Goal: Information Seeking & Learning: Learn about a topic

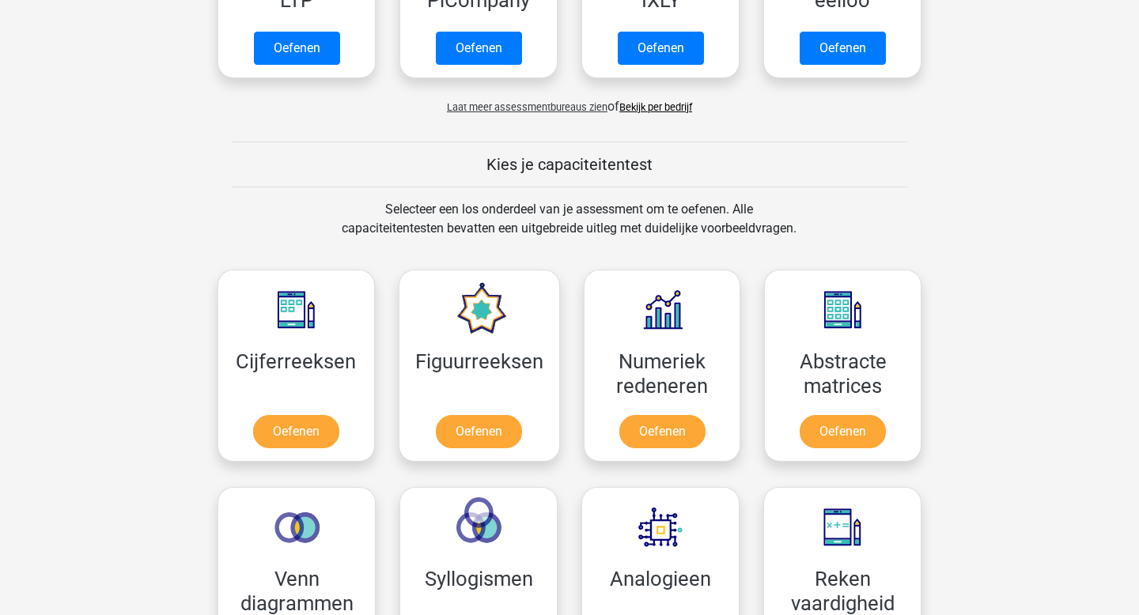
scroll to position [609, 0]
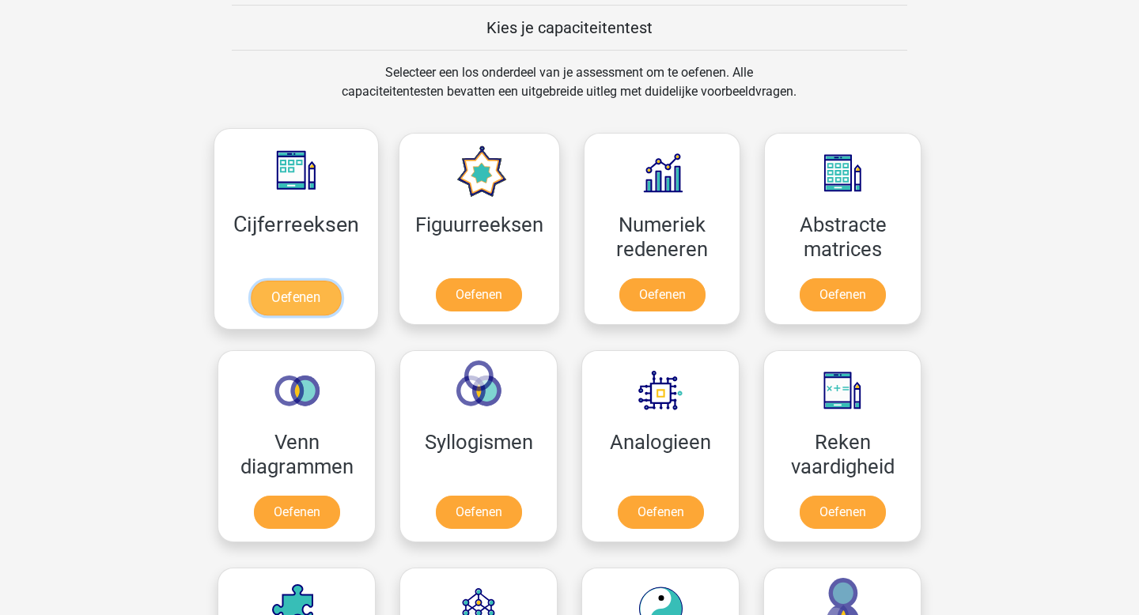
click at [325, 290] on link "Oefenen" at bounding box center [296, 298] width 90 height 35
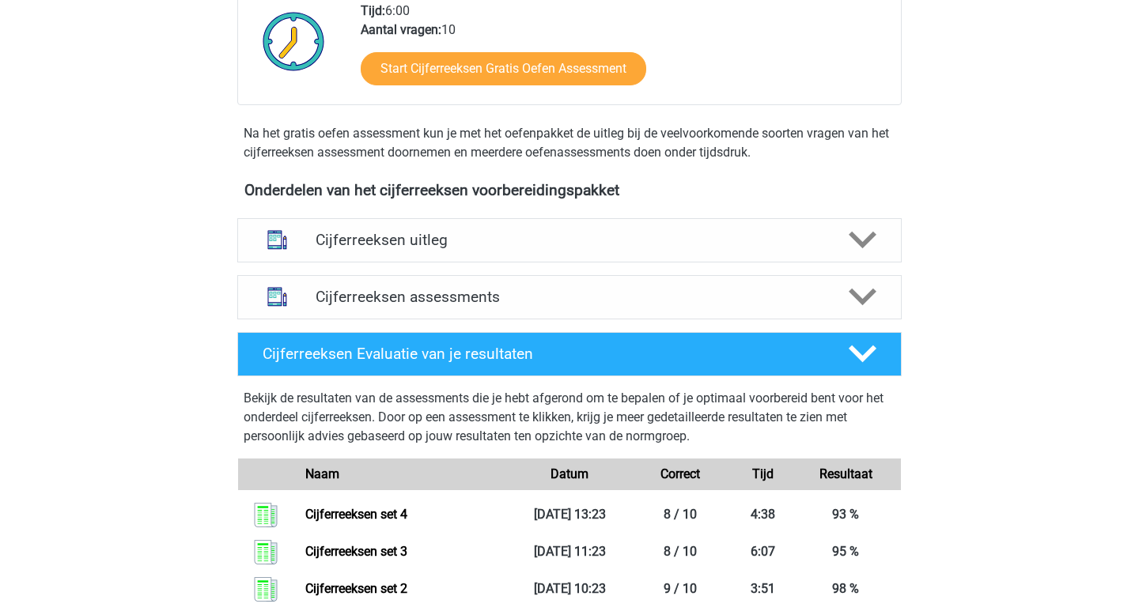
scroll to position [569, 0]
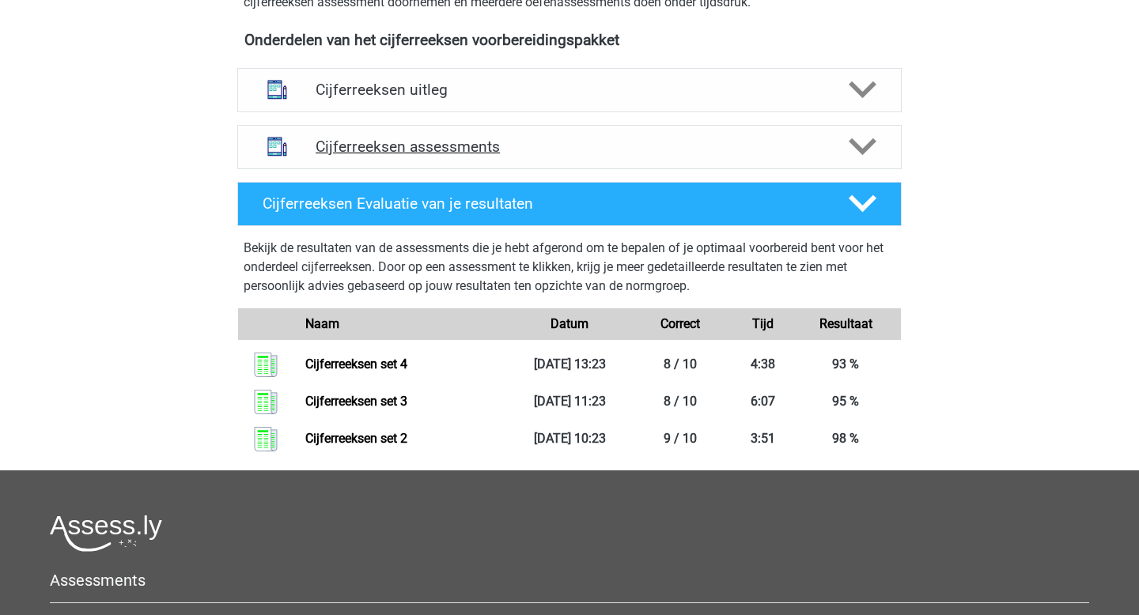
click at [456, 156] on h4 "Cijferreeksen assessments" at bounding box center [570, 147] width 508 height 18
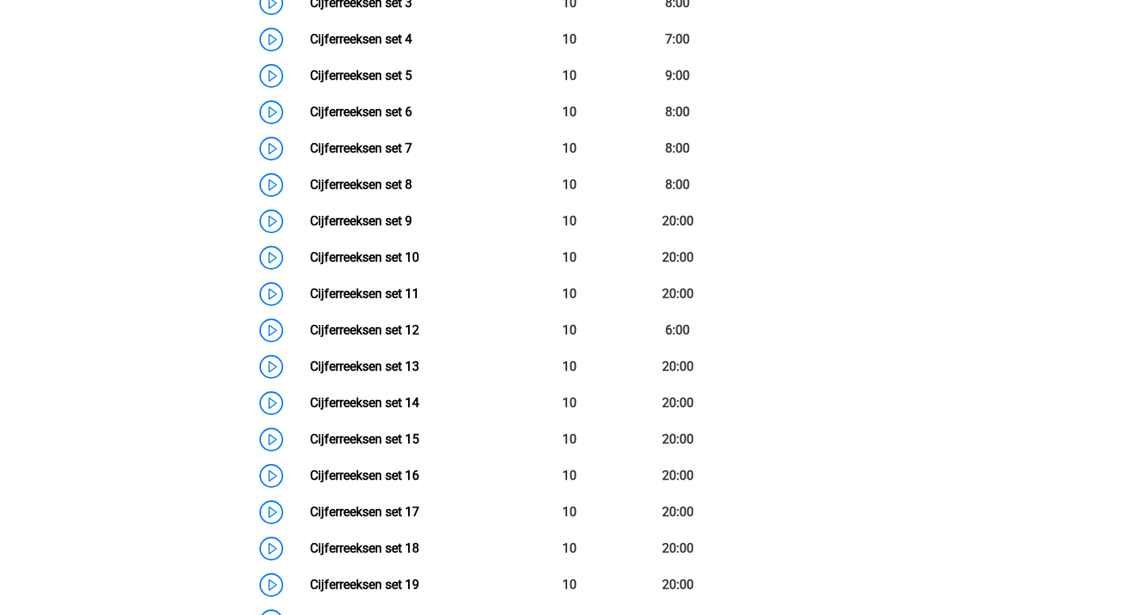
scroll to position [858, 0]
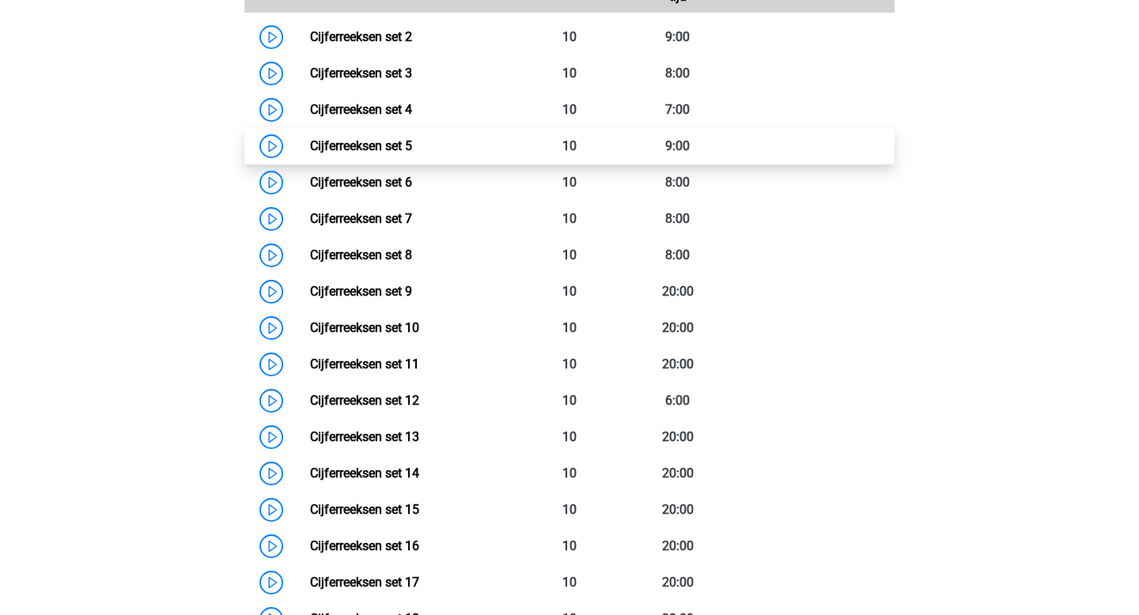
click at [412, 153] on link "Cijferreeksen set 5" at bounding box center [361, 145] width 102 height 15
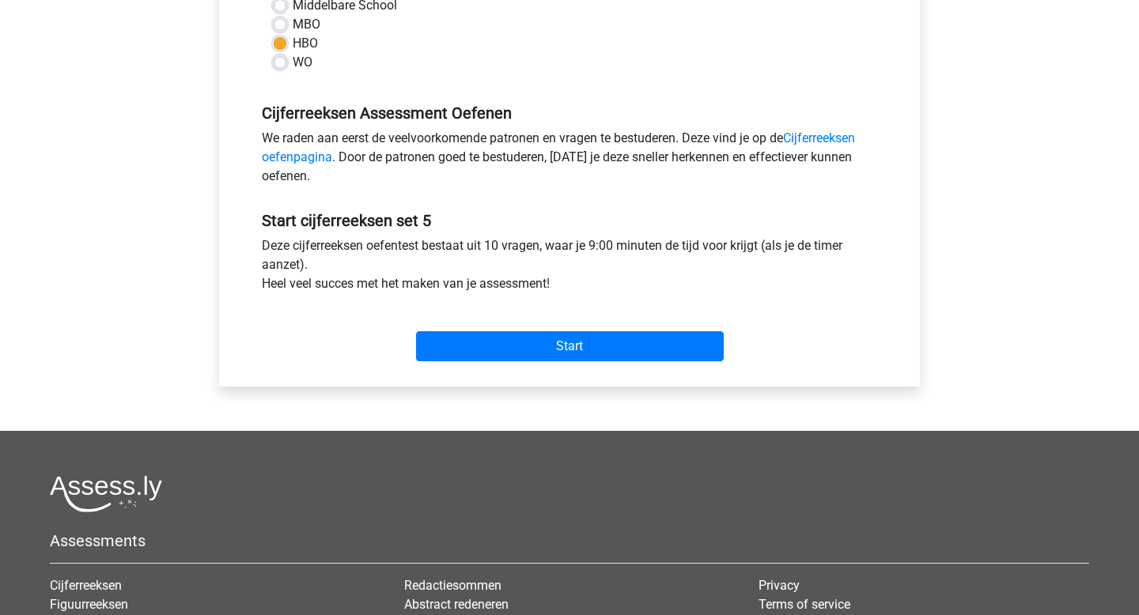
scroll to position [459, 0]
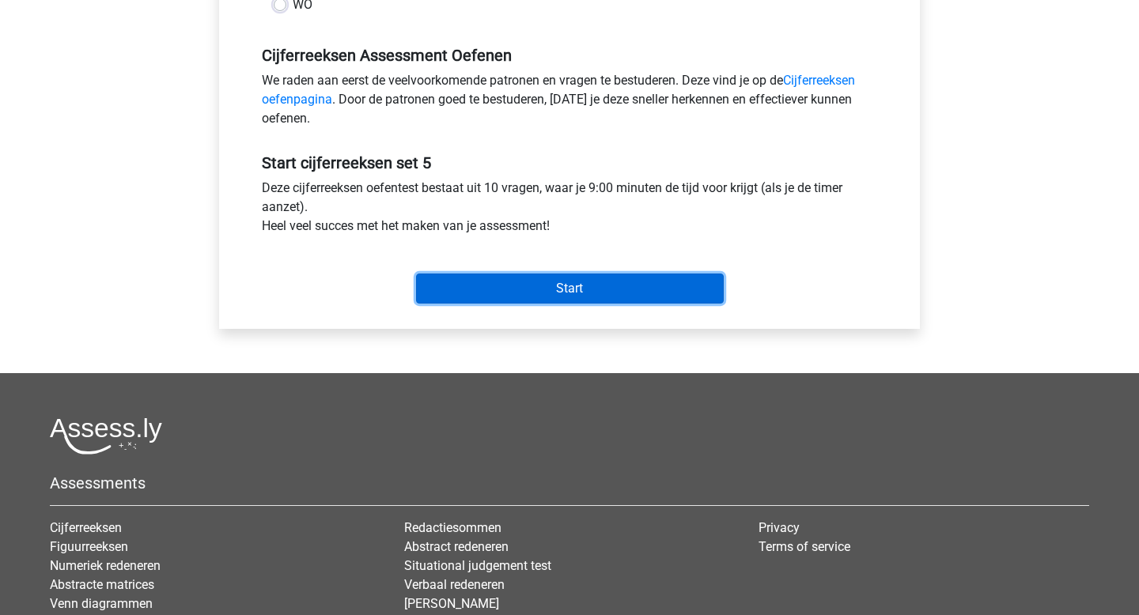
click at [563, 283] on input "Start" at bounding box center [570, 289] width 308 height 30
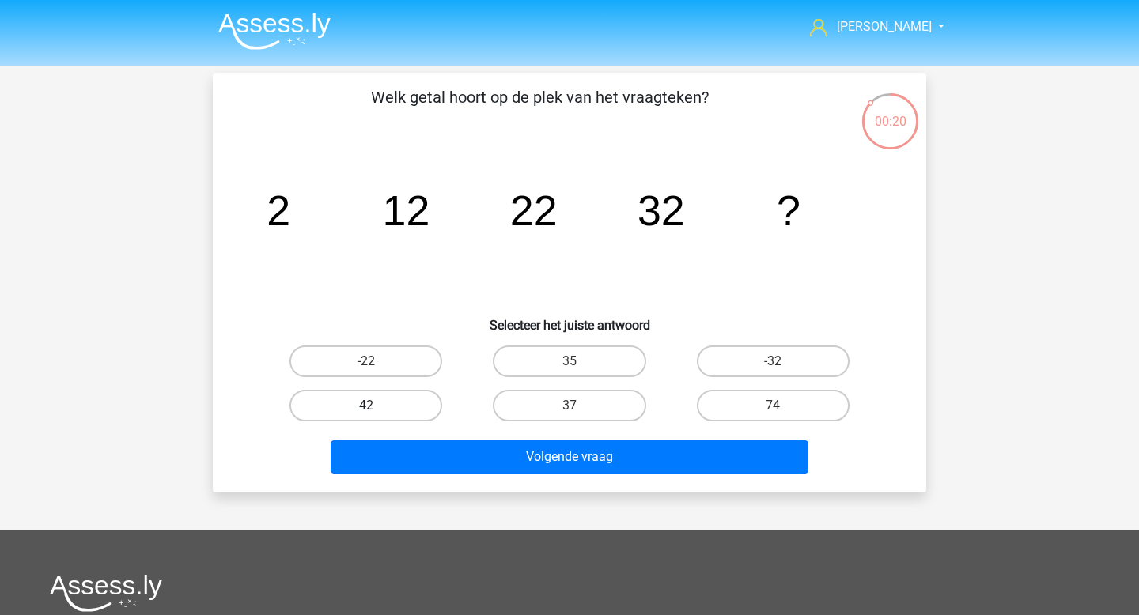
click at [430, 404] on label "42" at bounding box center [365, 406] width 153 height 32
click at [377, 406] on input "42" at bounding box center [371, 411] width 10 height 10
radio input "true"
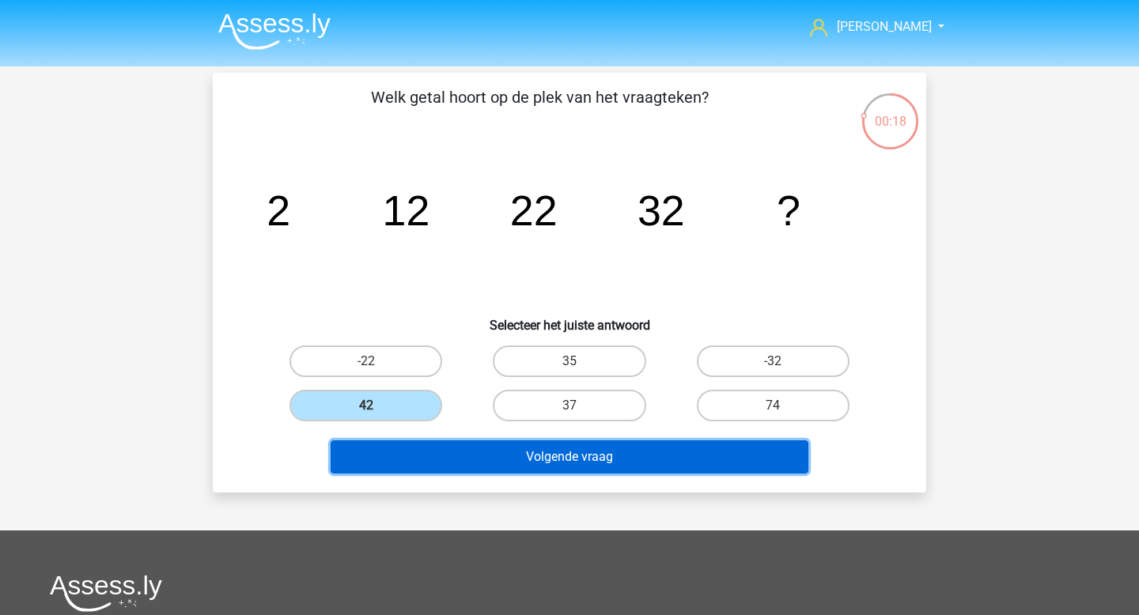
click at [538, 455] on button "Volgende vraag" at bounding box center [570, 457] width 479 height 33
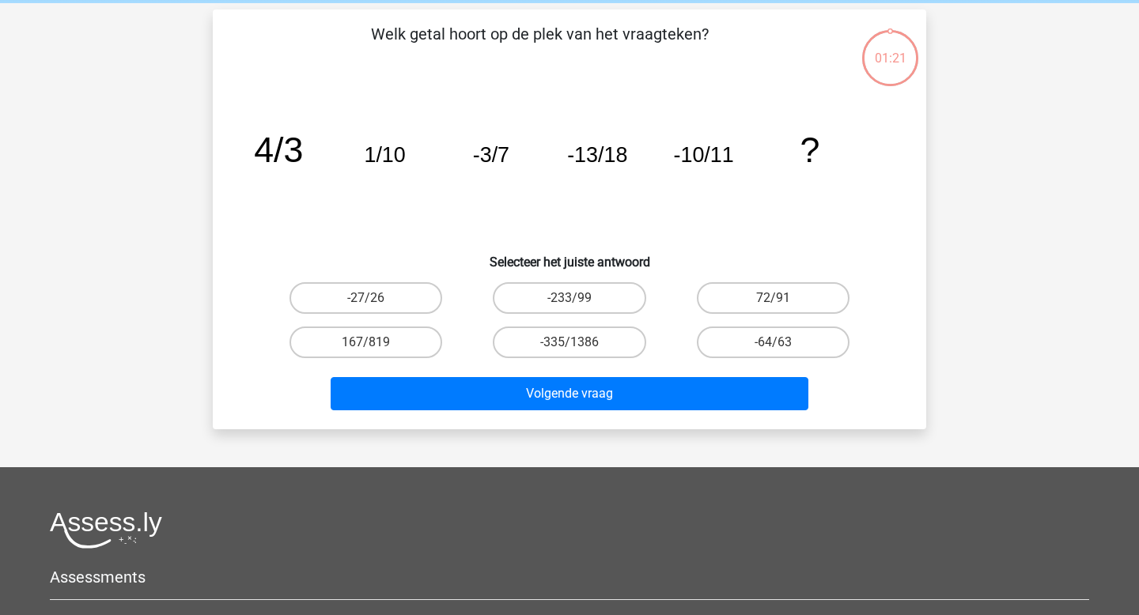
scroll to position [73, 0]
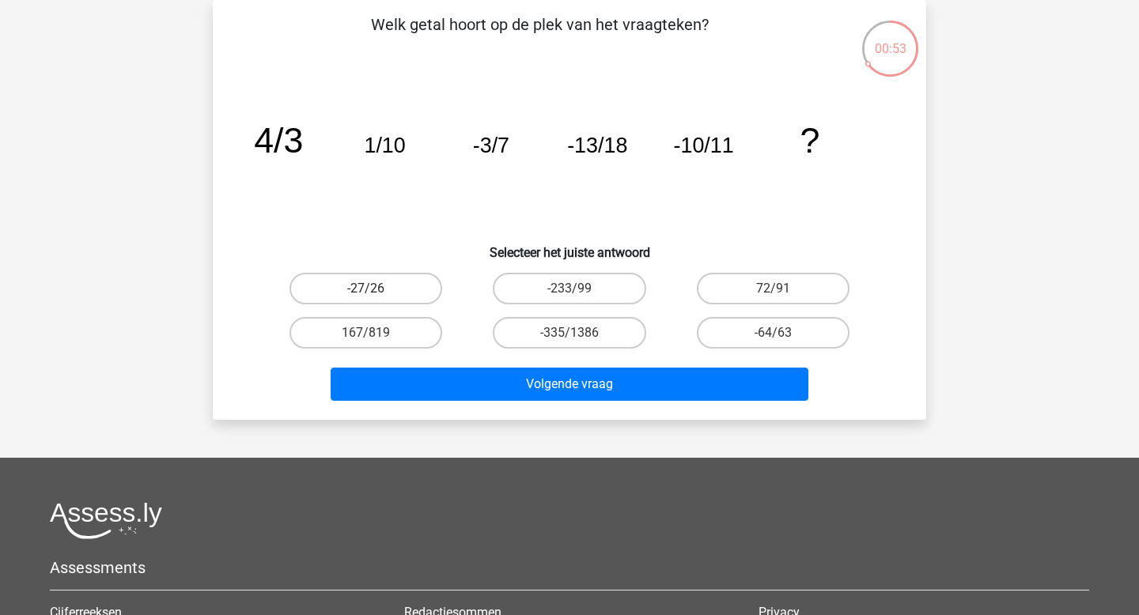
click at [430, 290] on label "-27/26" at bounding box center [365, 289] width 153 height 32
click at [377, 290] on input "-27/26" at bounding box center [371, 294] width 10 height 10
radio input "true"
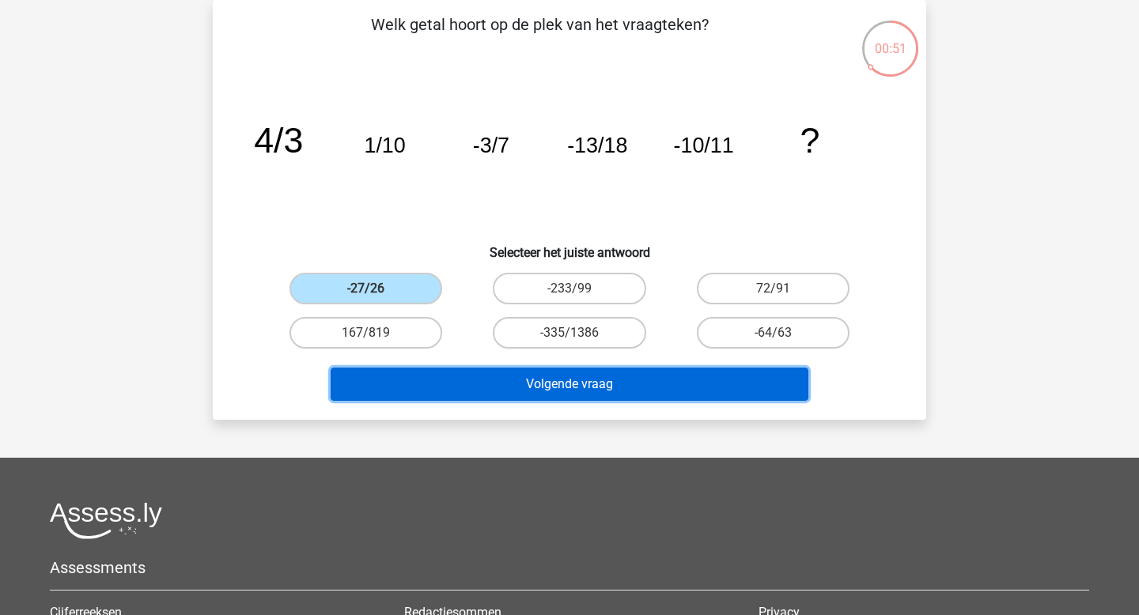
click at [570, 392] on button "Volgende vraag" at bounding box center [570, 384] width 479 height 33
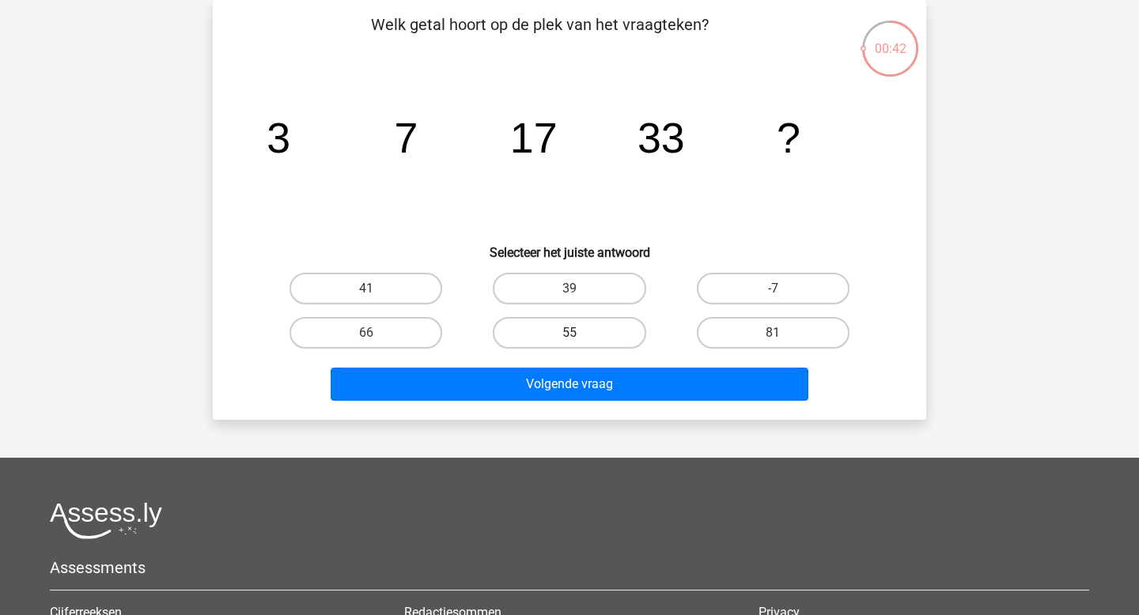
click at [564, 323] on label "55" at bounding box center [569, 333] width 153 height 32
click at [570, 333] on input "55" at bounding box center [575, 338] width 10 height 10
radio input "true"
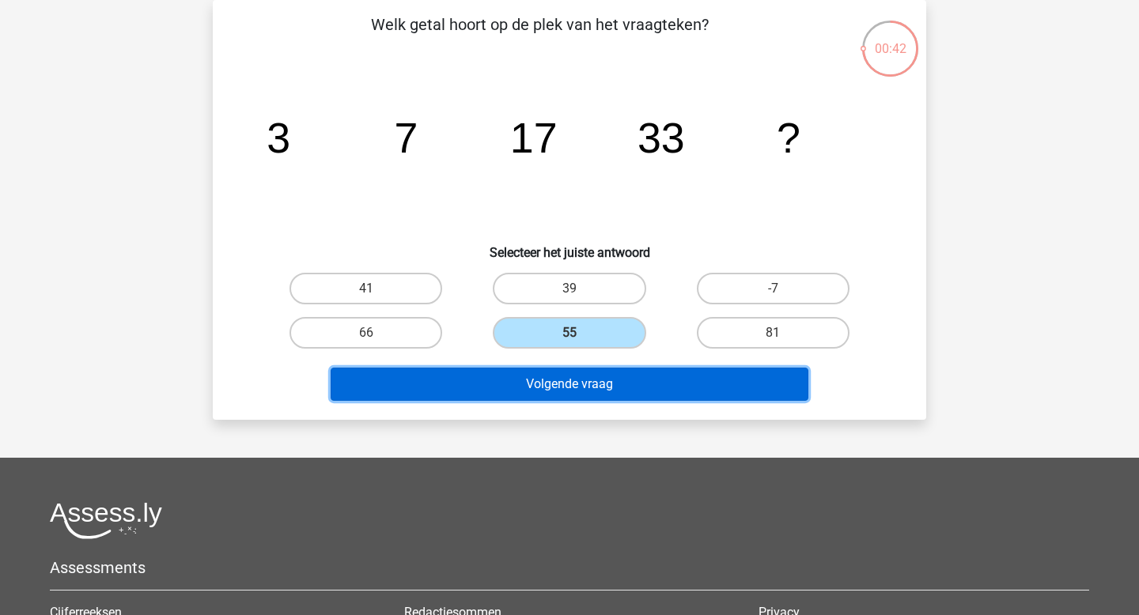
click at [579, 384] on button "Volgende vraag" at bounding box center [570, 384] width 479 height 33
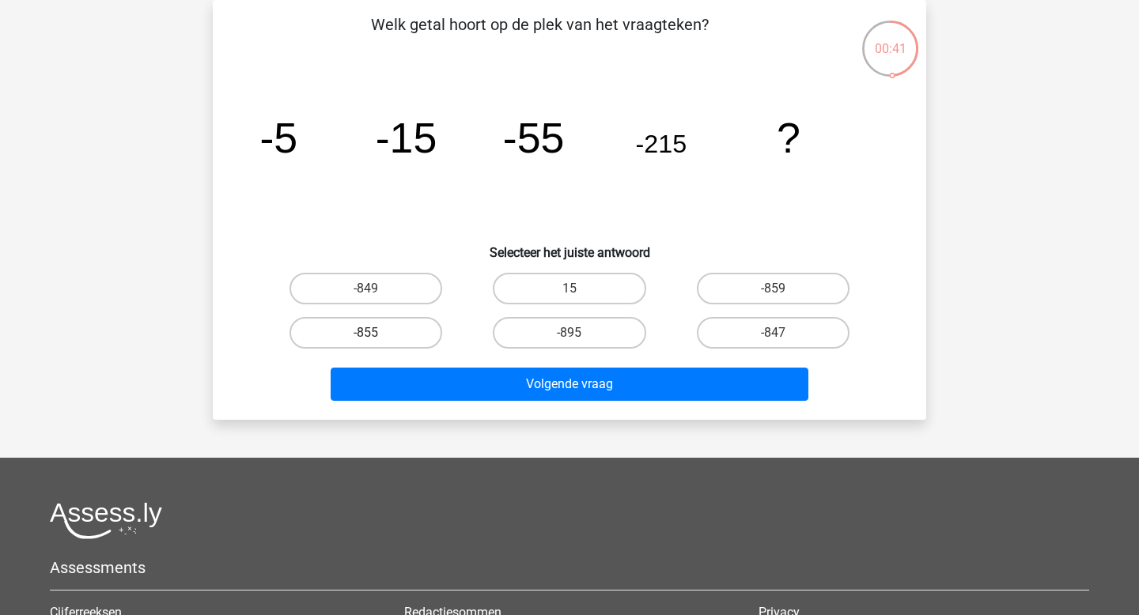
click at [430, 341] on label "-855" at bounding box center [365, 333] width 153 height 32
click at [377, 341] on input "-855" at bounding box center [371, 338] width 10 height 10
radio input "true"
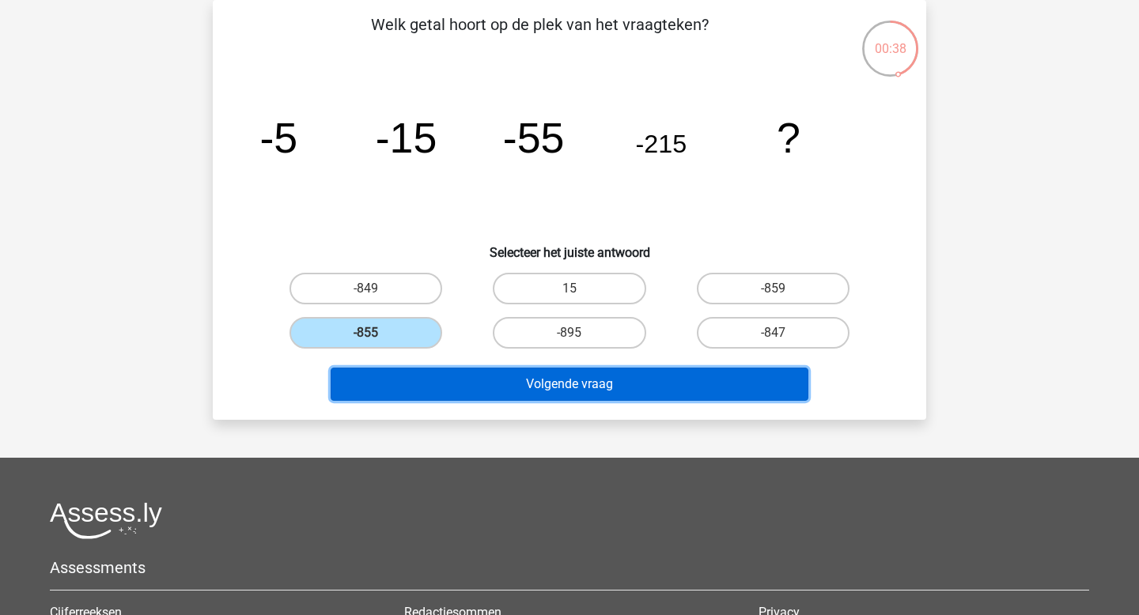
click at [642, 396] on button "Volgende vraag" at bounding box center [570, 384] width 479 height 33
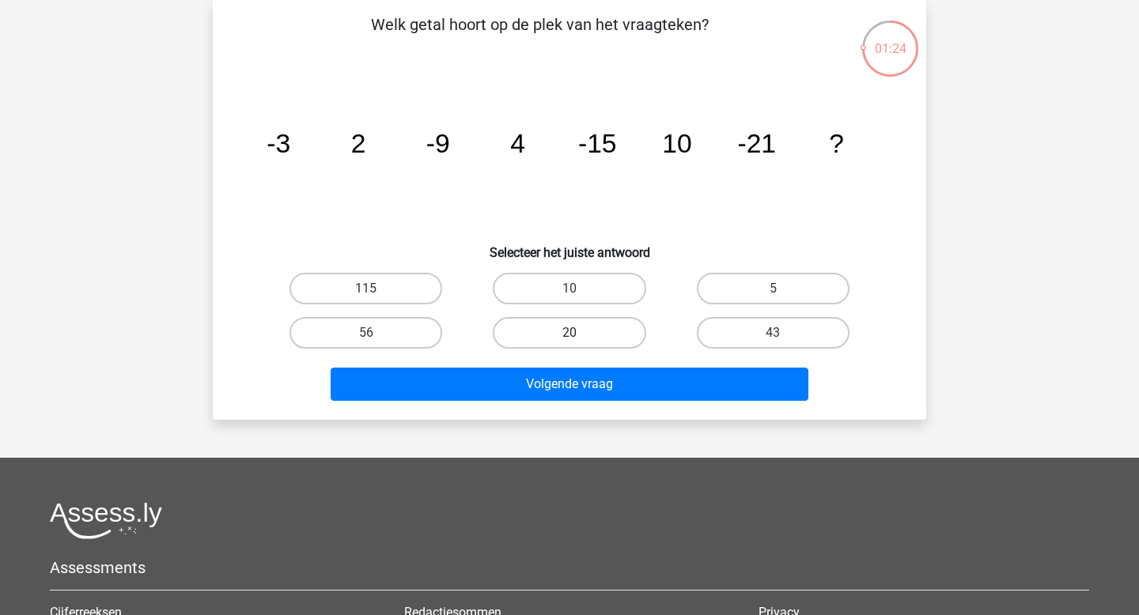
click at [563, 344] on label "20" at bounding box center [569, 333] width 153 height 32
click at [570, 343] on input "20" at bounding box center [575, 338] width 10 height 10
radio input "true"
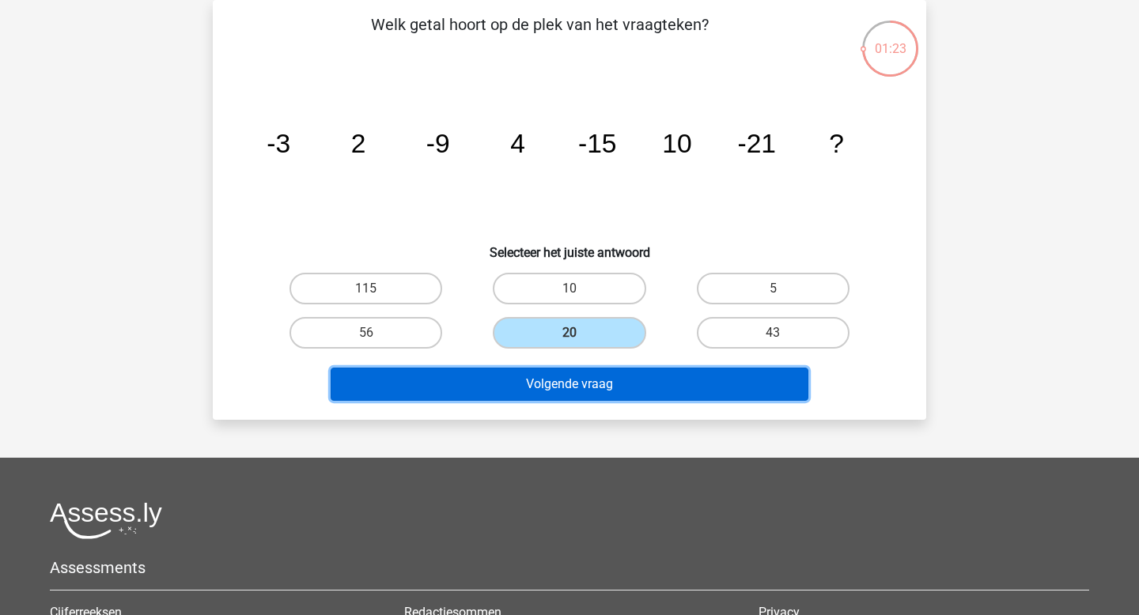
click at [562, 375] on button "Volgende vraag" at bounding box center [570, 384] width 479 height 33
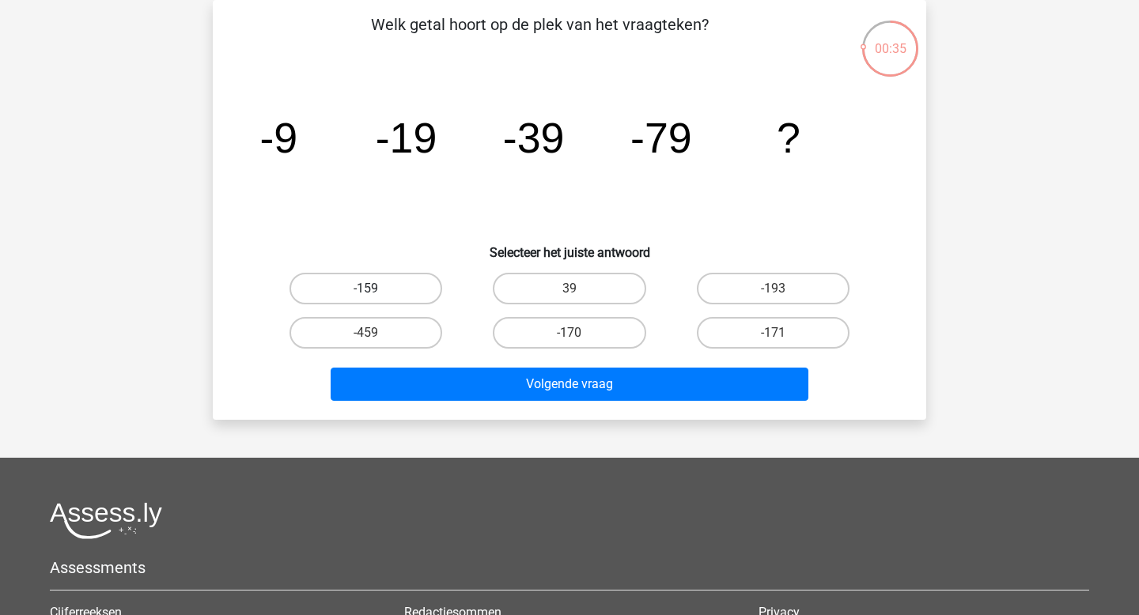
click at [407, 275] on label "-159" at bounding box center [365, 289] width 153 height 32
click at [377, 289] on input "-159" at bounding box center [371, 294] width 10 height 10
radio input "true"
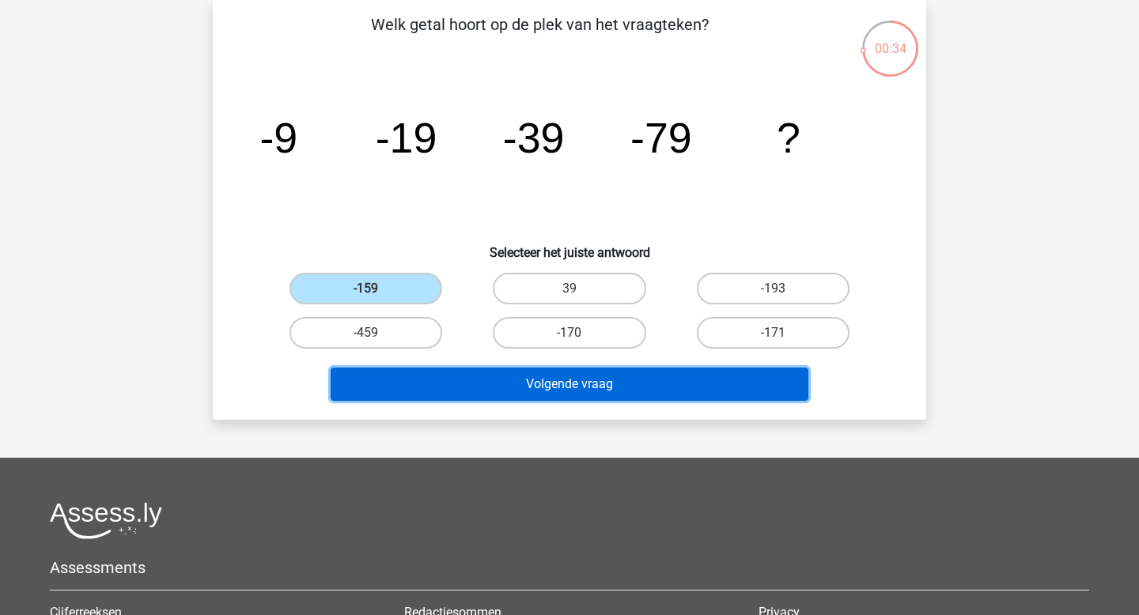
click at [478, 384] on button "Volgende vraag" at bounding box center [570, 384] width 479 height 33
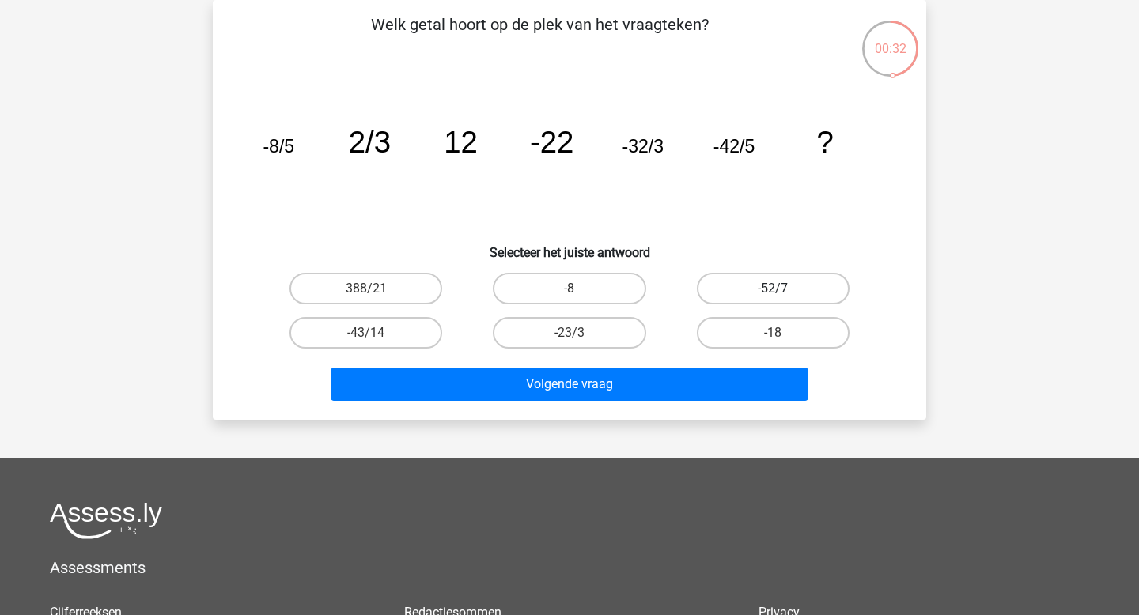
click at [829, 287] on label "-52/7" at bounding box center [773, 289] width 153 height 32
click at [783, 289] on input "-52/7" at bounding box center [778, 294] width 10 height 10
radio input "true"
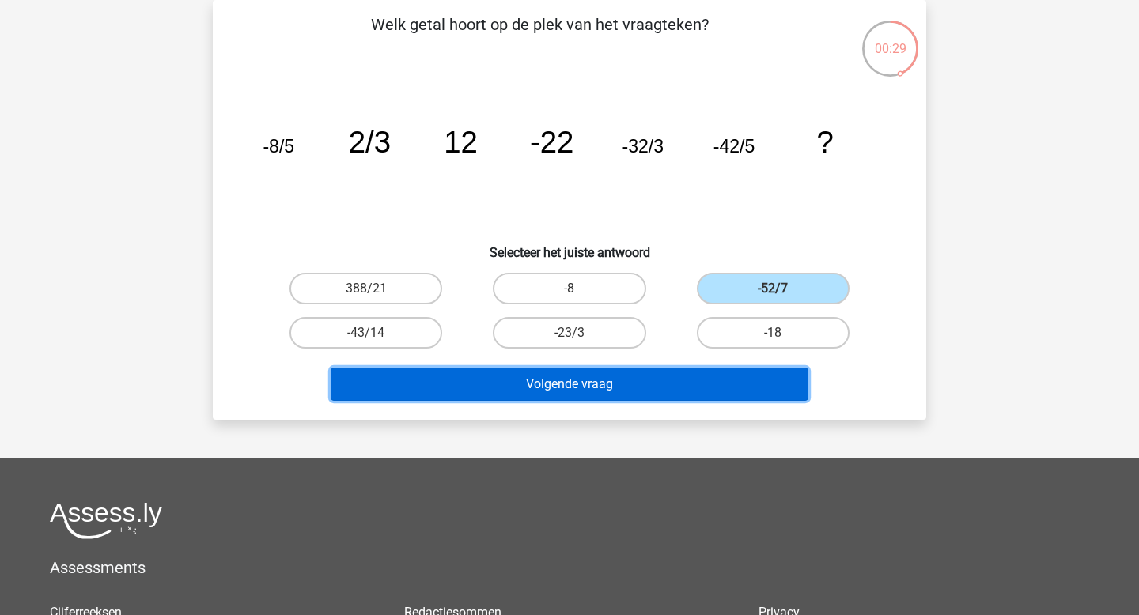
click at [621, 380] on button "Volgende vraag" at bounding box center [570, 384] width 479 height 33
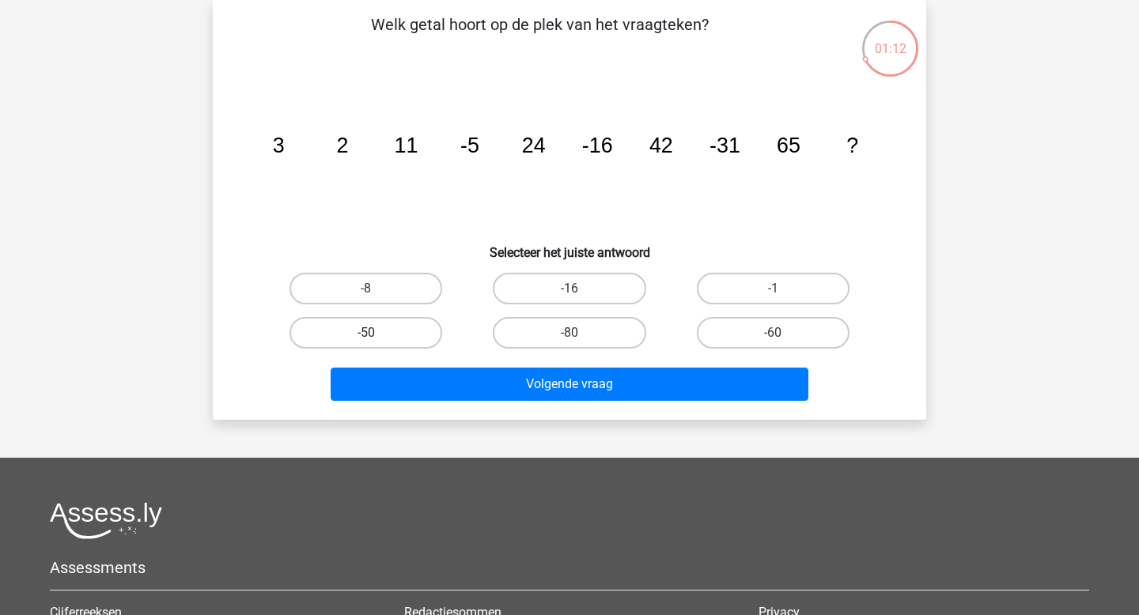
click at [405, 338] on label "-50" at bounding box center [365, 333] width 153 height 32
click at [377, 338] on input "-50" at bounding box center [371, 338] width 10 height 10
radio input "true"
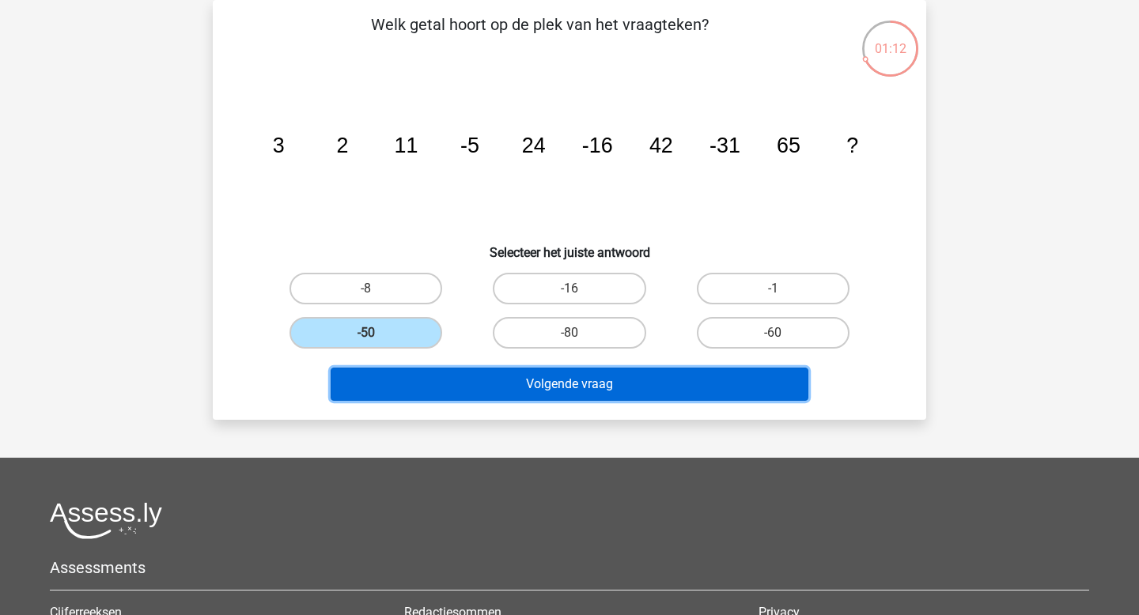
click at [466, 373] on button "Volgende vraag" at bounding box center [570, 384] width 479 height 33
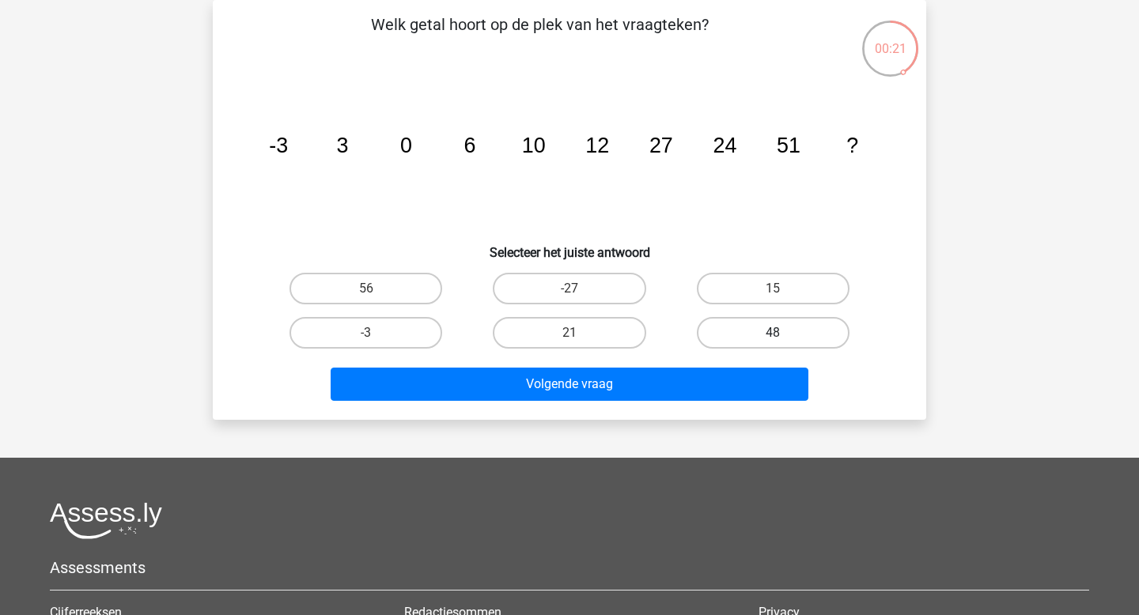
click at [725, 324] on label "48" at bounding box center [773, 333] width 153 height 32
click at [773, 333] on input "48" at bounding box center [778, 338] width 10 height 10
radio input "true"
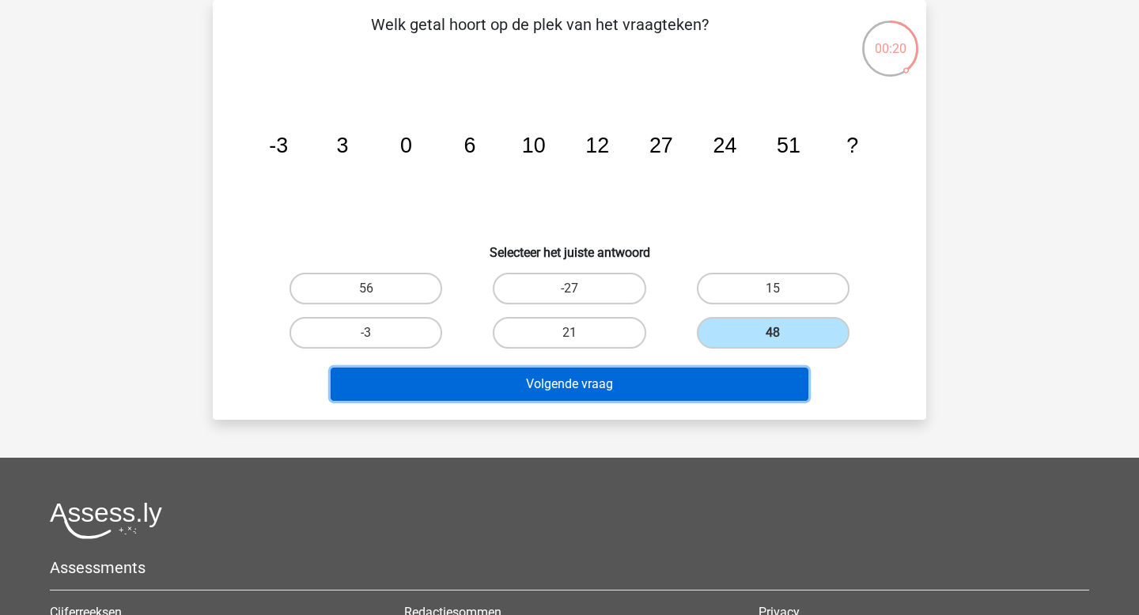
click at [660, 384] on button "Volgende vraag" at bounding box center [570, 384] width 479 height 33
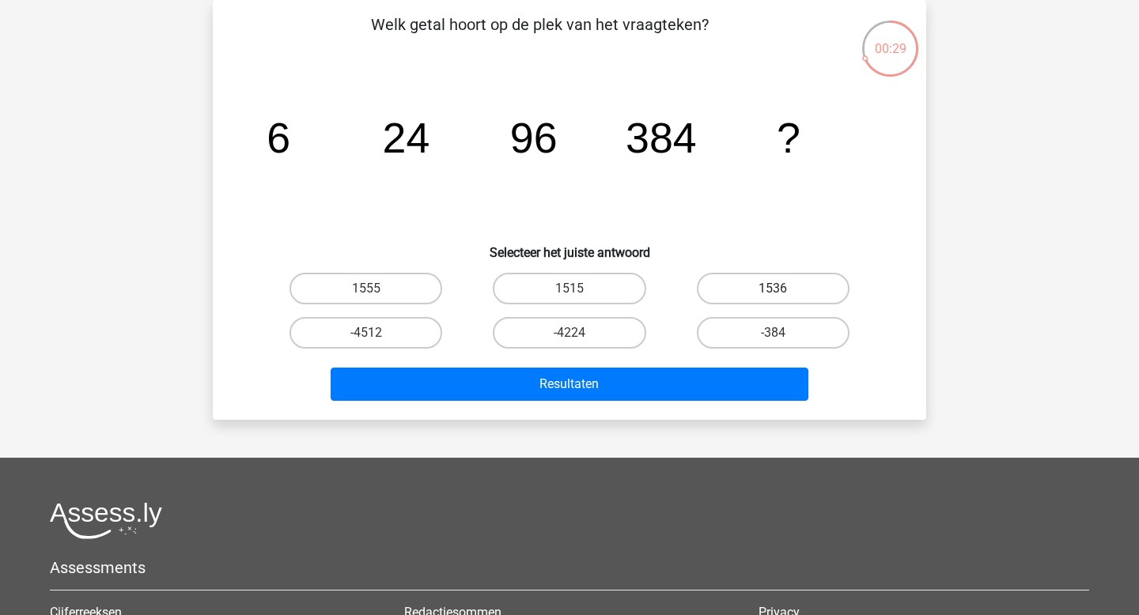
click at [744, 292] on label "1536" at bounding box center [773, 289] width 153 height 32
click at [773, 292] on input "1536" at bounding box center [778, 294] width 10 height 10
radio input "true"
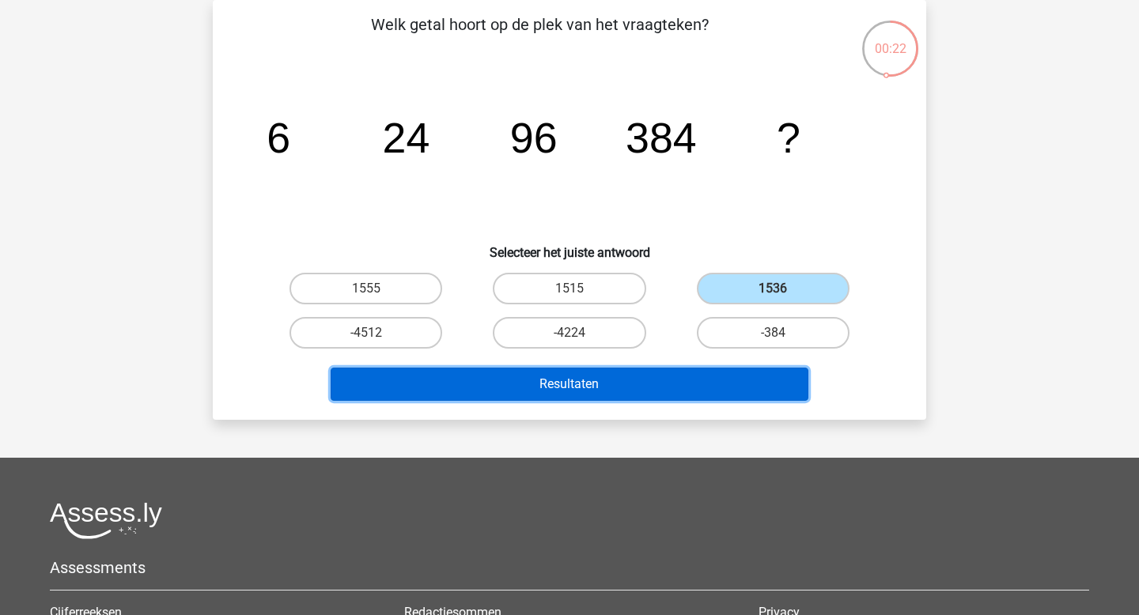
click at [642, 380] on button "Resultaten" at bounding box center [570, 384] width 479 height 33
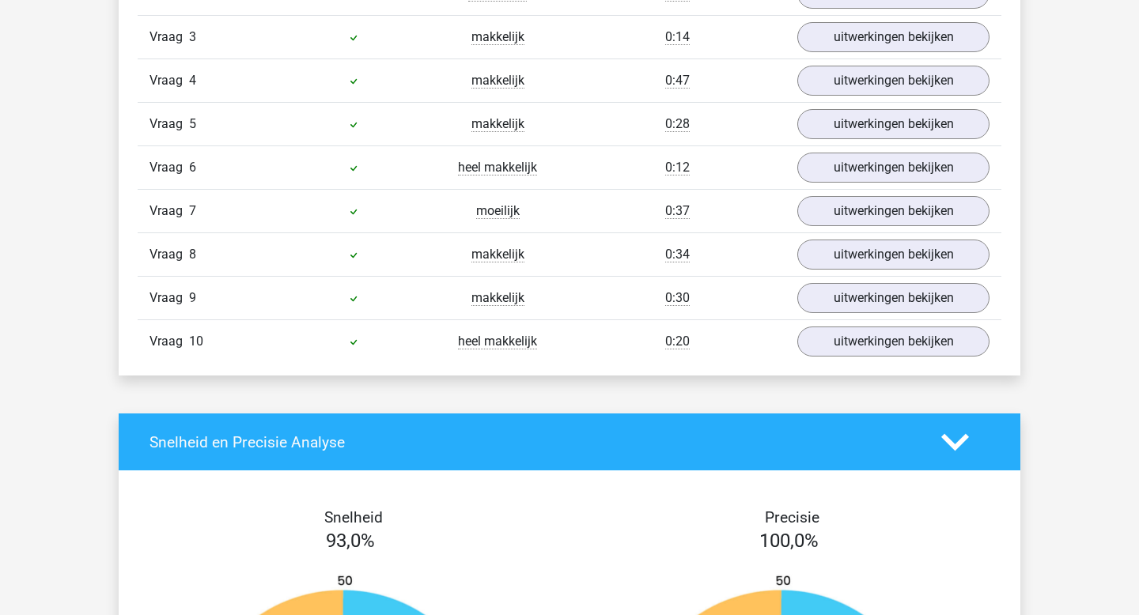
scroll to position [1023, 0]
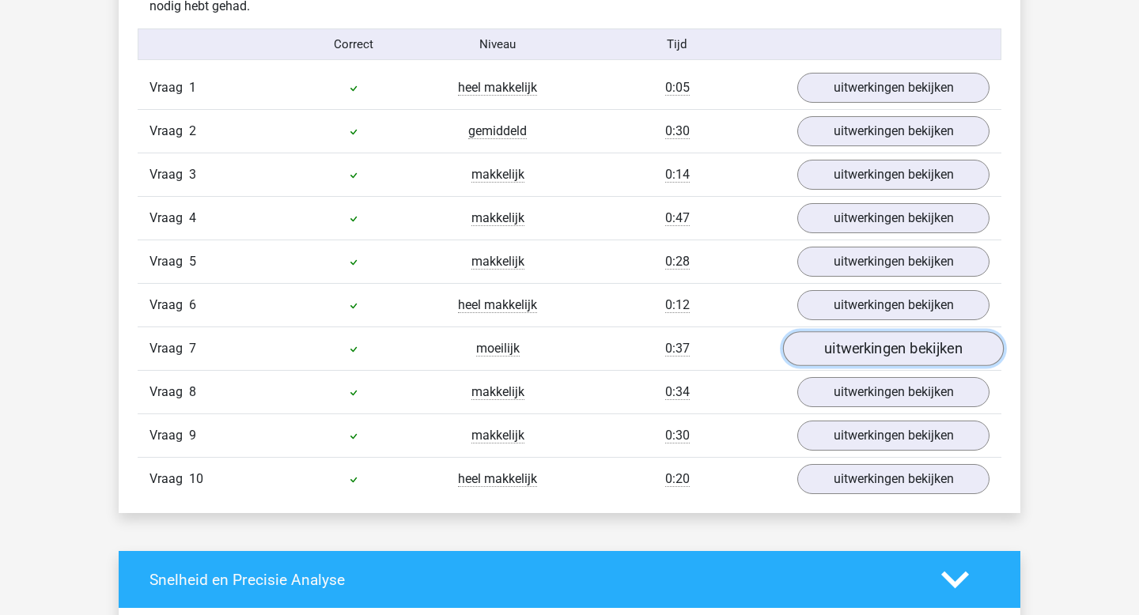
click at [855, 350] on link "uitwerkingen bekijken" at bounding box center [893, 349] width 221 height 35
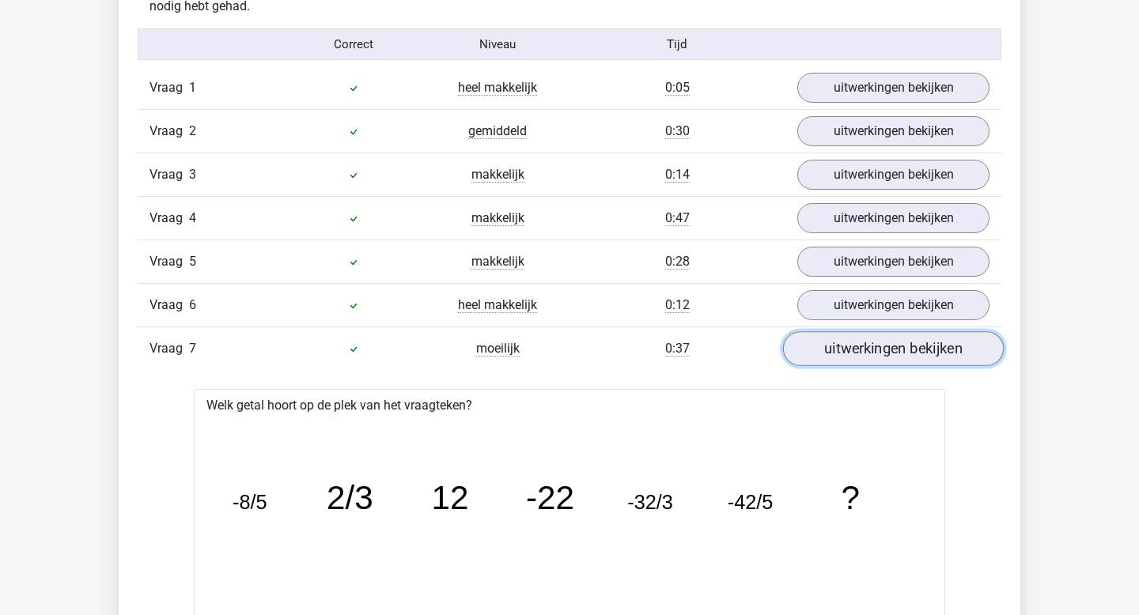
click at [855, 350] on link "uitwerkingen bekijken" at bounding box center [893, 349] width 221 height 35
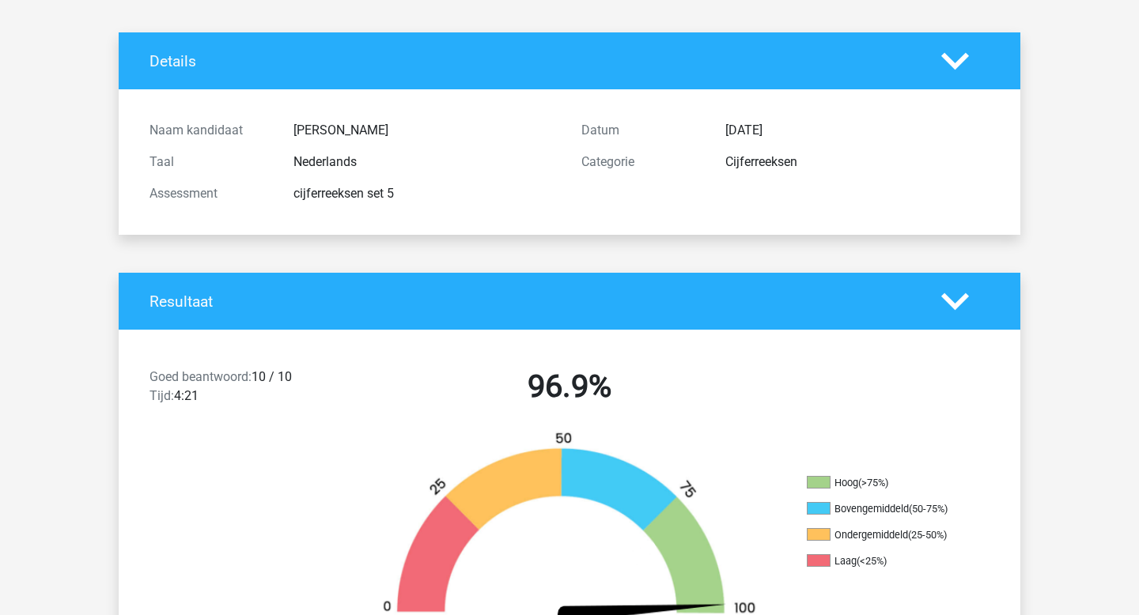
scroll to position [0, 0]
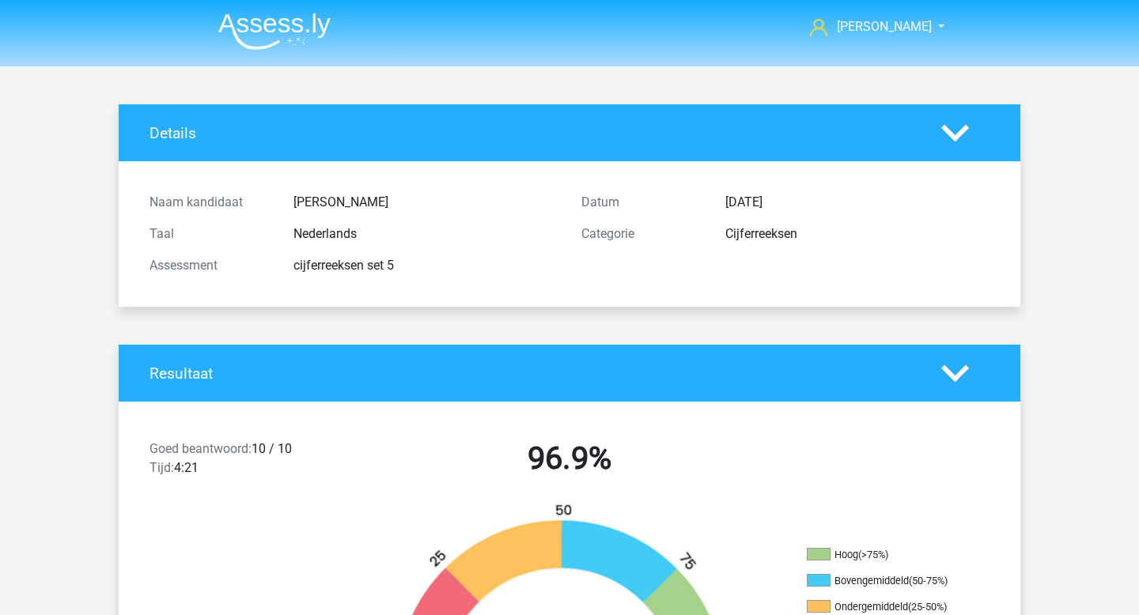
click at [273, 35] on img at bounding box center [274, 31] width 112 height 37
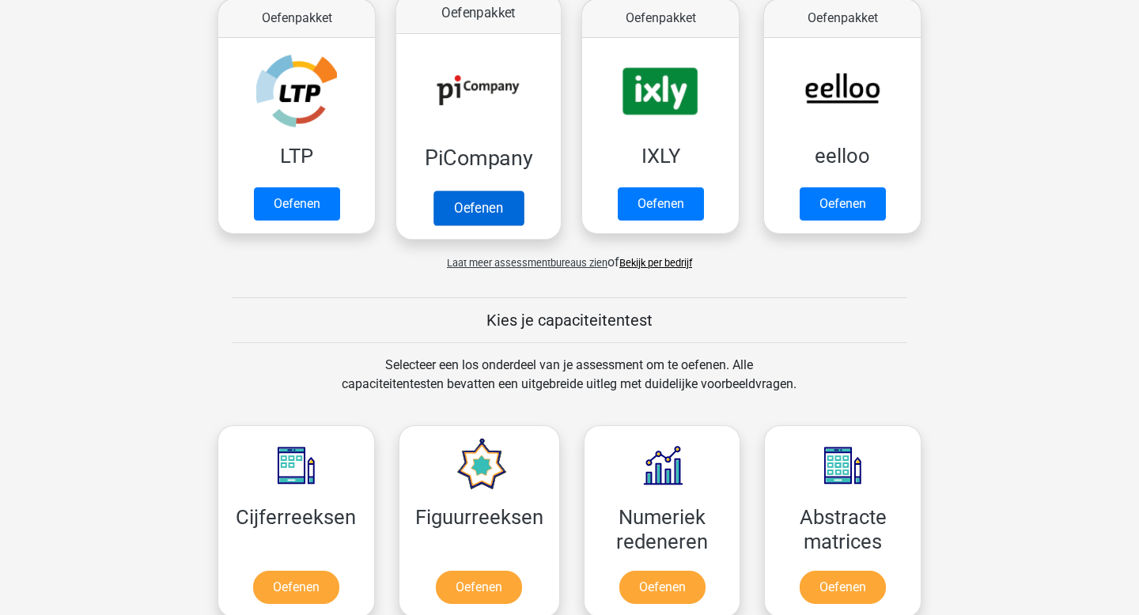
scroll to position [480, 0]
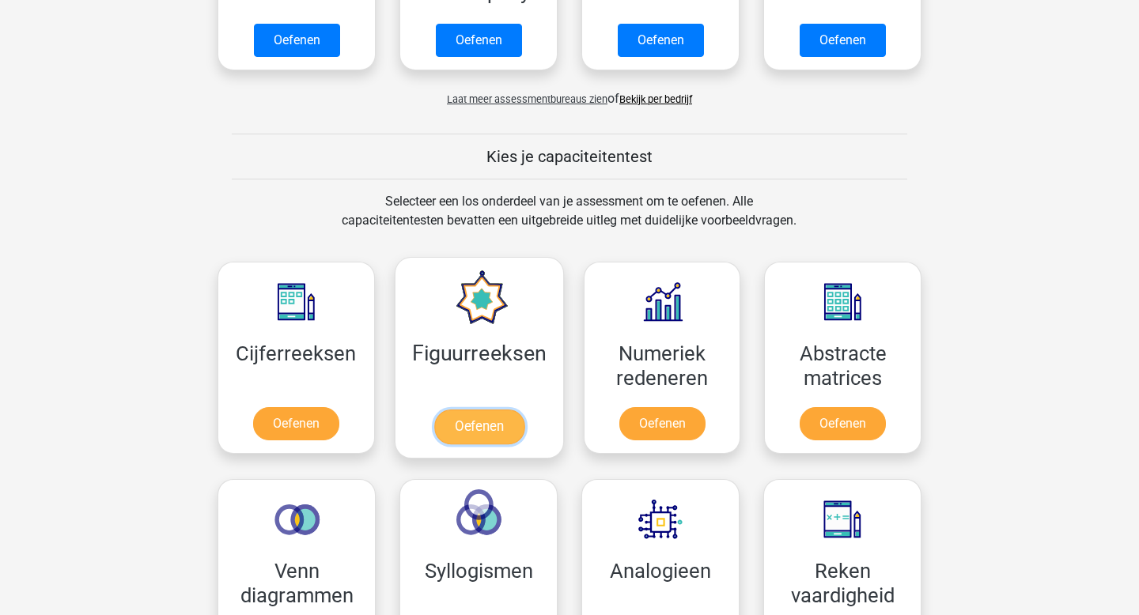
click at [493, 412] on link "Oefenen" at bounding box center [478, 427] width 90 height 35
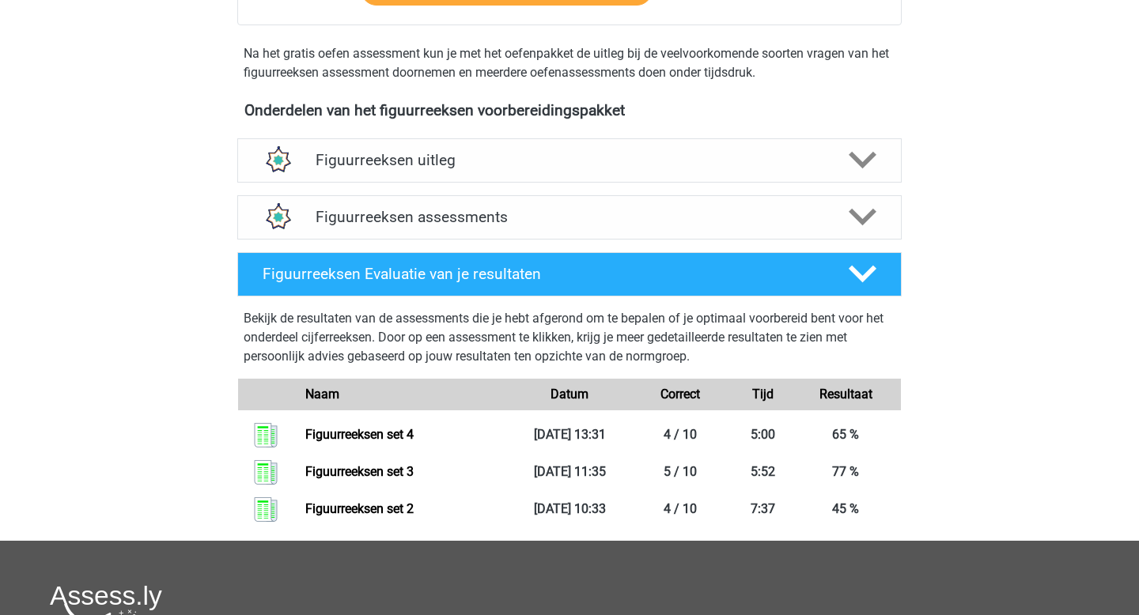
scroll to position [466, 0]
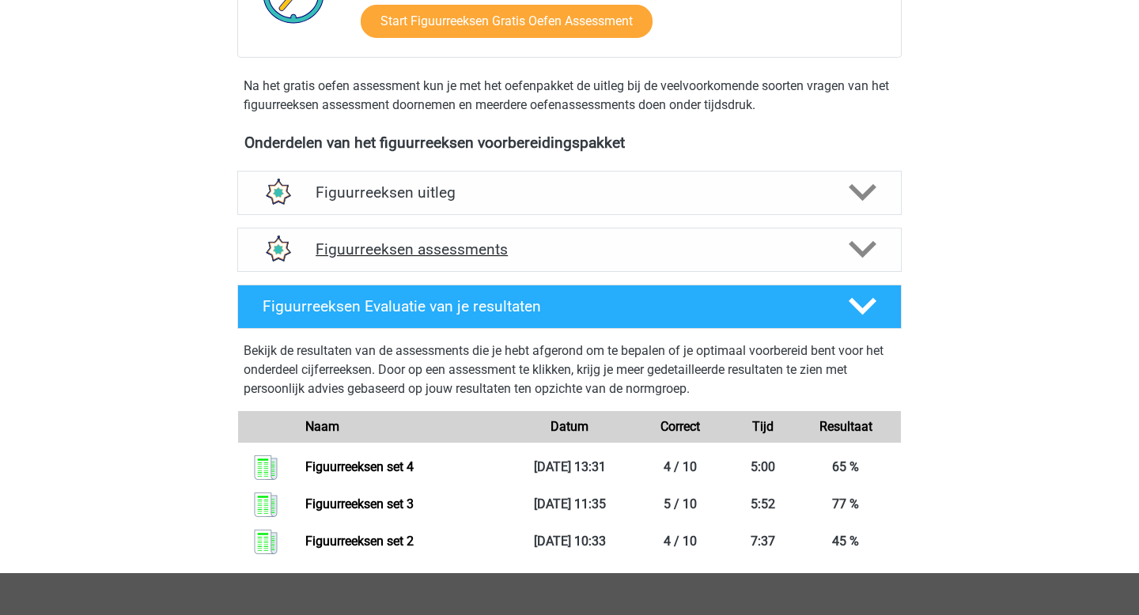
click at [465, 246] on h4 "Figuurreeksen assessments" at bounding box center [570, 249] width 508 height 18
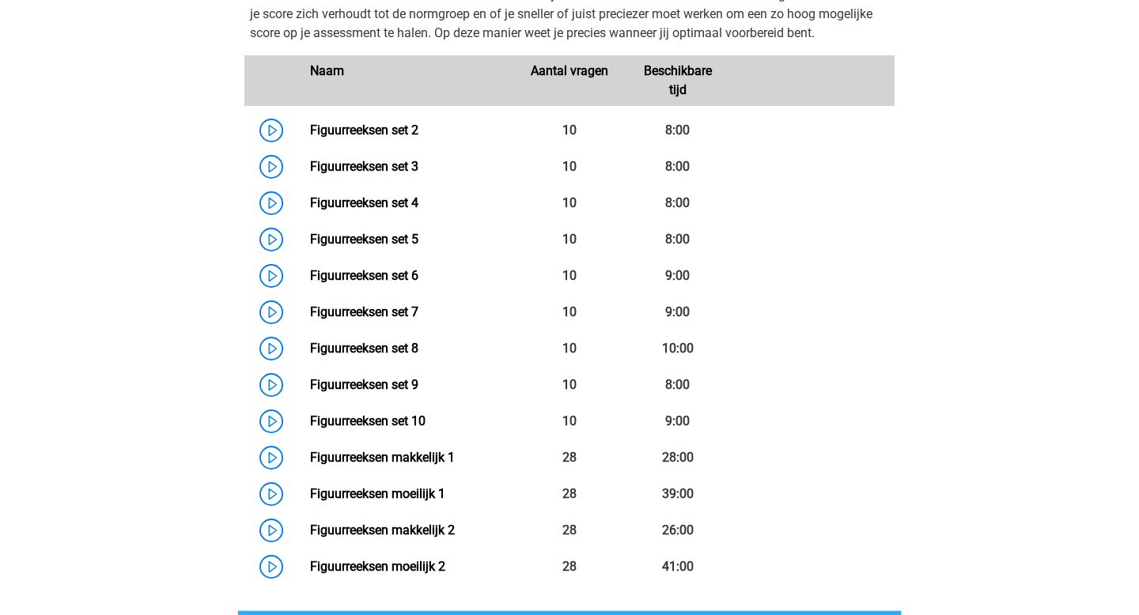
scroll to position [772, 0]
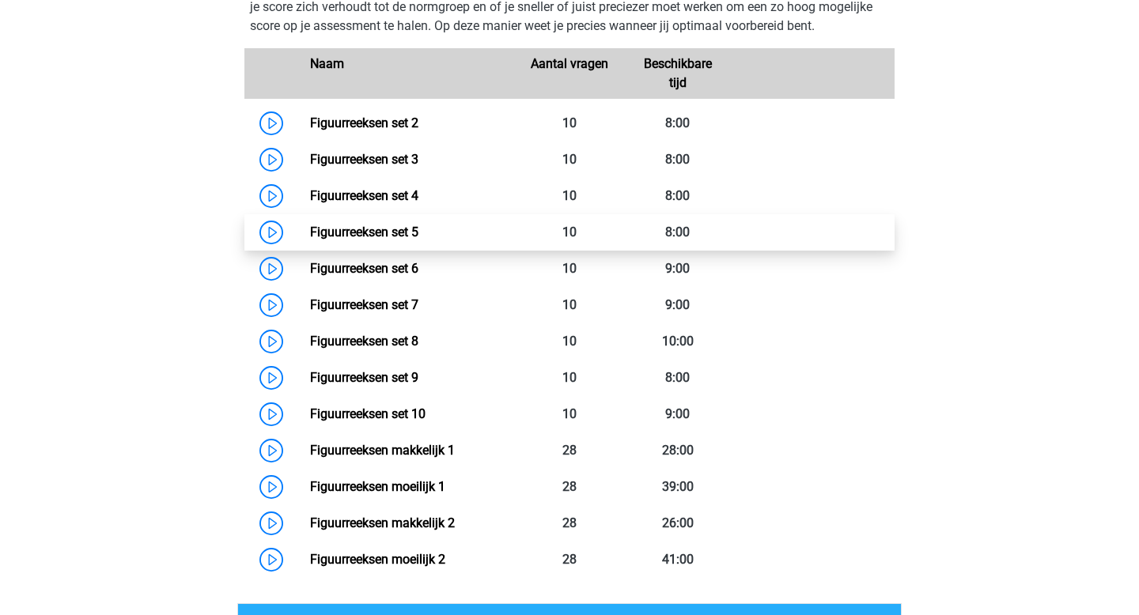
click at [311, 240] on link "Figuurreeksen set 5" at bounding box center [364, 232] width 108 height 15
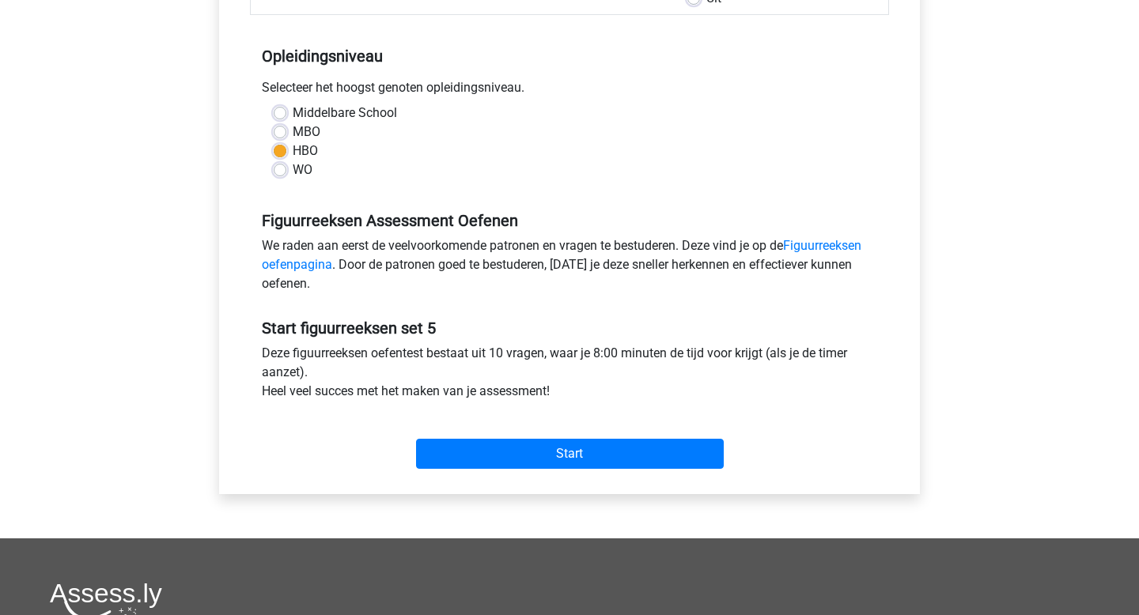
scroll to position [448, 0]
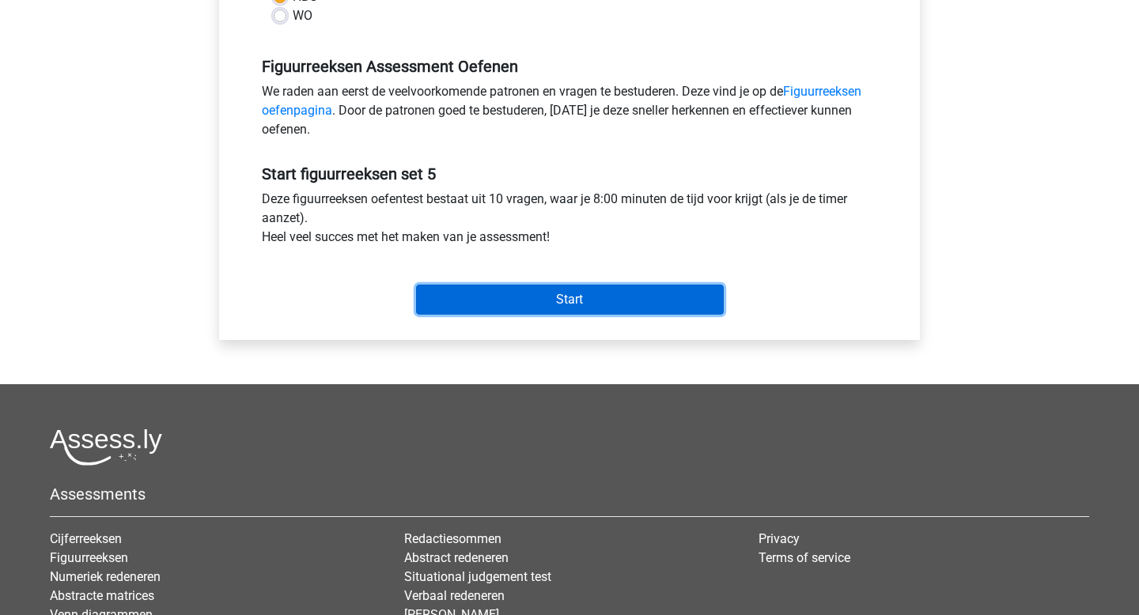
click at [685, 297] on input "Start" at bounding box center [570, 300] width 308 height 30
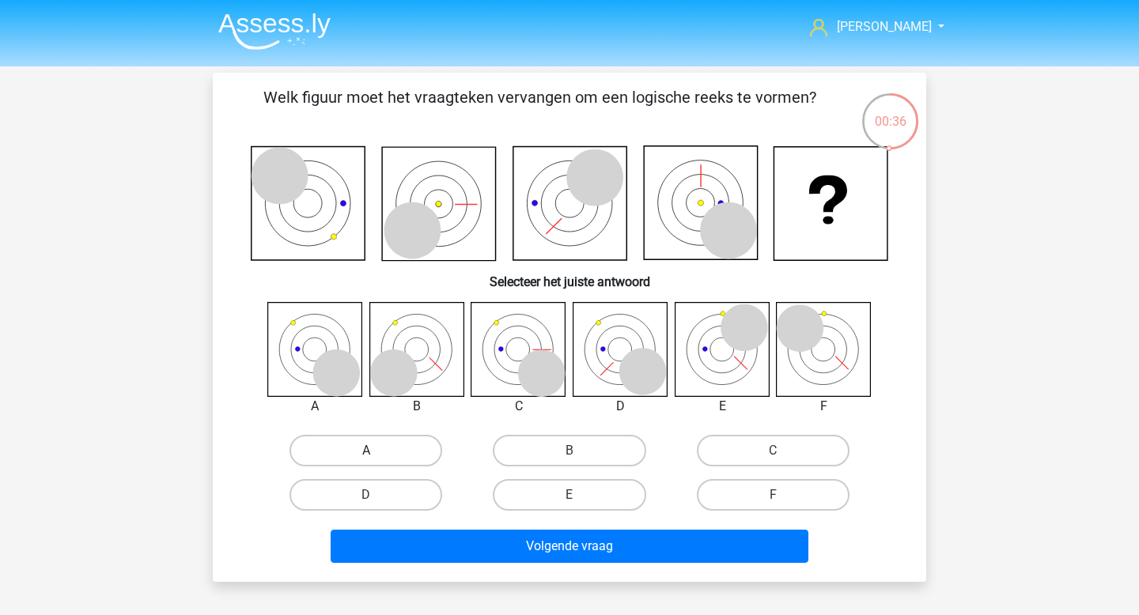
click at [377, 457] on label "A" at bounding box center [365, 451] width 153 height 32
click at [377, 457] on input "A" at bounding box center [371, 456] width 10 height 10
radio input "true"
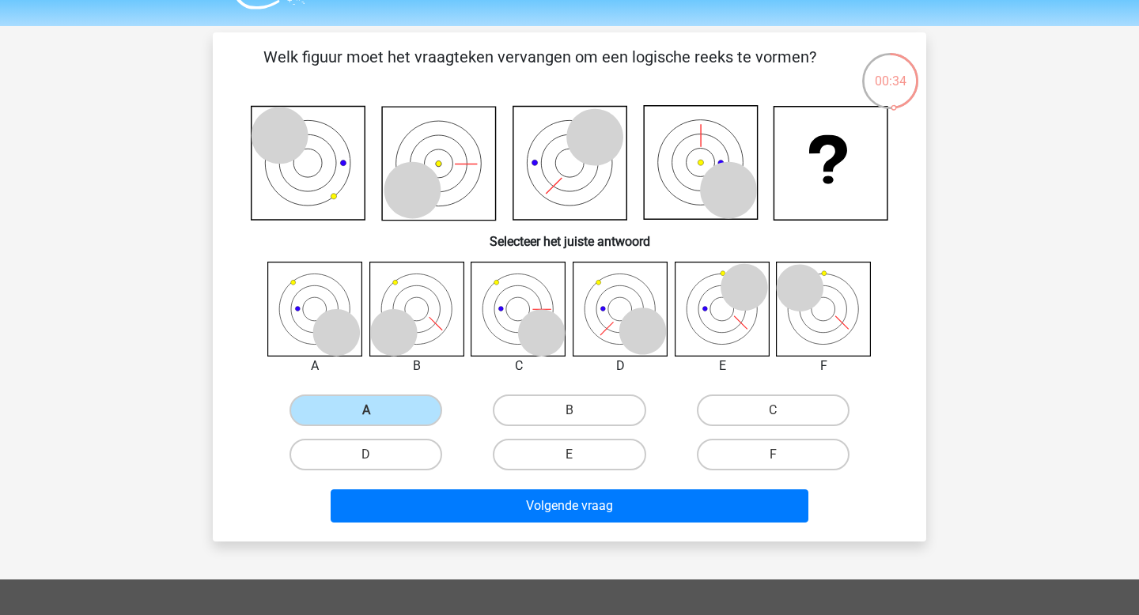
scroll to position [41, 0]
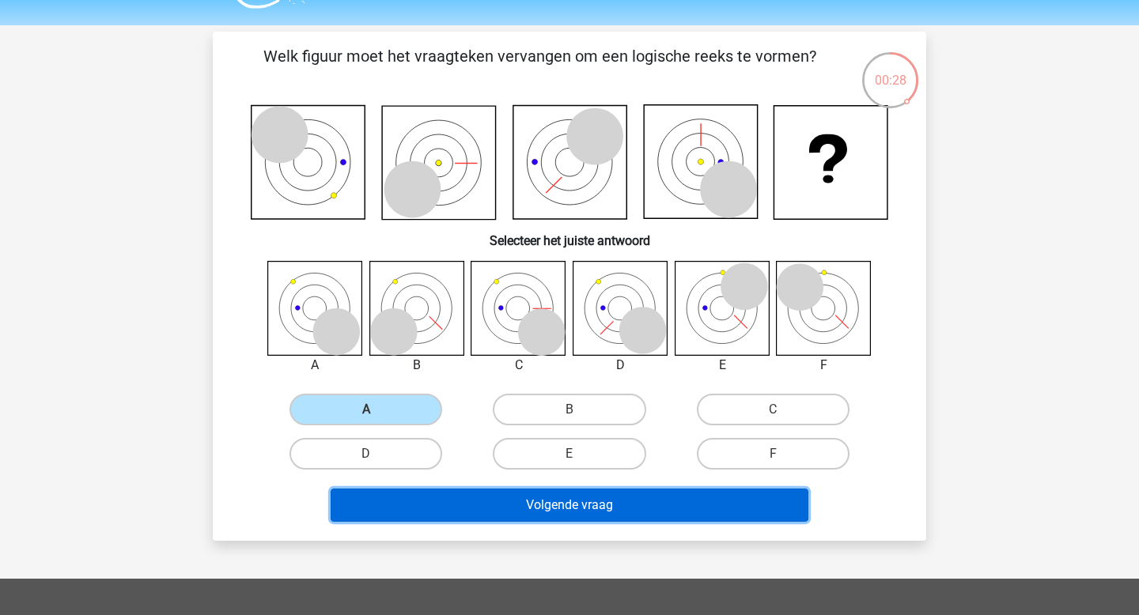
click at [617, 515] on button "Volgende vraag" at bounding box center [570, 505] width 479 height 33
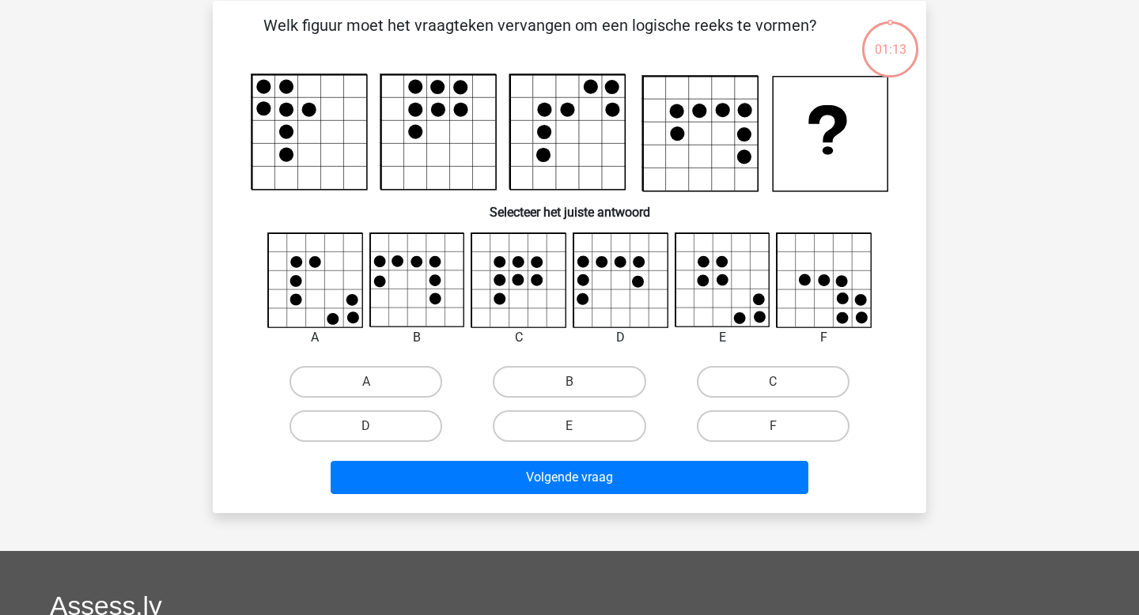
scroll to position [73, 0]
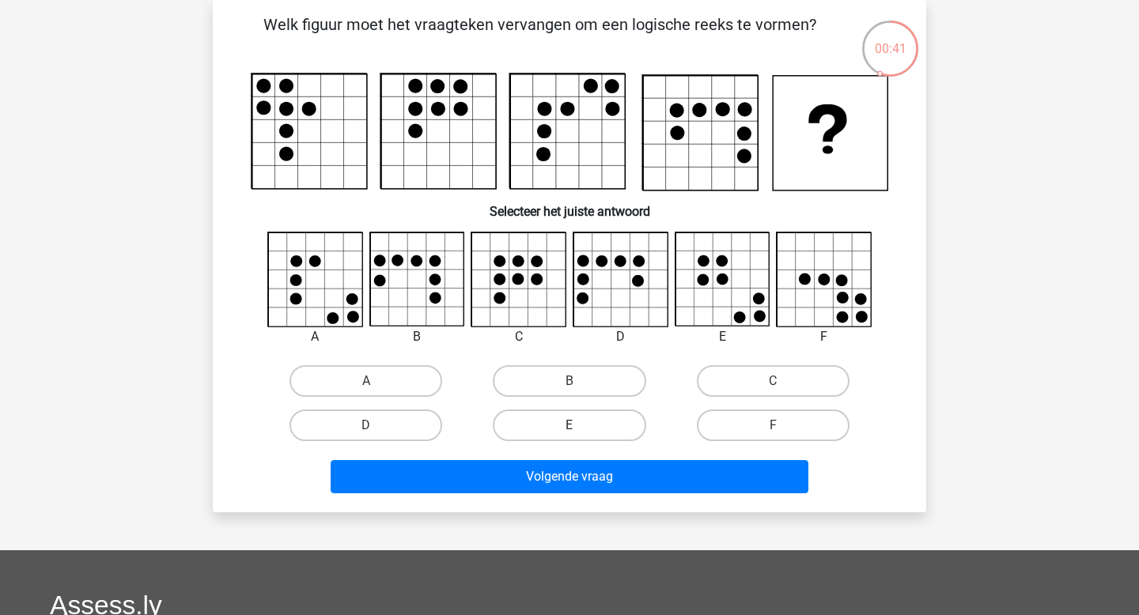
click at [595, 418] on label "E" at bounding box center [569, 426] width 153 height 32
click at [580, 426] on input "E" at bounding box center [575, 431] width 10 height 10
radio input "true"
click at [361, 381] on label "A" at bounding box center [365, 381] width 153 height 32
click at [366, 381] on input "A" at bounding box center [371, 386] width 10 height 10
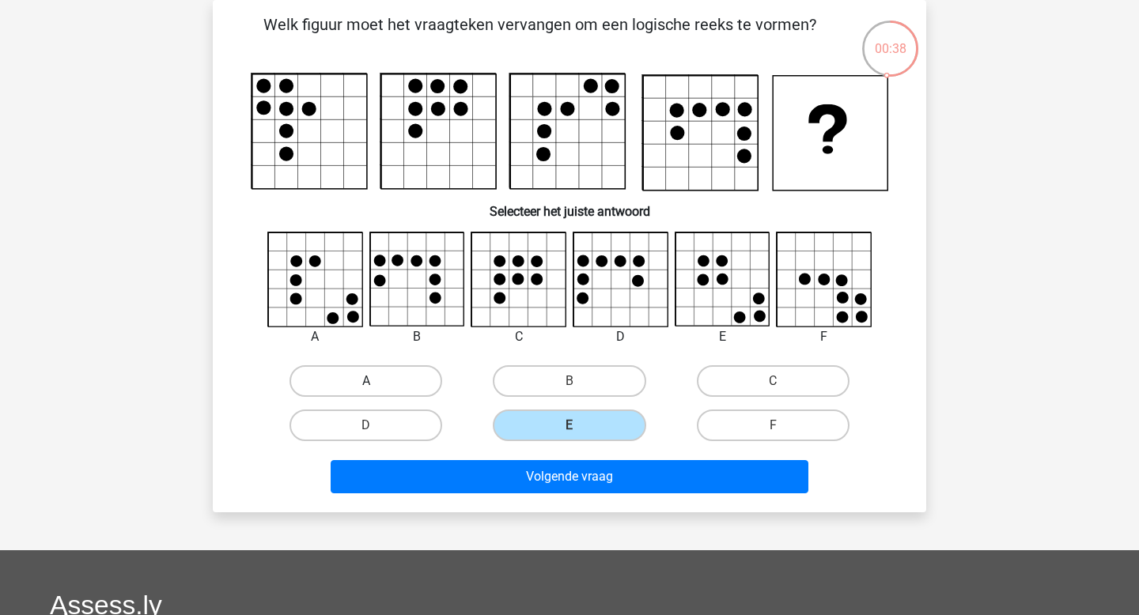
radio input "true"
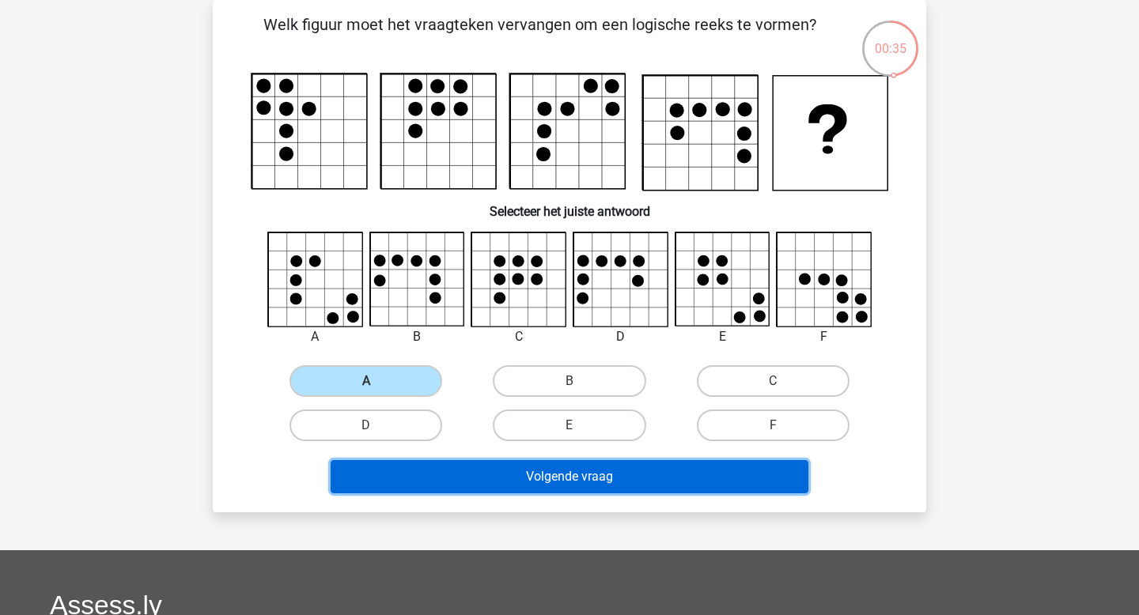
click at [598, 485] on button "Volgende vraag" at bounding box center [570, 476] width 479 height 33
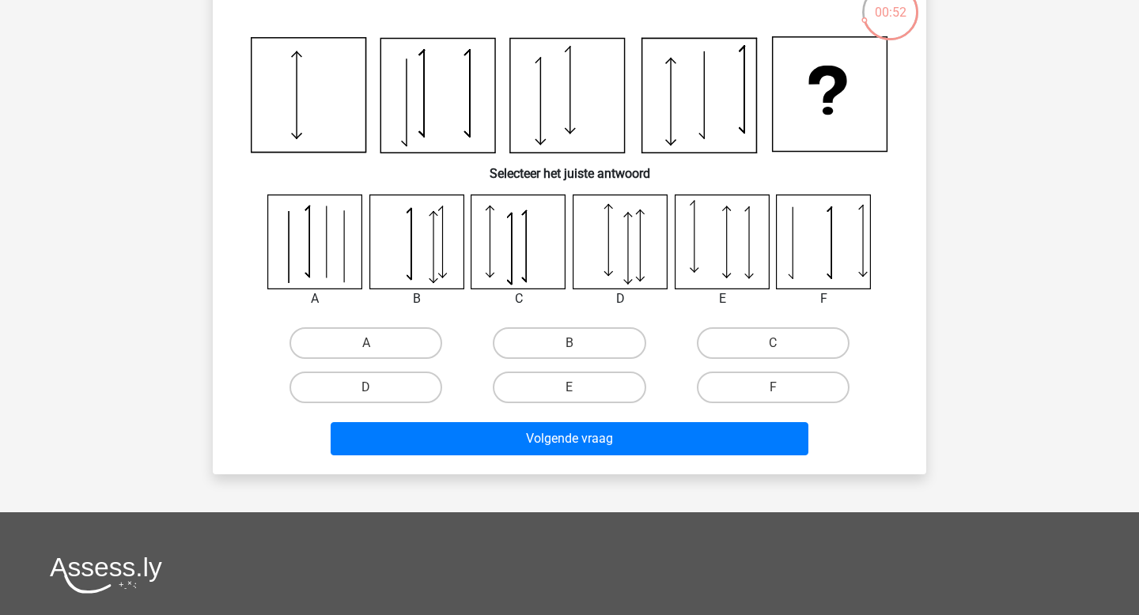
scroll to position [114, 0]
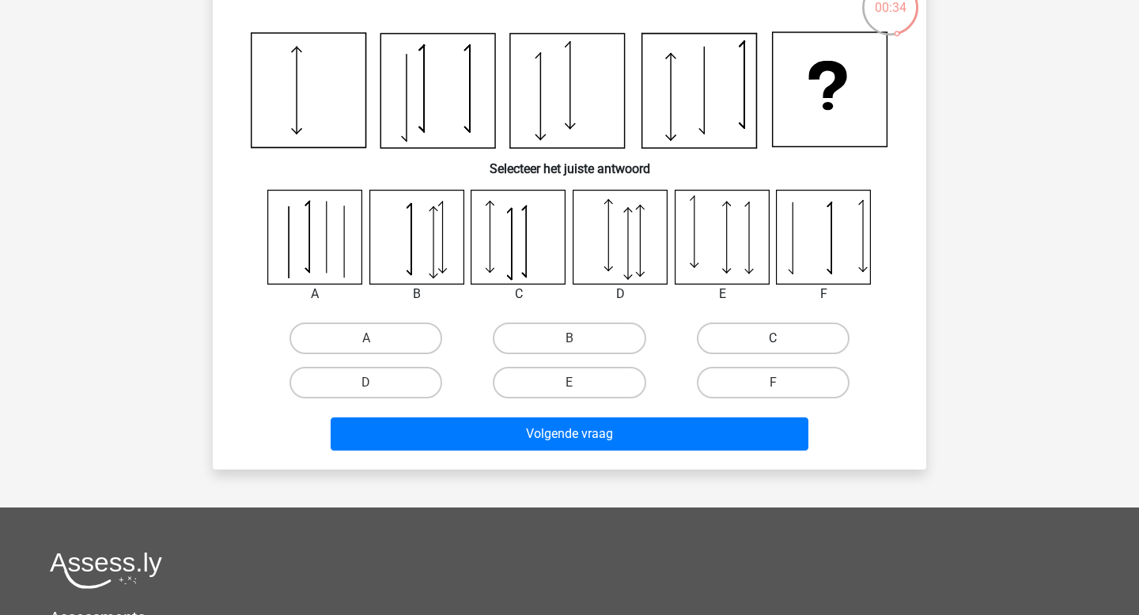
click at [801, 327] on label "C" at bounding box center [773, 339] width 153 height 32
click at [783, 339] on input "C" at bounding box center [778, 344] width 10 height 10
radio input "true"
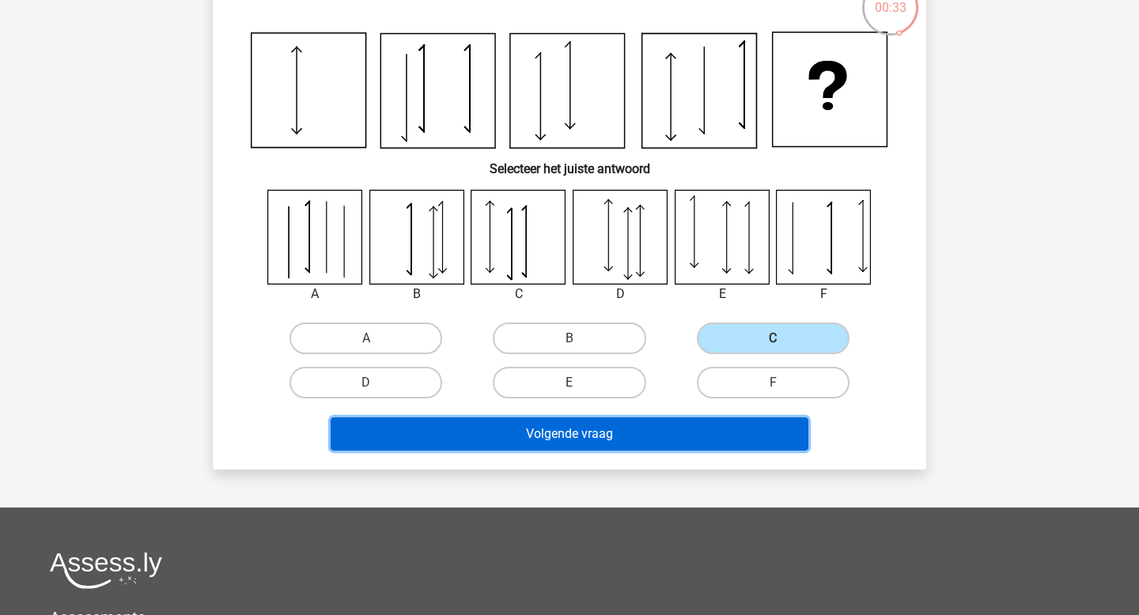
click at [678, 438] on button "Volgende vraag" at bounding box center [570, 434] width 479 height 33
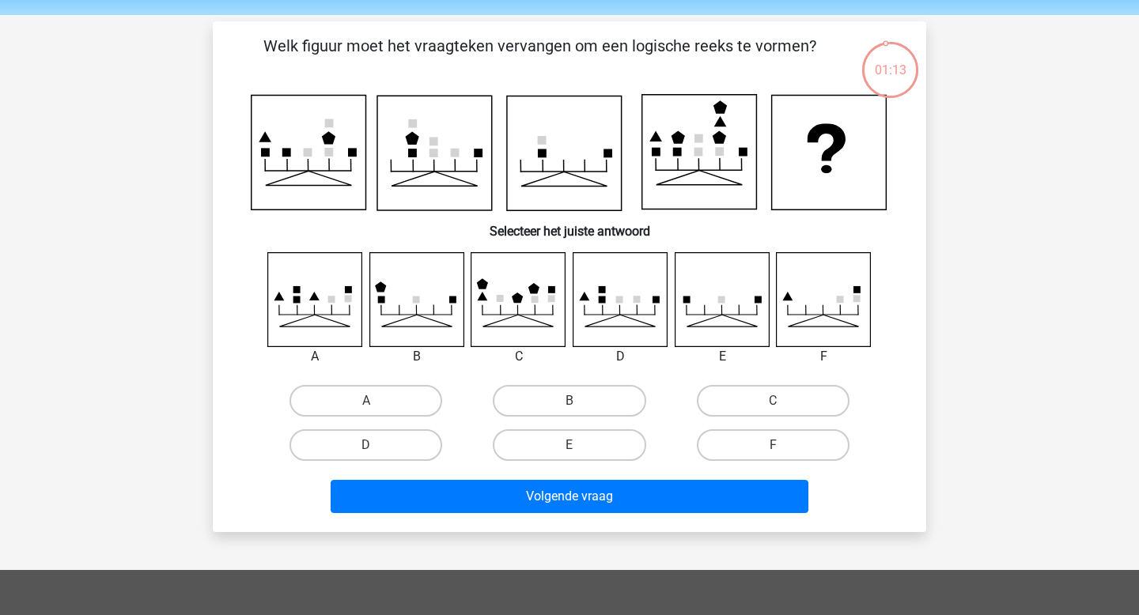
scroll to position [50, 0]
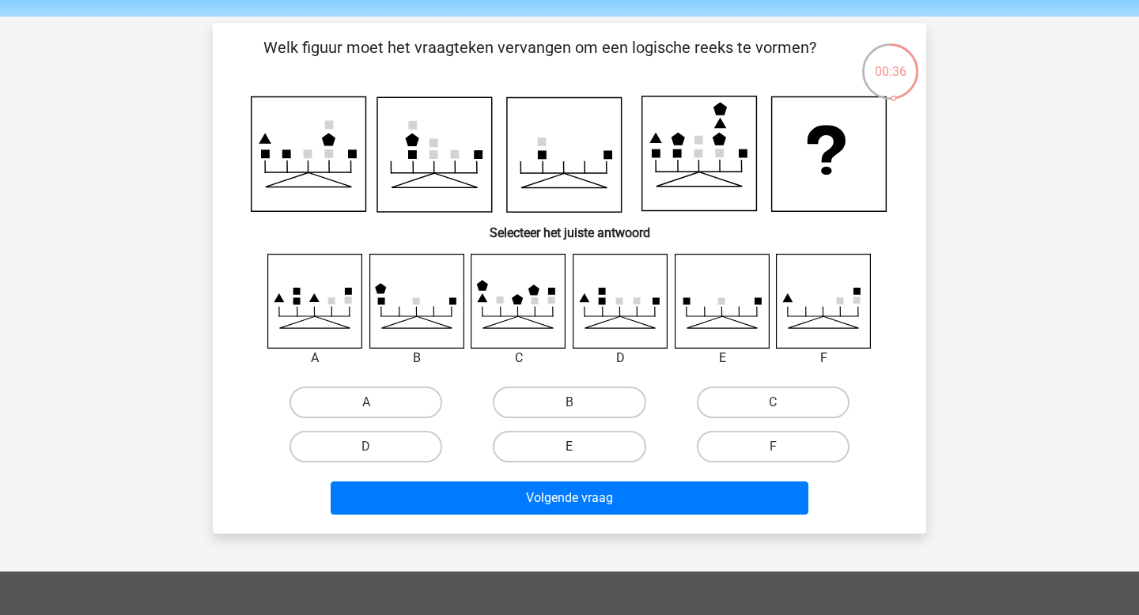
click at [604, 437] on label "E" at bounding box center [569, 447] width 153 height 32
click at [580, 447] on input "E" at bounding box center [575, 452] width 10 height 10
radio input "true"
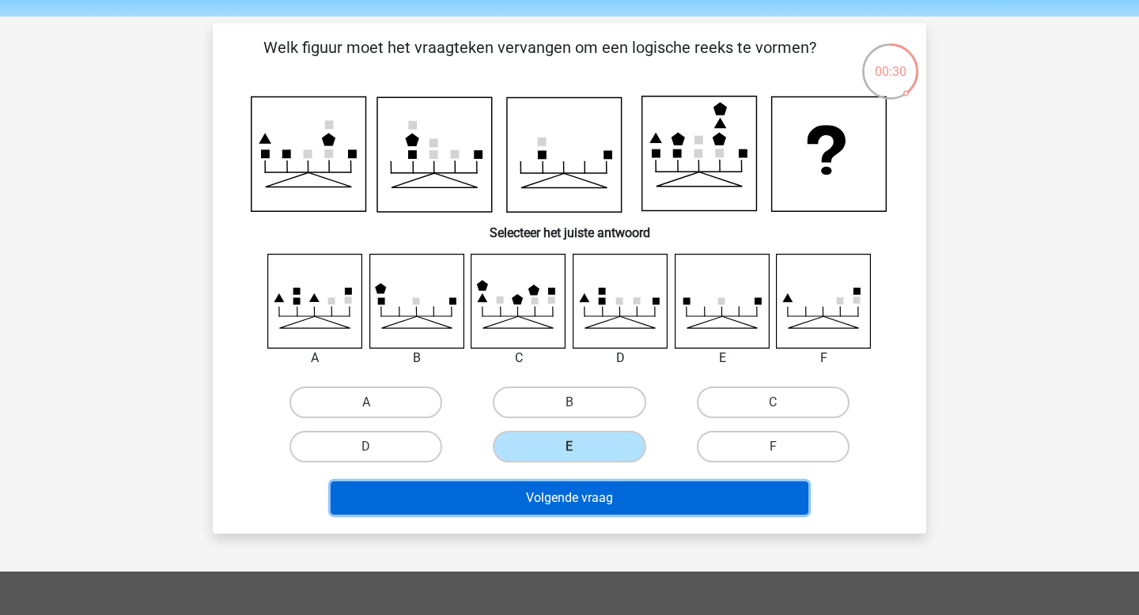
click at [606, 501] on button "Volgende vraag" at bounding box center [570, 498] width 479 height 33
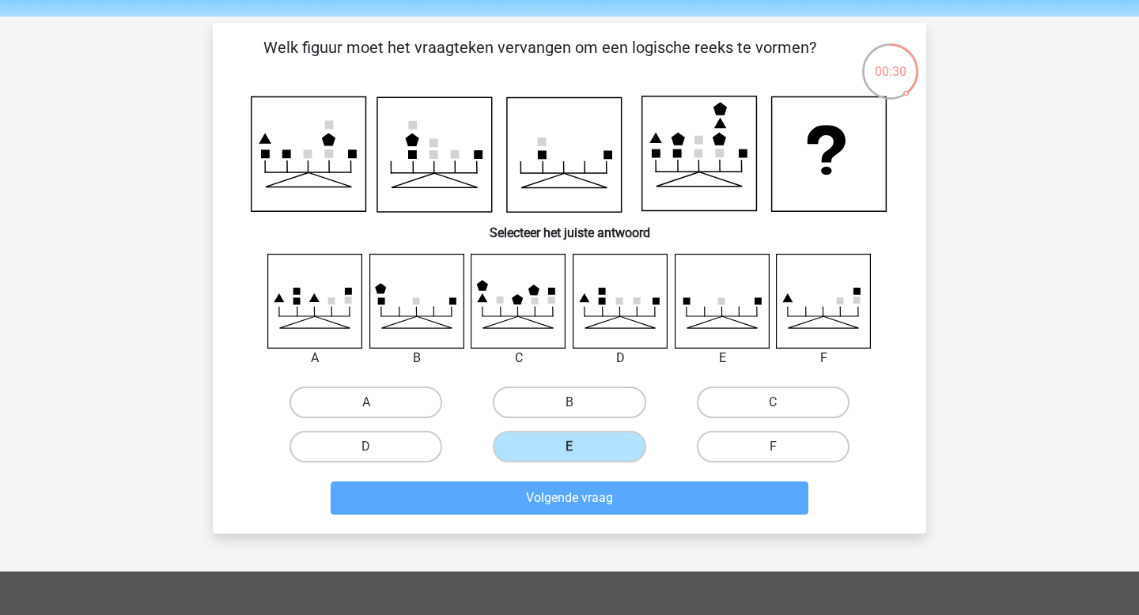
scroll to position [73, 0]
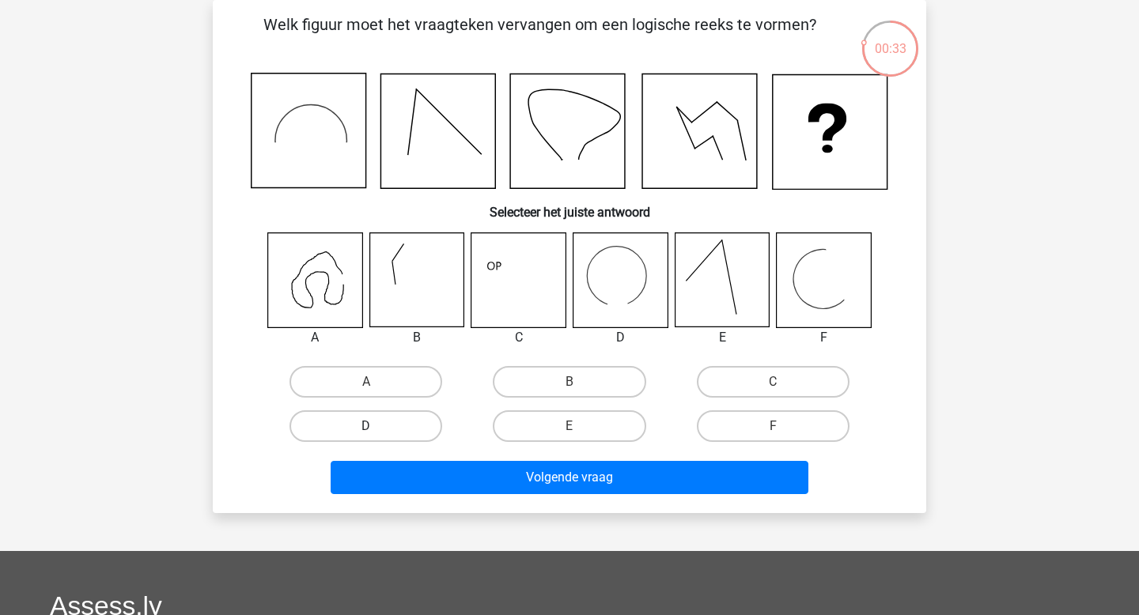
click at [393, 429] on label "D" at bounding box center [365, 427] width 153 height 32
click at [377, 429] on input "D" at bounding box center [371, 431] width 10 height 10
radio input "true"
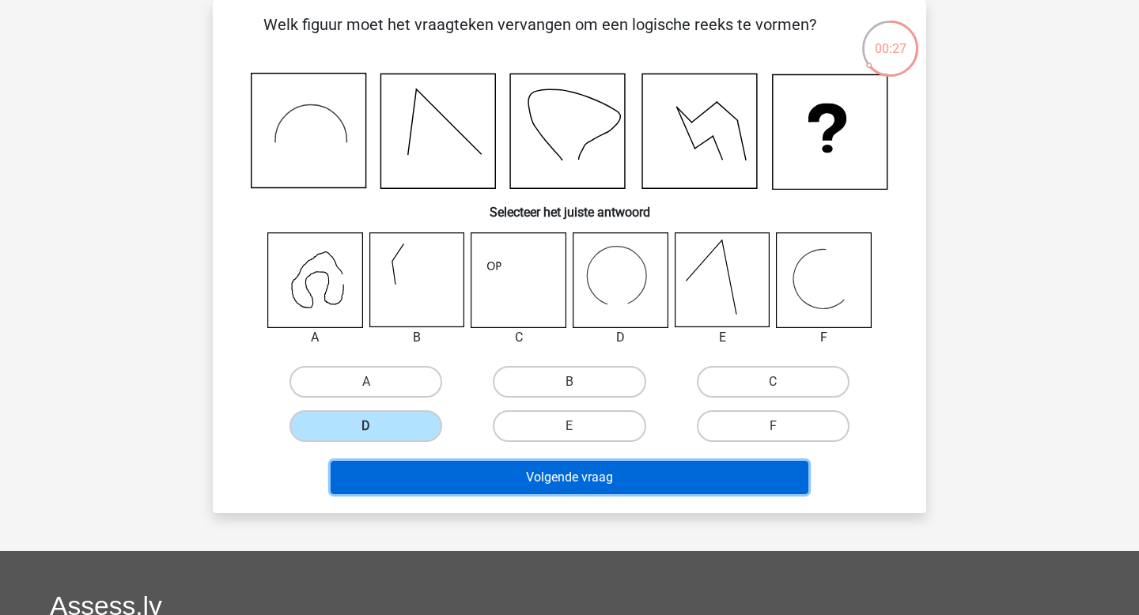
click at [607, 487] on button "Volgende vraag" at bounding box center [570, 477] width 479 height 33
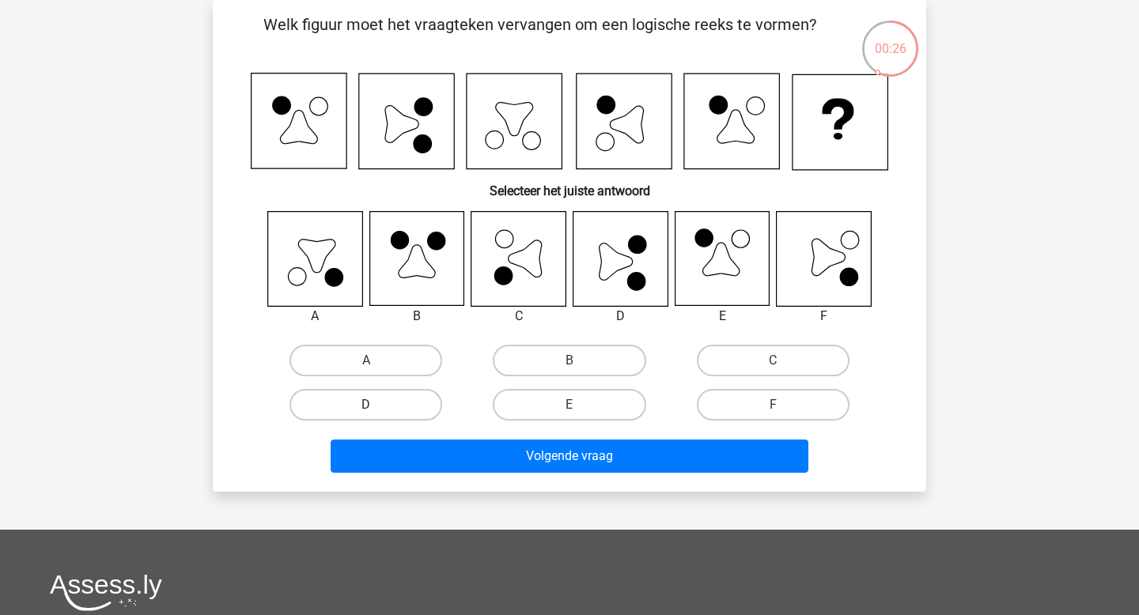
click at [379, 409] on label "D" at bounding box center [365, 405] width 153 height 32
click at [377, 409] on input "D" at bounding box center [371, 410] width 10 height 10
radio input "true"
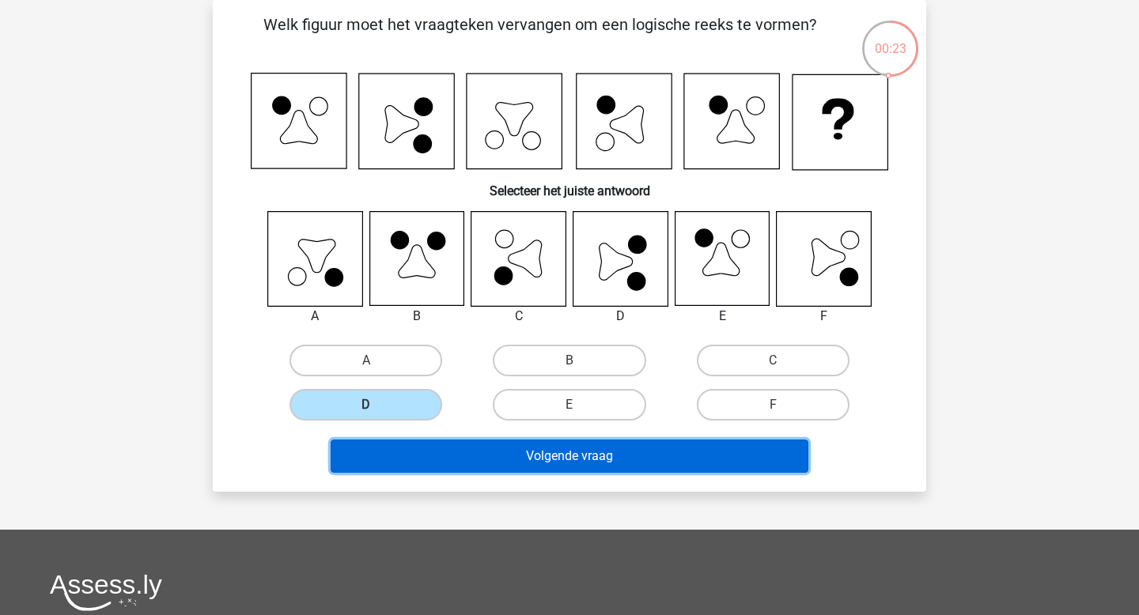
click at [642, 461] on button "Volgende vraag" at bounding box center [570, 456] width 479 height 33
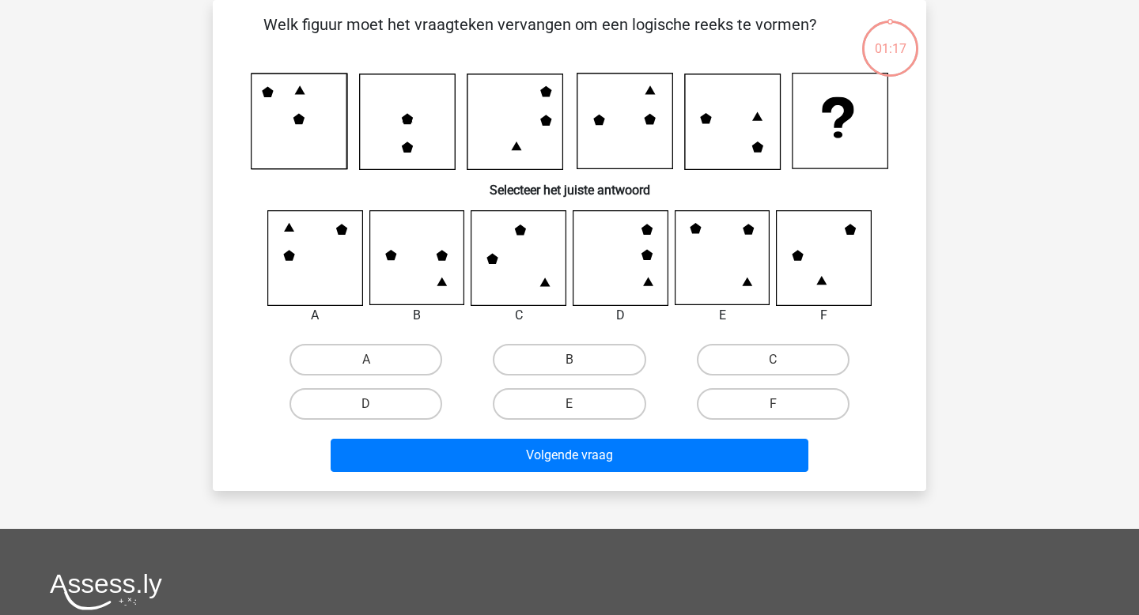
scroll to position [59, 0]
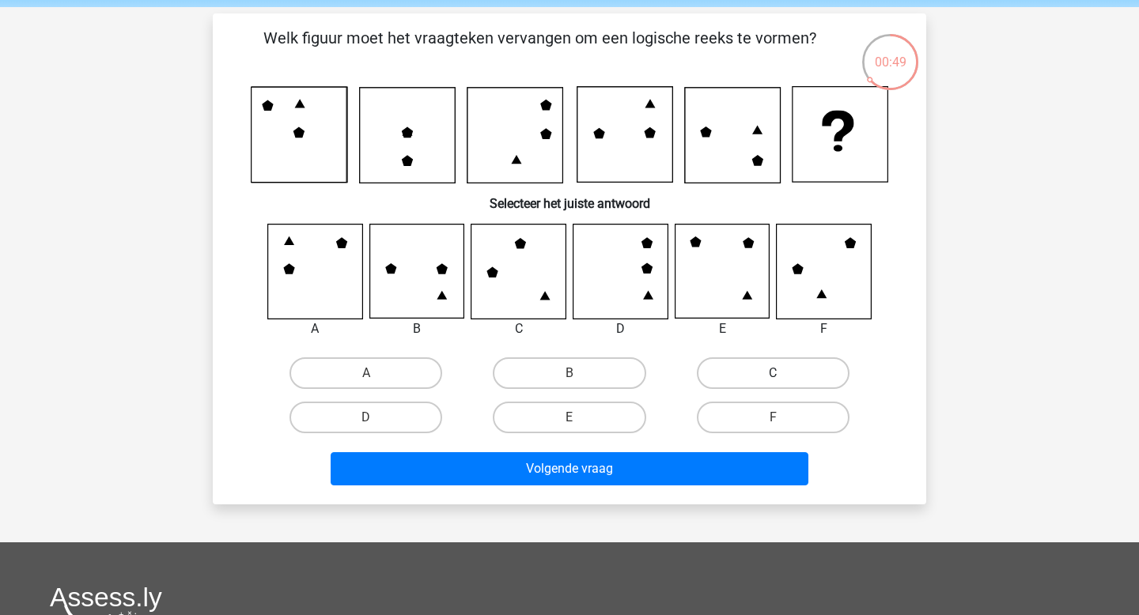
click at [740, 373] on label "C" at bounding box center [773, 374] width 153 height 32
click at [773, 373] on input "C" at bounding box center [778, 378] width 10 height 10
radio input "true"
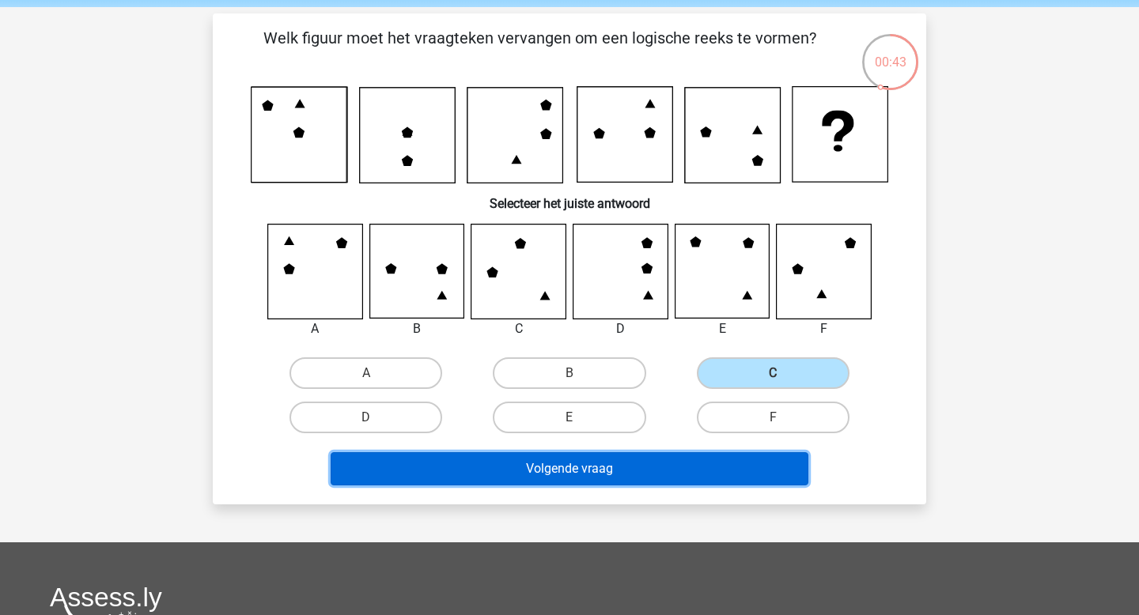
click at [760, 482] on button "Volgende vraag" at bounding box center [570, 468] width 479 height 33
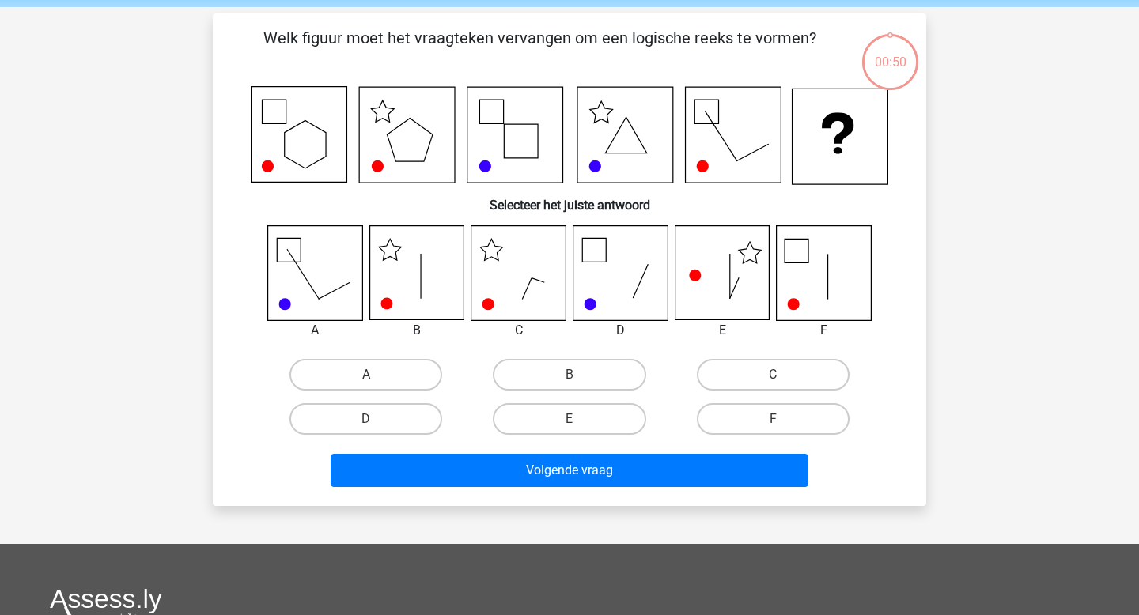
scroll to position [73, 0]
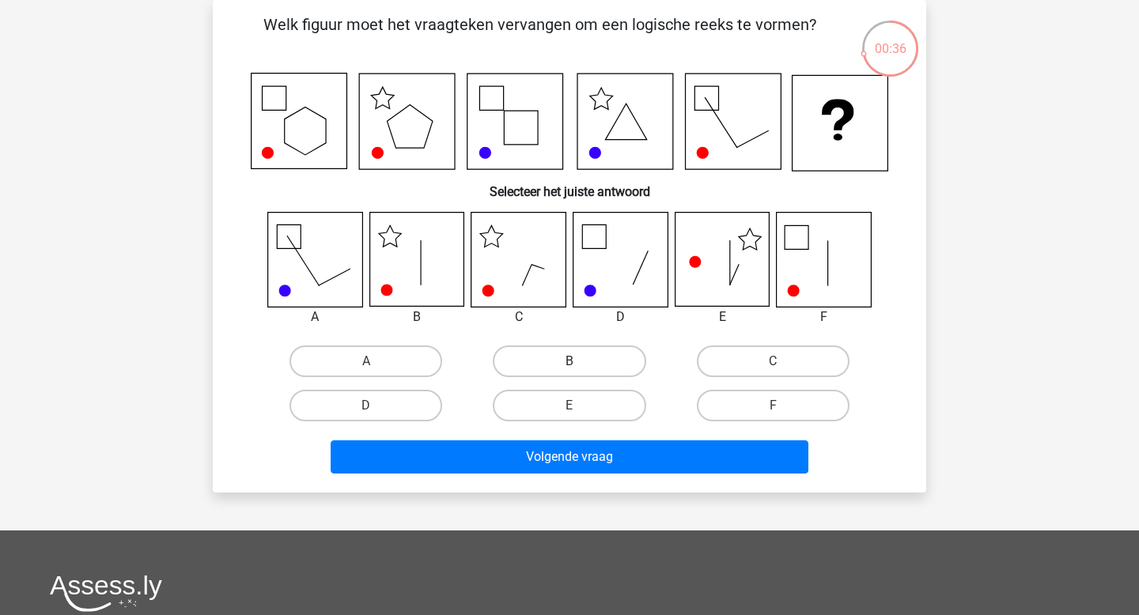
click at [641, 359] on label "B" at bounding box center [569, 362] width 153 height 32
click at [580, 361] on input "B" at bounding box center [575, 366] width 10 height 10
radio input "true"
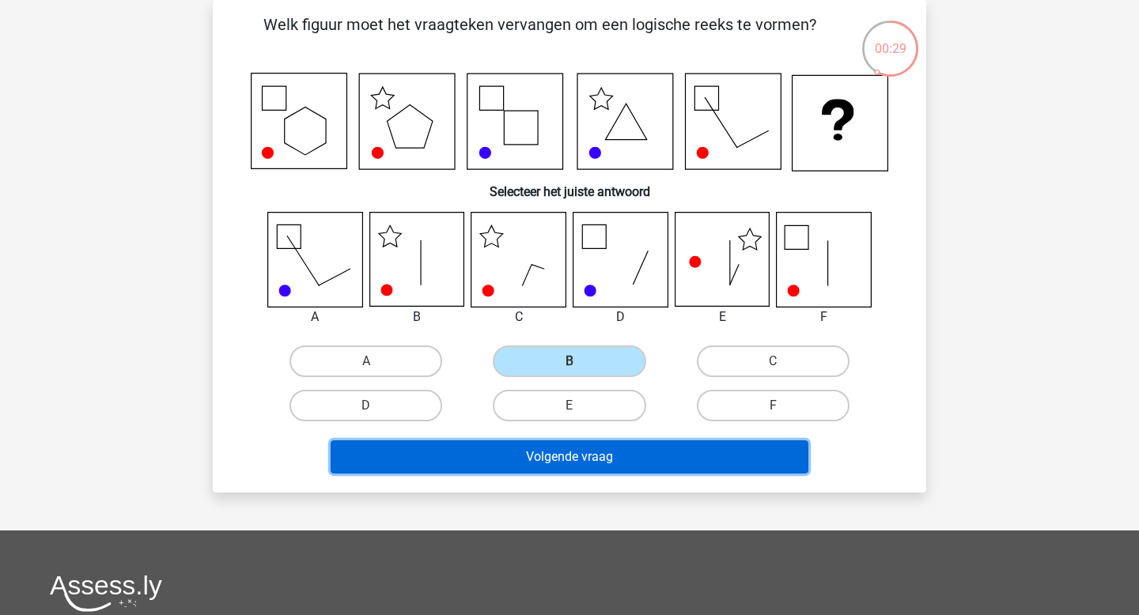
click at [651, 464] on button "Volgende vraag" at bounding box center [570, 457] width 479 height 33
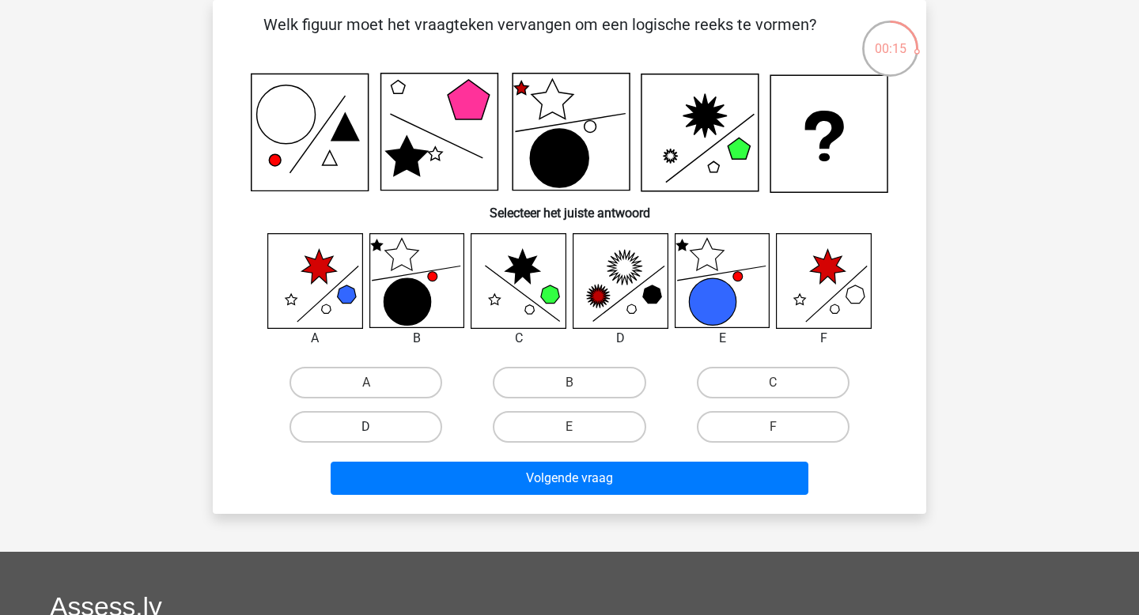
click at [411, 433] on label "D" at bounding box center [365, 427] width 153 height 32
click at [377, 433] on input "D" at bounding box center [371, 432] width 10 height 10
radio input "true"
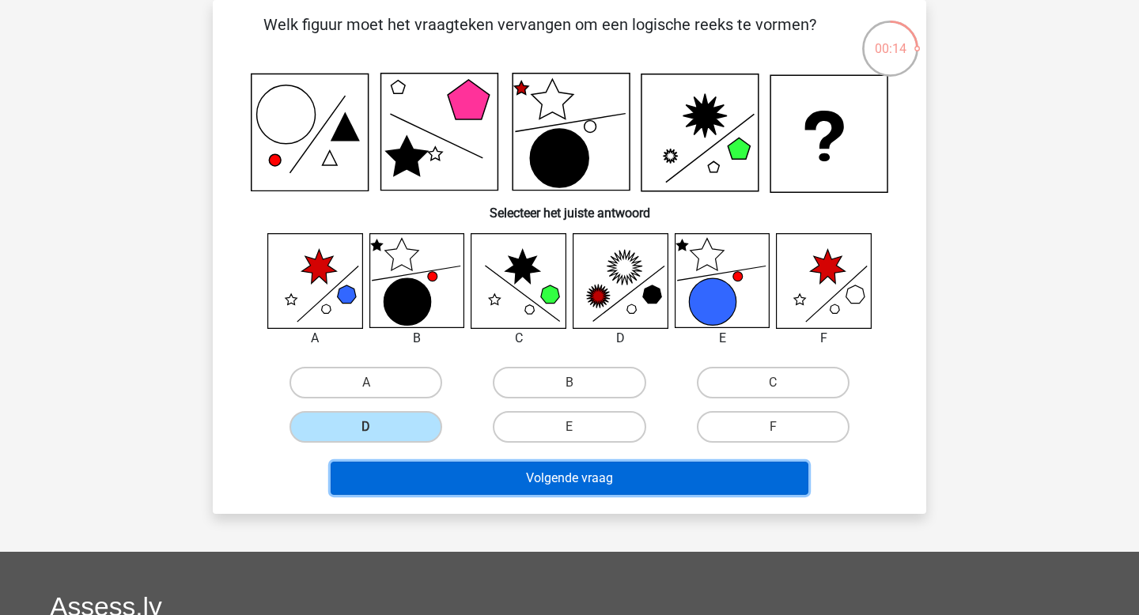
click at [457, 471] on button "Volgende vraag" at bounding box center [570, 478] width 479 height 33
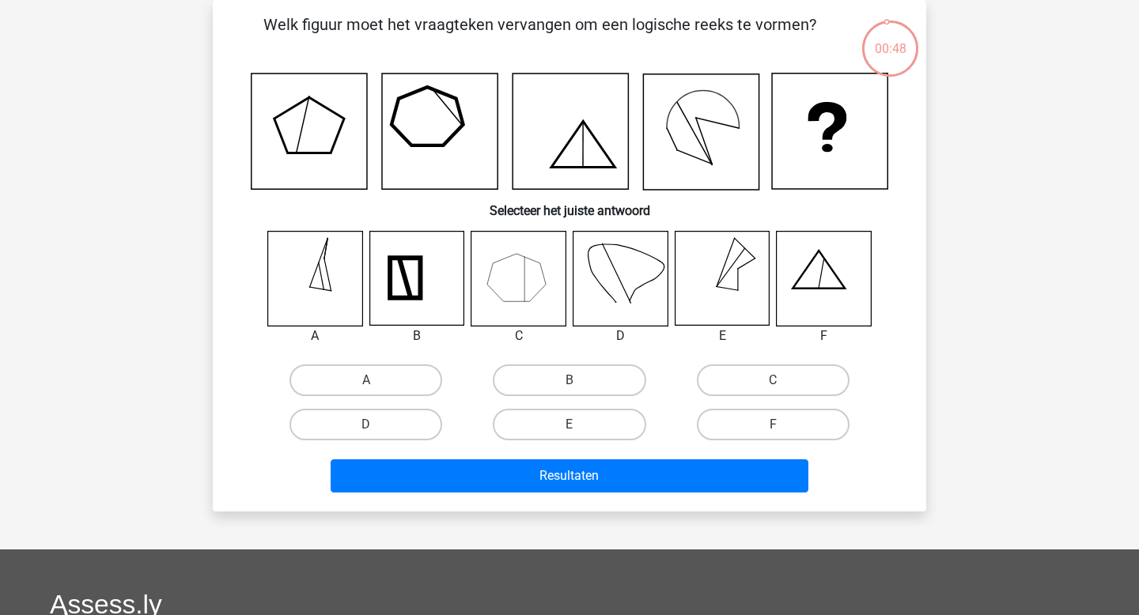
scroll to position [68, 0]
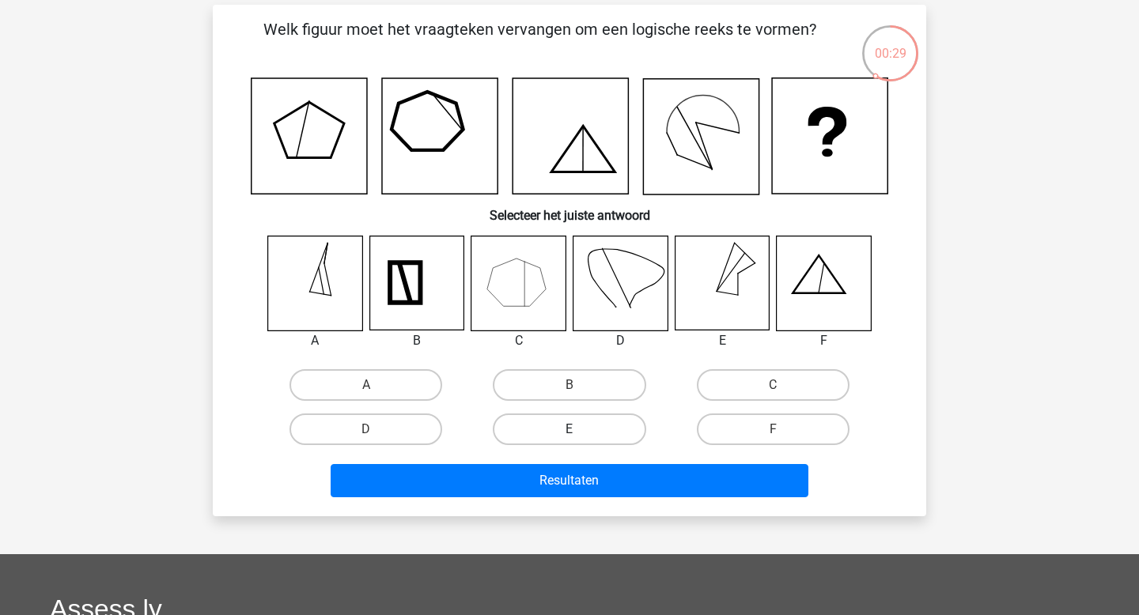
click at [543, 422] on label "E" at bounding box center [569, 430] width 153 height 32
click at [570, 430] on input "E" at bounding box center [575, 435] width 10 height 10
radio input "true"
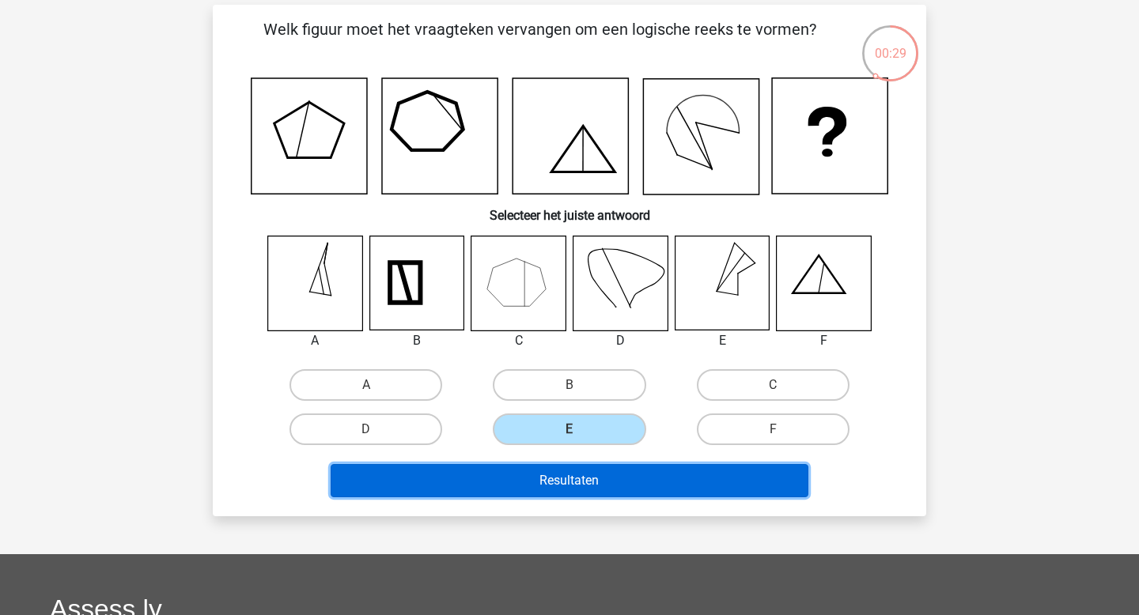
click at [541, 478] on button "Resultaten" at bounding box center [570, 480] width 479 height 33
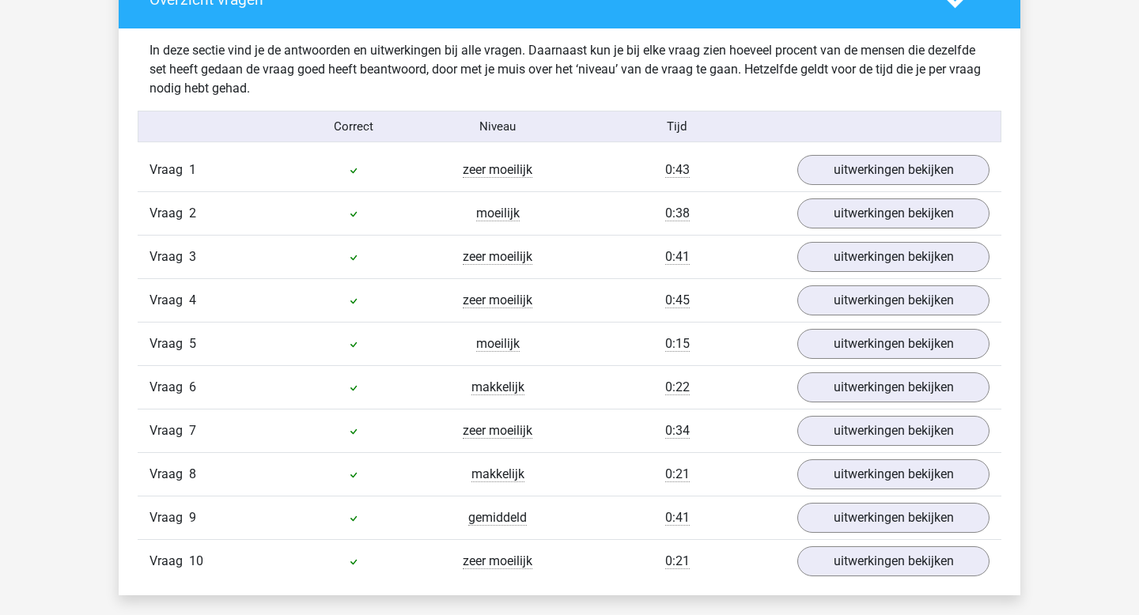
scroll to position [939, 0]
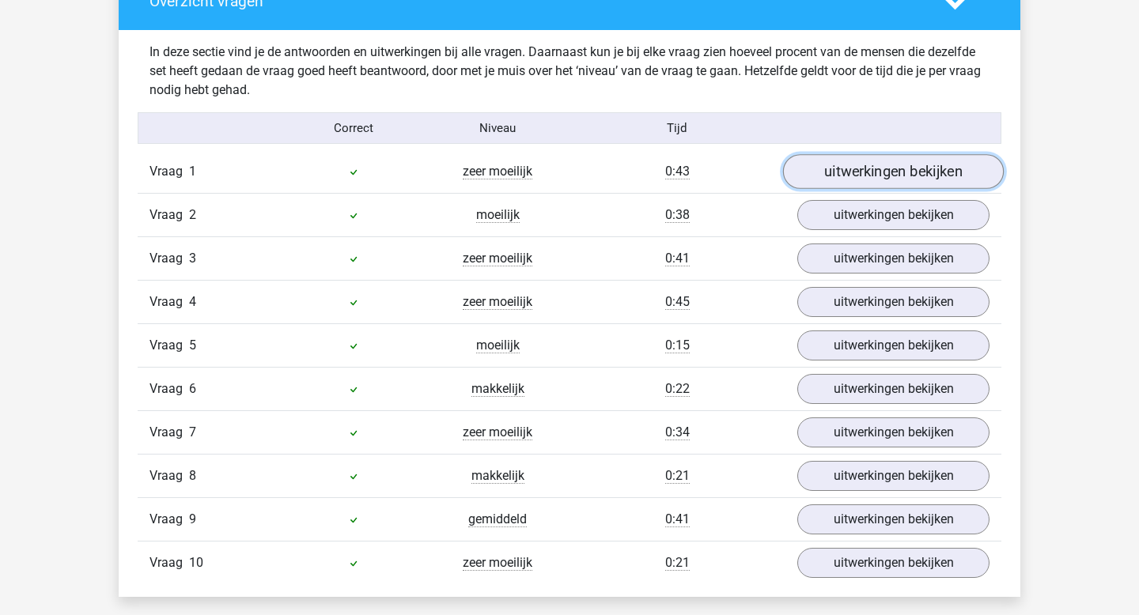
click at [887, 171] on link "uitwerkingen bekijken" at bounding box center [893, 172] width 221 height 35
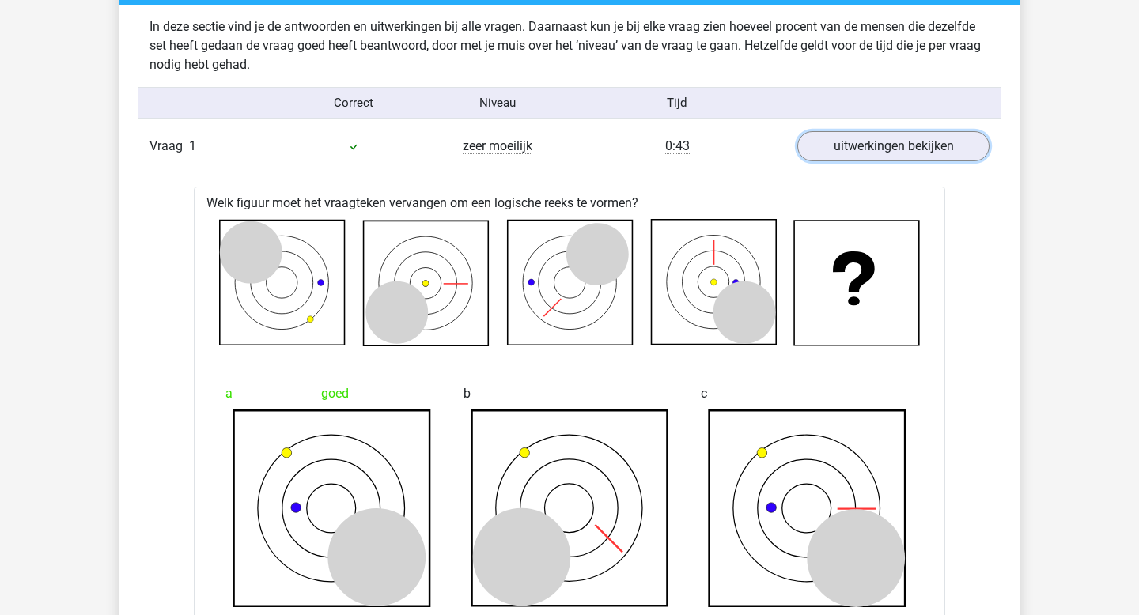
scroll to position [974, 0]
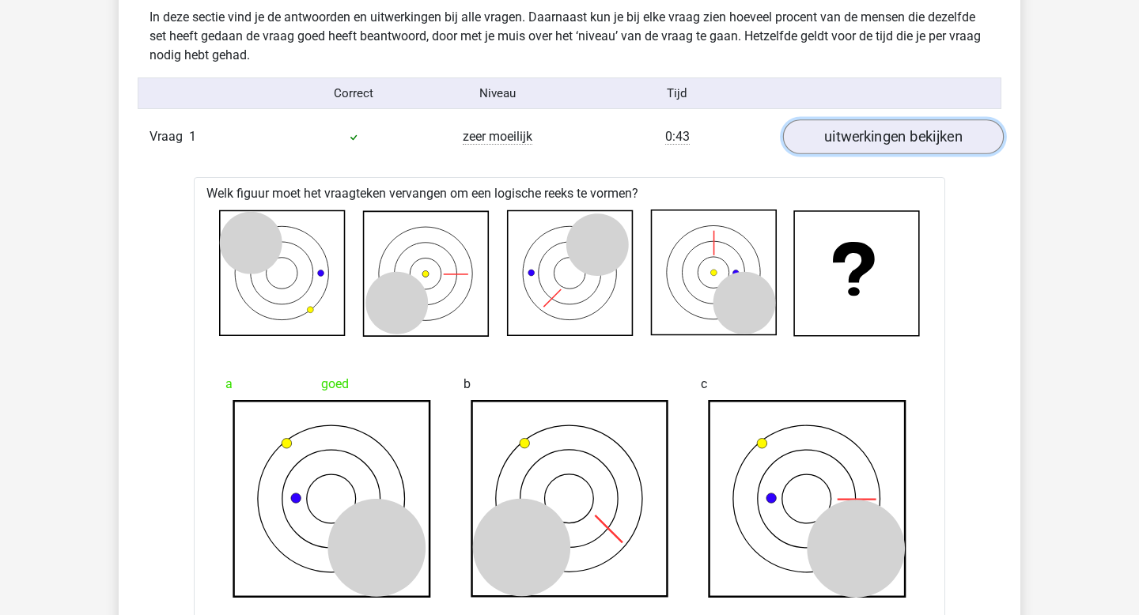
click at [847, 134] on link "uitwerkingen bekijken" at bounding box center [893, 137] width 221 height 35
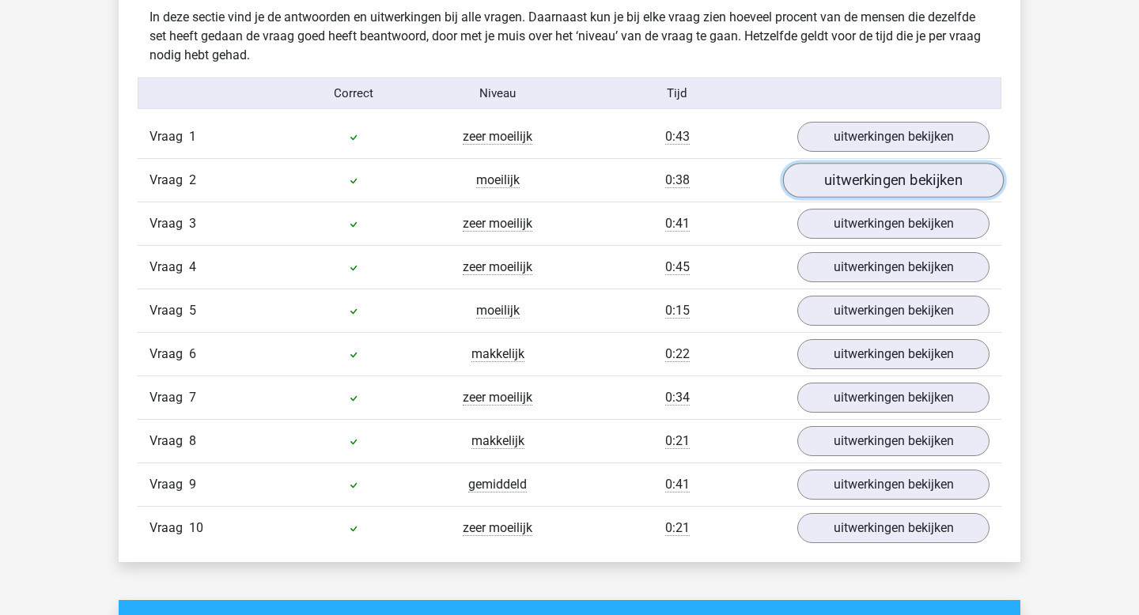
click at [846, 179] on link "uitwerkingen bekijken" at bounding box center [893, 181] width 221 height 35
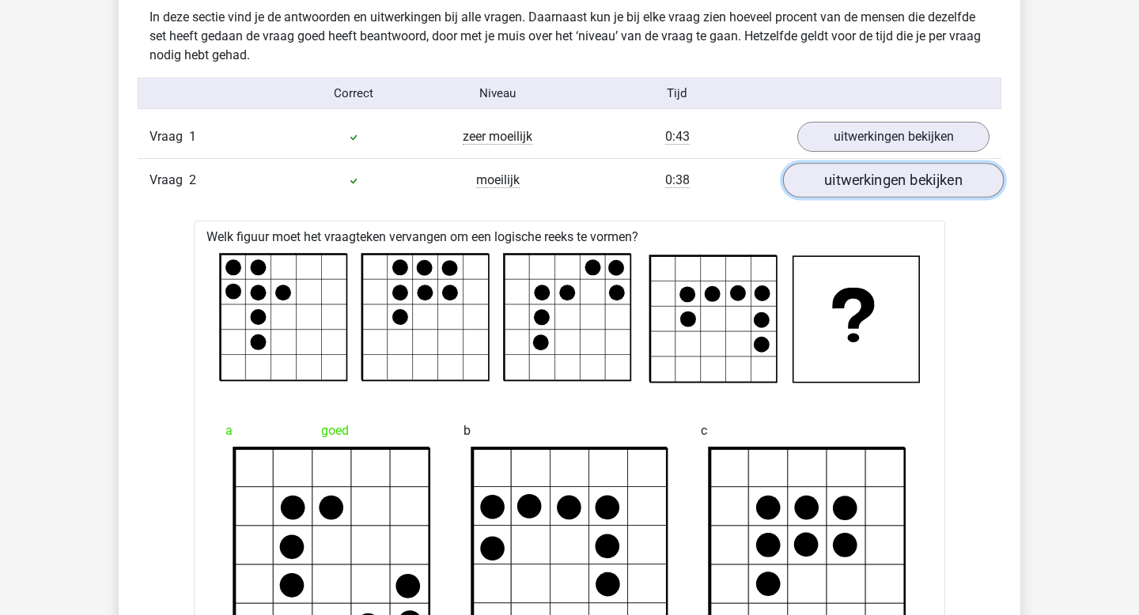
click at [846, 179] on link "uitwerkingen bekijken" at bounding box center [893, 181] width 221 height 35
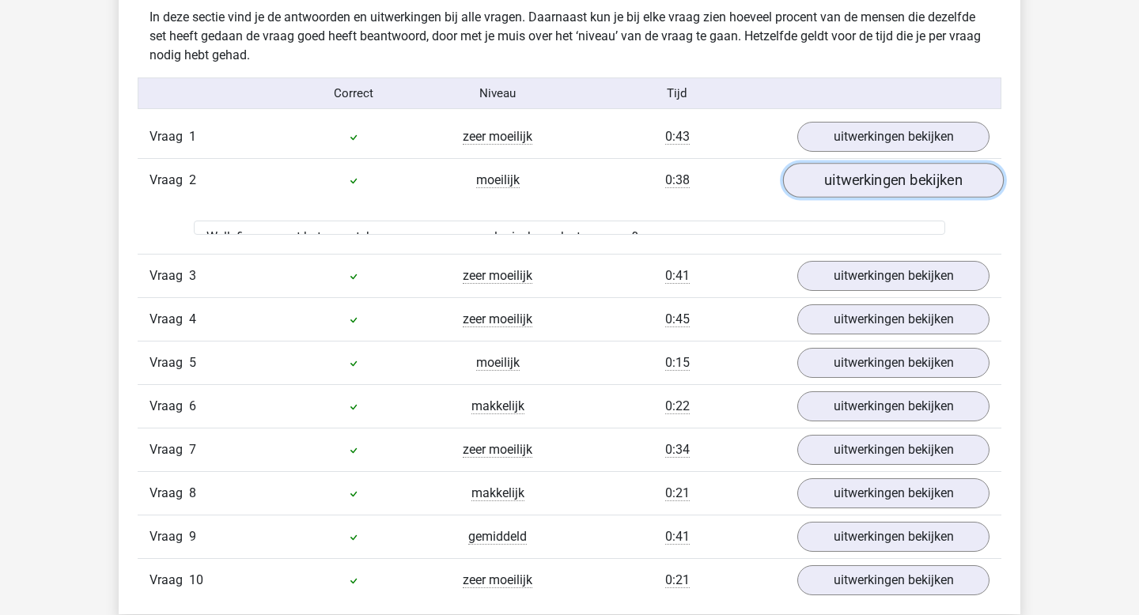
click at [846, 179] on link "uitwerkingen bekijken" at bounding box center [893, 181] width 221 height 35
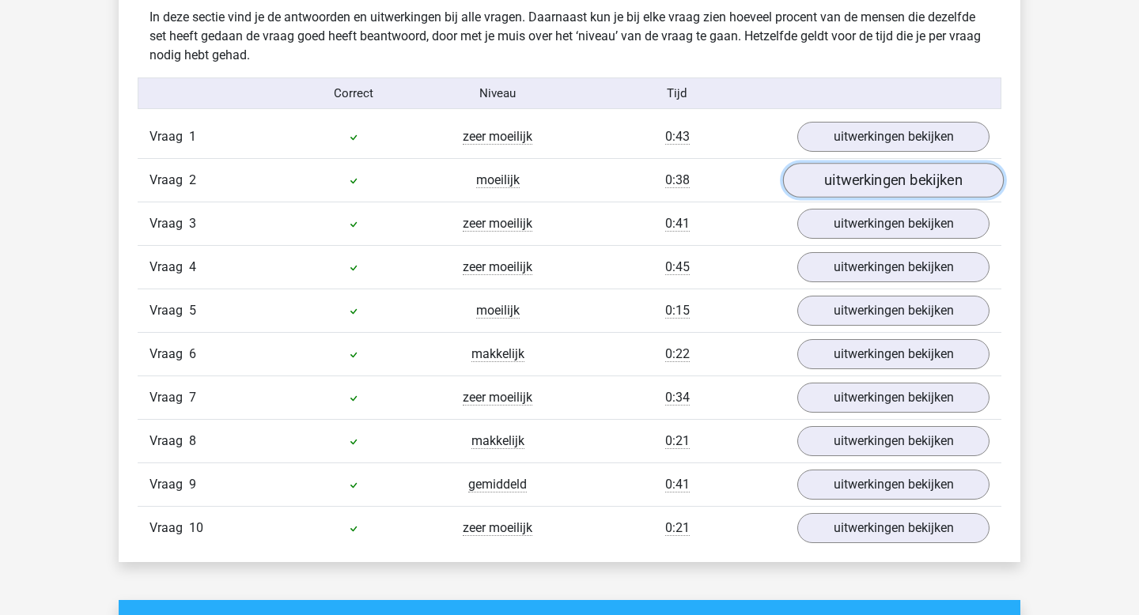
click at [846, 179] on link "uitwerkingen bekijken" at bounding box center [893, 181] width 221 height 35
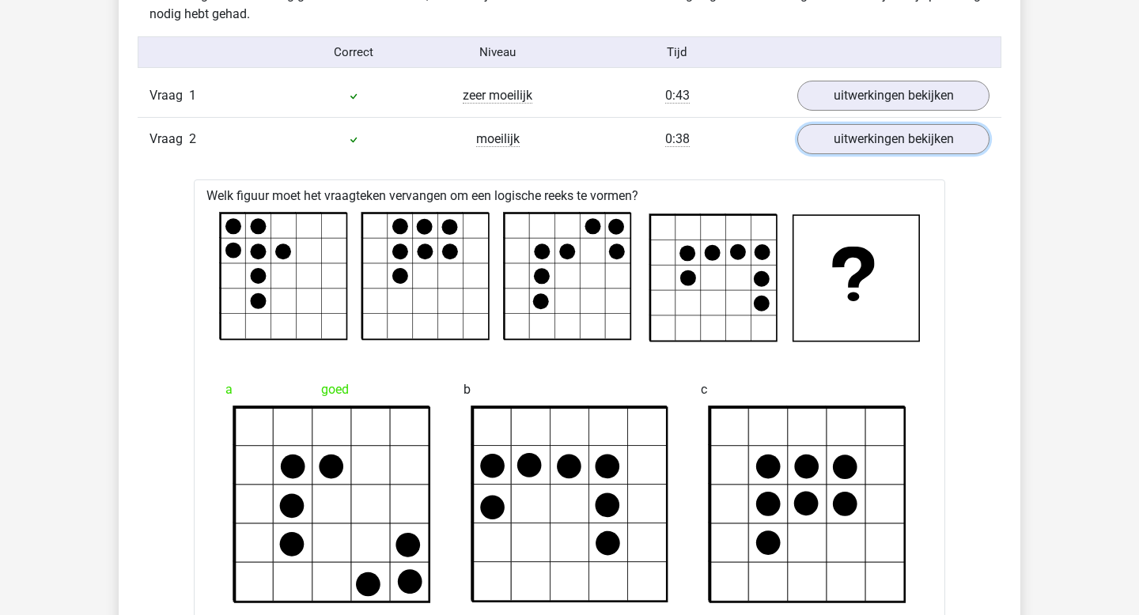
scroll to position [823, 0]
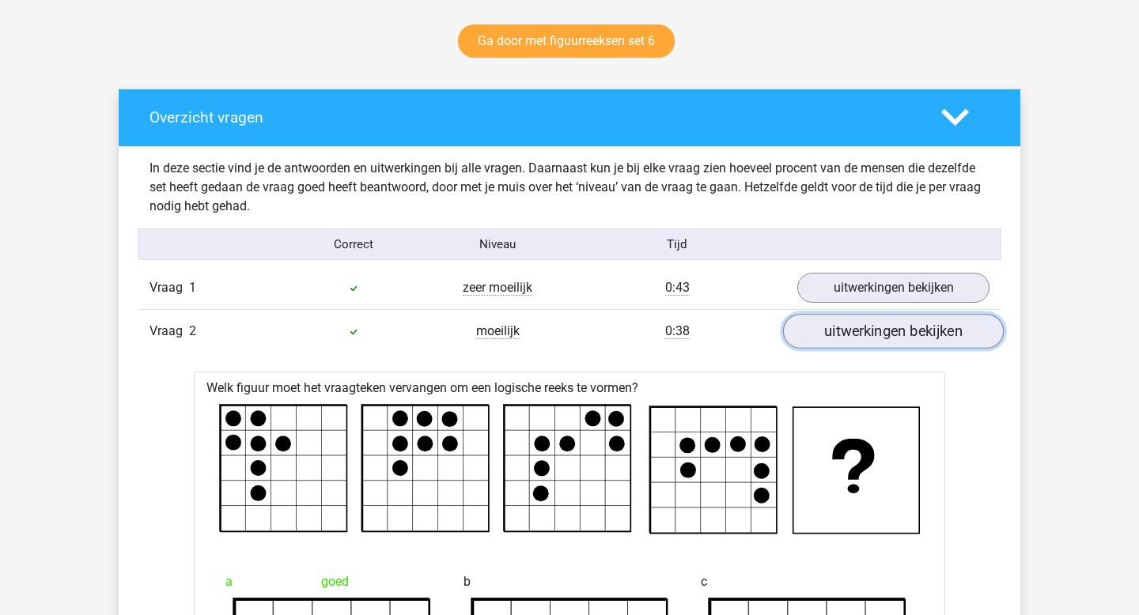
click at [848, 317] on link "uitwerkingen bekijken" at bounding box center [893, 332] width 221 height 35
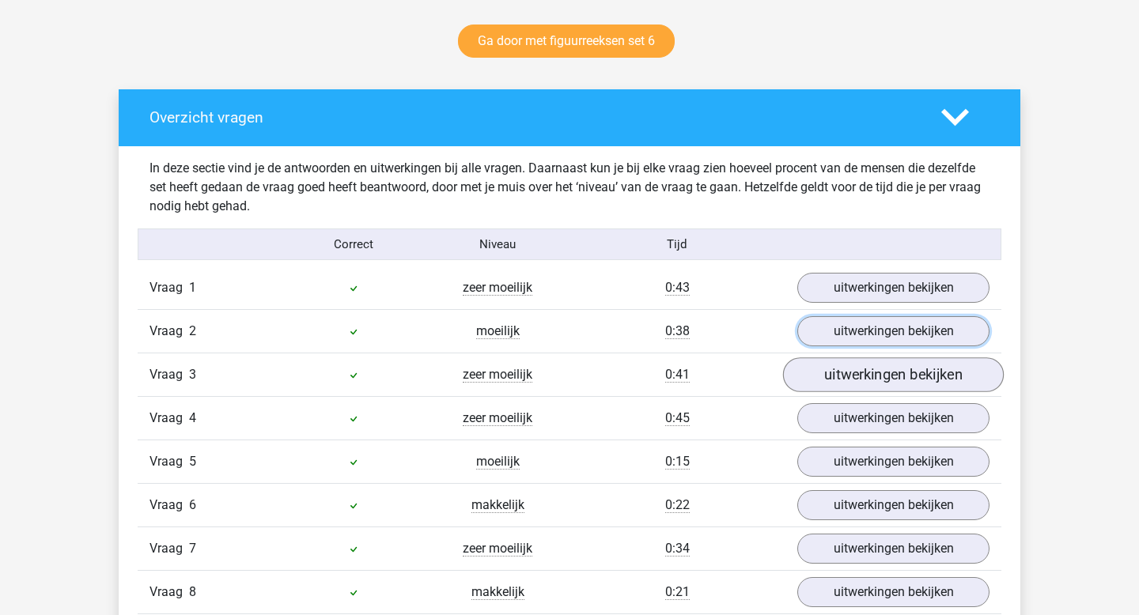
scroll to position [997, 0]
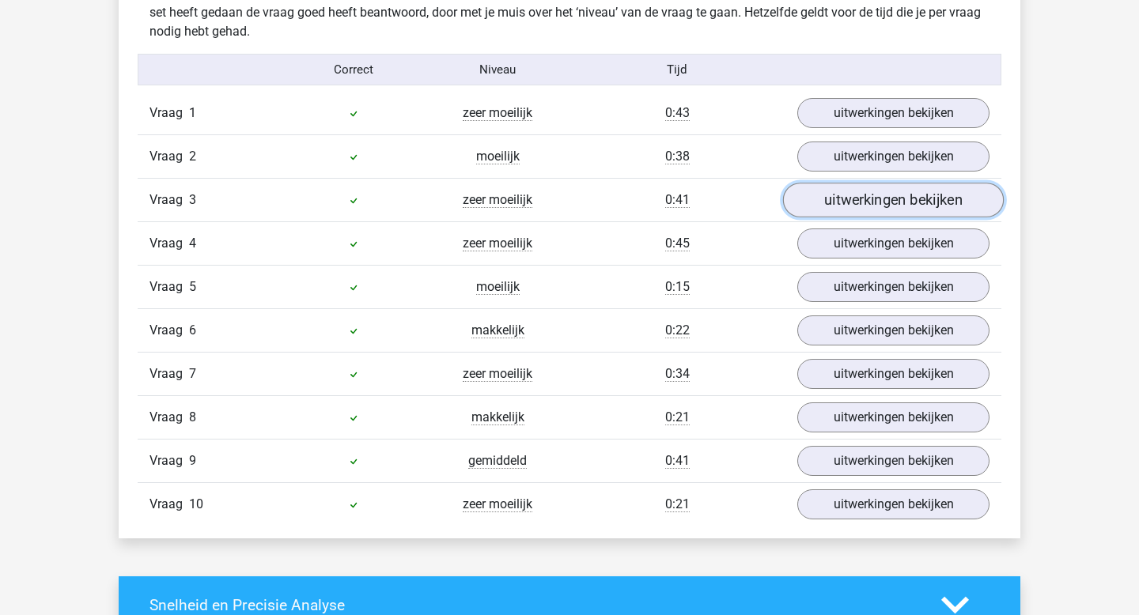
click at [902, 202] on link "uitwerkingen bekijken" at bounding box center [893, 201] width 221 height 35
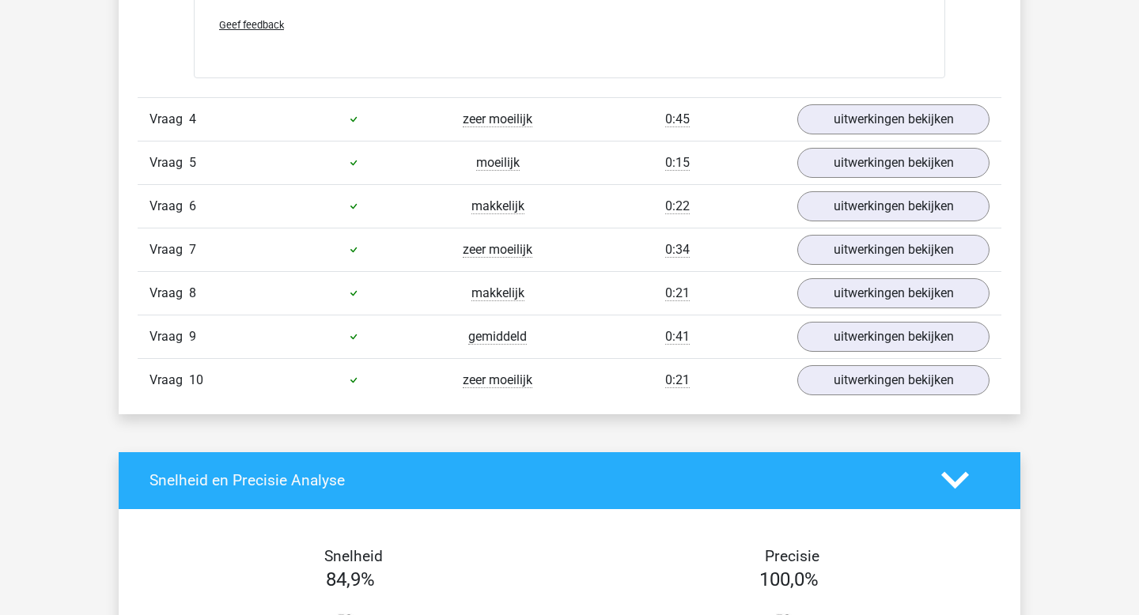
scroll to position [2104, 0]
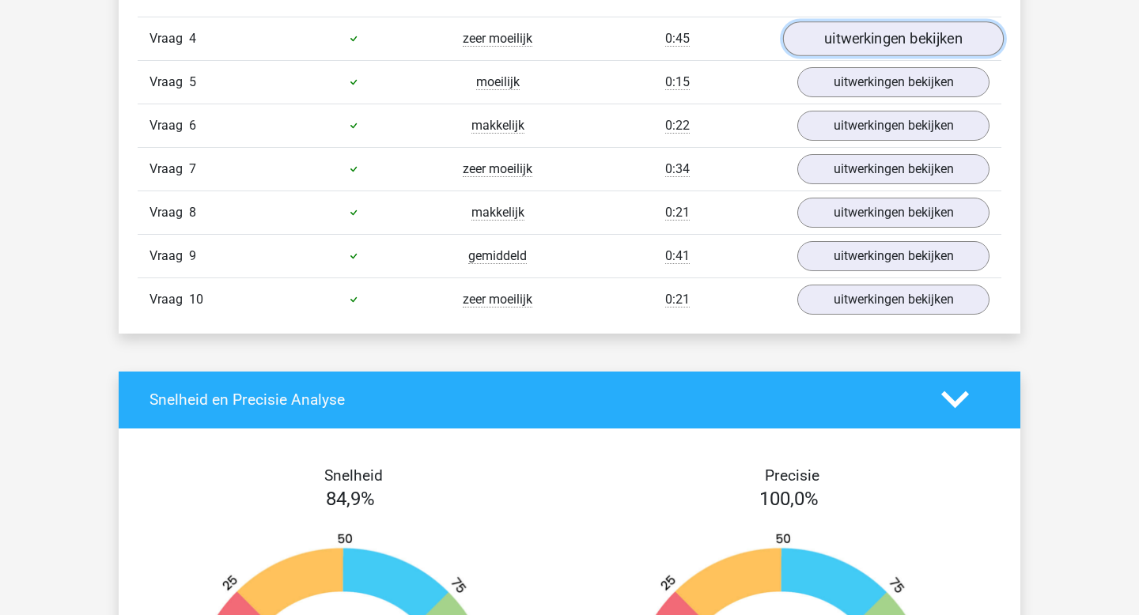
click at [883, 44] on link "uitwerkingen bekijken" at bounding box center [893, 38] width 221 height 35
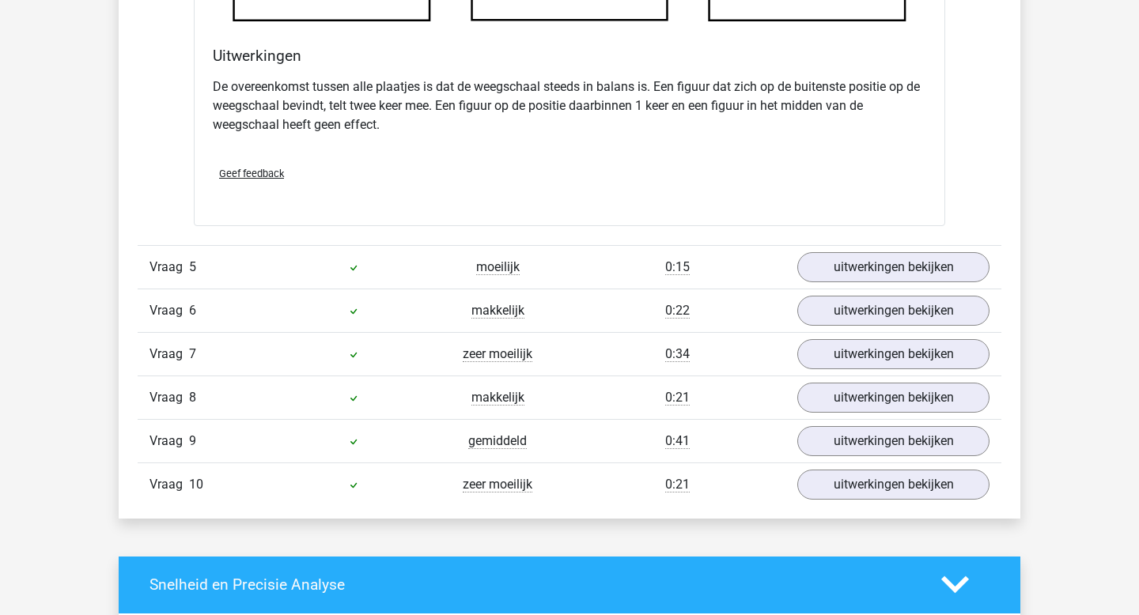
scroll to position [2859, 0]
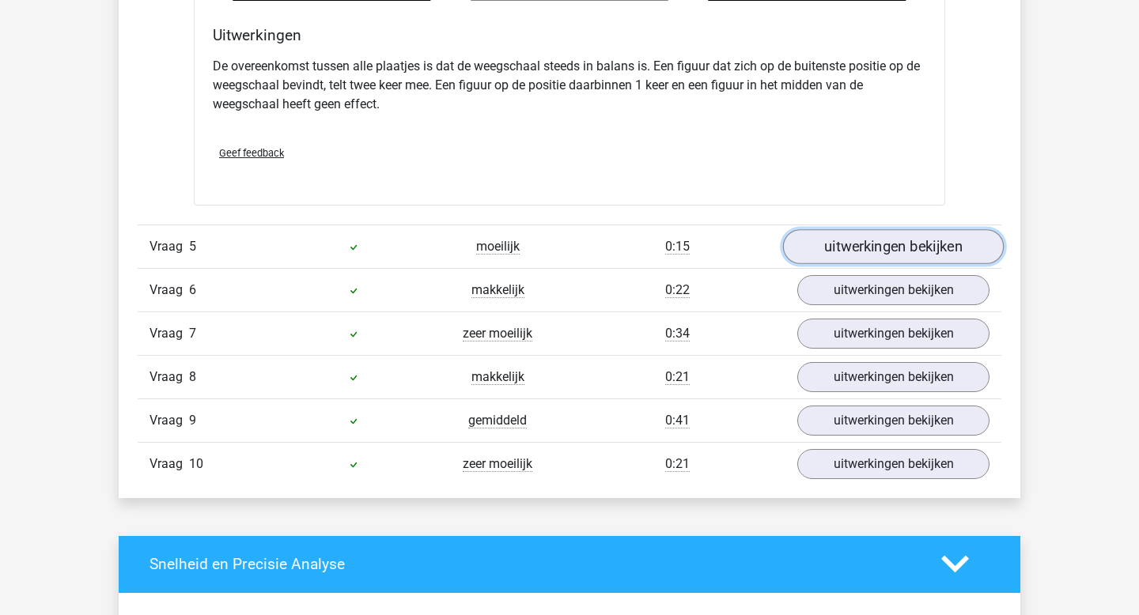
click at [831, 245] on link "uitwerkingen bekijken" at bounding box center [893, 246] width 221 height 35
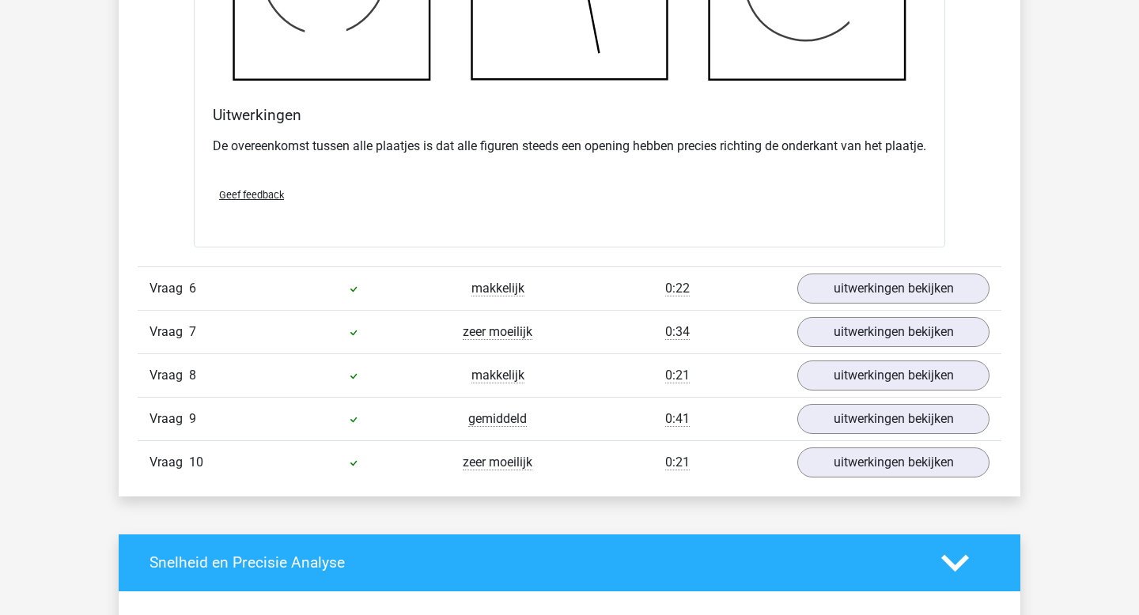
scroll to position [3772, 0]
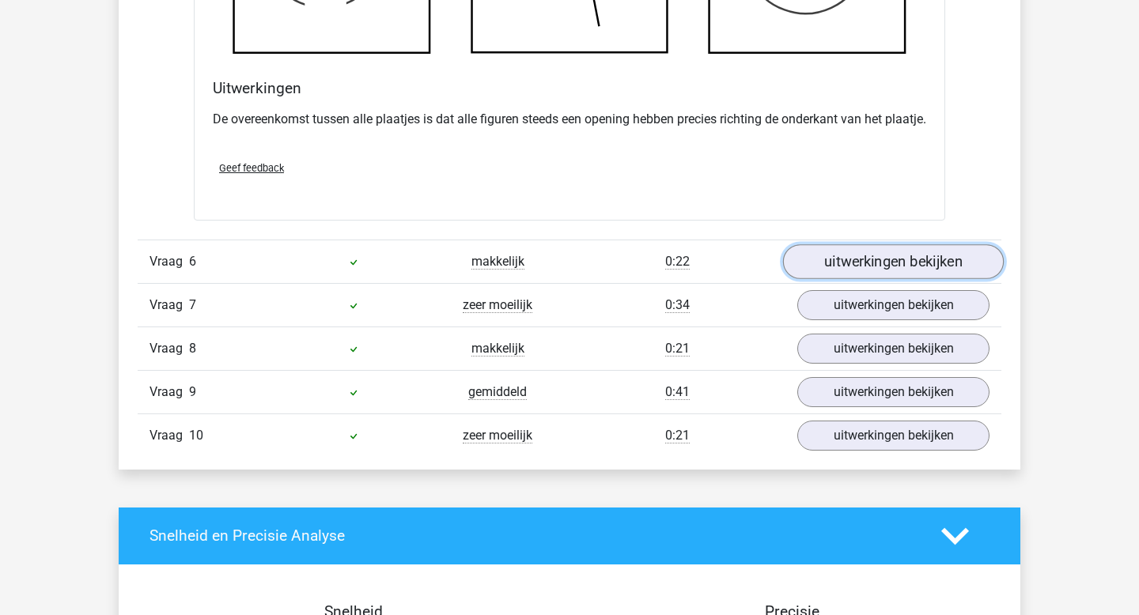
click at [831, 278] on link "uitwerkingen bekijken" at bounding box center [893, 261] width 221 height 35
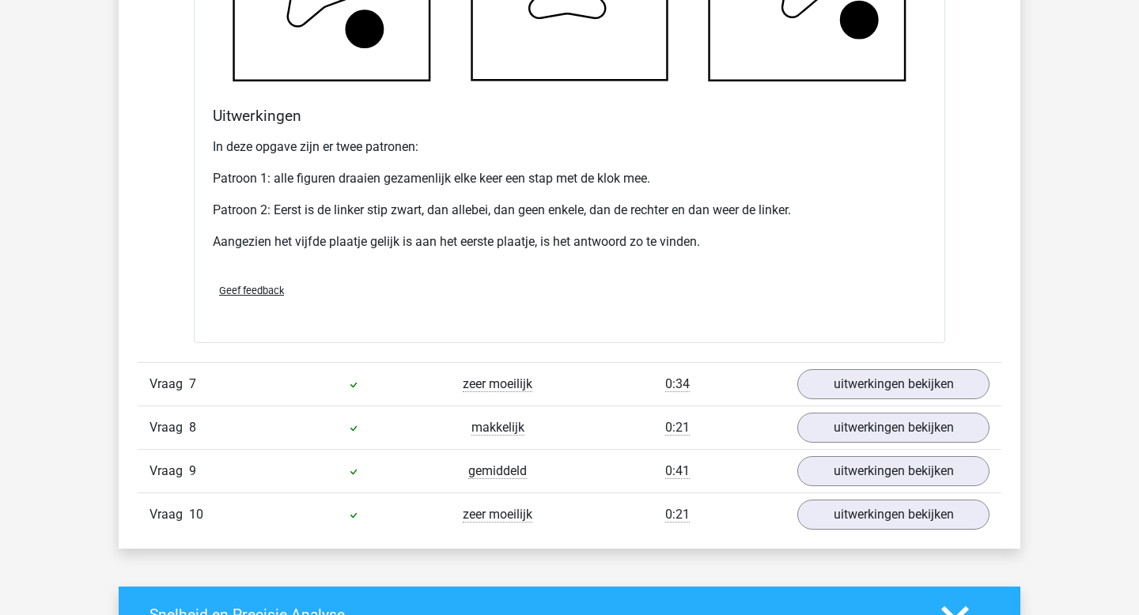
scroll to position [4683, 0]
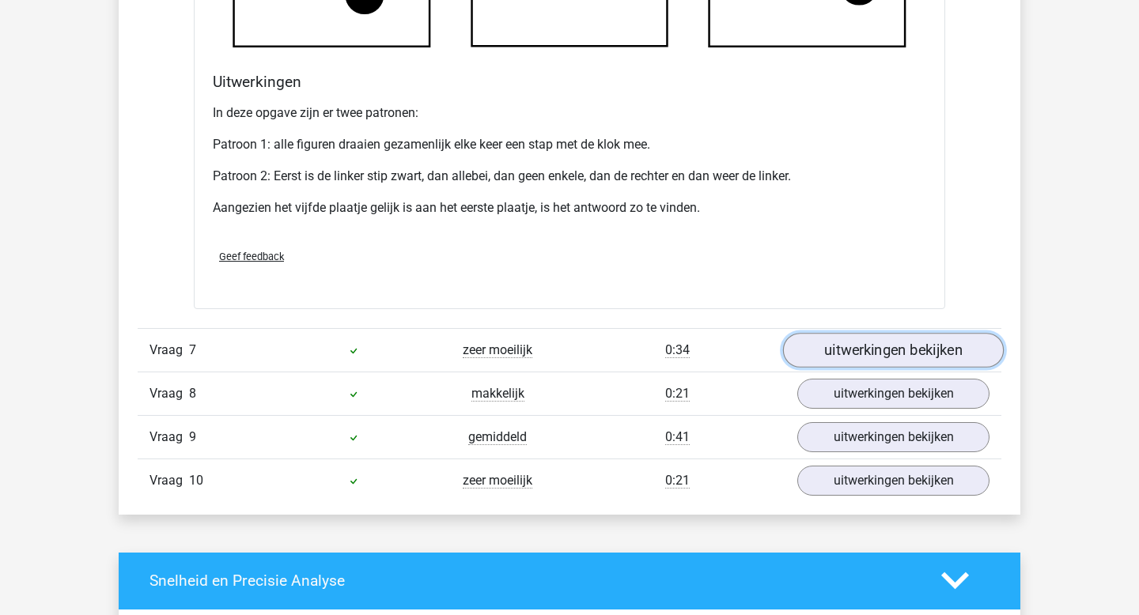
click at [850, 361] on link "uitwerkingen bekijken" at bounding box center [893, 350] width 221 height 35
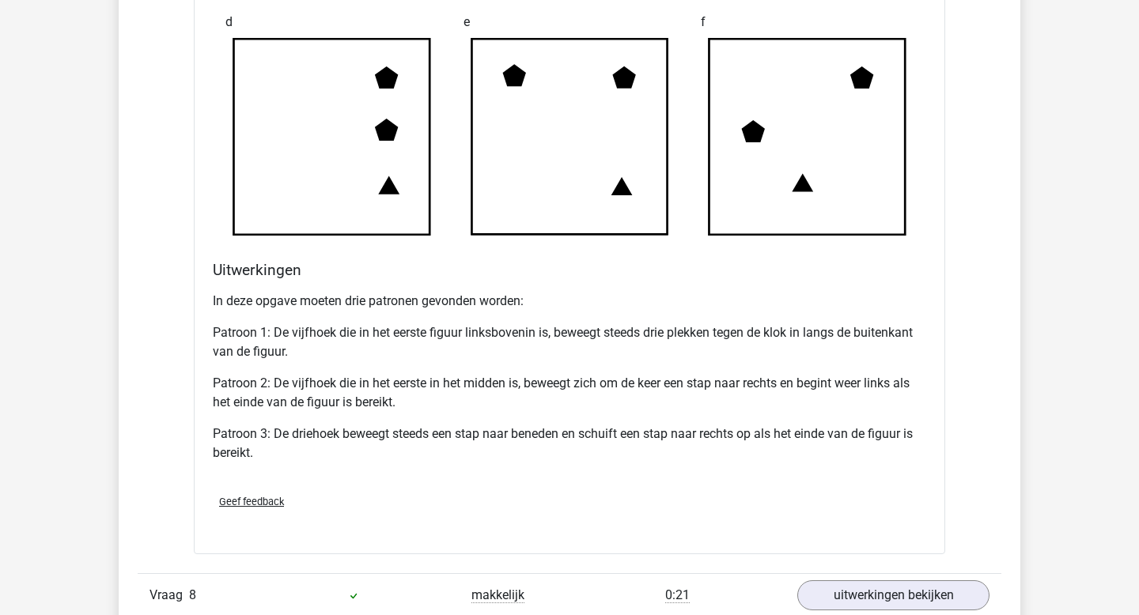
scroll to position [5682, 0]
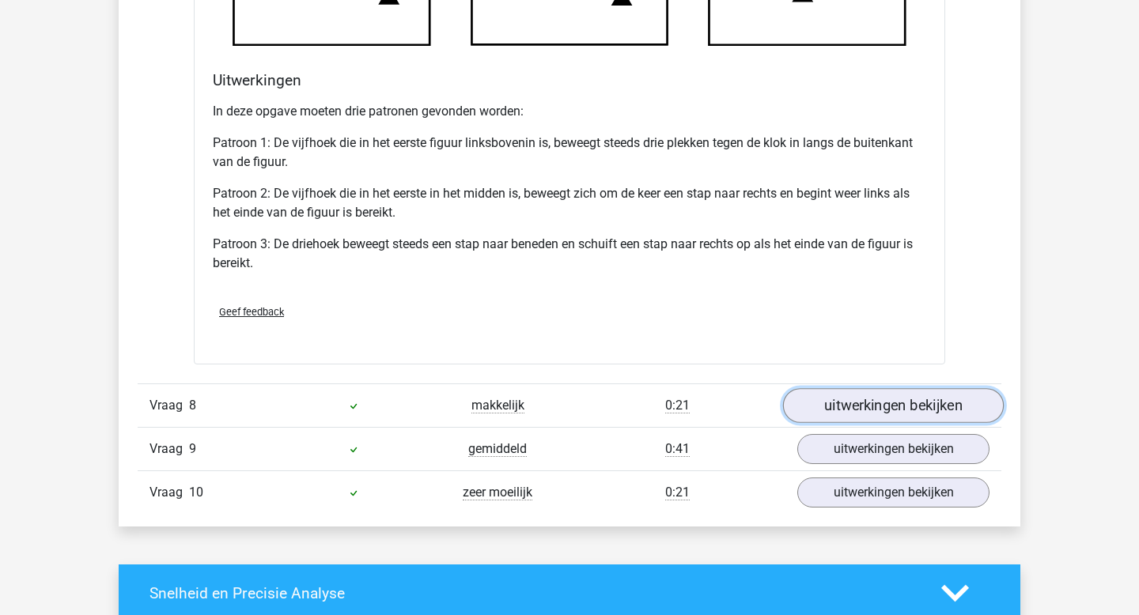
click at [846, 412] on link "uitwerkingen bekijken" at bounding box center [893, 405] width 221 height 35
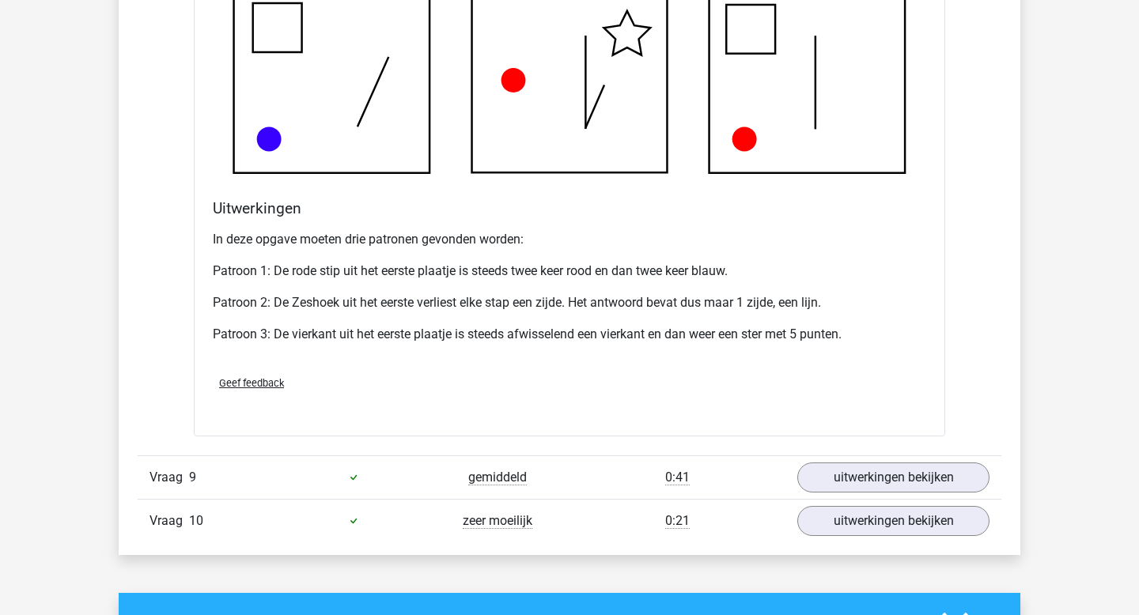
scroll to position [6719, 0]
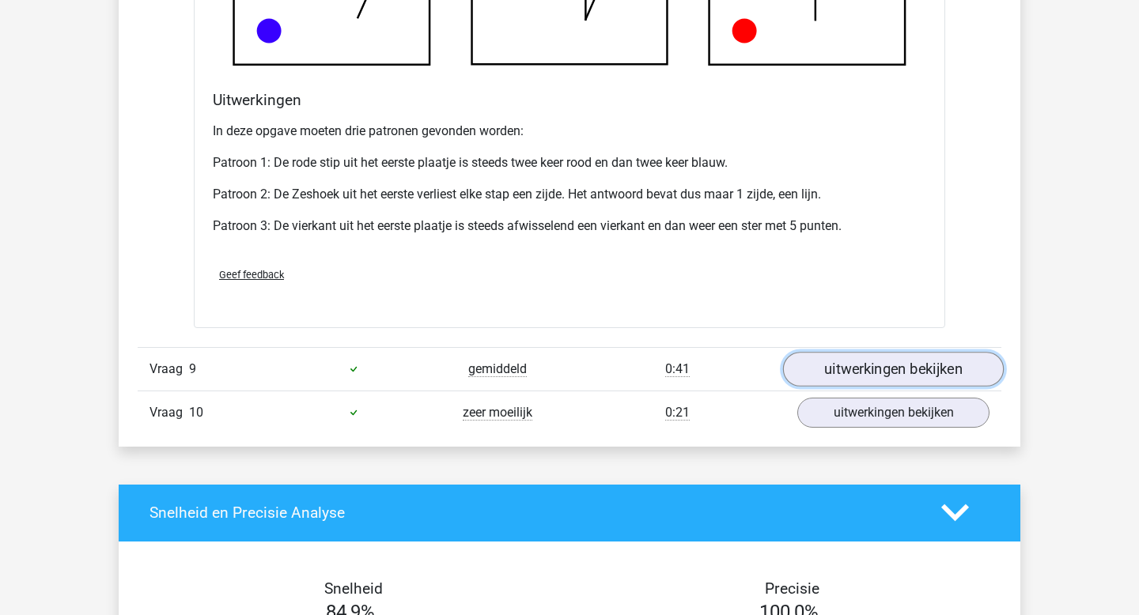
click at [855, 384] on link "uitwerkingen bekijken" at bounding box center [893, 369] width 221 height 35
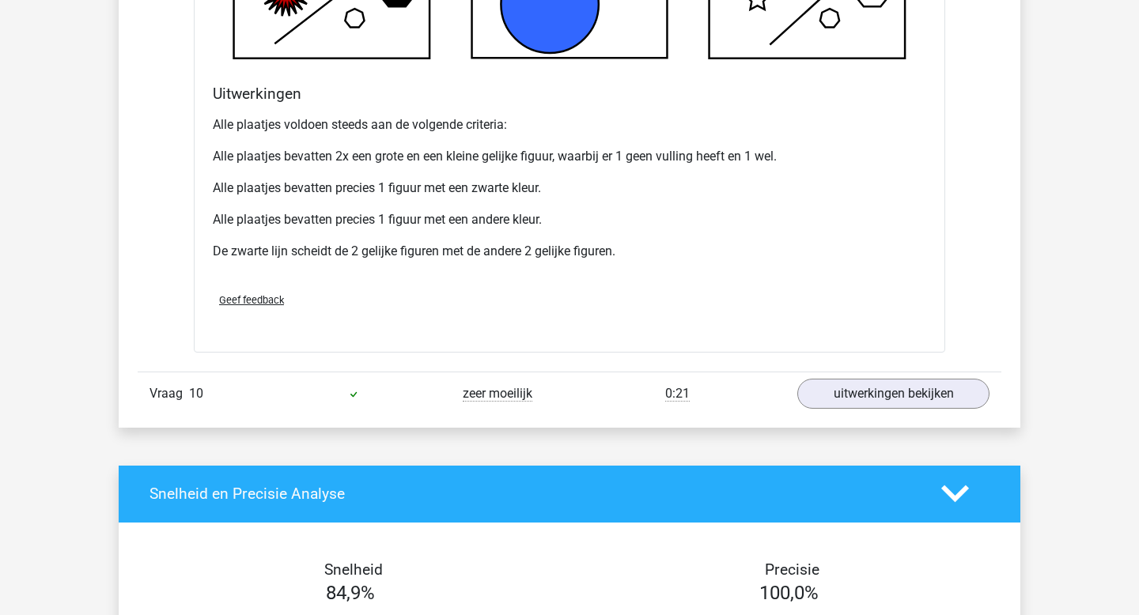
scroll to position [7760, 0]
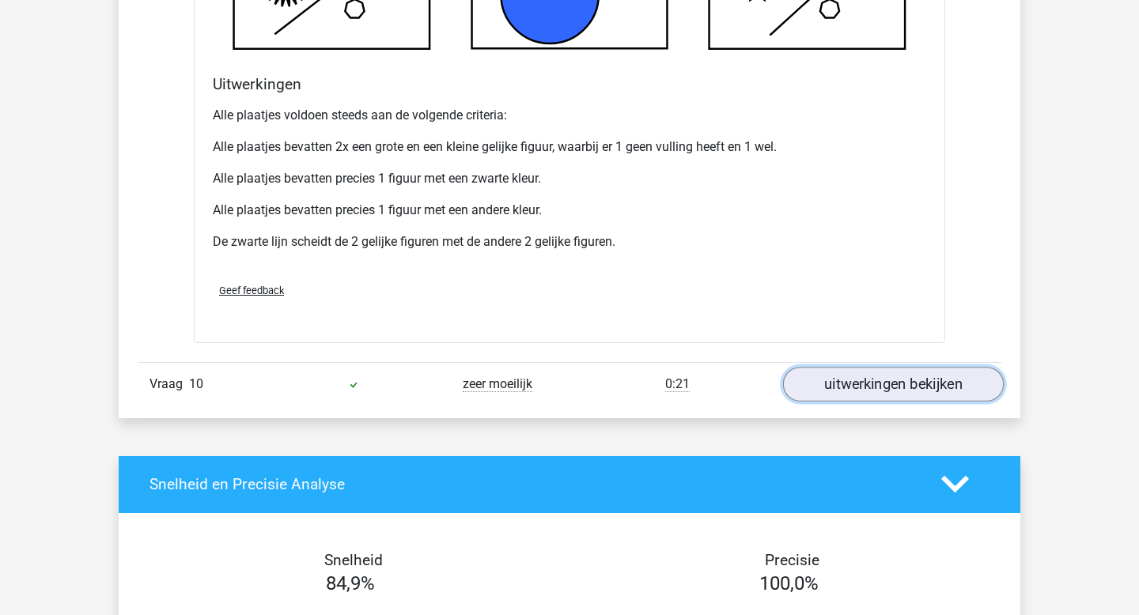
click at [851, 397] on link "uitwerkingen bekijken" at bounding box center [893, 384] width 221 height 35
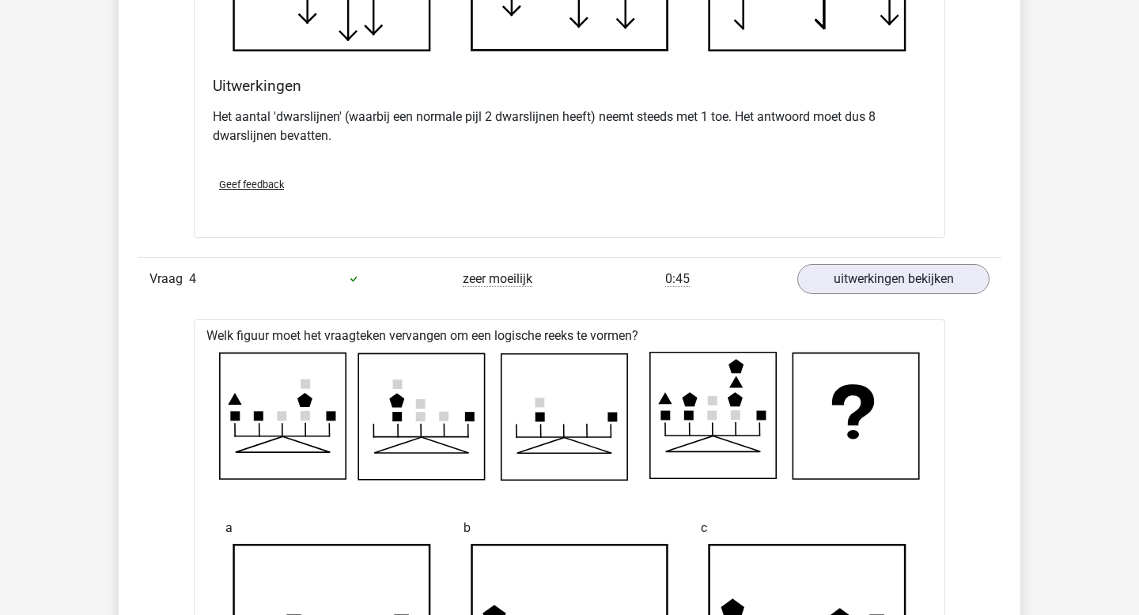
scroll to position [0, 0]
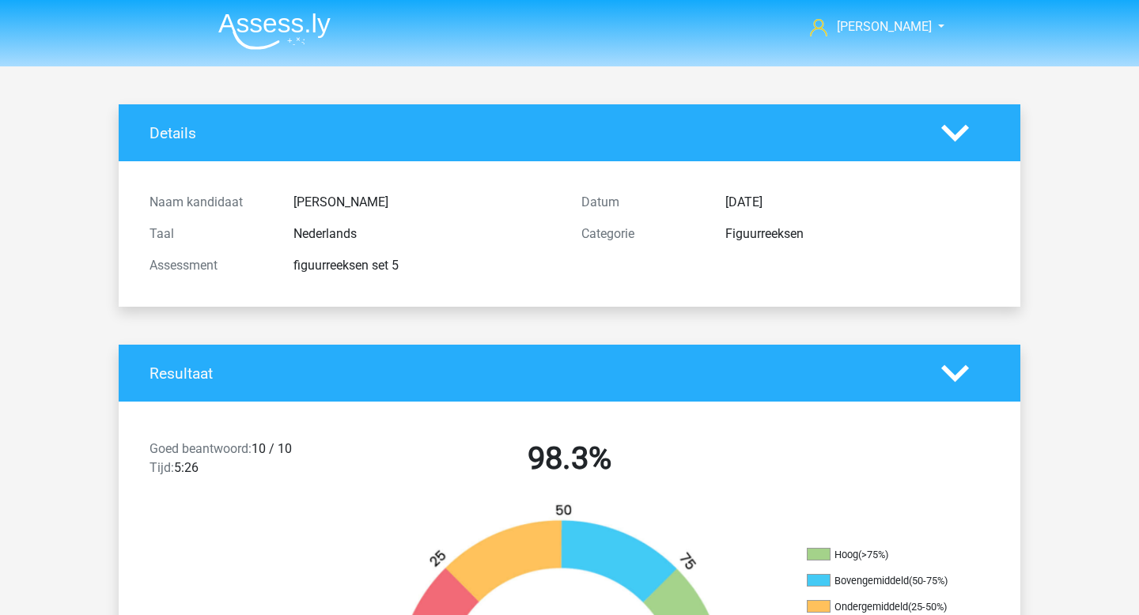
click at [278, 37] on img at bounding box center [274, 31] width 112 height 37
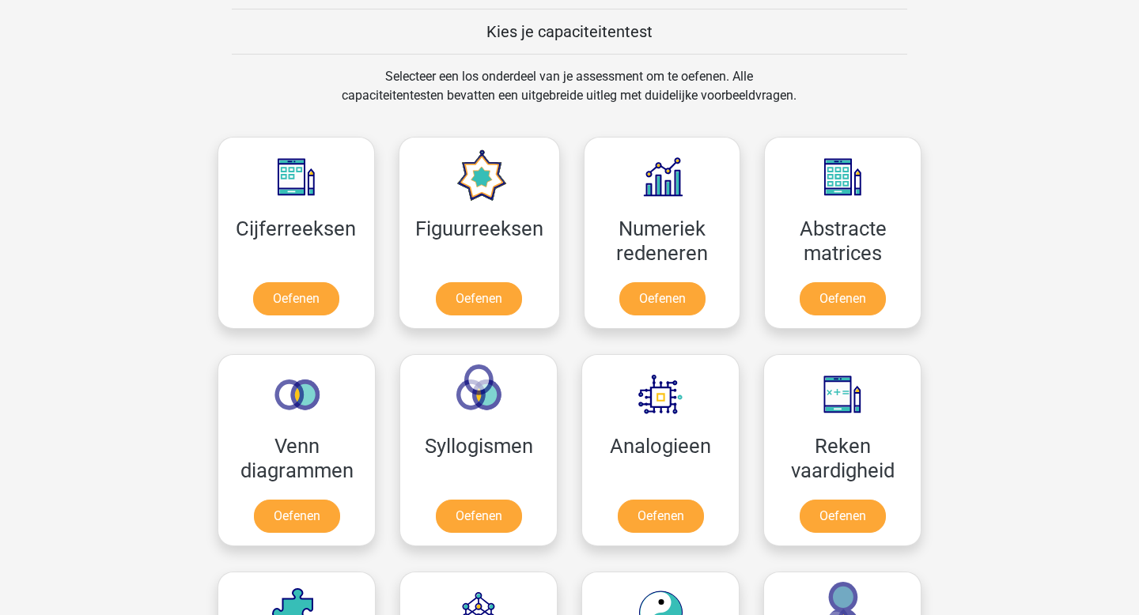
scroll to position [623, 0]
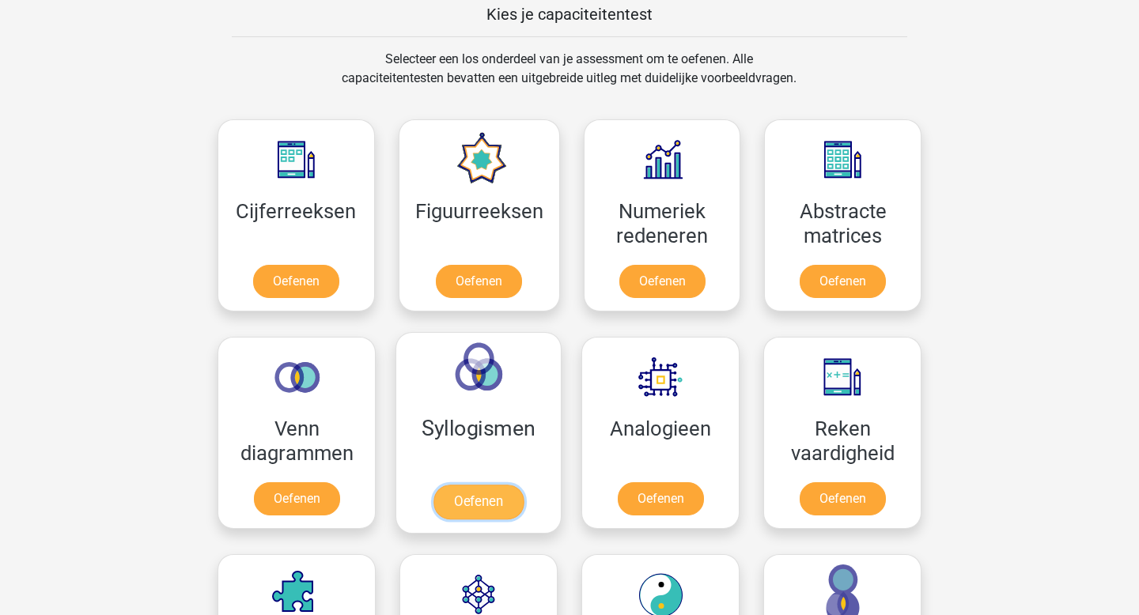
click at [494, 498] on link "Oefenen" at bounding box center [478, 502] width 90 height 35
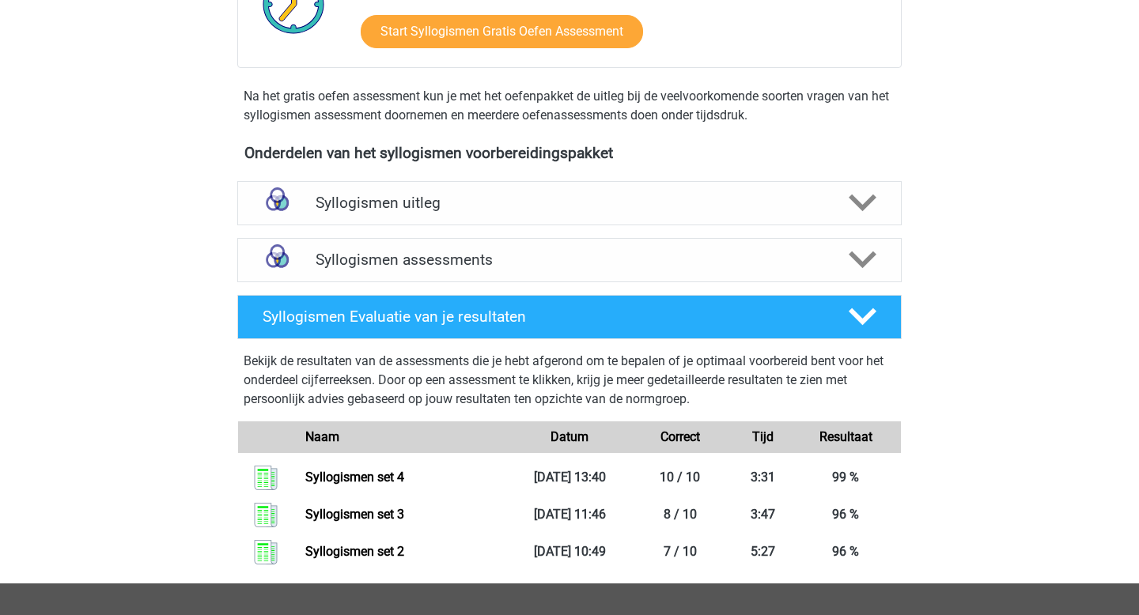
scroll to position [517, 0]
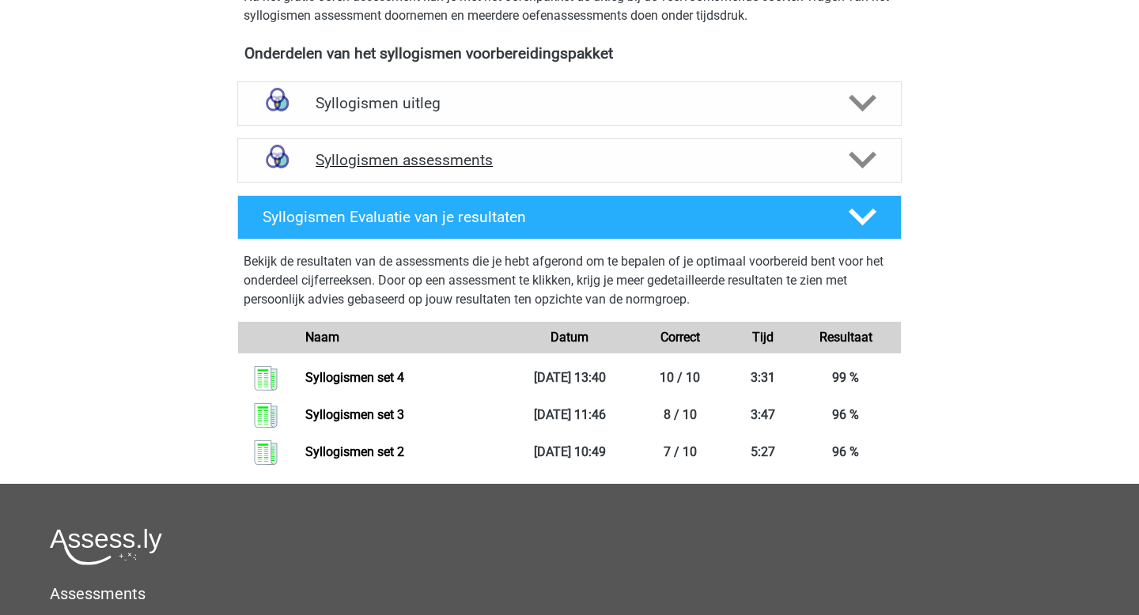
click at [423, 159] on h4 "Syllogismen assessments" at bounding box center [570, 160] width 508 height 18
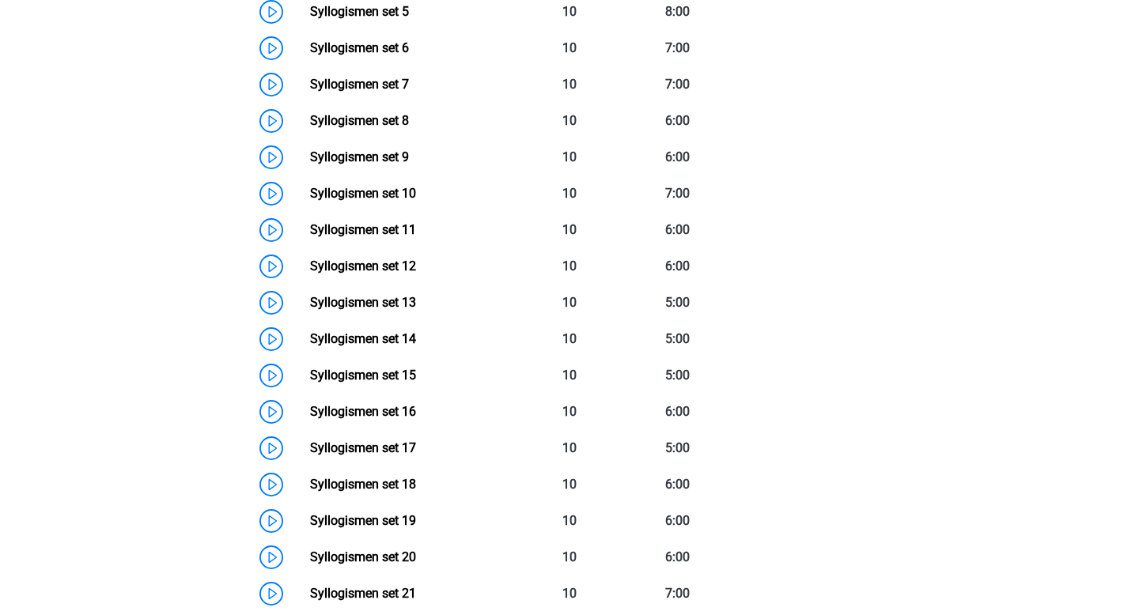
scroll to position [812, 0]
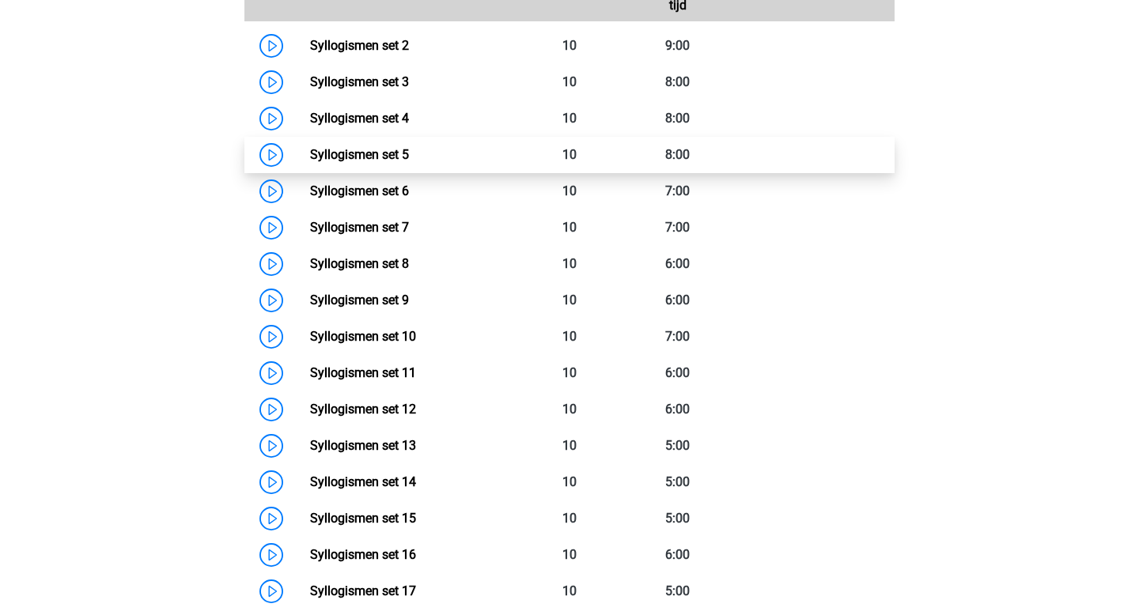
click at [395, 161] on link "Syllogismen set 5" at bounding box center [359, 154] width 99 height 15
click at [310, 156] on link "Syllogismen set 5" at bounding box center [359, 154] width 99 height 15
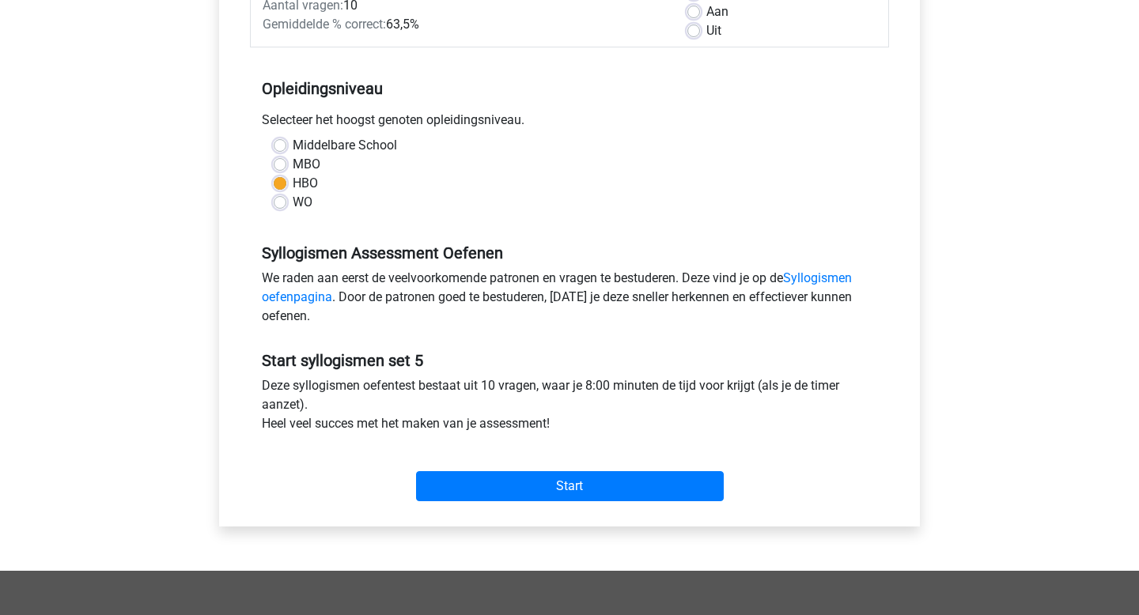
scroll to position [325, 0]
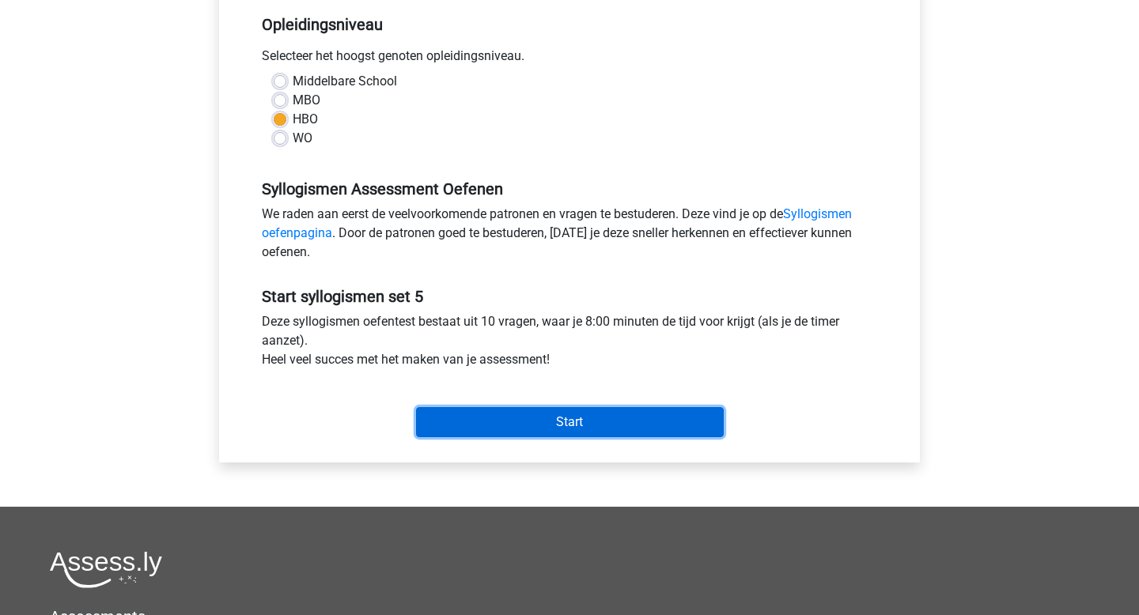
click at [476, 417] on input "Start" at bounding box center [570, 422] width 308 height 30
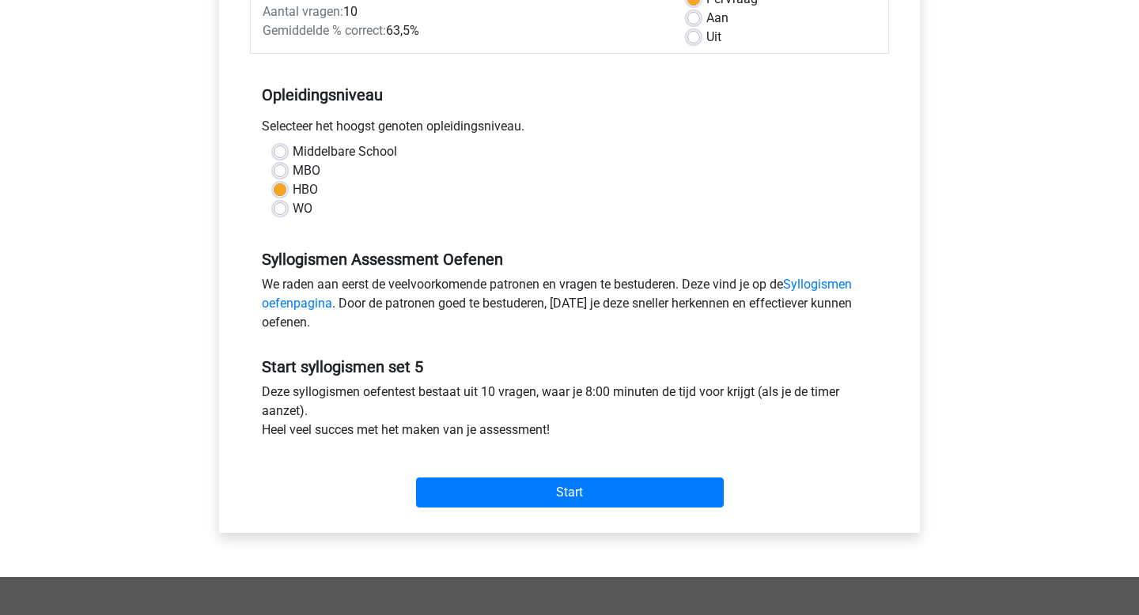
scroll to position [271, 0]
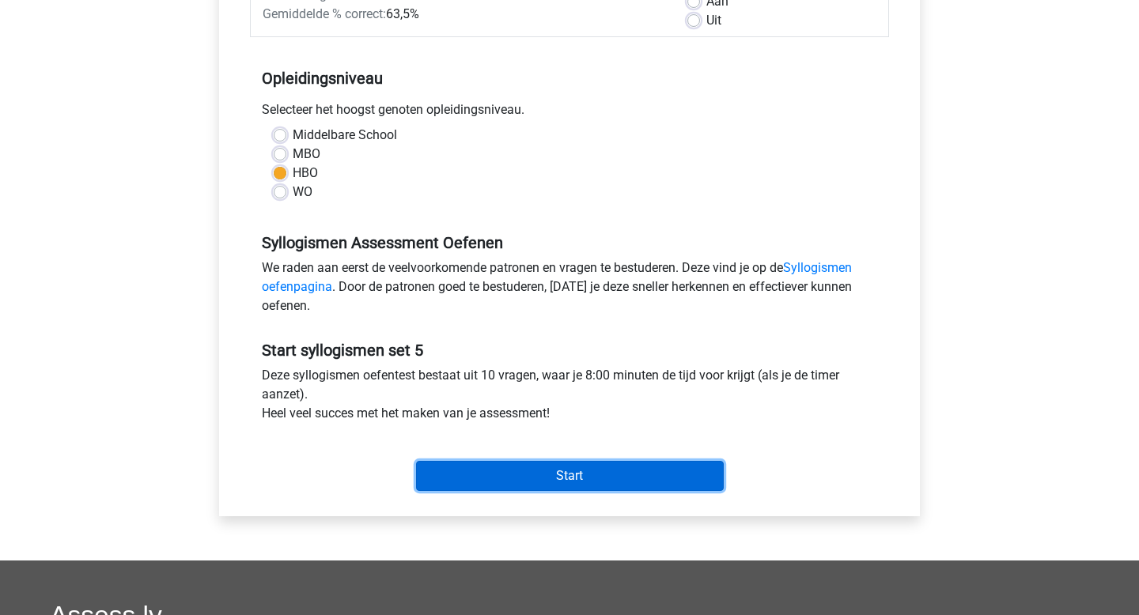
click at [550, 467] on input "Start" at bounding box center [570, 476] width 308 height 30
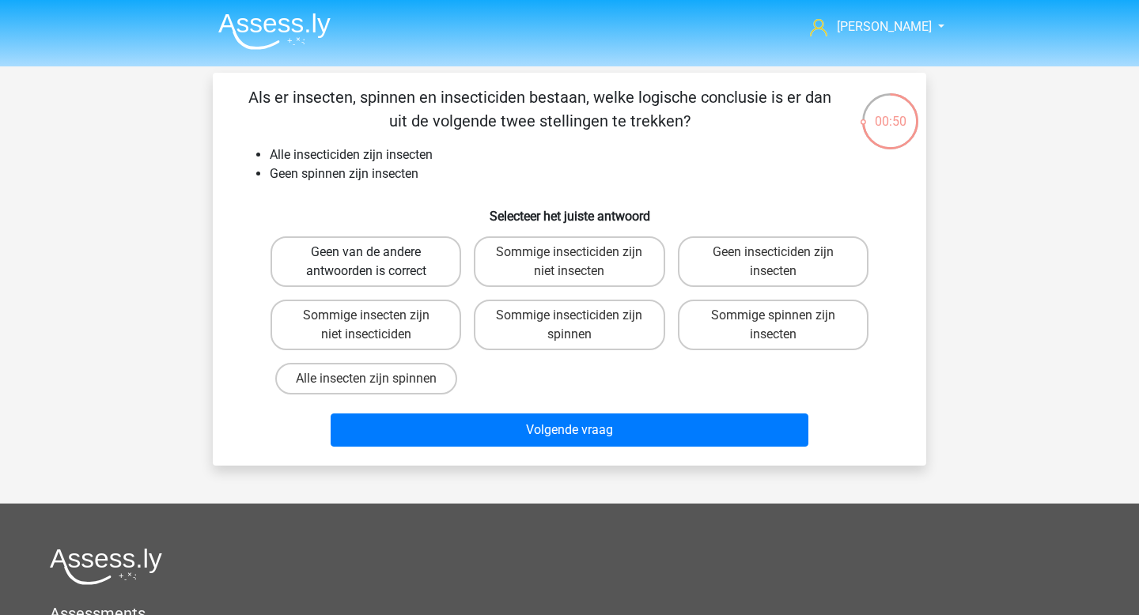
click at [396, 269] on label "Geen van de andere antwoorden is correct" at bounding box center [366, 262] width 191 height 51
click at [377, 263] on input "Geen van de andere antwoorden is correct" at bounding box center [371, 257] width 10 height 10
radio input "true"
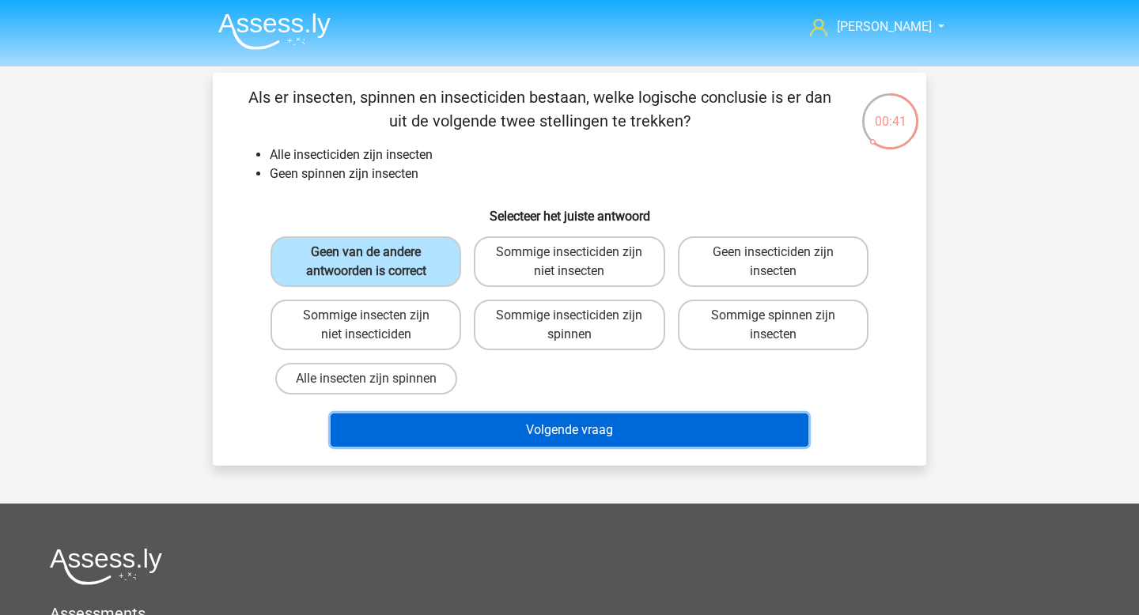
click at [585, 429] on button "Volgende vraag" at bounding box center [570, 430] width 479 height 33
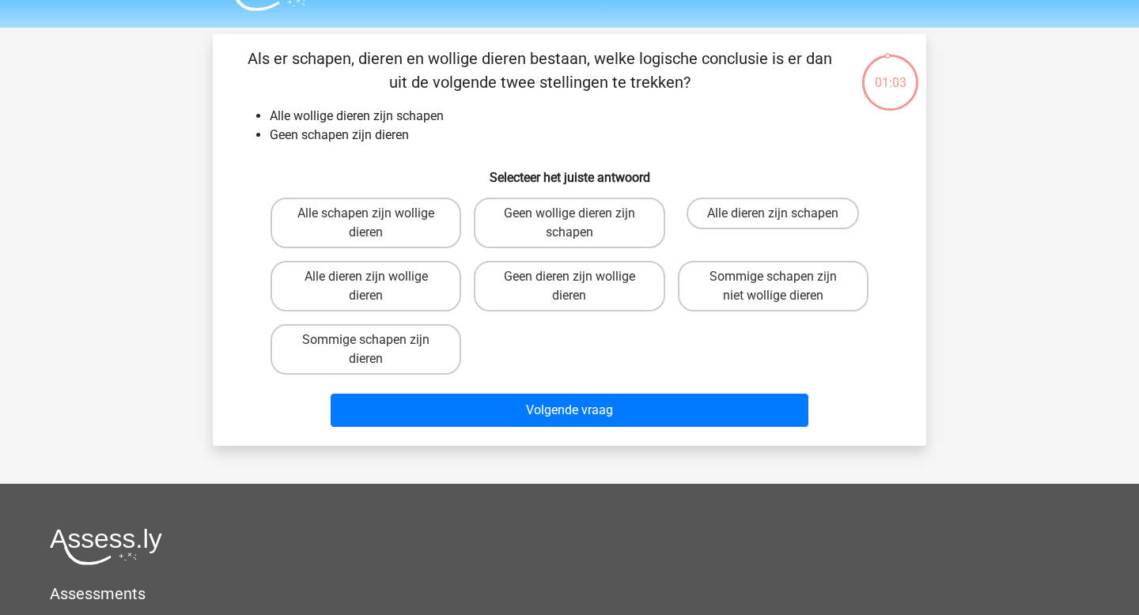
scroll to position [36, 0]
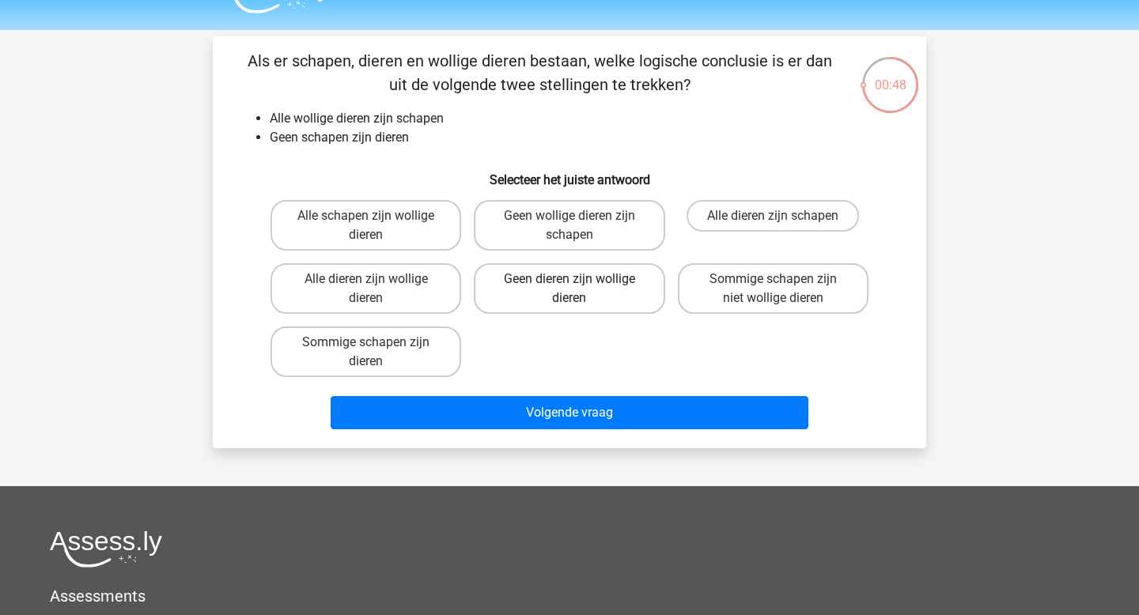
click at [564, 289] on label "Geen dieren zijn wollige dieren" at bounding box center [569, 288] width 191 height 51
click at [570, 289] on input "Geen dieren zijn wollige dieren" at bounding box center [575, 284] width 10 height 10
radio input "true"
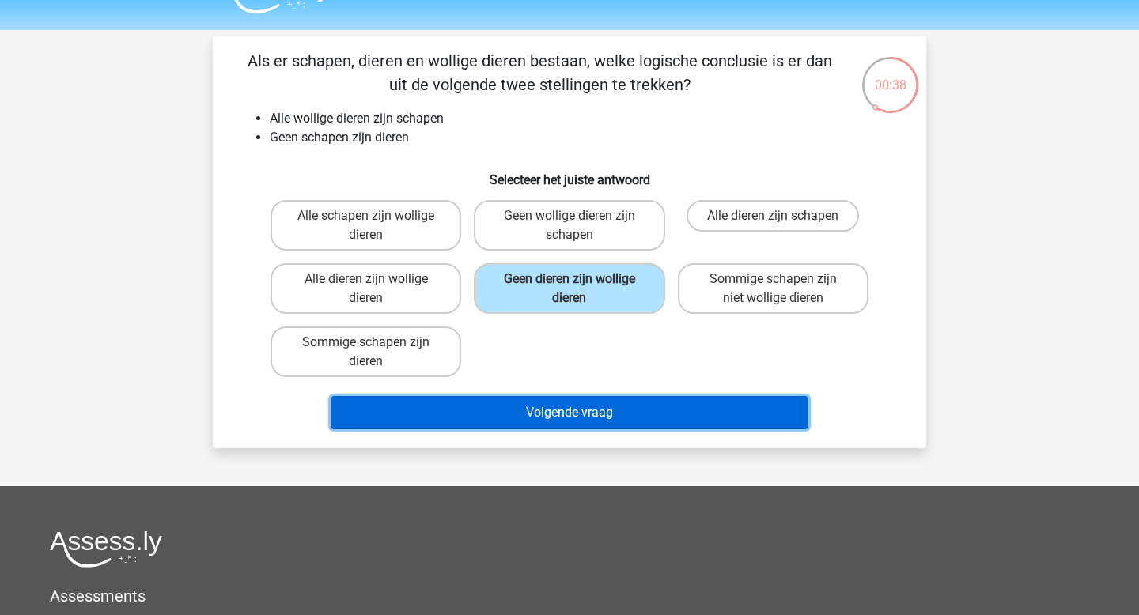
click at [572, 414] on button "Volgende vraag" at bounding box center [570, 412] width 479 height 33
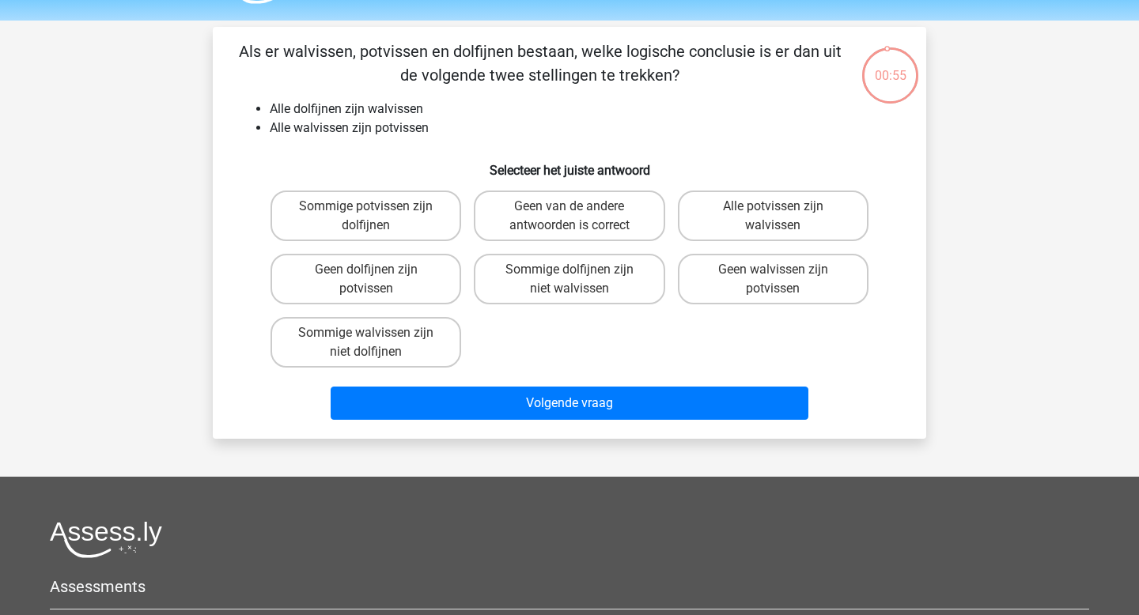
scroll to position [0, 0]
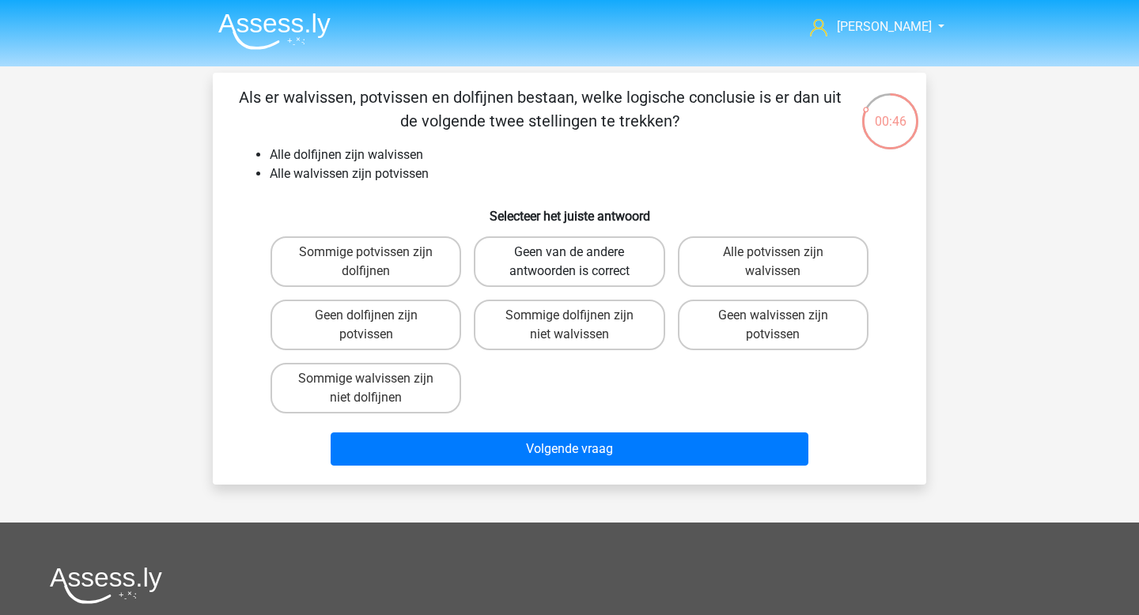
click at [567, 248] on label "Geen van de andere antwoorden is correct" at bounding box center [569, 262] width 191 height 51
click at [570, 252] on input "Geen van de andere antwoorden is correct" at bounding box center [575, 257] width 10 height 10
radio input "true"
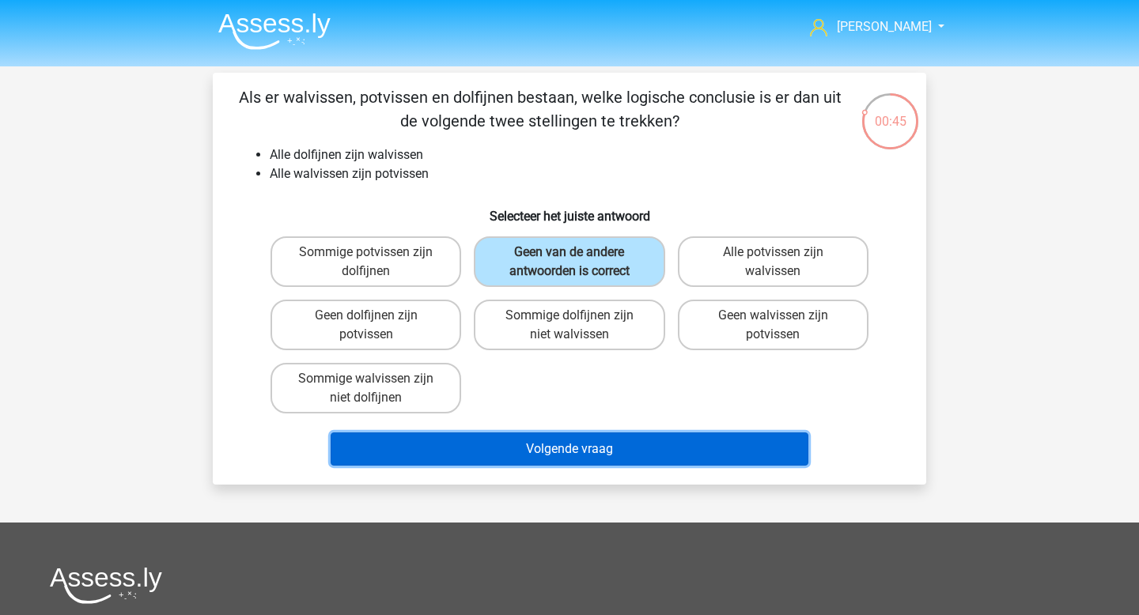
click at [556, 441] on button "Volgende vraag" at bounding box center [570, 449] width 479 height 33
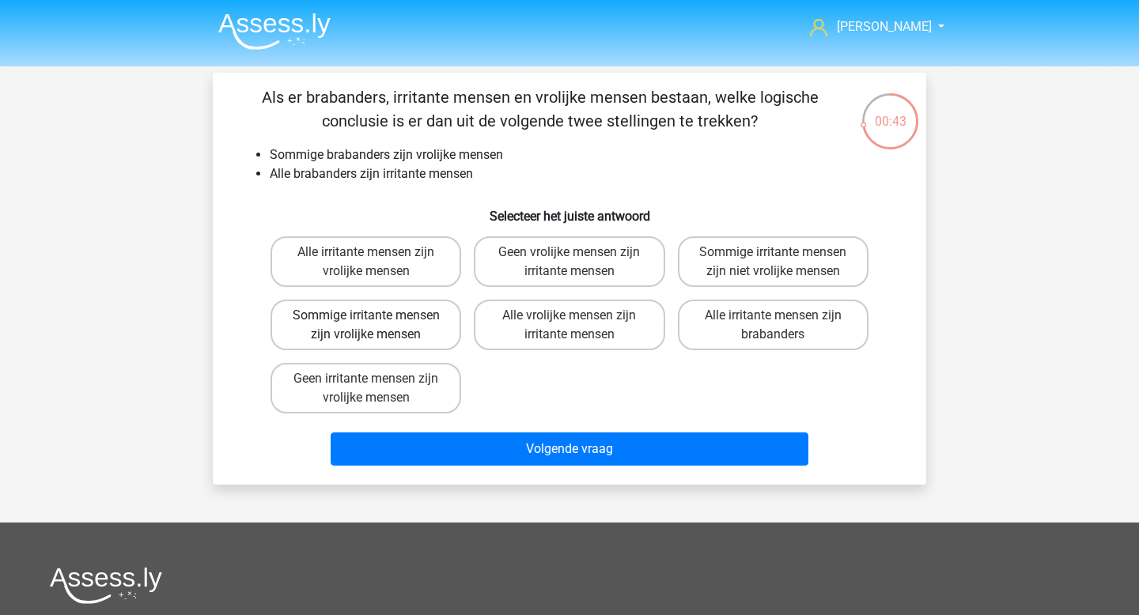
click at [395, 311] on label "Sommige irritante mensen zijn vrolijke mensen" at bounding box center [366, 325] width 191 height 51
click at [377, 316] on input "Sommige irritante mensen zijn vrolijke mensen" at bounding box center [371, 321] width 10 height 10
radio input "true"
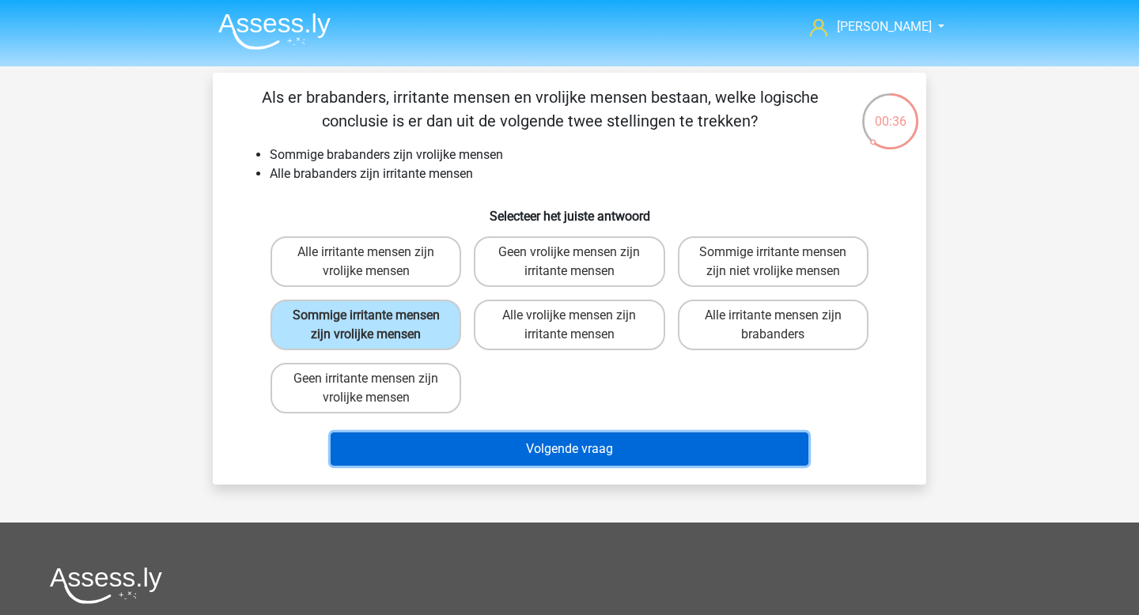
click at [513, 448] on button "Volgende vraag" at bounding box center [570, 449] width 479 height 33
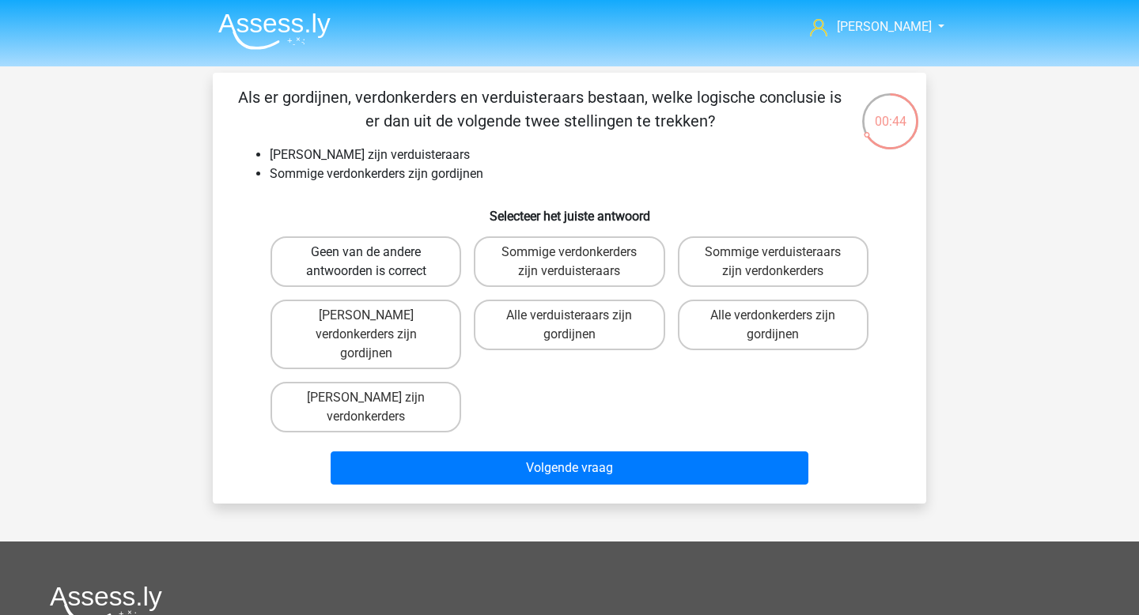
click at [421, 278] on label "Geen van de andere antwoorden is correct" at bounding box center [366, 262] width 191 height 51
click at [377, 263] on input "Geen van de andere antwoorden is correct" at bounding box center [371, 257] width 10 height 10
radio input "true"
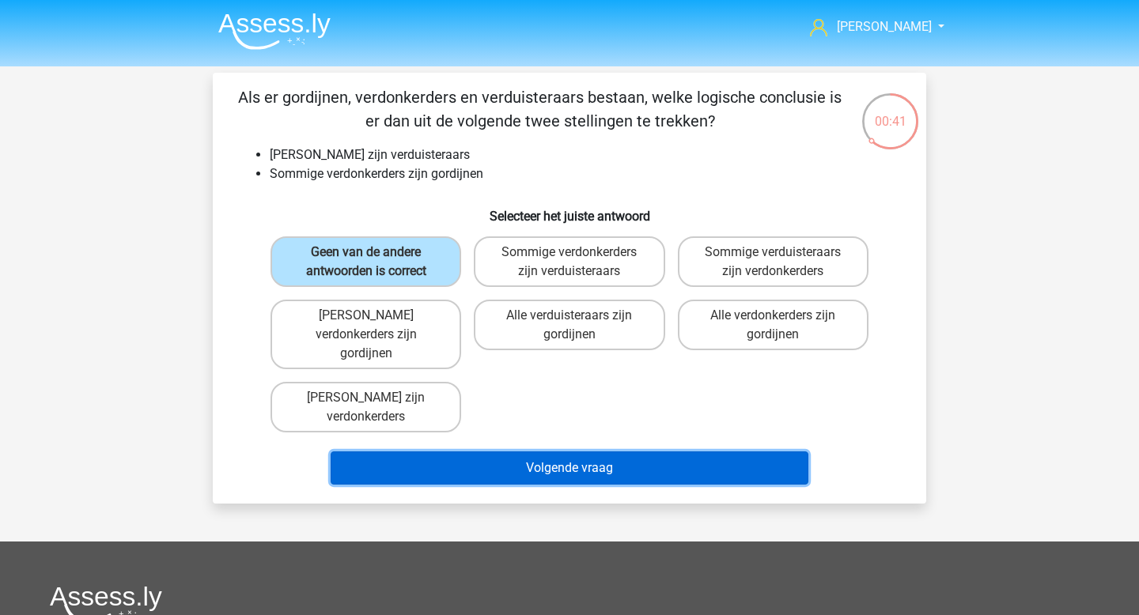
click at [572, 452] on button "Volgende vraag" at bounding box center [570, 468] width 479 height 33
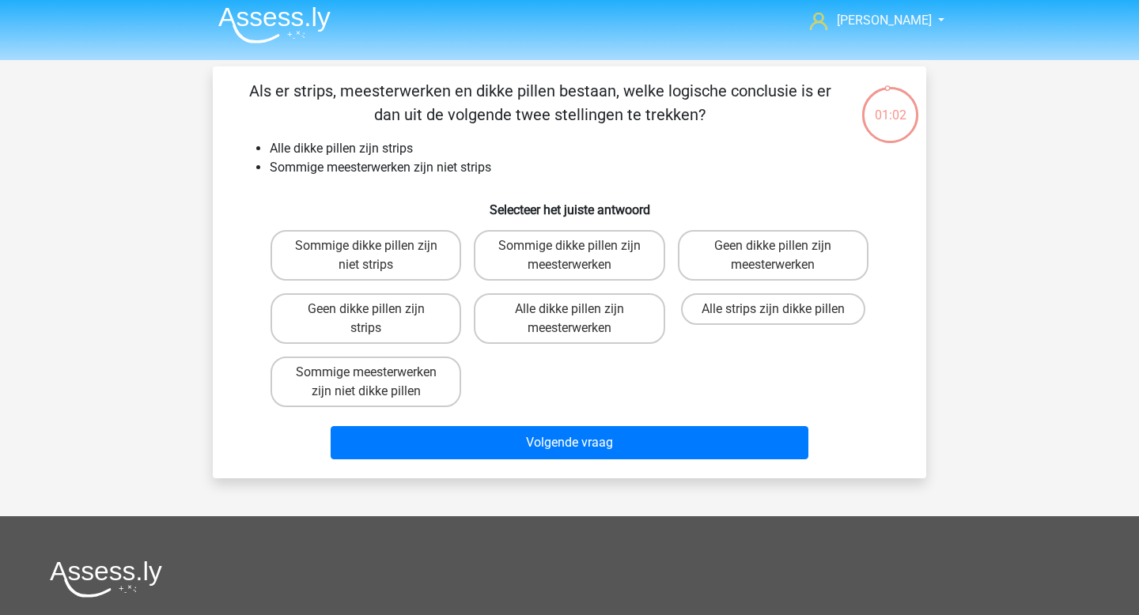
scroll to position [2, 0]
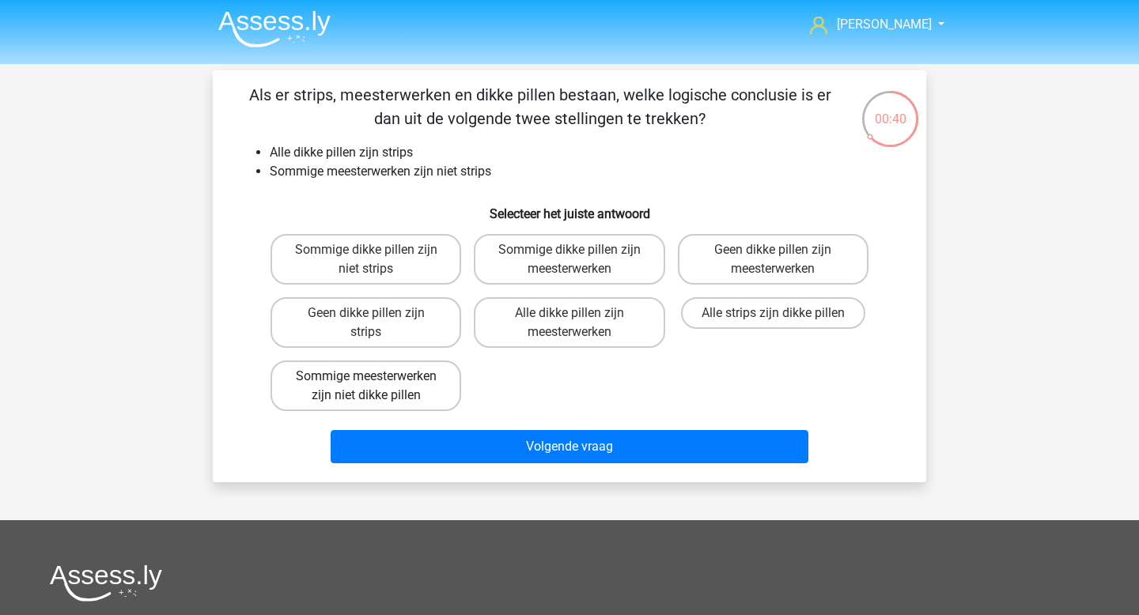
click at [435, 385] on label "Sommige meesterwerken zijn niet dikke pillen" at bounding box center [366, 386] width 191 height 51
click at [377, 385] on input "Sommige meesterwerken zijn niet dikke pillen" at bounding box center [371, 382] width 10 height 10
radio input "true"
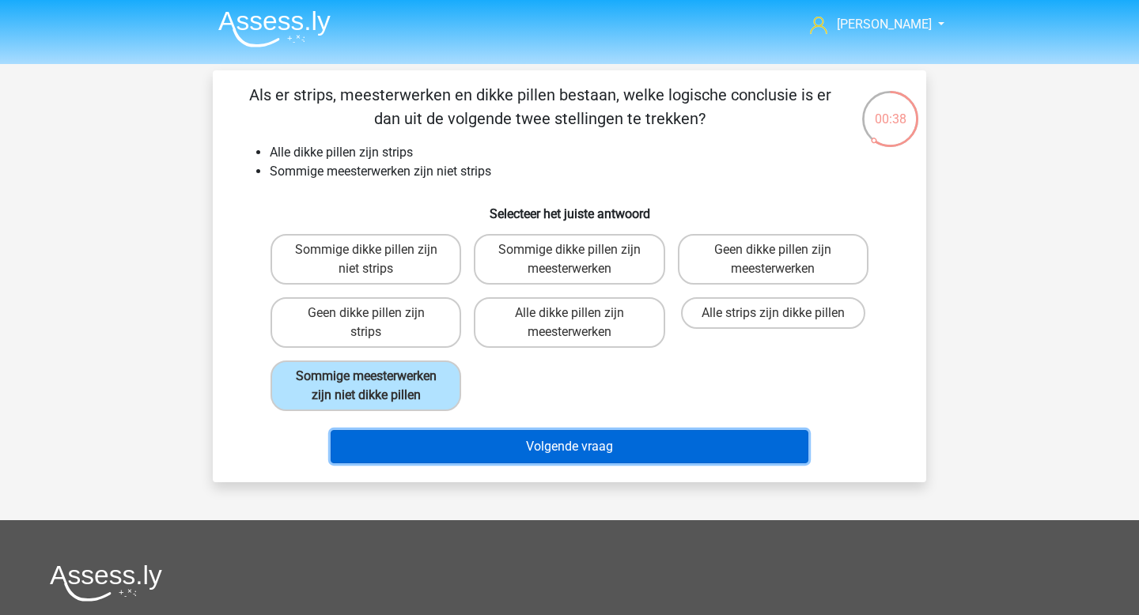
click at [513, 449] on button "Volgende vraag" at bounding box center [570, 446] width 479 height 33
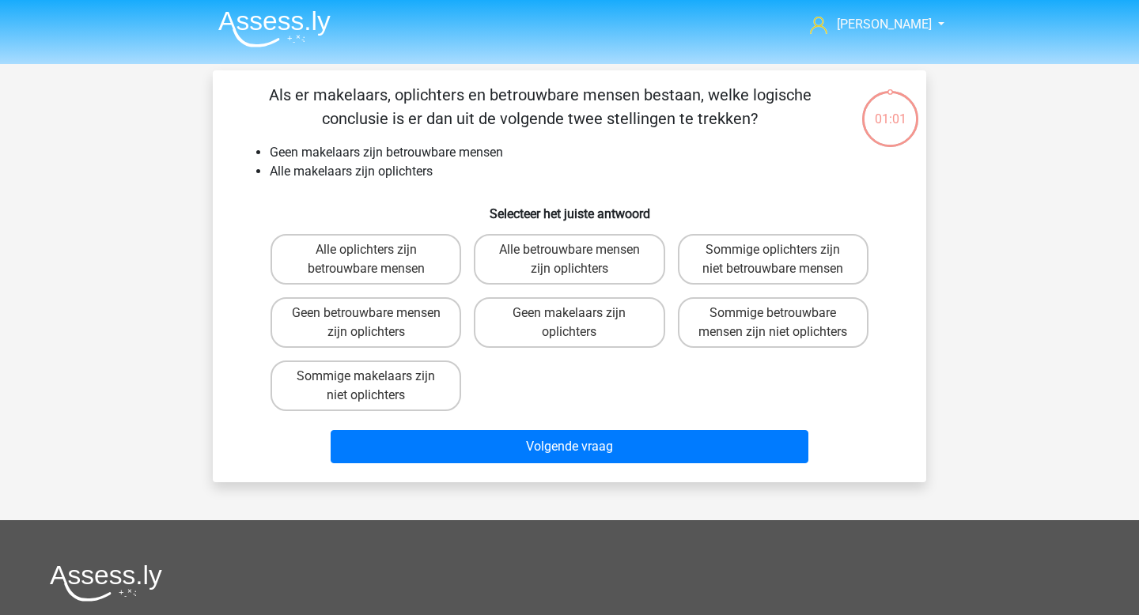
scroll to position [73, 0]
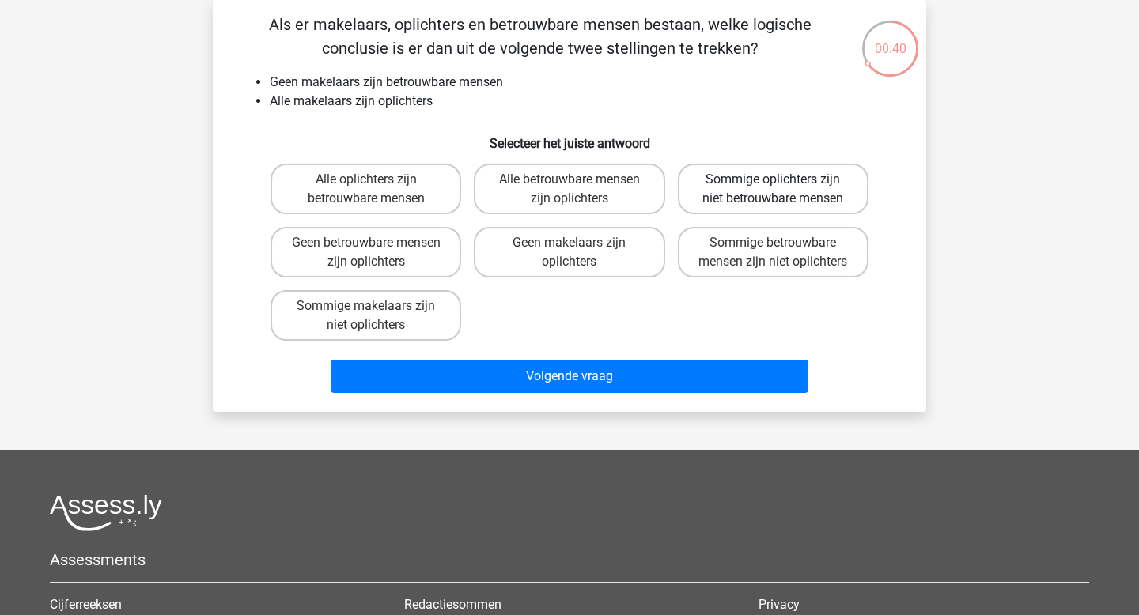
click at [790, 209] on label "Sommige oplichters zijn niet betrouwbare mensen" at bounding box center [773, 189] width 191 height 51
click at [783, 190] on input "Sommige oplichters zijn niet betrouwbare mensen" at bounding box center [778, 185] width 10 height 10
radio input "true"
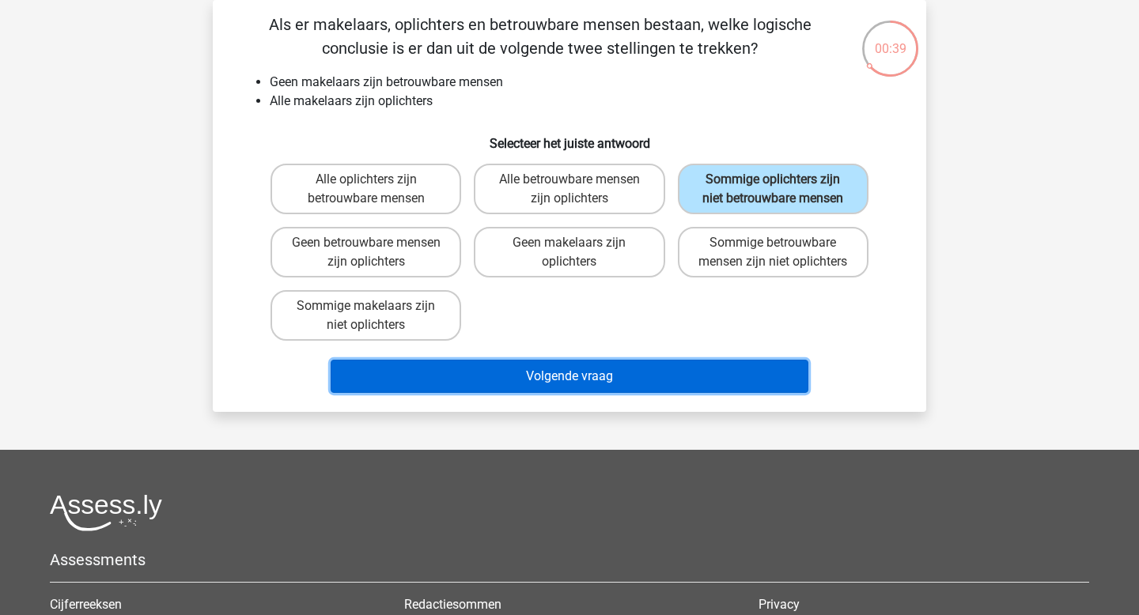
click at [541, 393] on button "Volgende vraag" at bounding box center [570, 376] width 479 height 33
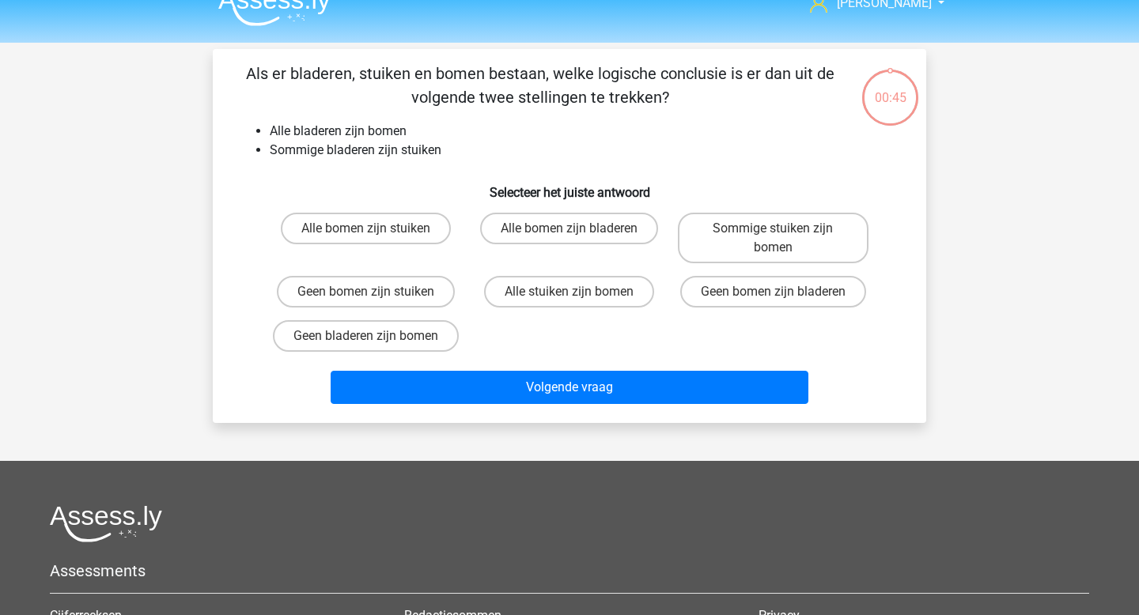
scroll to position [0, 0]
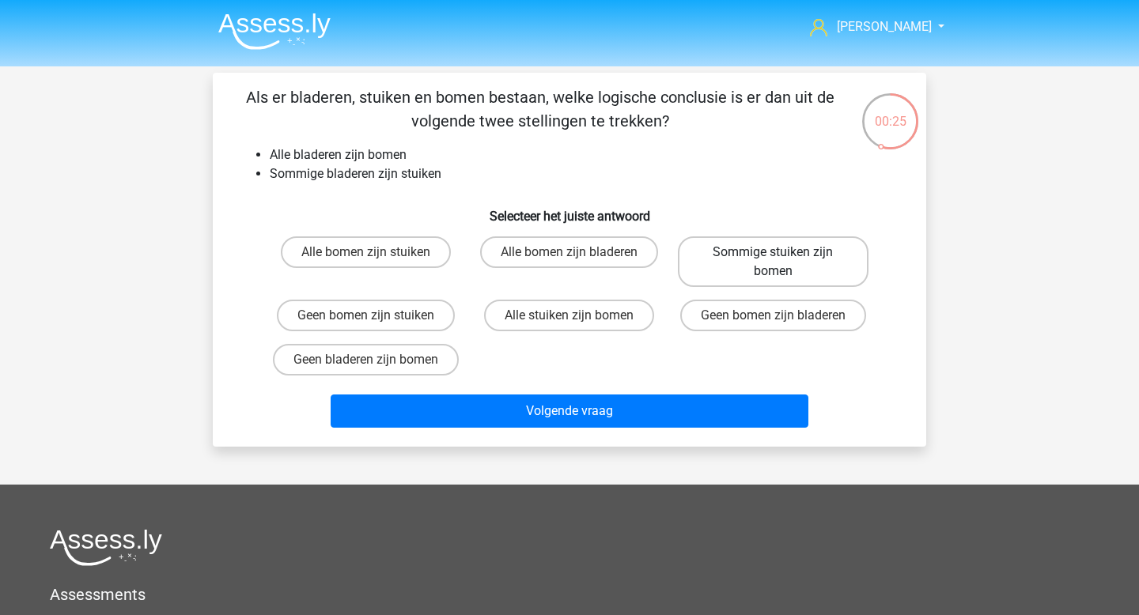
click at [780, 284] on label "Sommige stuiken zijn bomen" at bounding box center [773, 262] width 191 height 51
click at [780, 263] on input "Sommige stuiken zijn bomen" at bounding box center [778, 257] width 10 height 10
radio input "true"
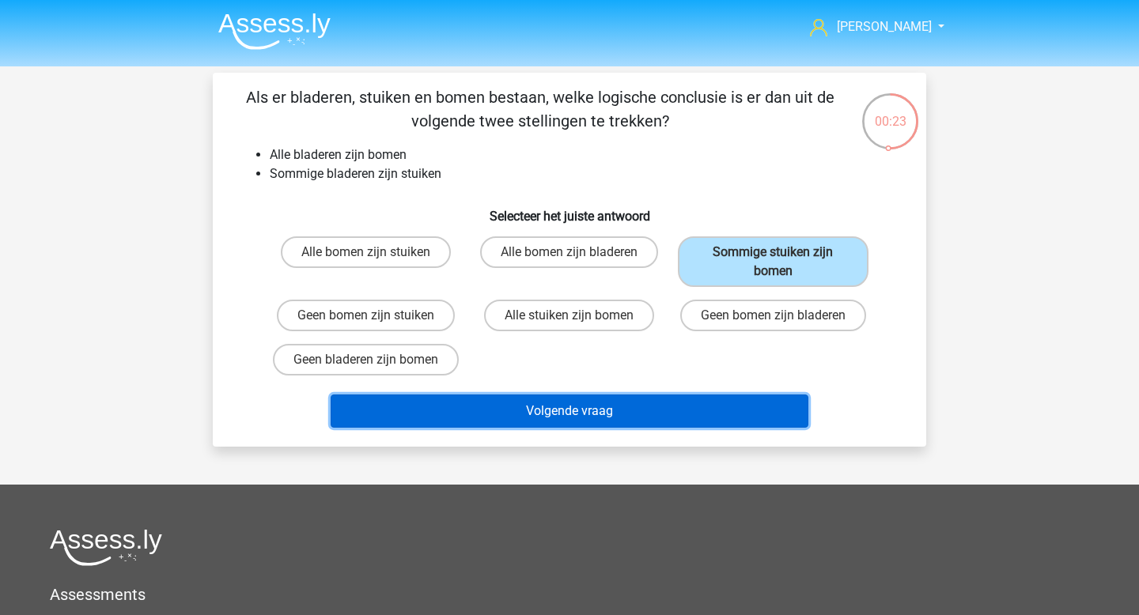
click at [616, 408] on button "Volgende vraag" at bounding box center [570, 411] width 479 height 33
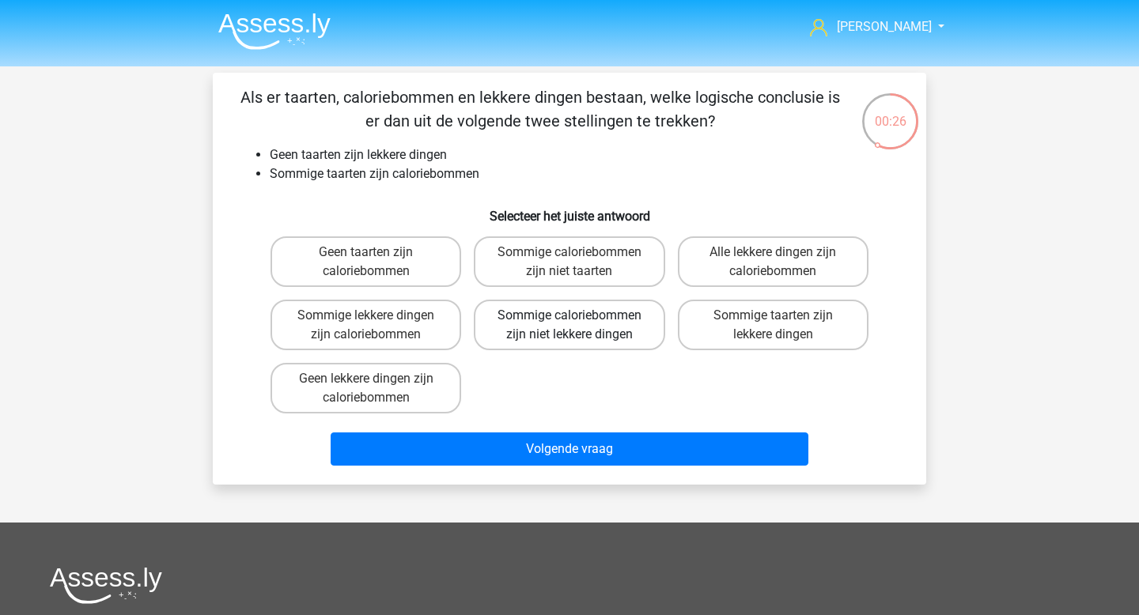
click at [603, 344] on label "Sommige caloriebommen zijn niet lekkere dingen" at bounding box center [569, 325] width 191 height 51
click at [580, 326] on input "Sommige caloriebommen zijn niet lekkere dingen" at bounding box center [575, 321] width 10 height 10
radio input "true"
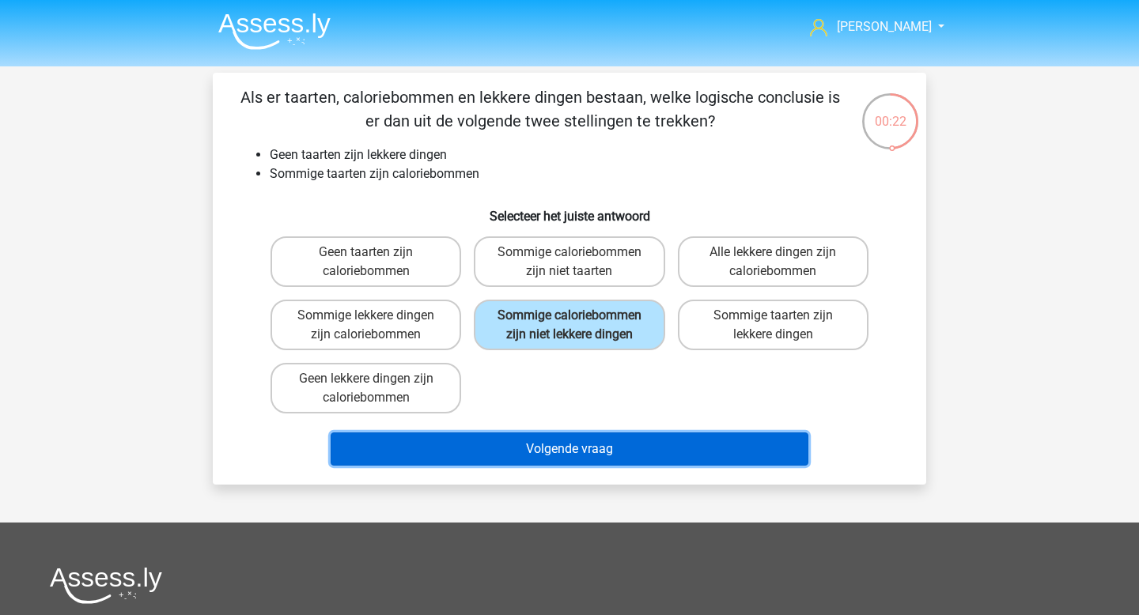
click at [597, 451] on button "Volgende vraag" at bounding box center [570, 449] width 479 height 33
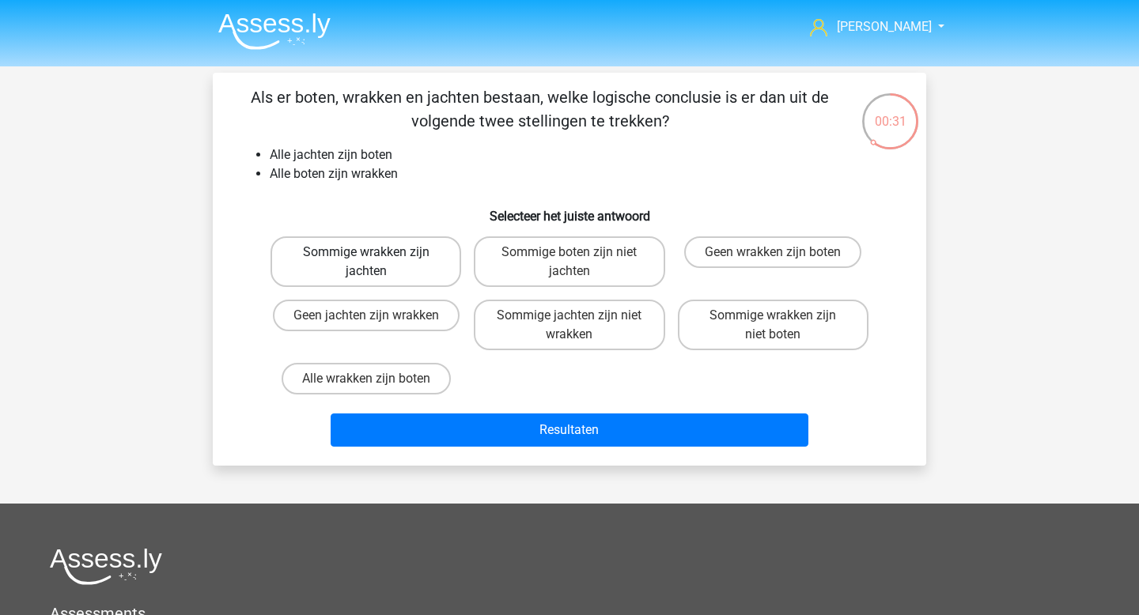
click at [430, 282] on label "Sommige wrakken zijn jachten" at bounding box center [366, 262] width 191 height 51
click at [377, 263] on input "Sommige wrakken zijn jachten" at bounding box center [371, 257] width 10 height 10
radio input "true"
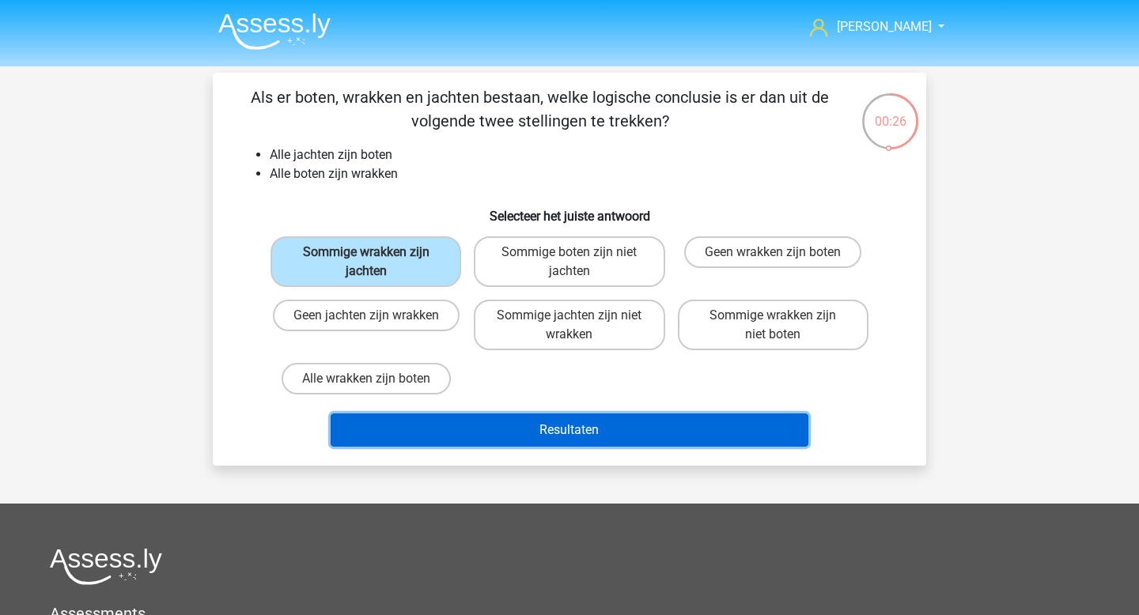
click at [551, 437] on button "Resultaten" at bounding box center [570, 430] width 479 height 33
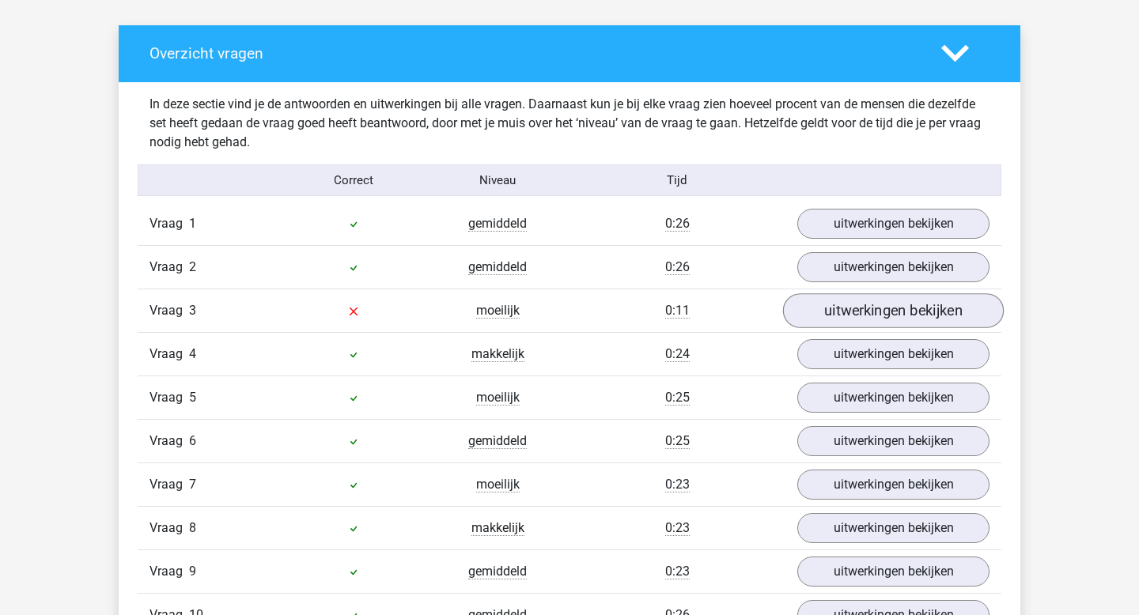
scroll to position [925, 0]
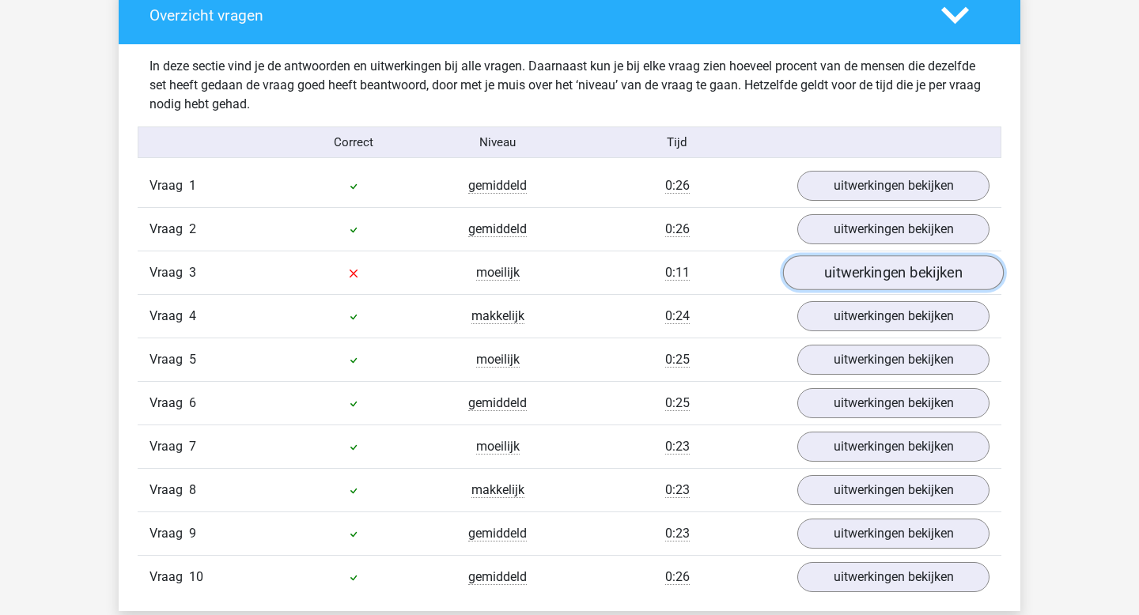
click at [903, 263] on link "uitwerkingen bekijken" at bounding box center [893, 273] width 221 height 35
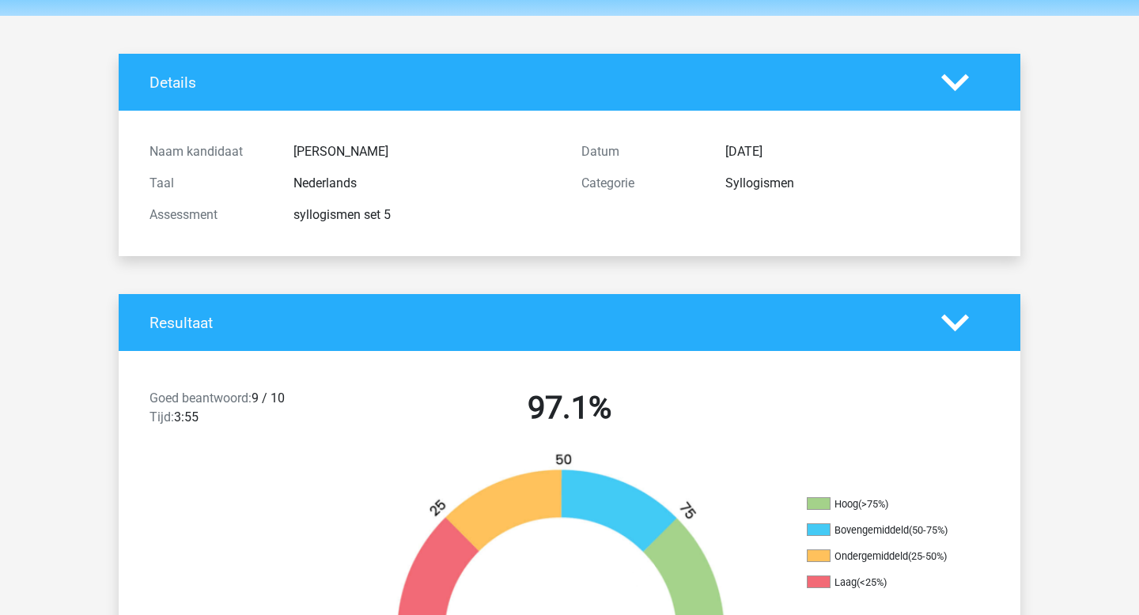
scroll to position [0, 0]
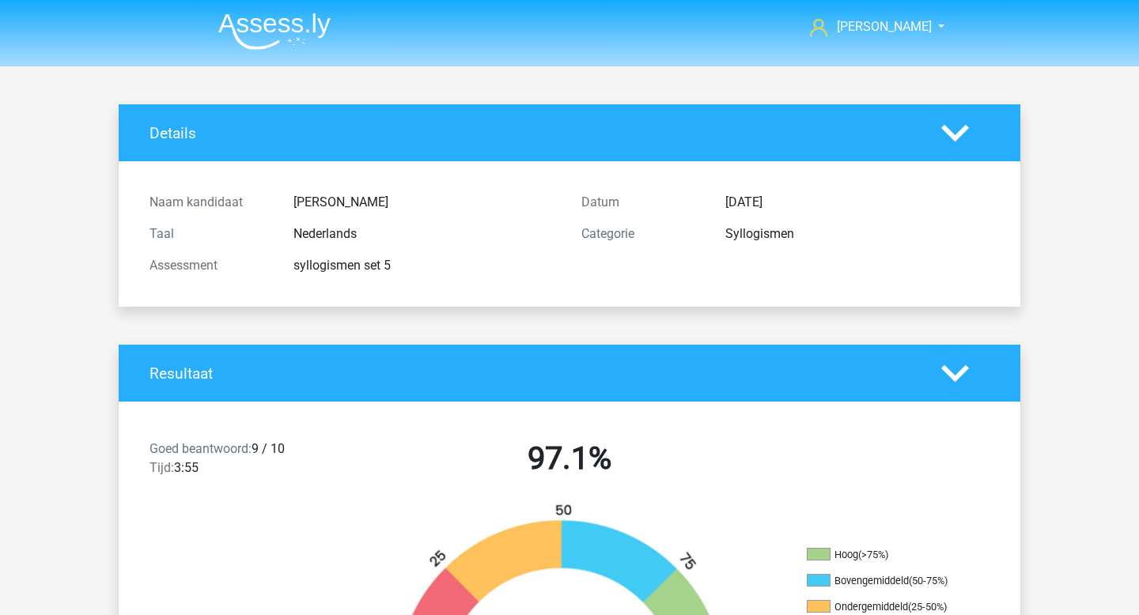
click at [272, 36] on img at bounding box center [274, 31] width 112 height 37
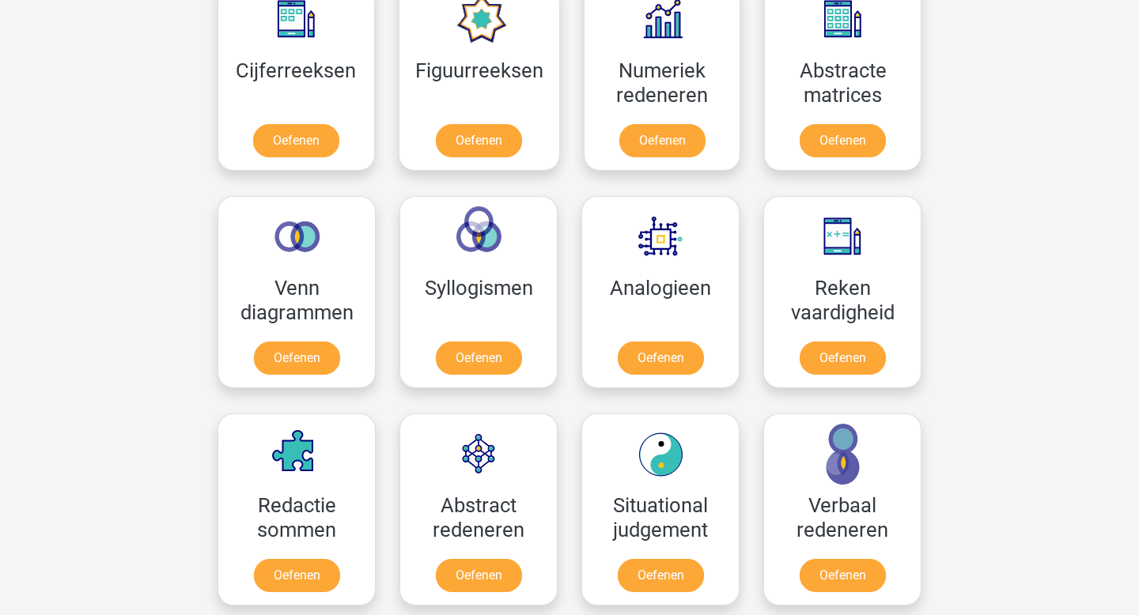
scroll to position [782, 0]
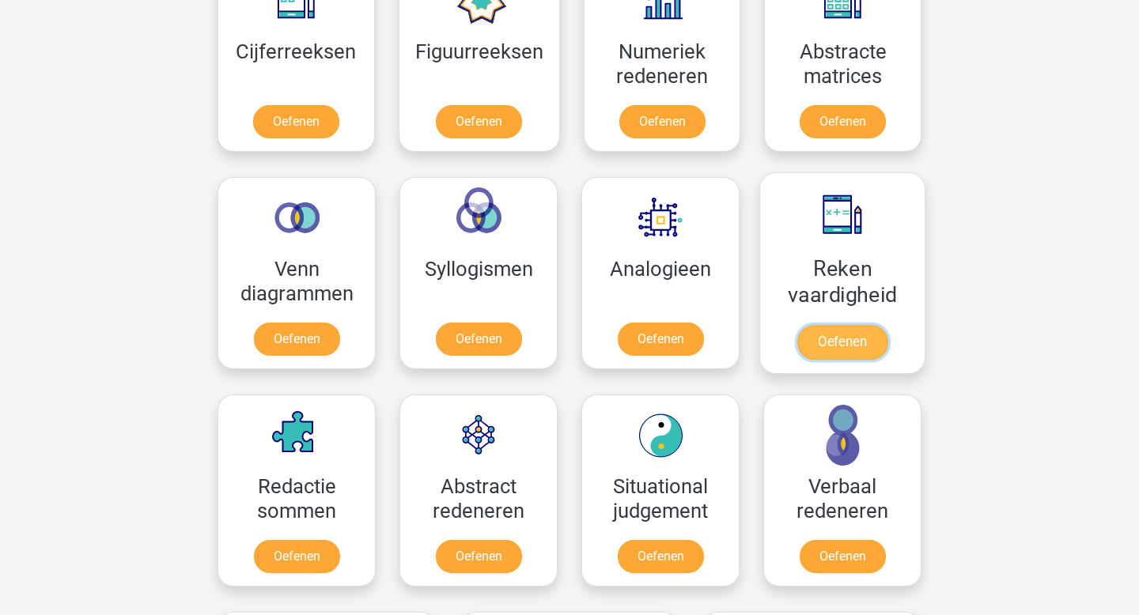
click at [812, 339] on link "Oefenen" at bounding box center [842, 342] width 90 height 35
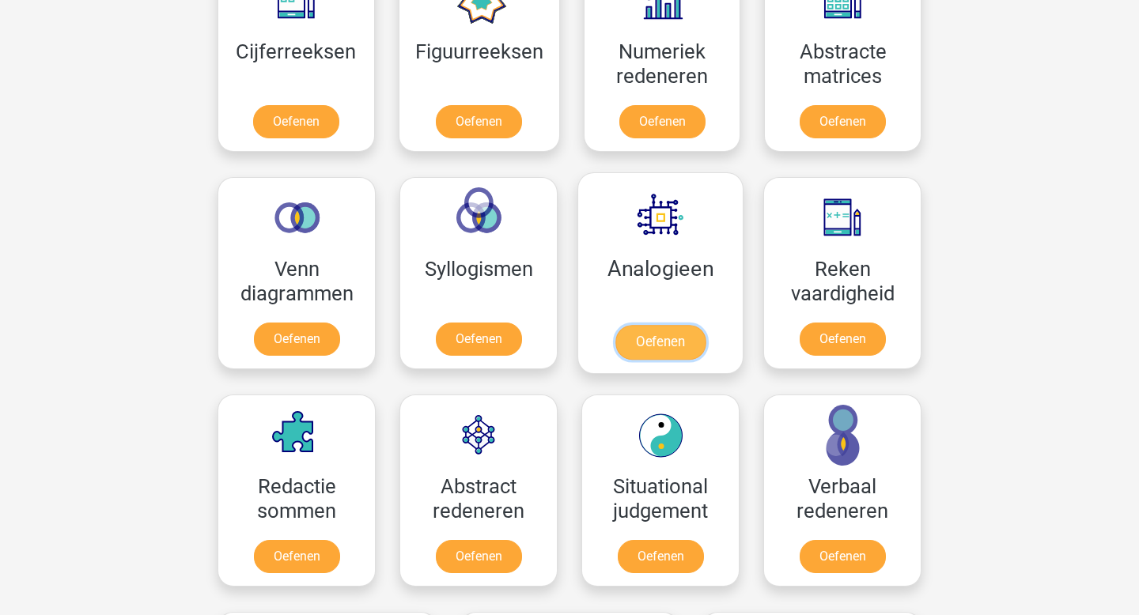
click at [660, 346] on link "Oefenen" at bounding box center [660, 342] width 90 height 35
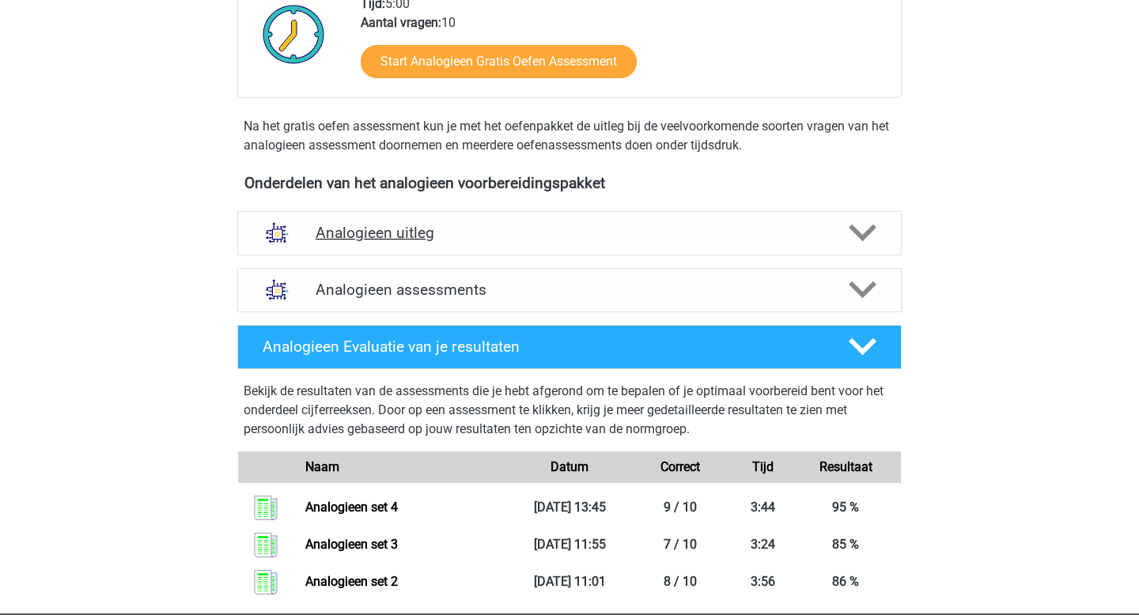
scroll to position [411, 0]
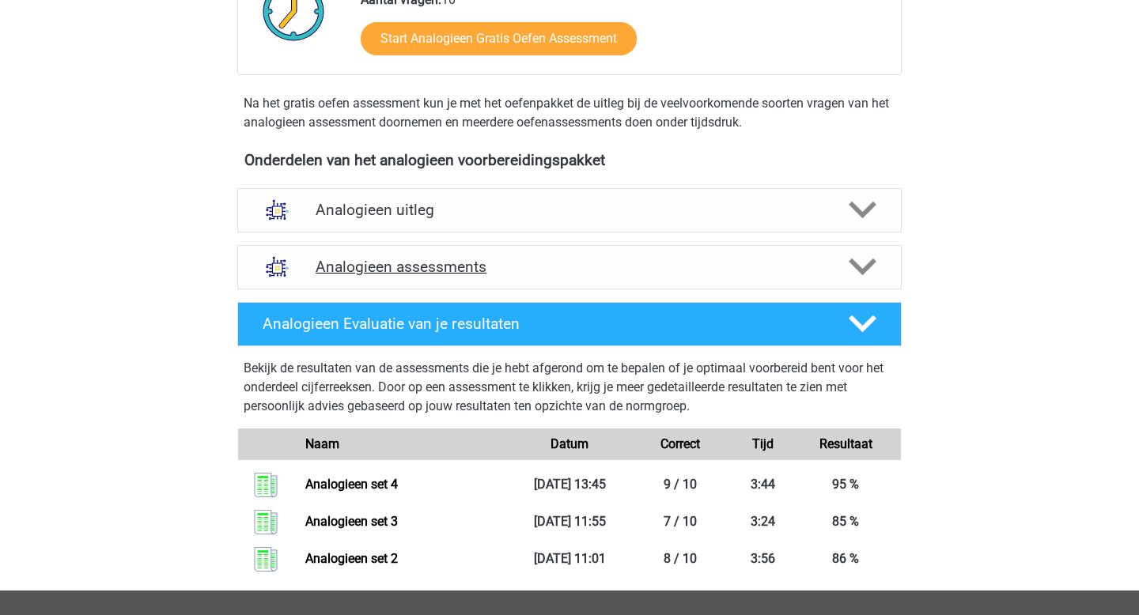
click at [862, 271] on polygon at bounding box center [863, 267] width 28 height 17
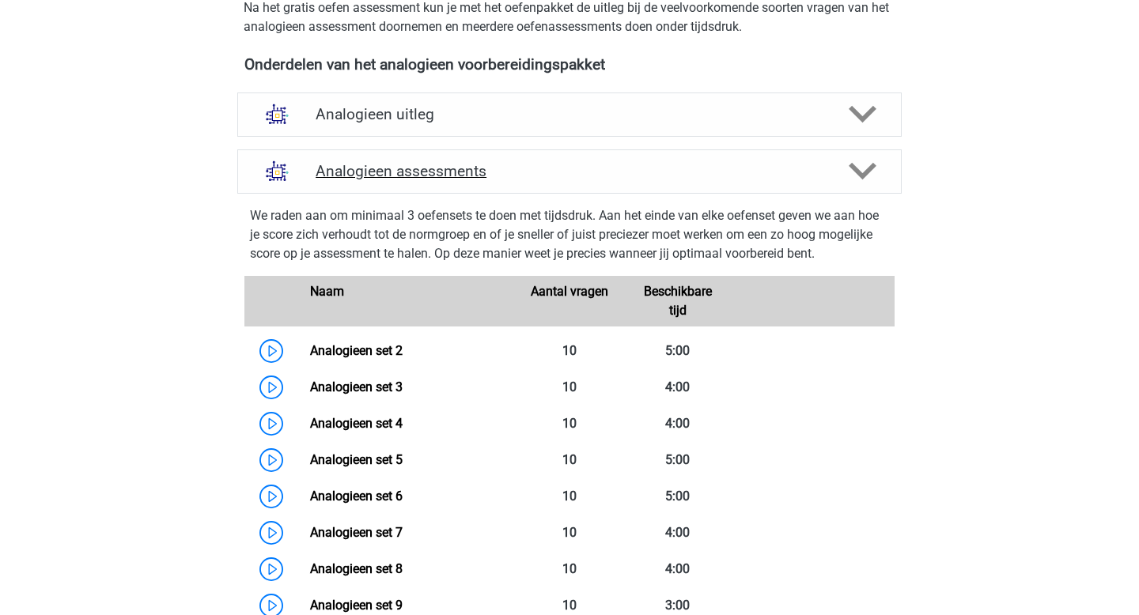
scroll to position [542, 0]
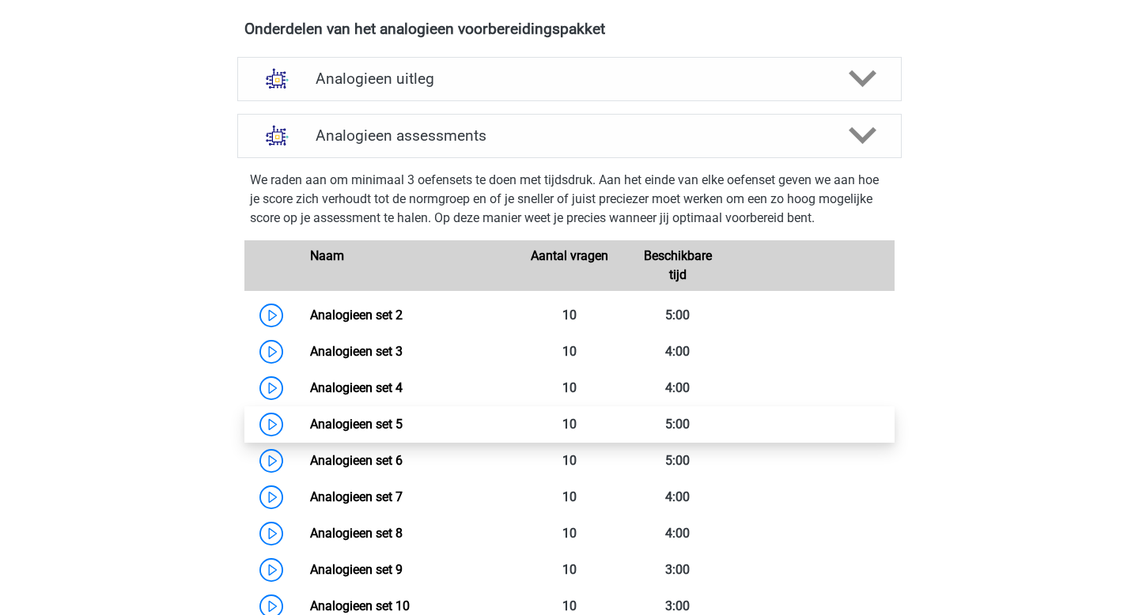
click at [310, 426] on link "Analogieen set 5" at bounding box center [356, 424] width 93 height 15
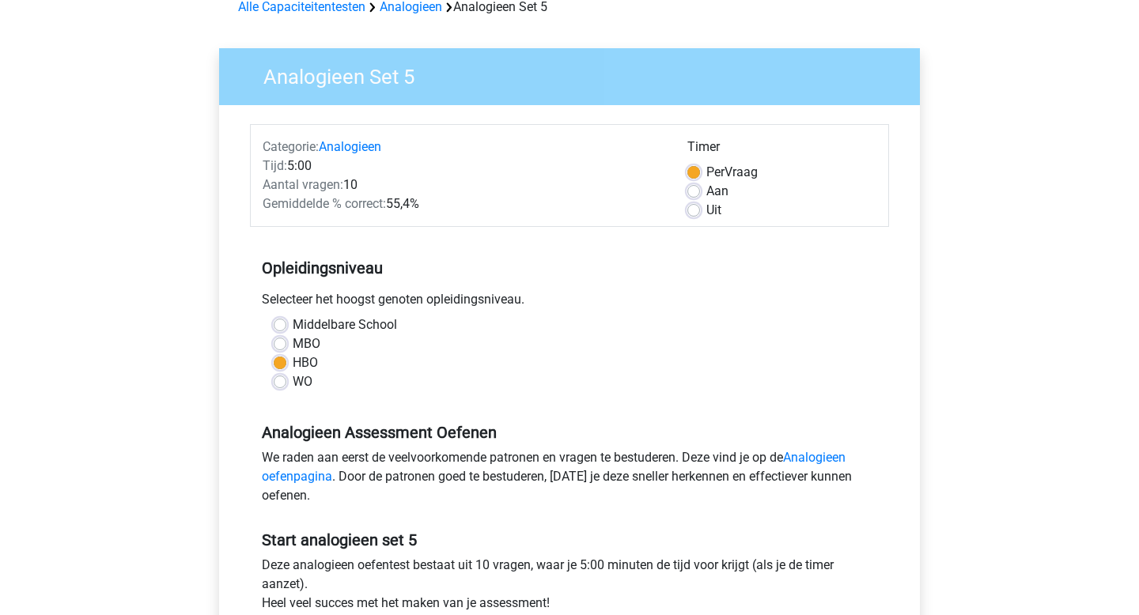
scroll to position [227, 0]
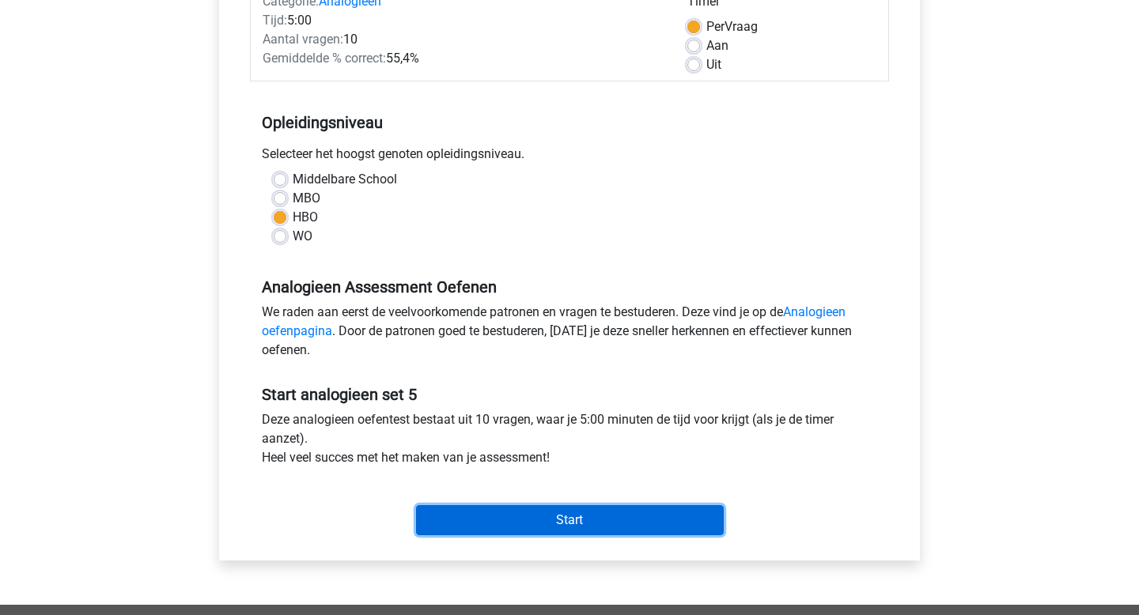
click at [551, 528] on input "Start" at bounding box center [570, 520] width 308 height 30
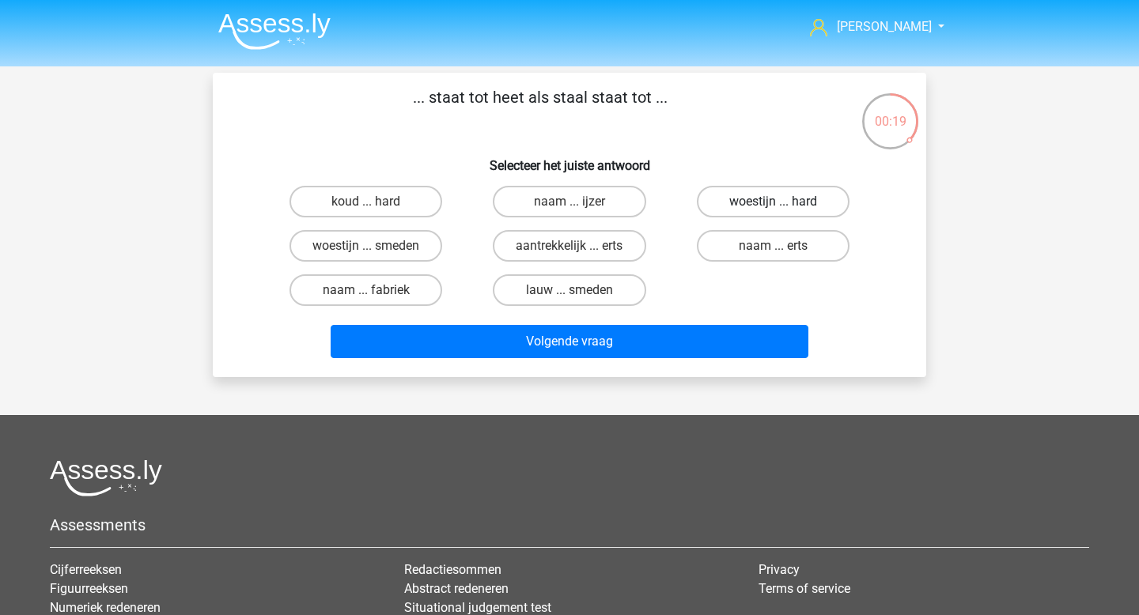
click at [784, 201] on label "woestijn ... hard" at bounding box center [773, 202] width 153 height 32
click at [783, 202] on input "woestijn ... hard" at bounding box center [778, 207] width 10 height 10
radio input "true"
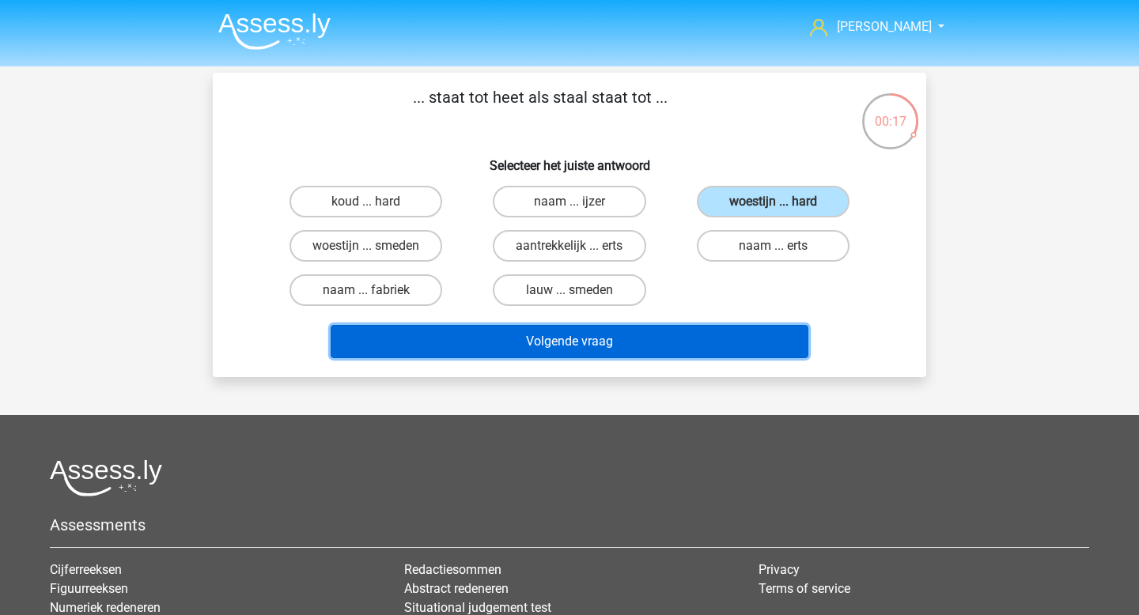
click at [633, 344] on button "Volgende vraag" at bounding box center [570, 341] width 479 height 33
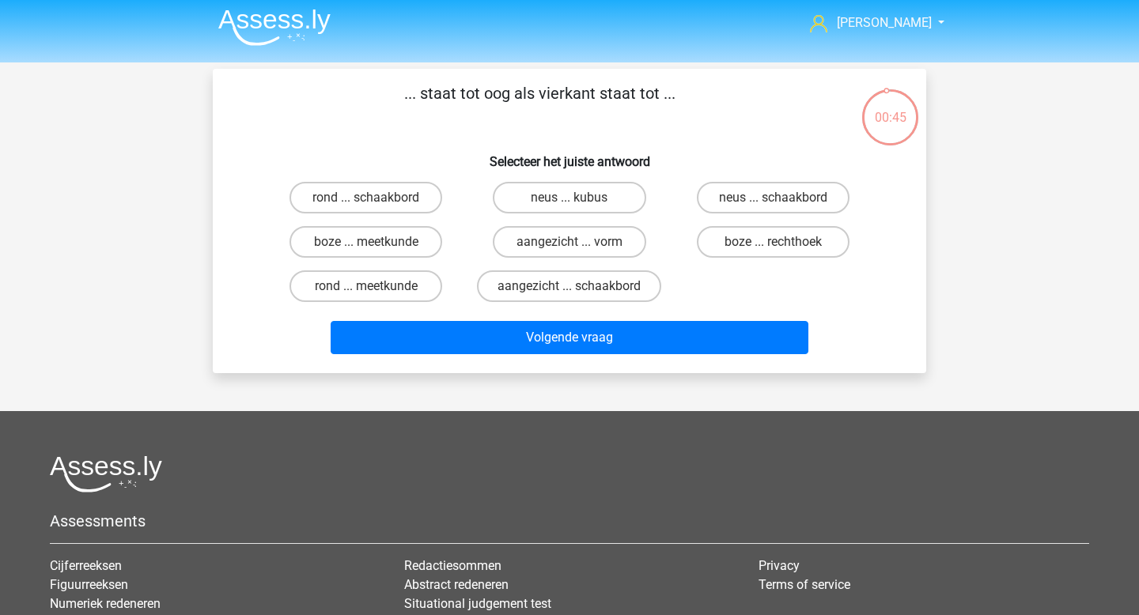
scroll to position [1, 0]
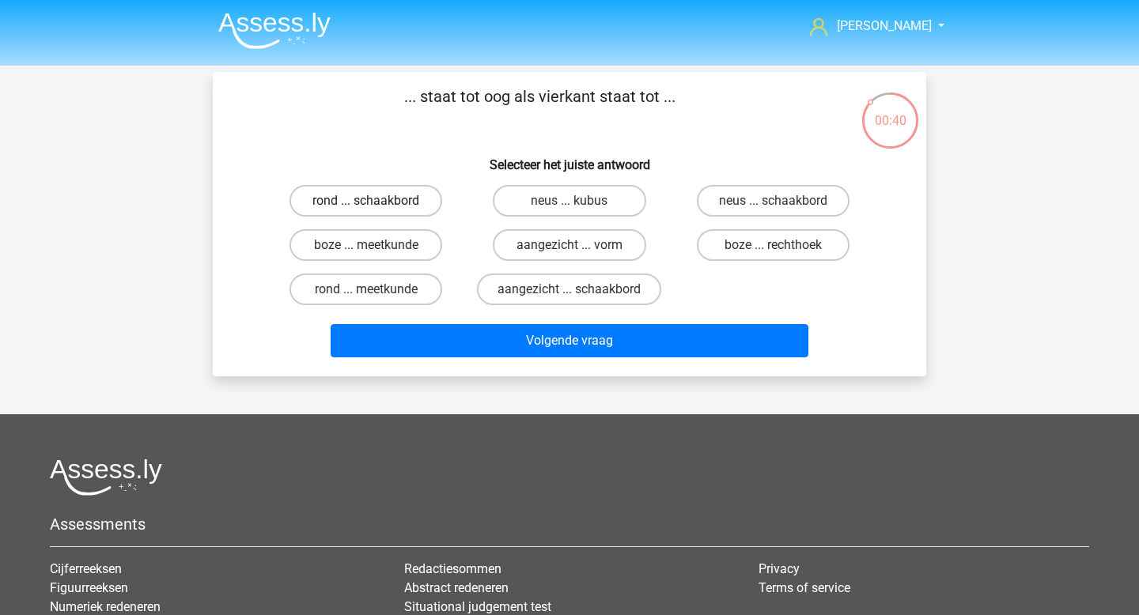
click at [432, 211] on label "rond ... schaakbord" at bounding box center [365, 201] width 153 height 32
click at [377, 211] on input "rond ... schaakbord" at bounding box center [371, 206] width 10 height 10
radio input "true"
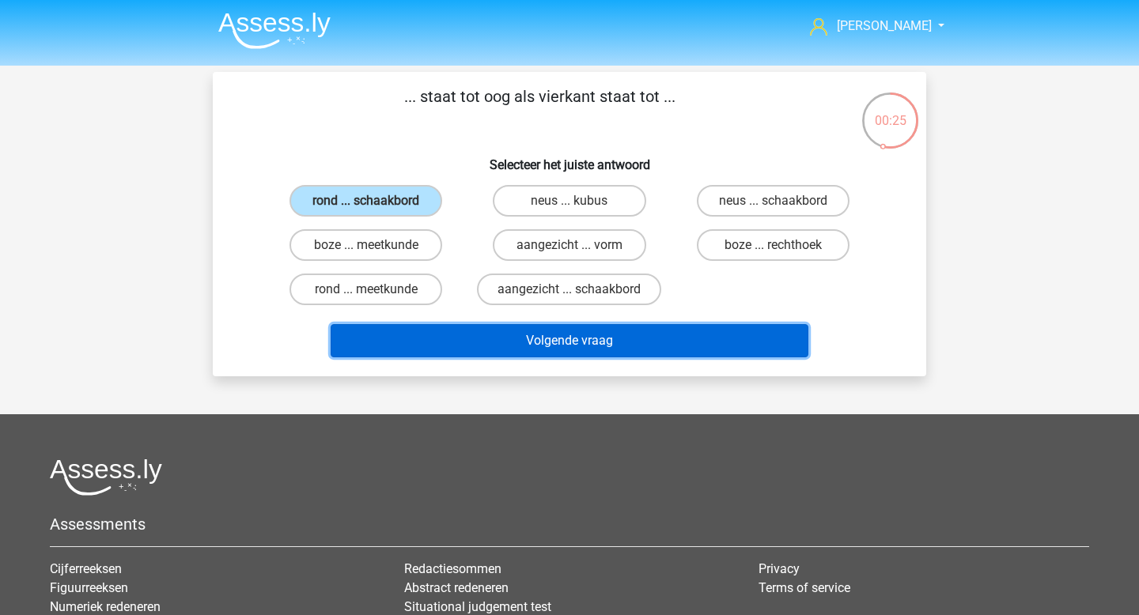
click at [530, 351] on button "Volgende vraag" at bounding box center [570, 340] width 479 height 33
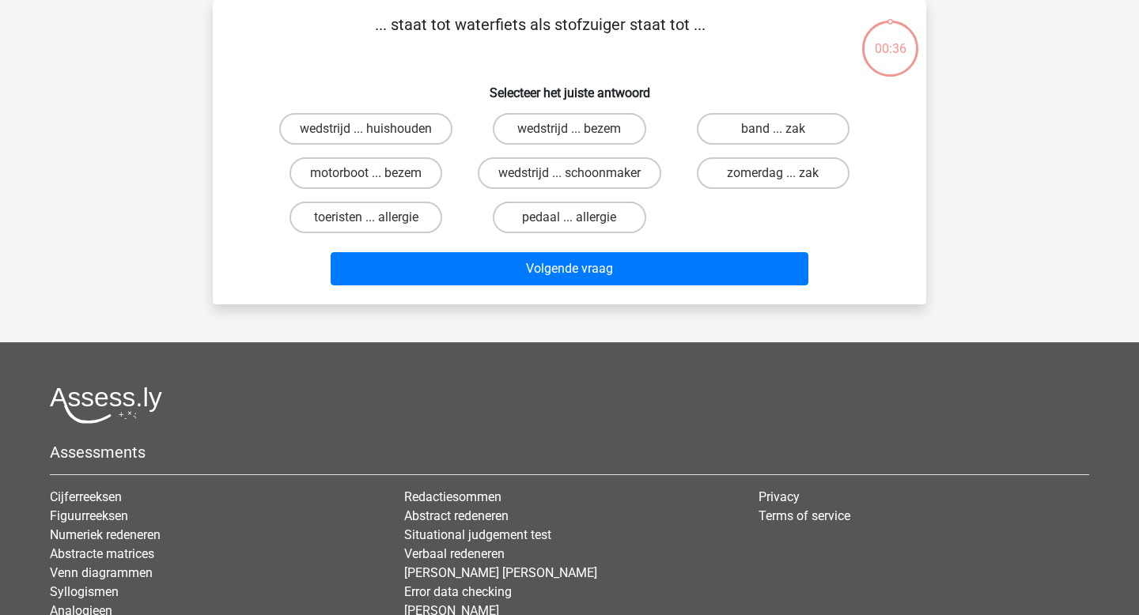
scroll to position [0, 0]
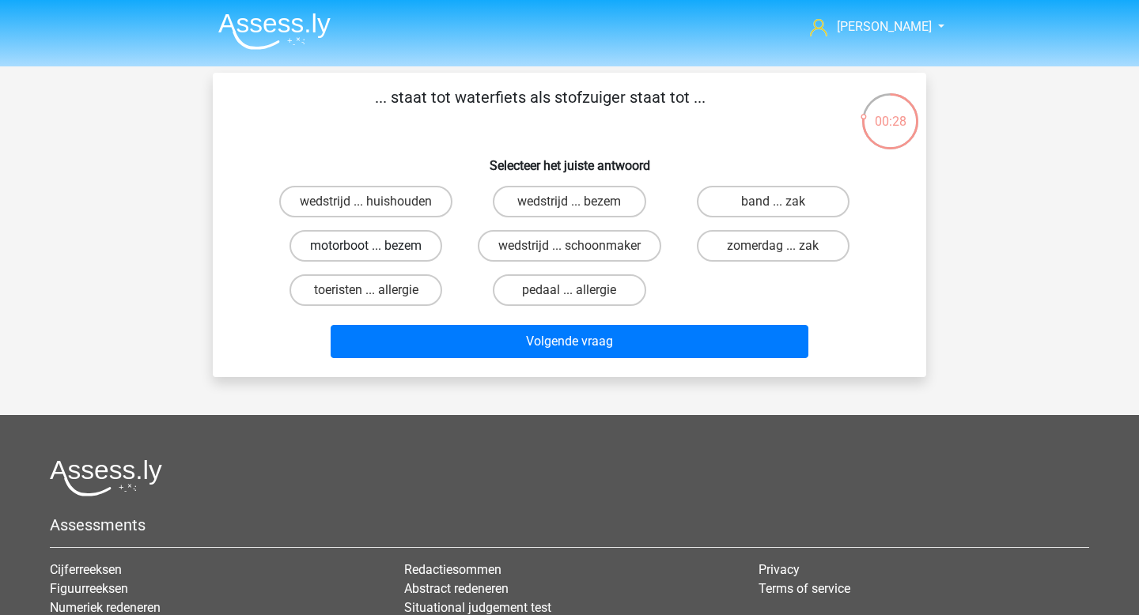
click at [399, 248] on label "motorboot ... bezem" at bounding box center [365, 246] width 153 height 32
click at [377, 248] on input "motorboot ... bezem" at bounding box center [371, 251] width 10 height 10
radio input "true"
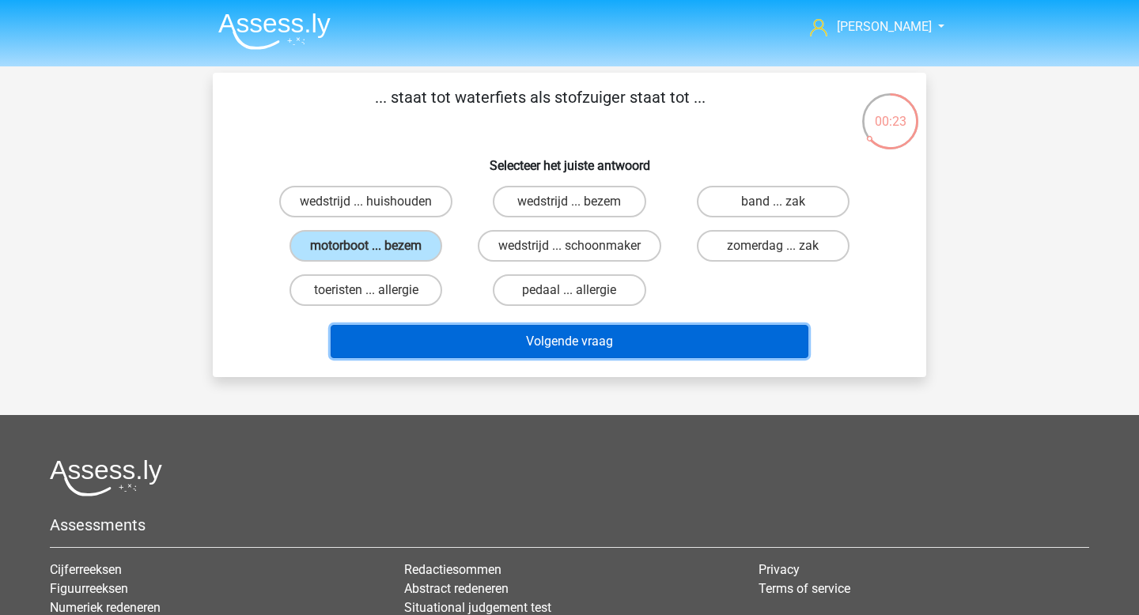
click at [654, 339] on button "Volgende vraag" at bounding box center [570, 341] width 479 height 33
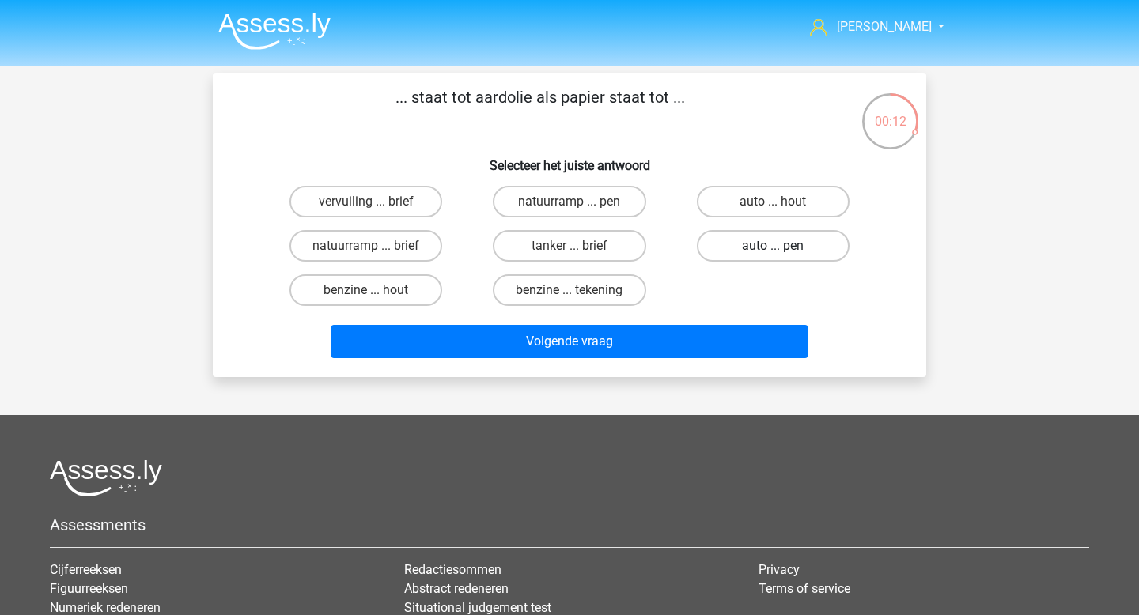
click at [762, 246] on label "auto ... pen" at bounding box center [773, 246] width 153 height 32
click at [773, 246] on input "auto ... pen" at bounding box center [778, 251] width 10 height 10
radio input "true"
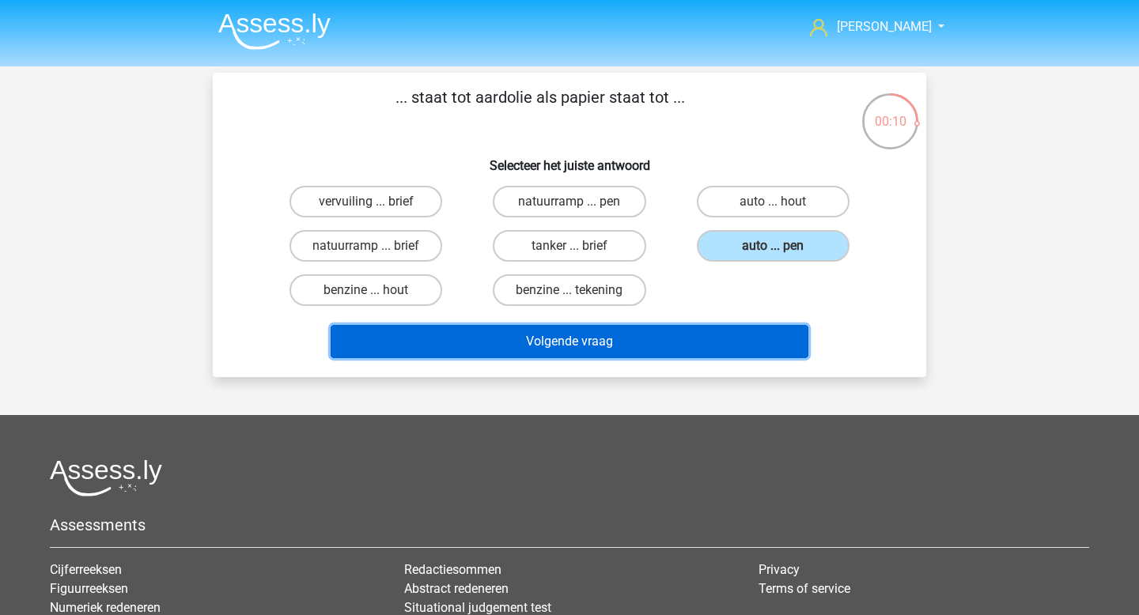
click at [623, 339] on button "Volgende vraag" at bounding box center [570, 341] width 479 height 33
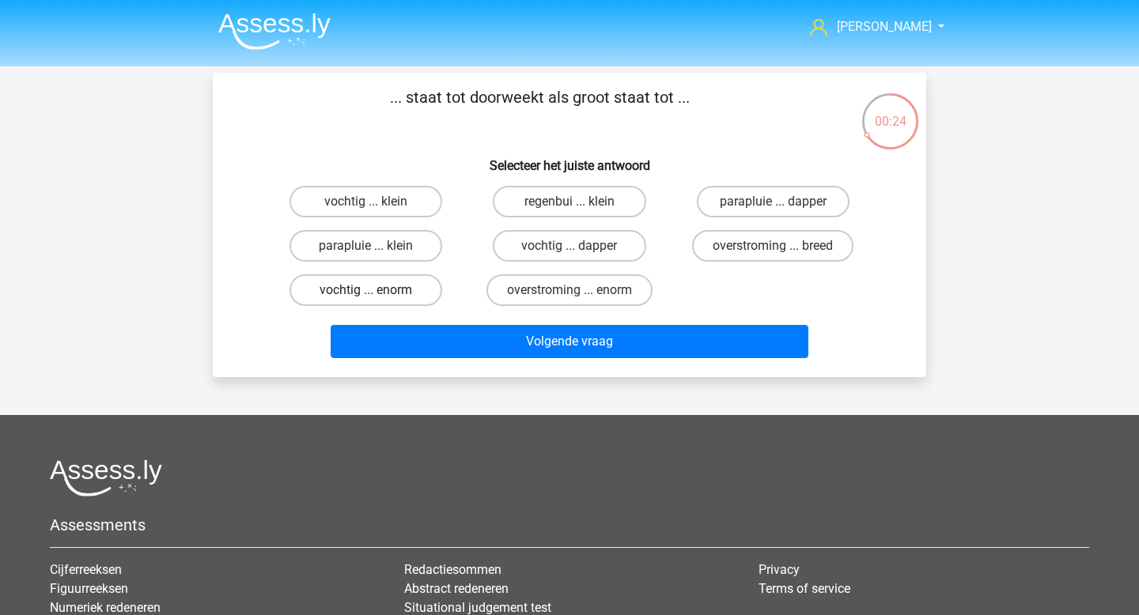
click at [378, 296] on label "vochtig ... enorm" at bounding box center [365, 290] width 153 height 32
click at [377, 296] on input "vochtig ... enorm" at bounding box center [371, 295] width 10 height 10
radio input "true"
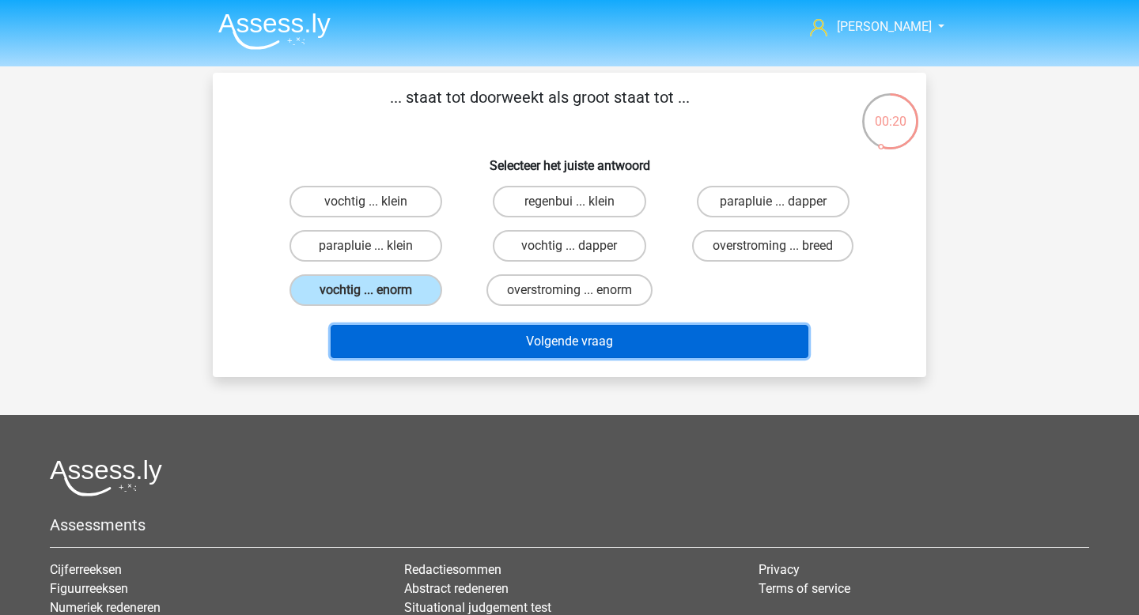
click at [519, 335] on button "Volgende vraag" at bounding box center [570, 341] width 479 height 33
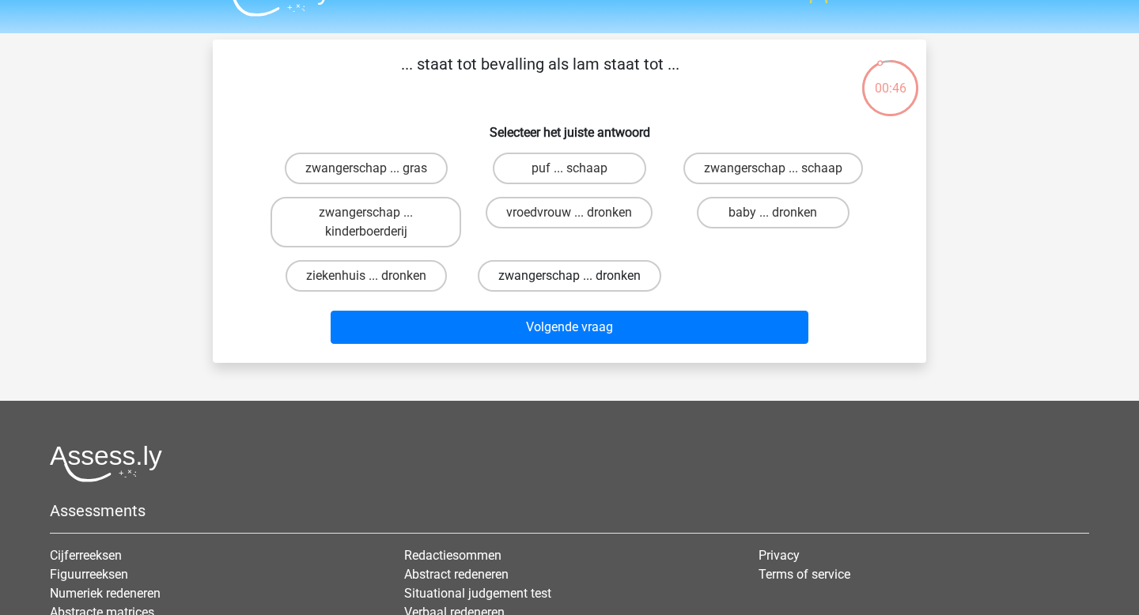
scroll to position [31, 0]
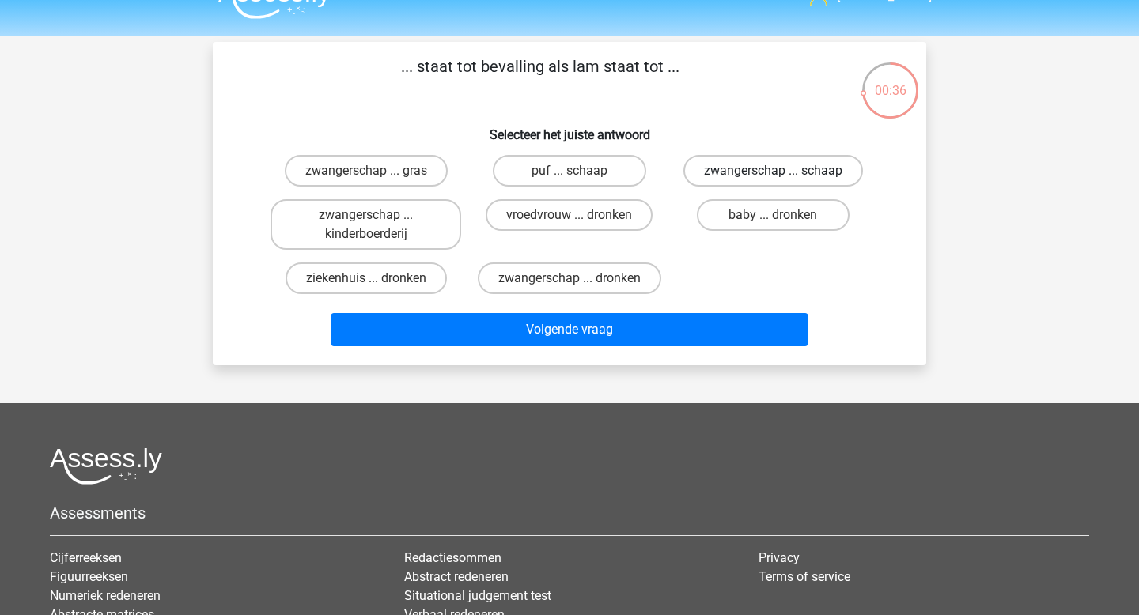
click at [800, 172] on label "zwangerschap ... schaap" at bounding box center [773, 171] width 180 height 32
click at [783, 172] on input "zwangerschap ... schaap" at bounding box center [778, 176] width 10 height 10
radio input "true"
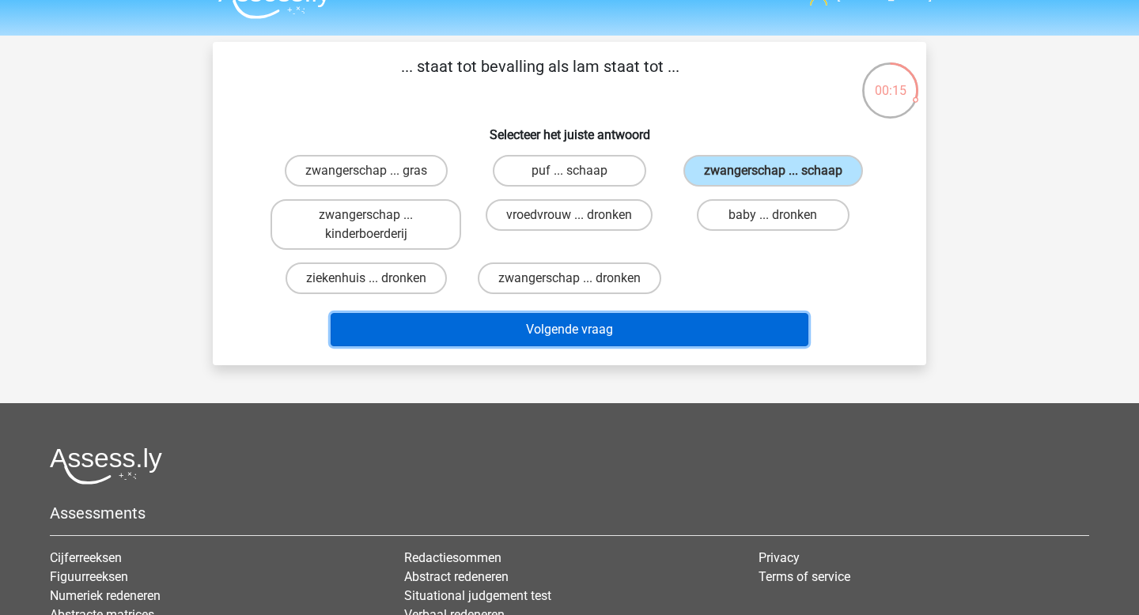
click at [535, 323] on button "Volgende vraag" at bounding box center [570, 329] width 479 height 33
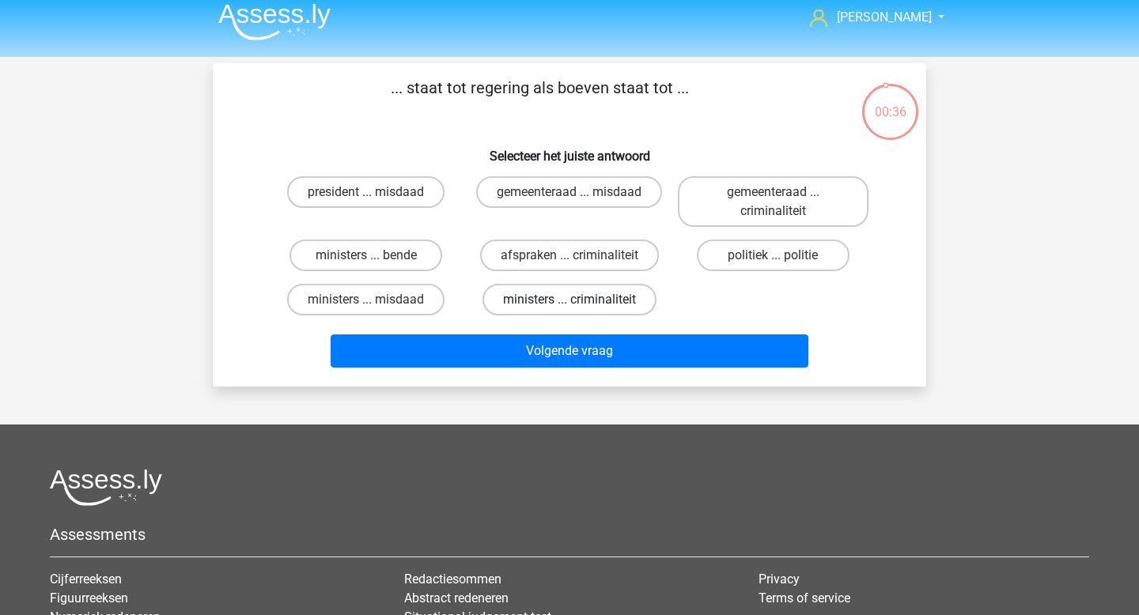
scroll to position [0, 0]
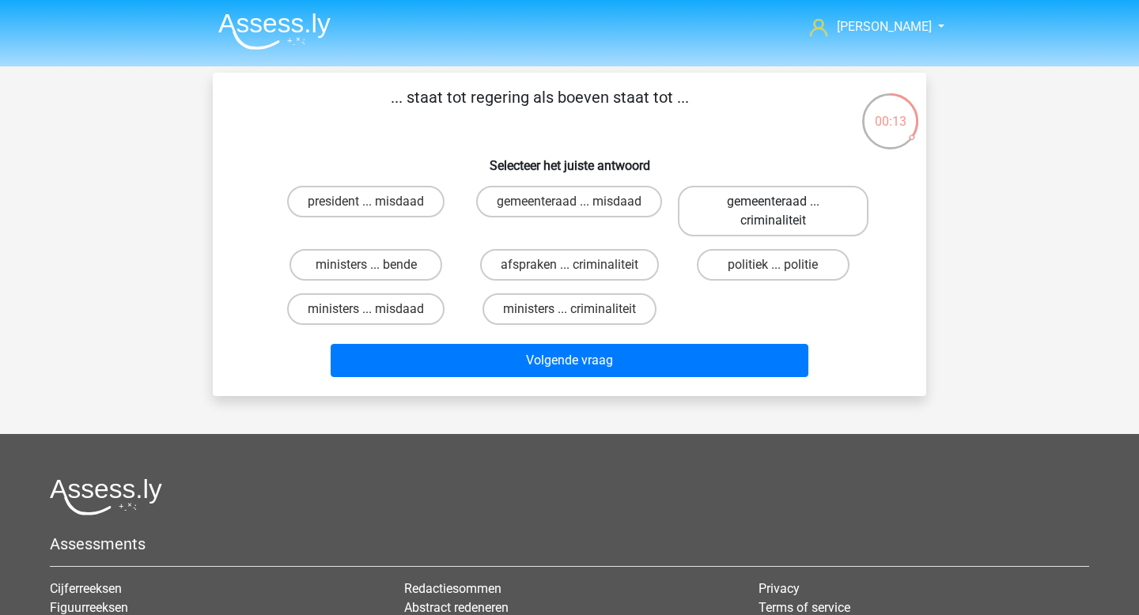
click at [756, 216] on label "gemeenteraad ... criminaliteit" at bounding box center [773, 211] width 191 height 51
click at [773, 212] on input "gemeenteraad ... criminaliteit" at bounding box center [778, 207] width 10 height 10
radio input "true"
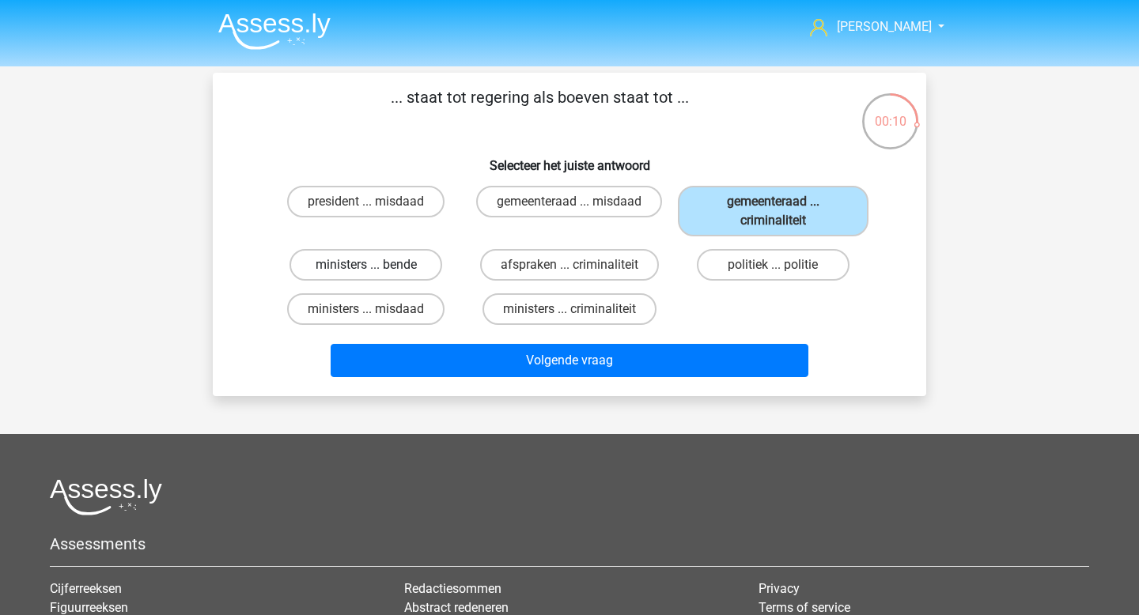
click at [407, 269] on label "ministers ... bende" at bounding box center [365, 265] width 153 height 32
click at [377, 269] on input "ministers ... bende" at bounding box center [371, 270] width 10 height 10
radio input "true"
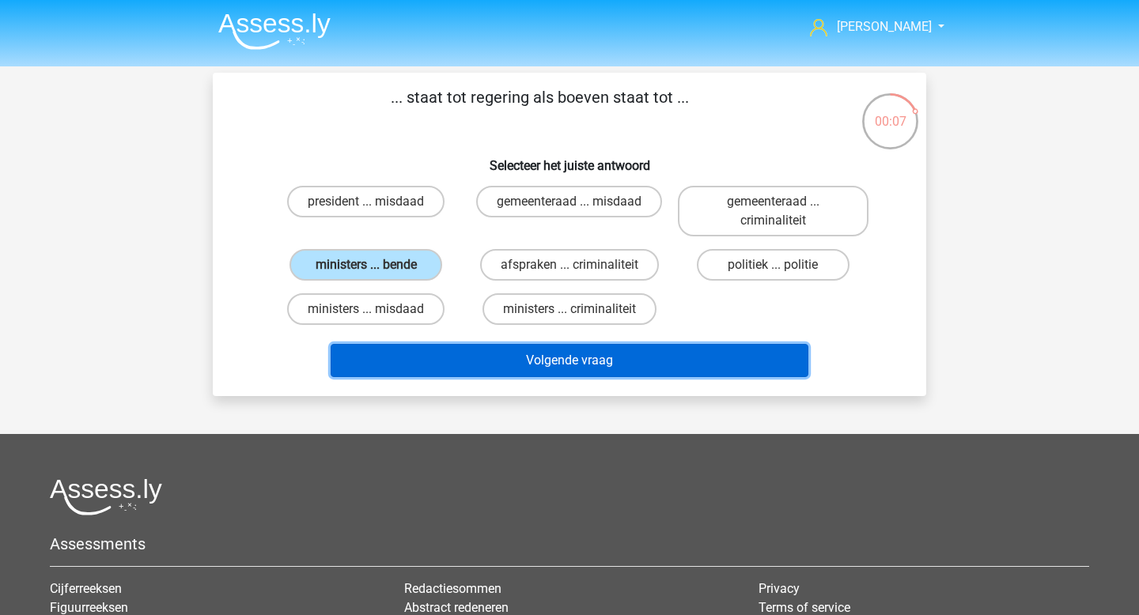
click at [608, 360] on button "Volgende vraag" at bounding box center [570, 360] width 479 height 33
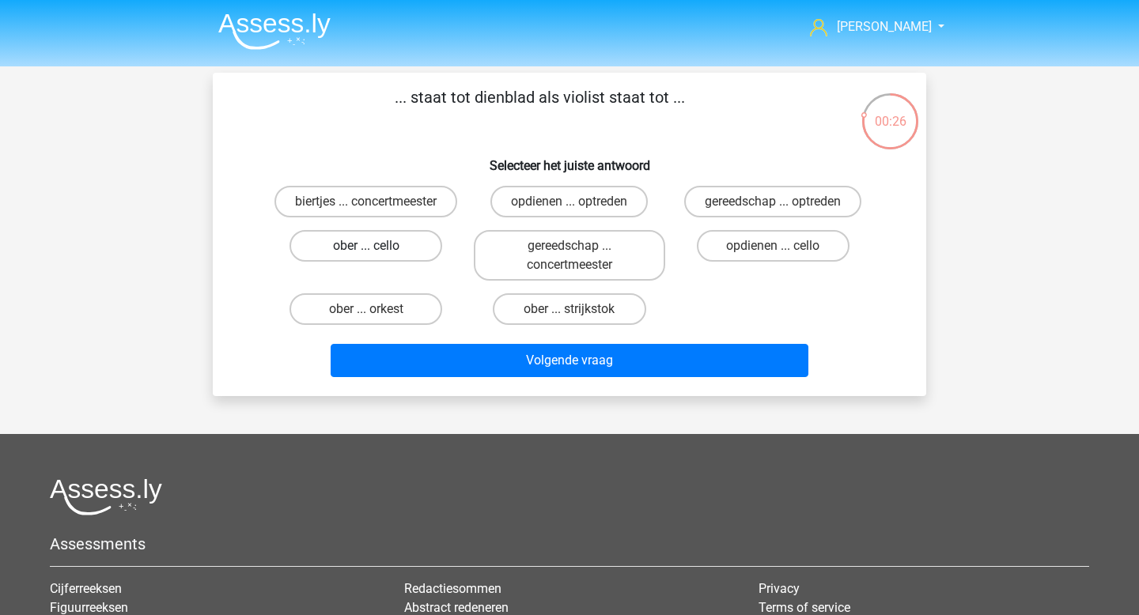
click at [407, 255] on label "ober ... cello" at bounding box center [365, 246] width 153 height 32
click at [377, 255] on input "ober ... cello" at bounding box center [371, 251] width 10 height 10
radio input "true"
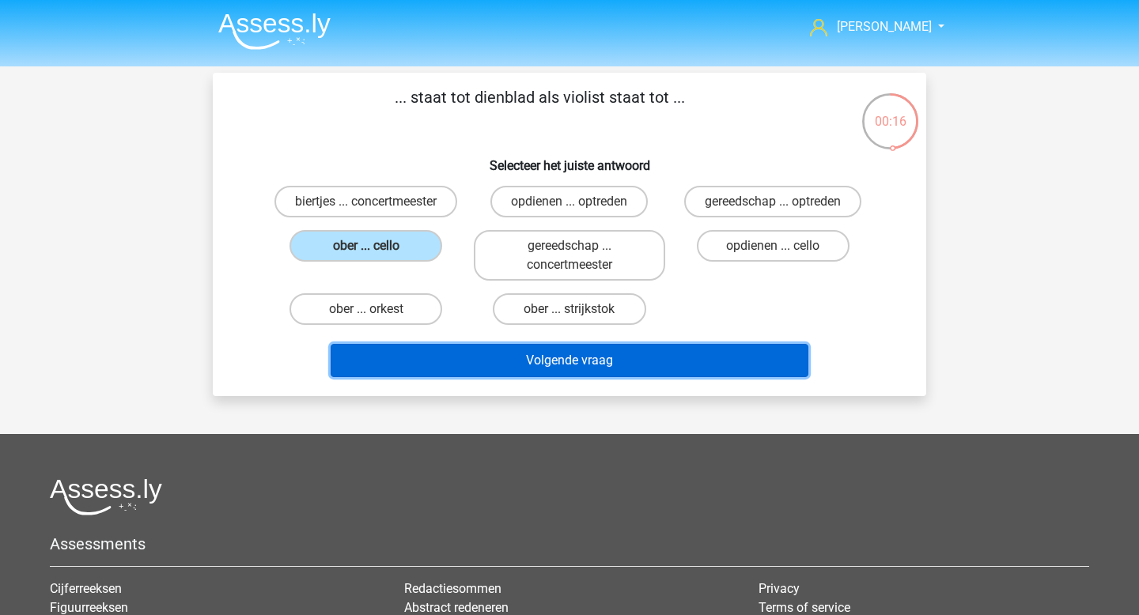
click at [521, 361] on button "Volgende vraag" at bounding box center [570, 360] width 479 height 33
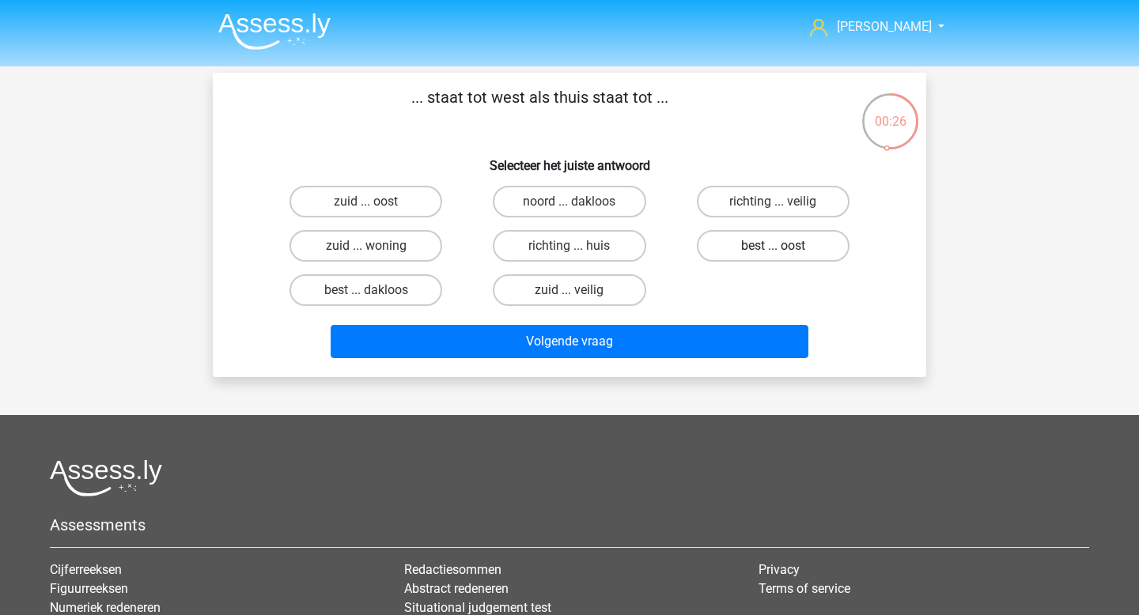
click at [768, 232] on label "best ... oost" at bounding box center [773, 246] width 153 height 32
click at [773, 246] on input "best ... oost" at bounding box center [778, 251] width 10 height 10
radio input "true"
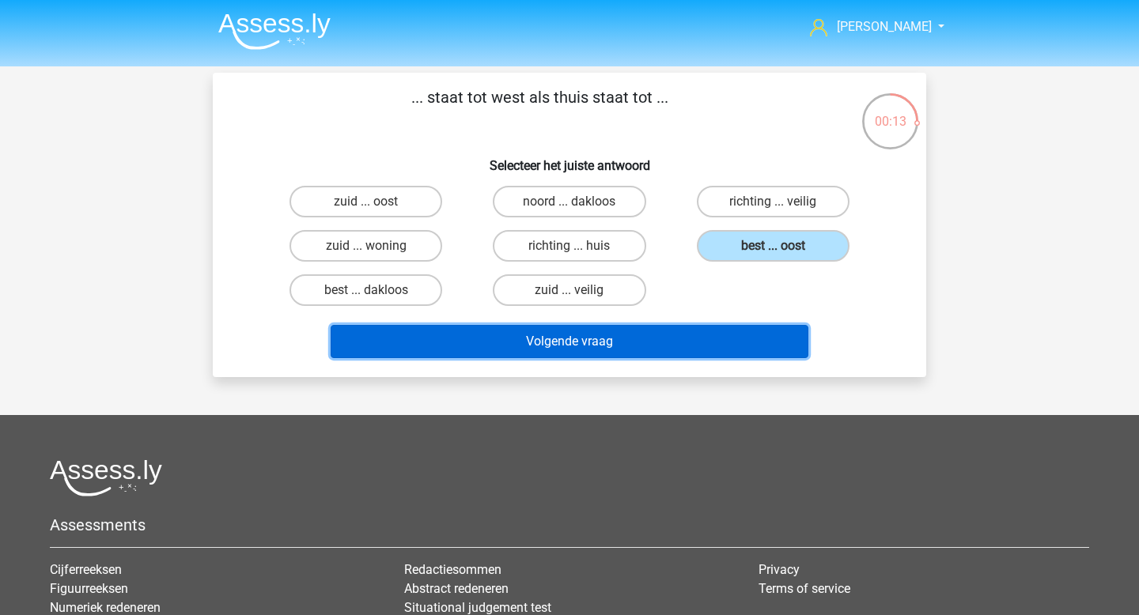
click at [684, 353] on button "Volgende vraag" at bounding box center [570, 341] width 479 height 33
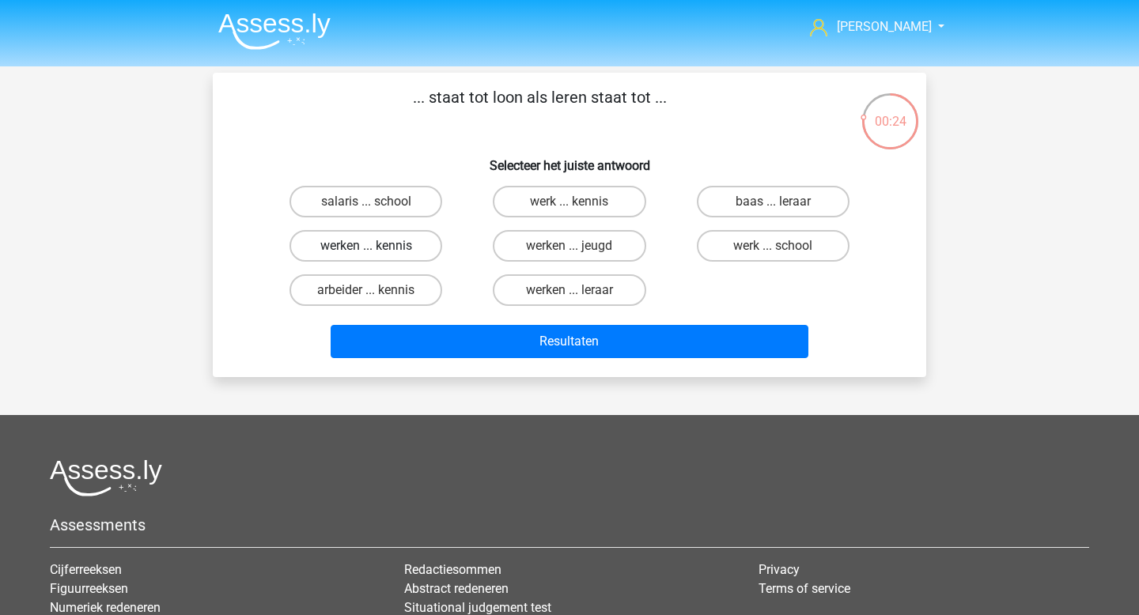
click at [418, 258] on label "werken ... kennis" at bounding box center [365, 246] width 153 height 32
click at [377, 256] on input "werken ... kennis" at bounding box center [371, 251] width 10 height 10
radio input "true"
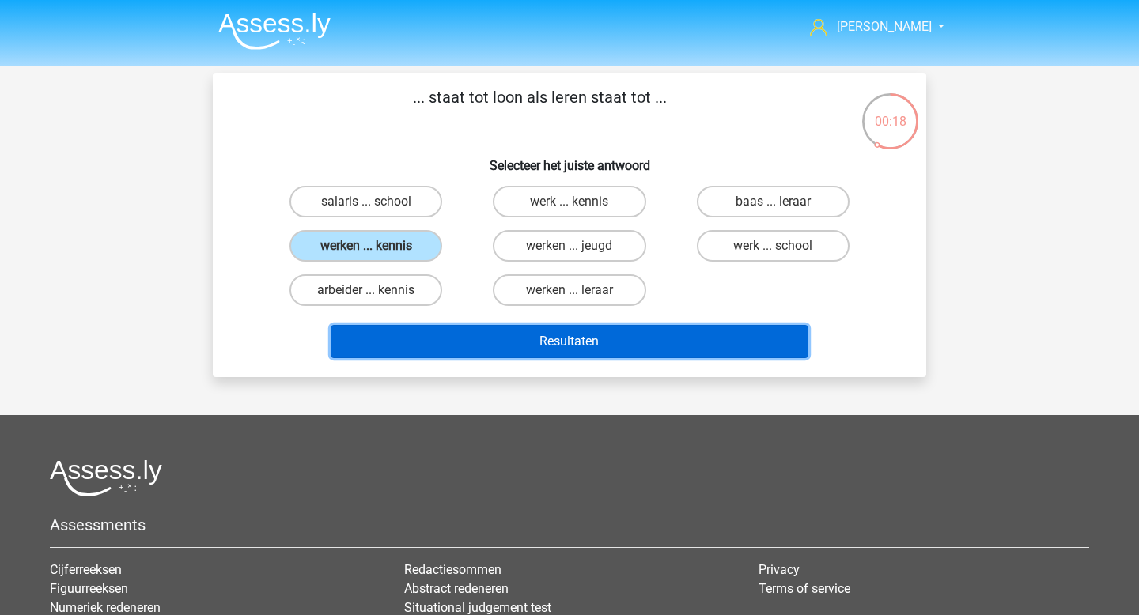
click at [624, 339] on button "Resultaten" at bounding box center [570, 341] width 479 height 33
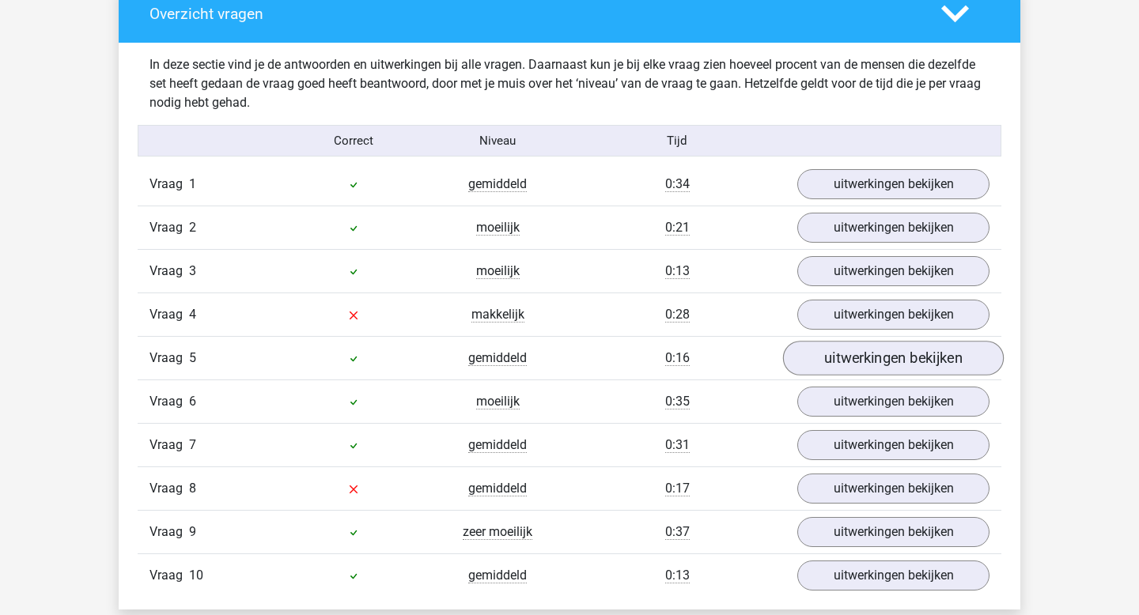
scroll to position [936, 0]
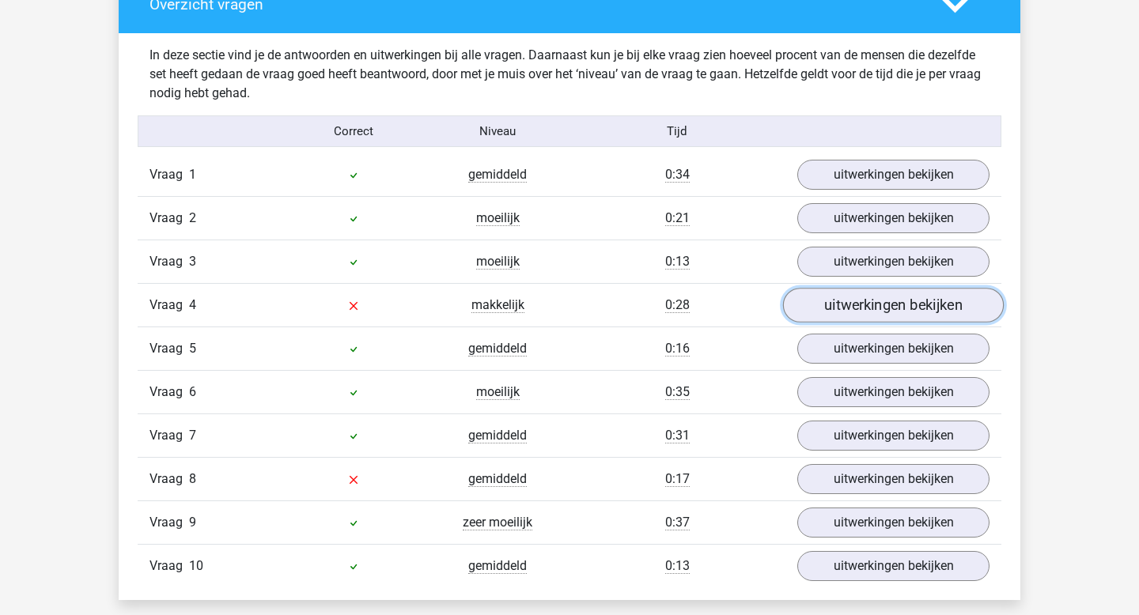
click at [933, 313] on link "uitwerkingen bekijken" at bounding box center [893, 306] width 221 height 35
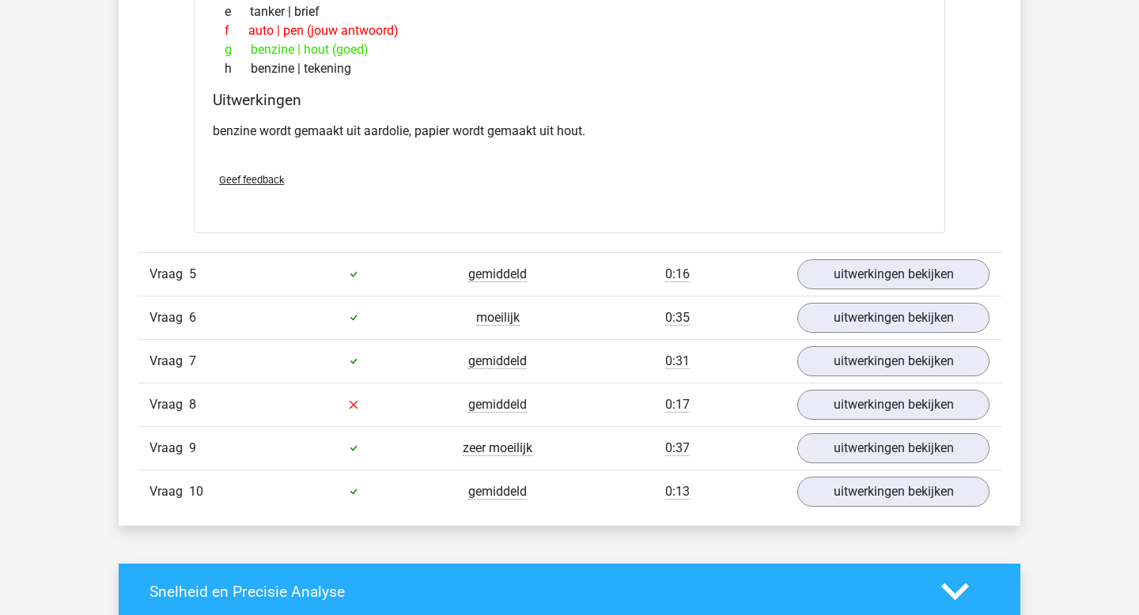
scroll to position [1420, 0]
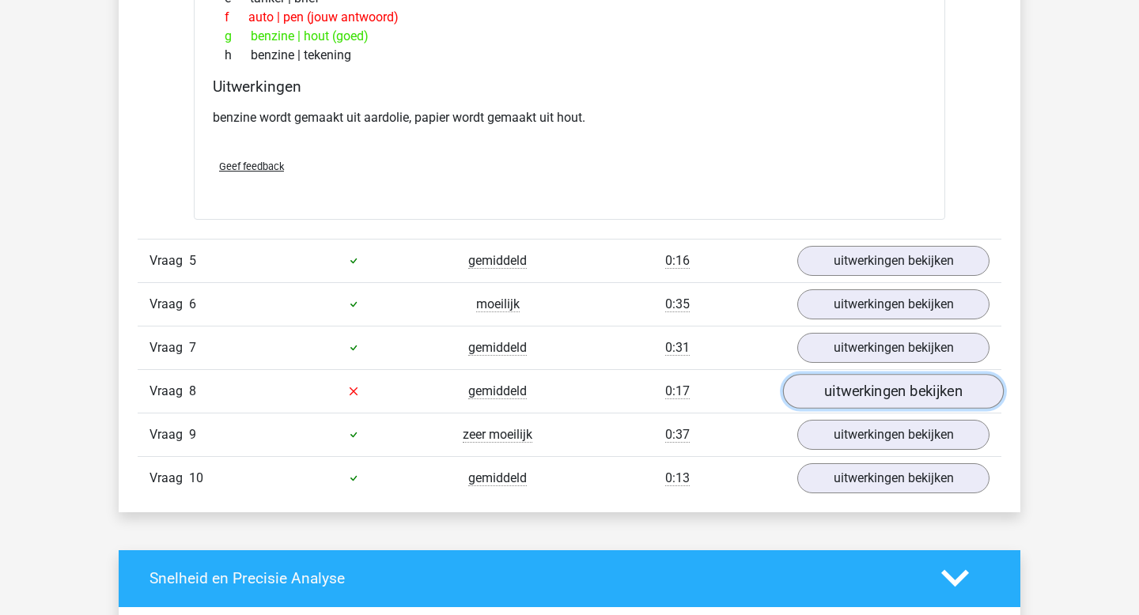
click at [887, 399] on link "uitwerkingen bekijken" at bounding box center [893, 391] width 221 height 35
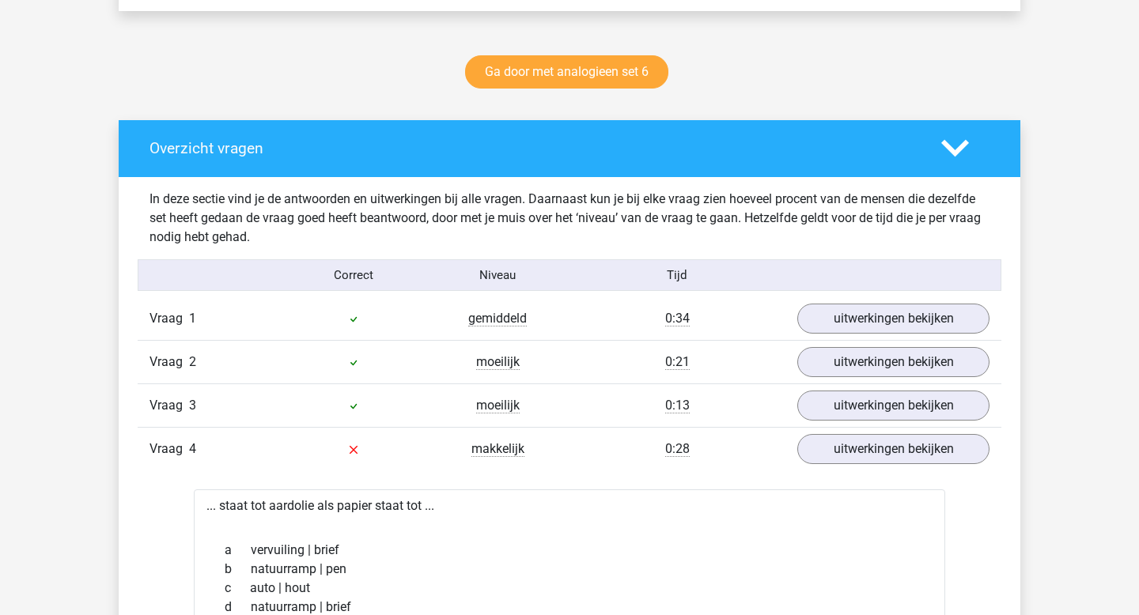
scroll to position [0, 0]
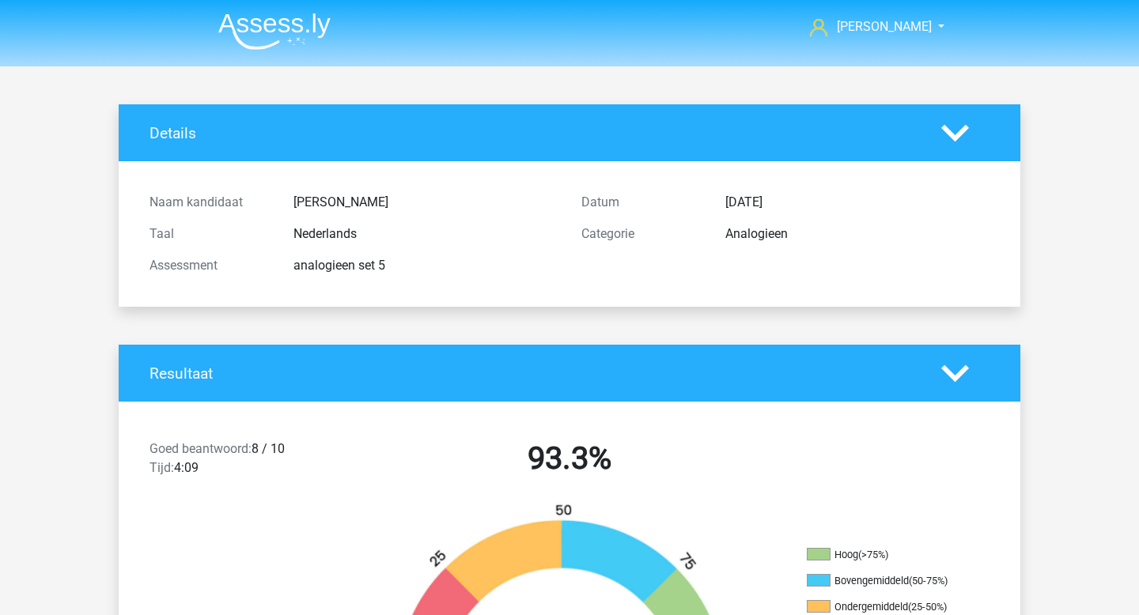
click at [261, 32] on img at bounding box center [274, 31] width 112 height 37
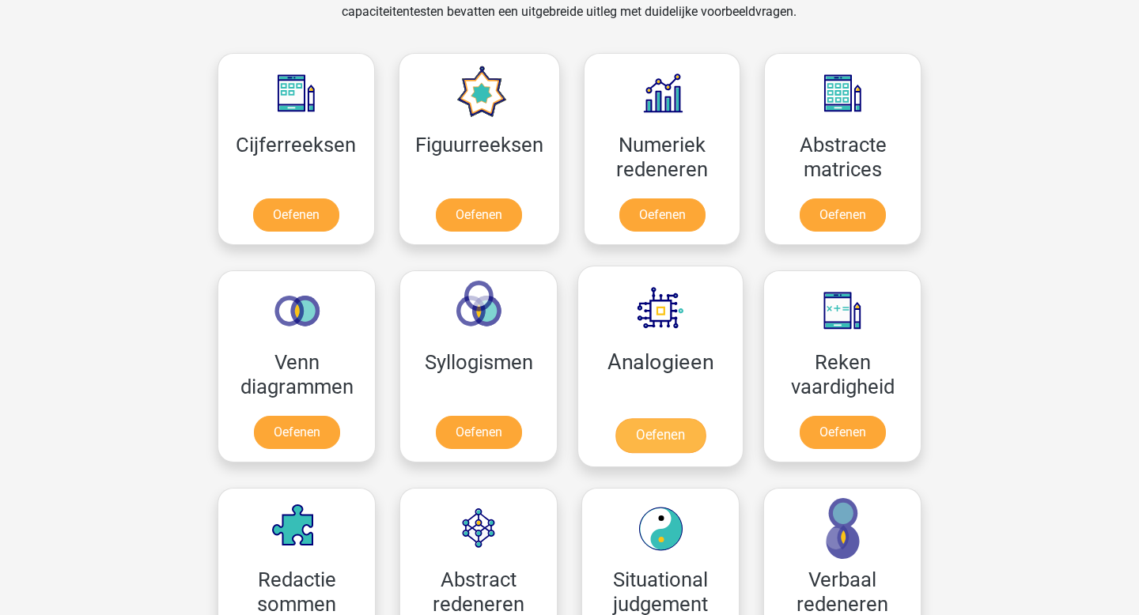
scroll to position [797, 0]
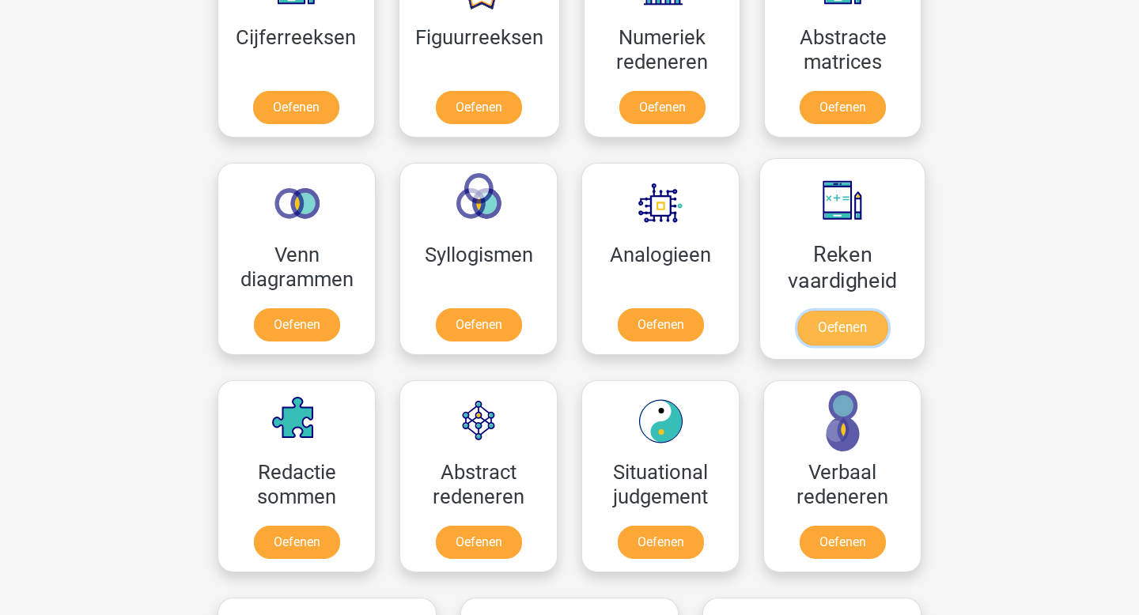
click at [846, 327] on link "Oefenen" at bounding box center [842, 328] width 90 height 35
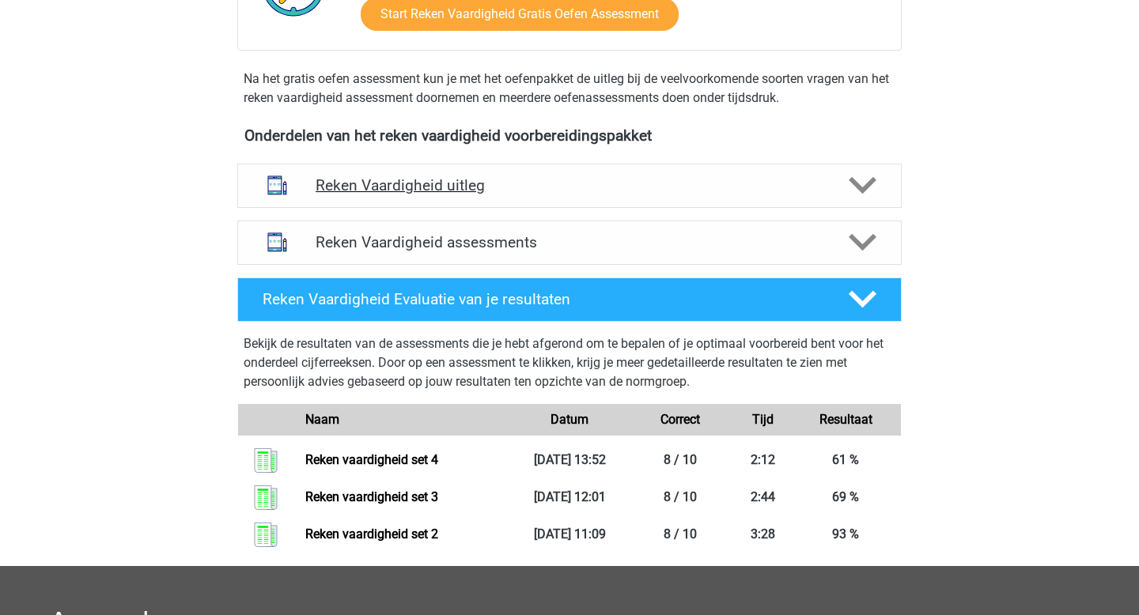
scroll to position [445, 0]
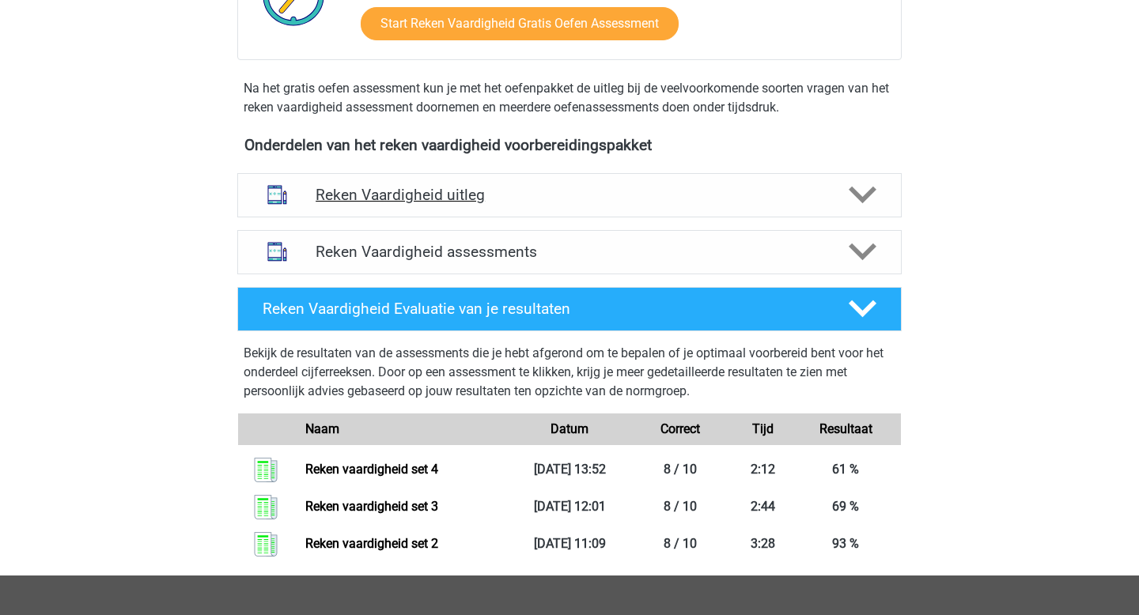
click at [474, 206] on div "Reken Vaardigheid uitleg" at bounding box center [569, 195] width 664 height 44
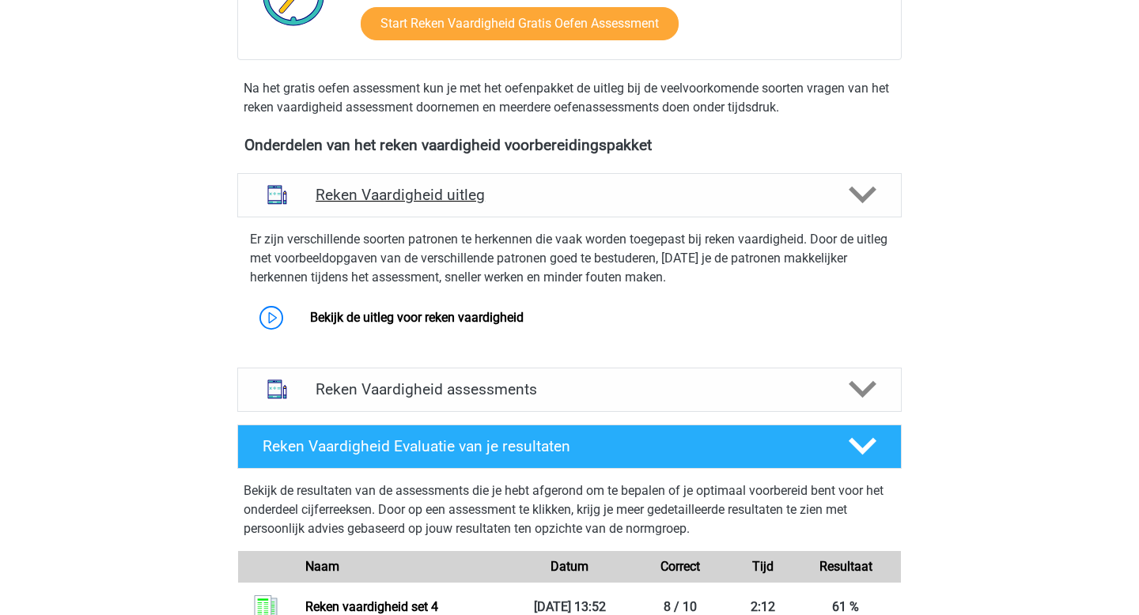
click at [468, 202] on h4 "Reken Vaardigheid uitleg" at bounding box center [570, 195] width 508 height 18
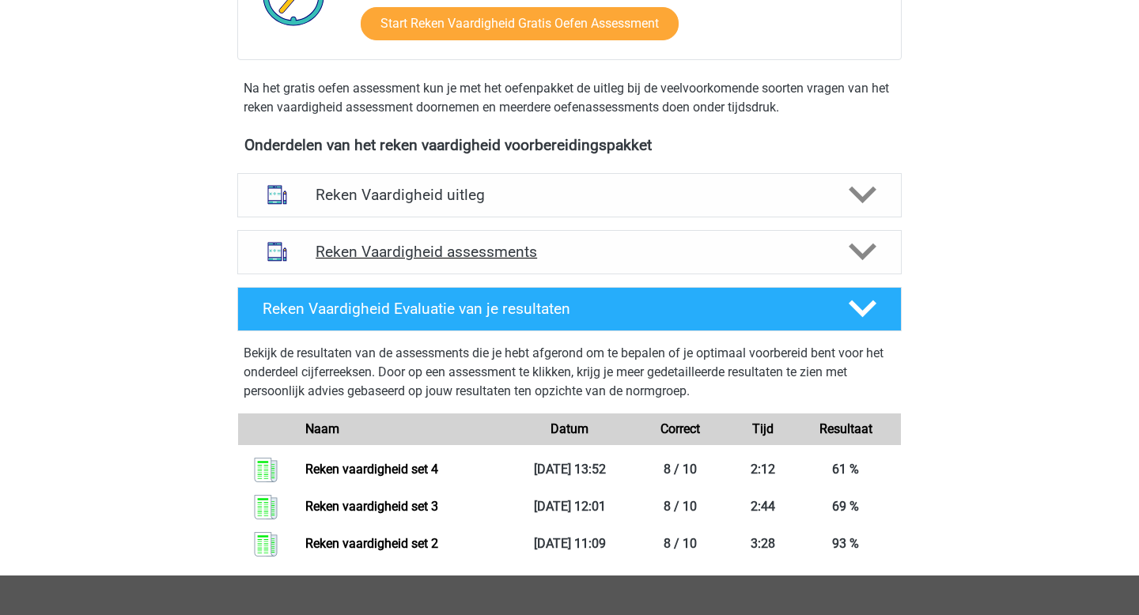
click at [461, 246] on h4 "Reken Vaardigheid assessments" at bounding box center [570, 252] width 508 height 18
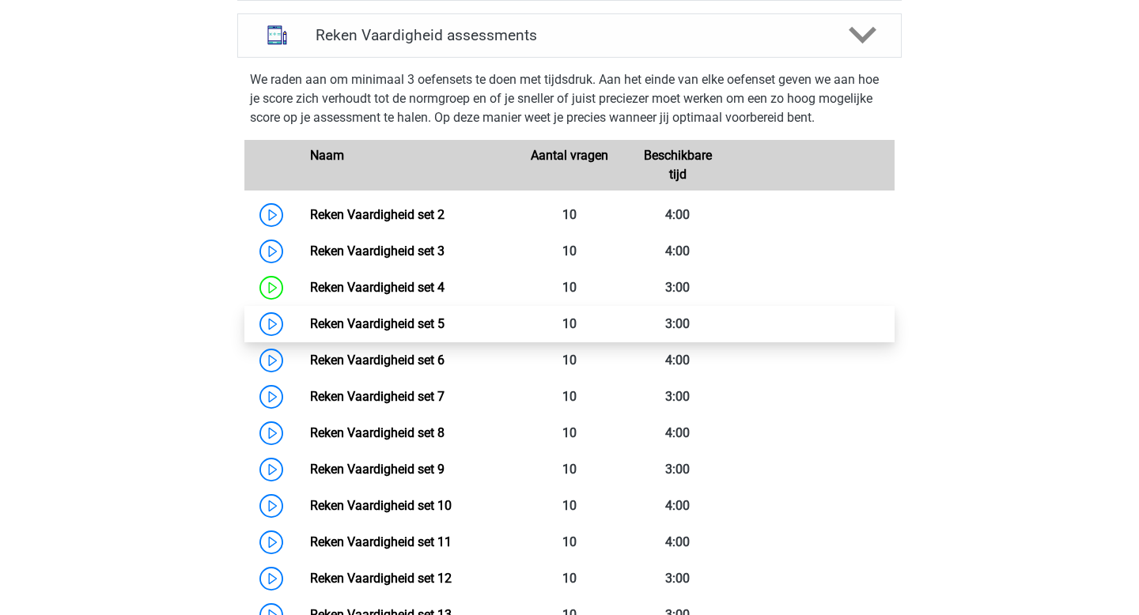
scroll to position [646, 0]
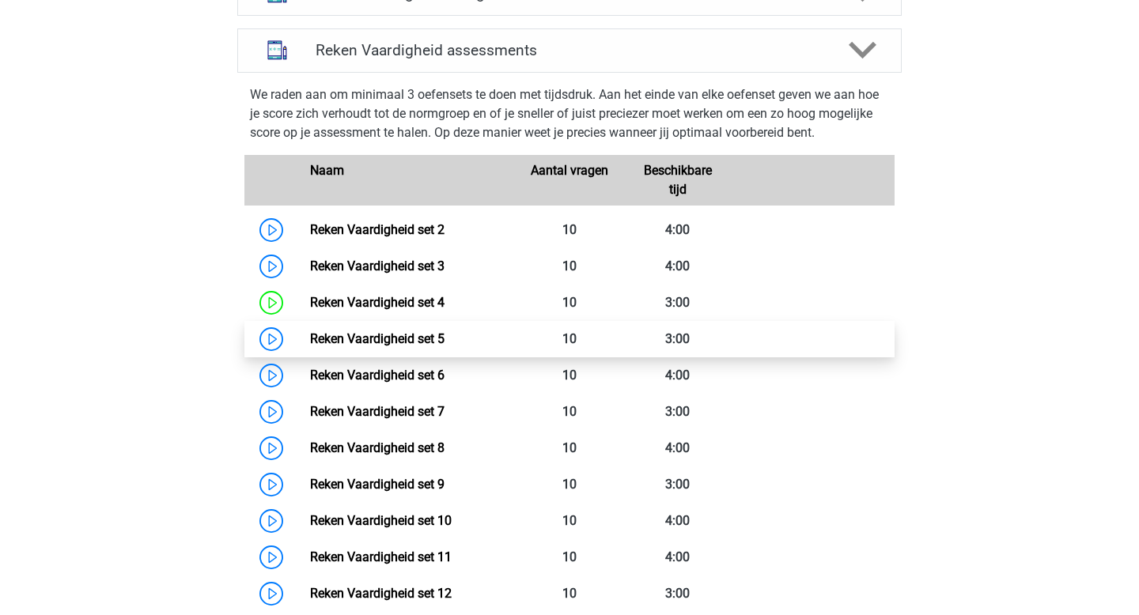
click at [310, 333] on link "Reken Vaardigheid set 5" at bounding box center [377, 338] width 134 height 15
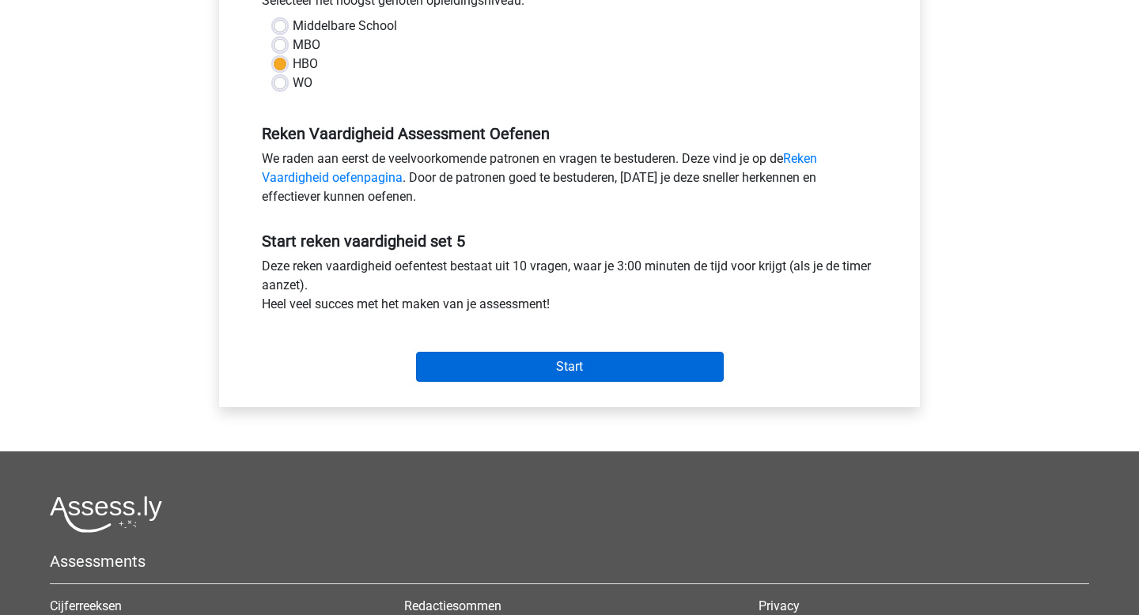
scroll to position [385, 0]
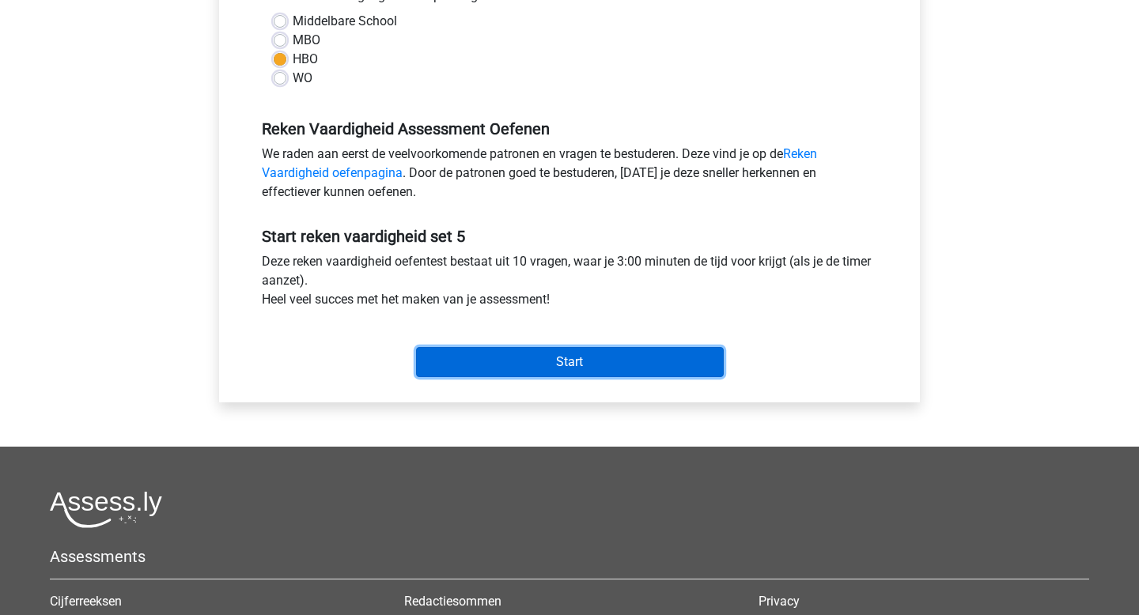
click at [506, 366] on input "Start" at bounding box center [570, 362] width 308 height 30
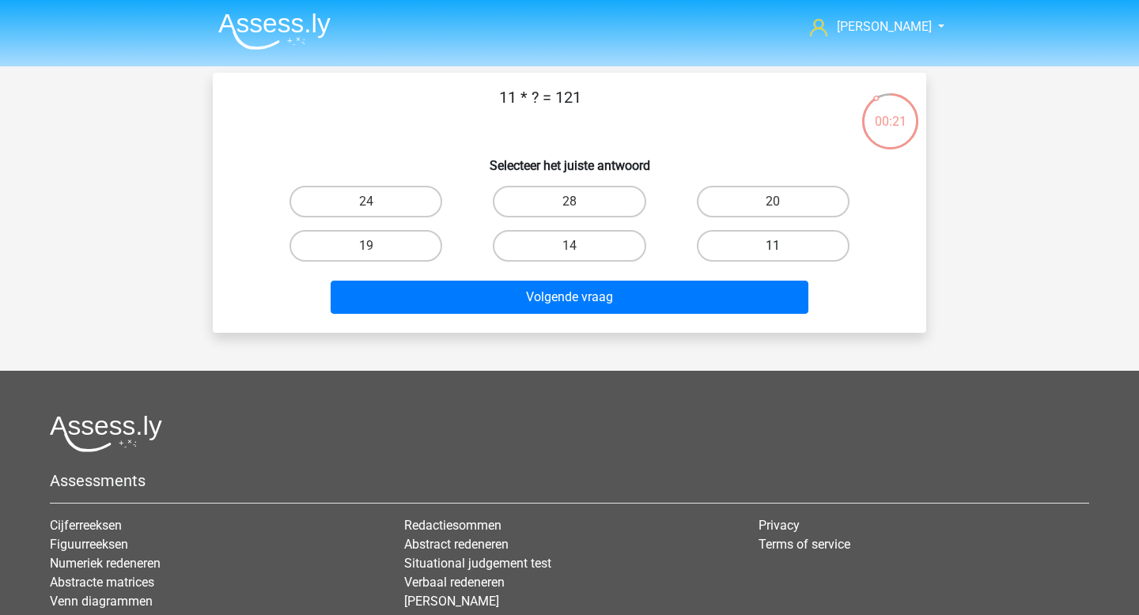
click at [747, 243] on label "11" at bounding box center [773, 246] width 153 height 32
click at [773, 246] on input "11" at bounding box center [778, 251] width 10 height 10
radio input "true"
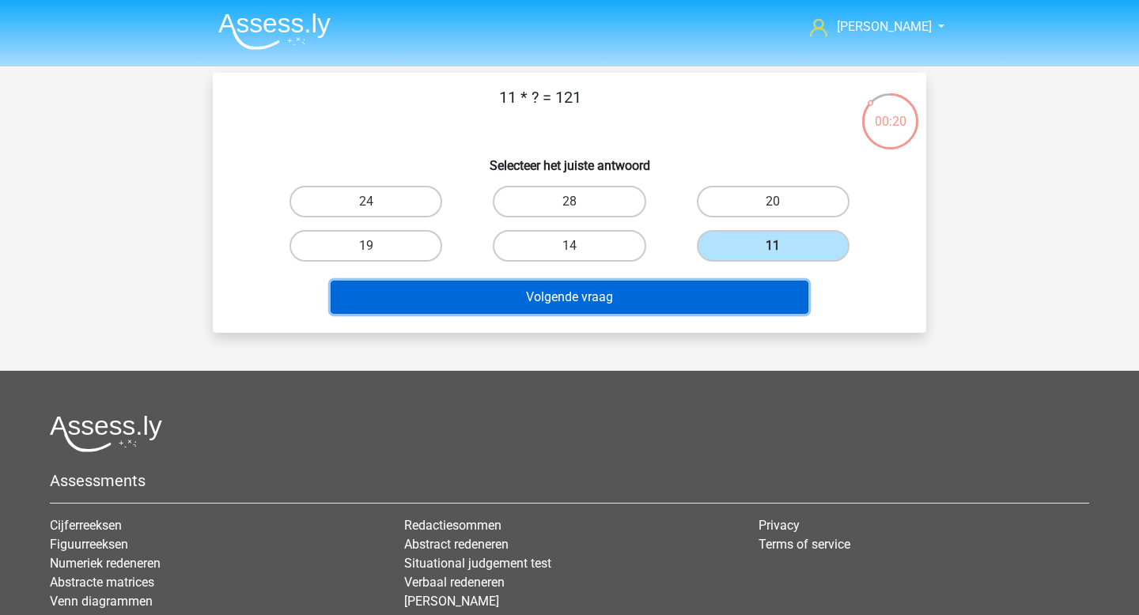
click at [588, 303] on button "Volgende vraag" at bounding box center [570, 297] width 479 height 33
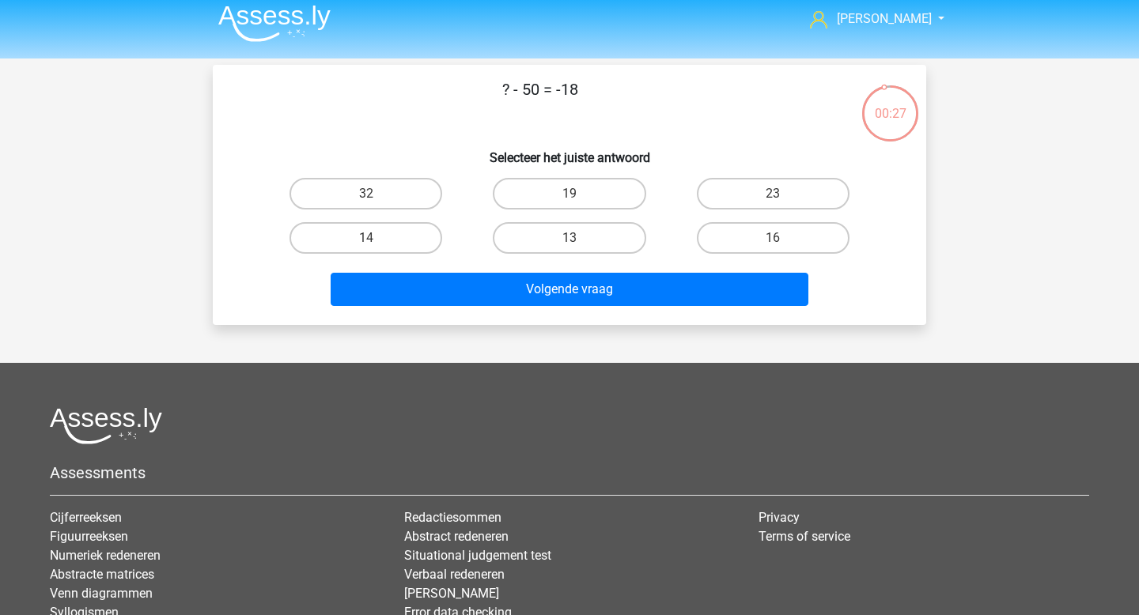
scroll to position [6, 0]
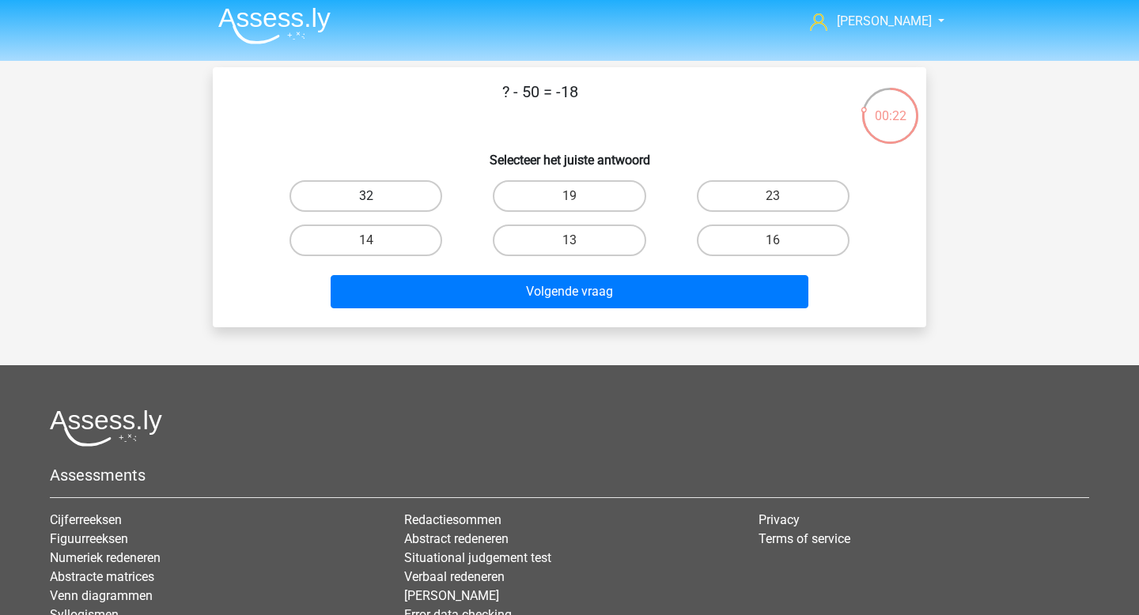
click at [385, 191] on label "32" at bounding box center [365, 196] width 153 height 32
click at [377, 196] on input "32" at bounding box center [371, 201] width 10 height 10
radio input "true"
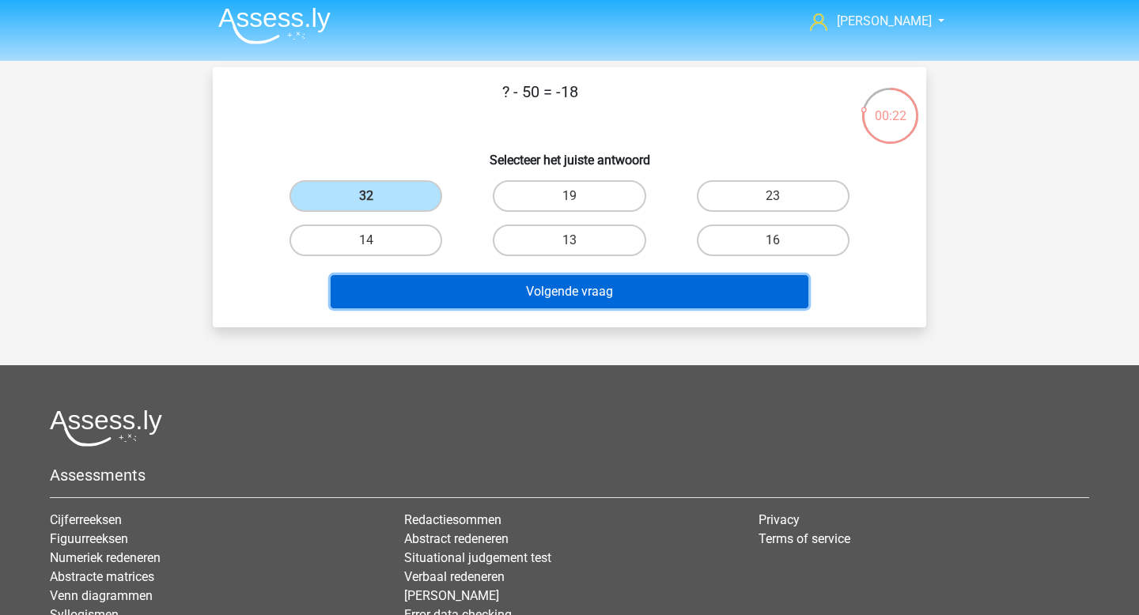
click at [524, 292] on button "Volgende vraag" at bounding box center [570, 291] width 479 height 33
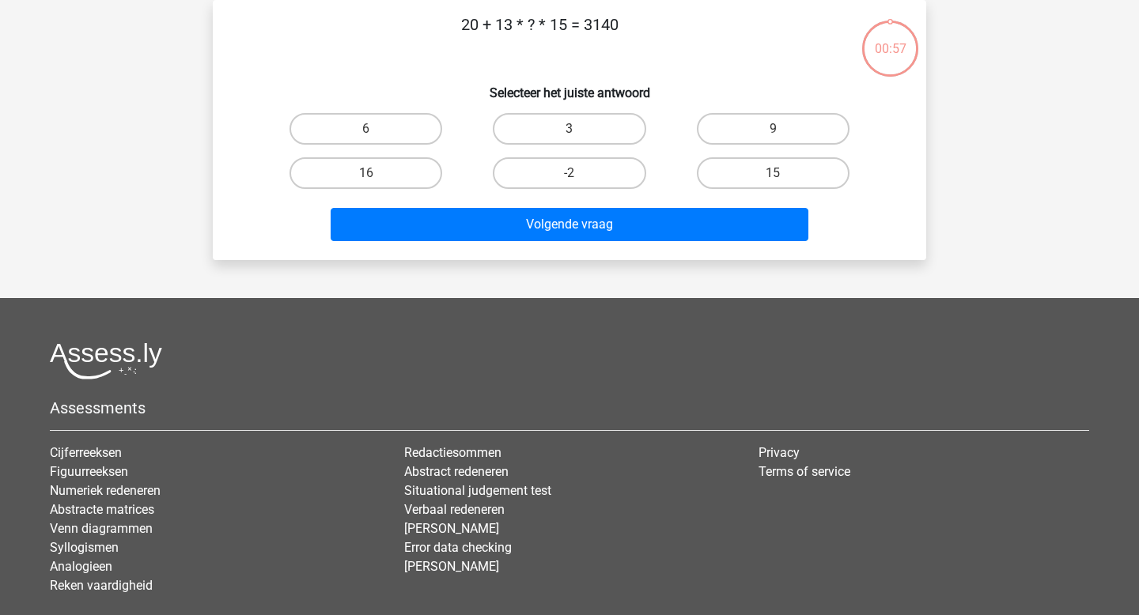
scroll to position [0, 0]
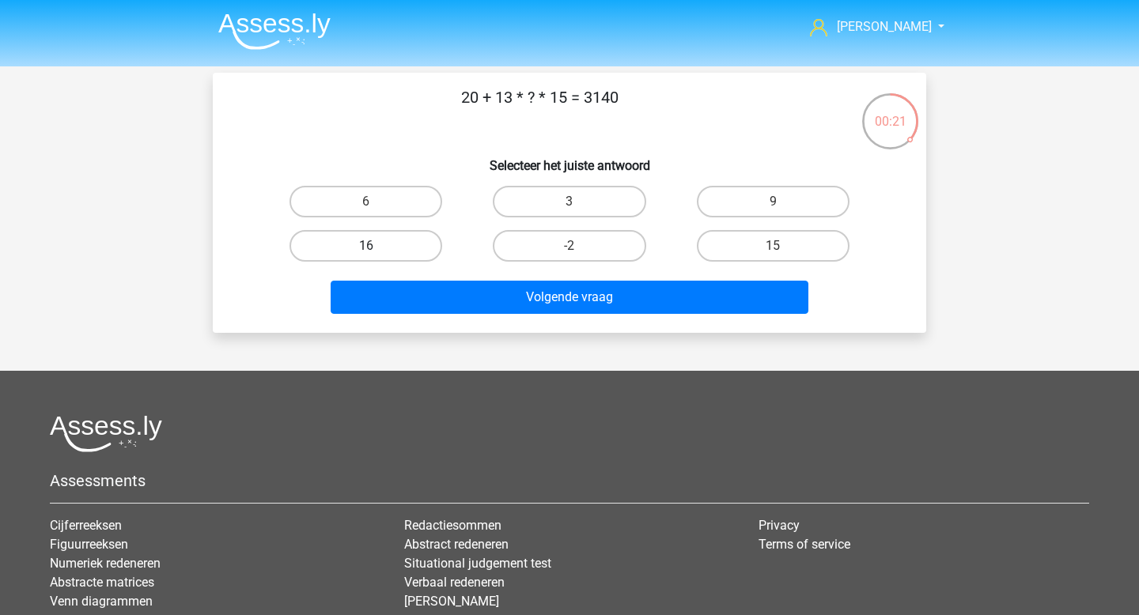
click at [388, 248] on label "16" at bounding box center [365, 246] width 153 height 32
click at [377, 248] on input "16" at bounding box center [371, 251] width 10 height 10
radio input "true"
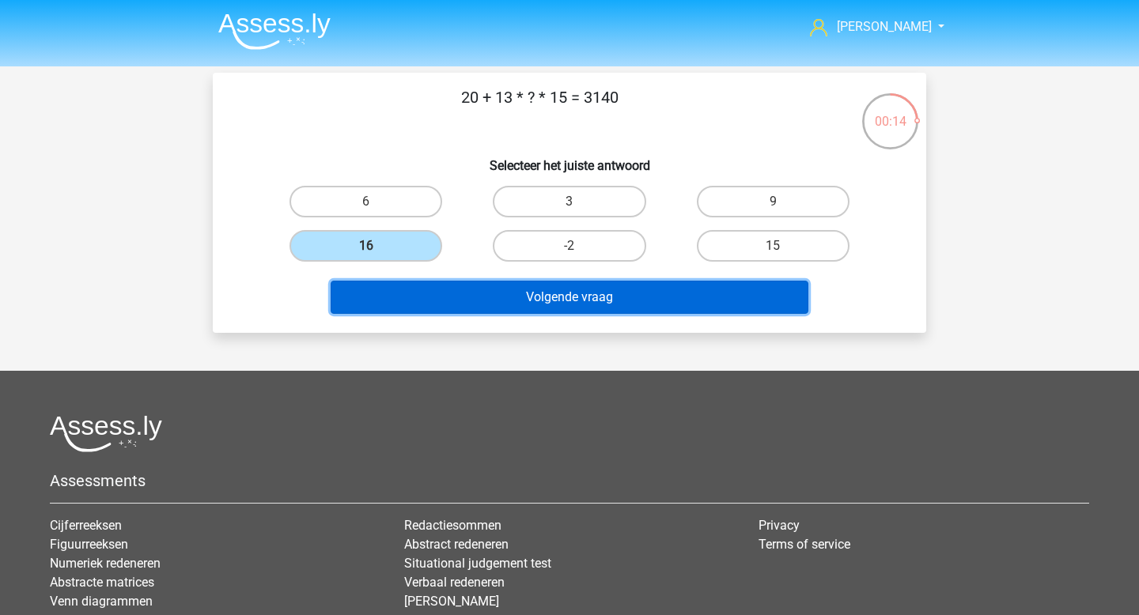
click at [672, 294] on button "Volgende vraag" at bounding box center [570, 297] width 479 height 33
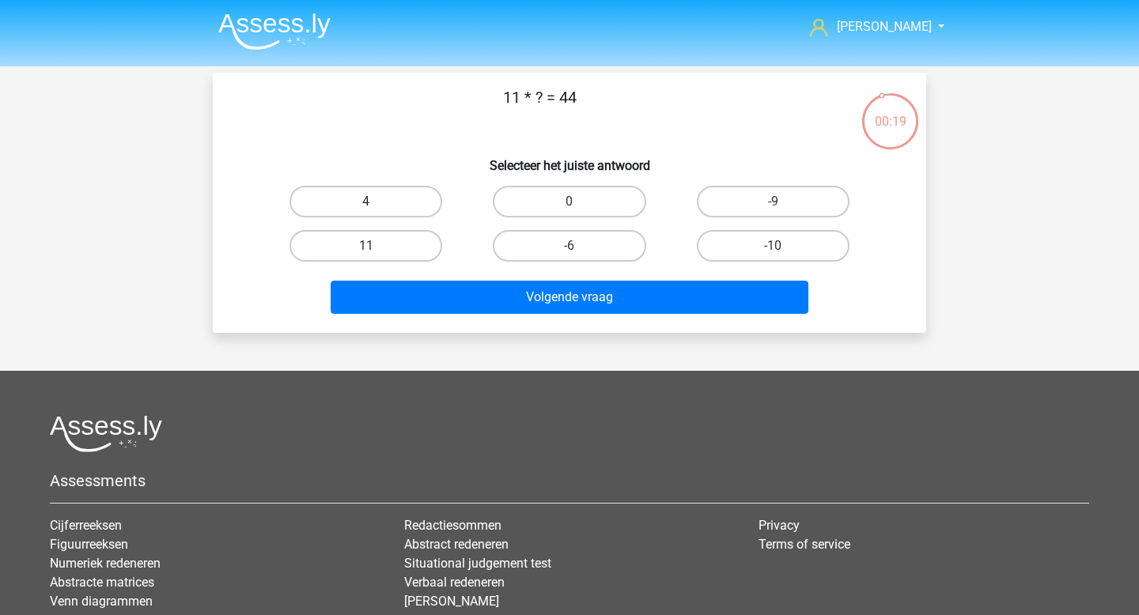
click at [395, 207] on label "4" at bounding box center [365, 202] width 153 height 32
click at [377, 207] on input "4" at bounding box center [371, 207] width 10 height 10
radio input "true"
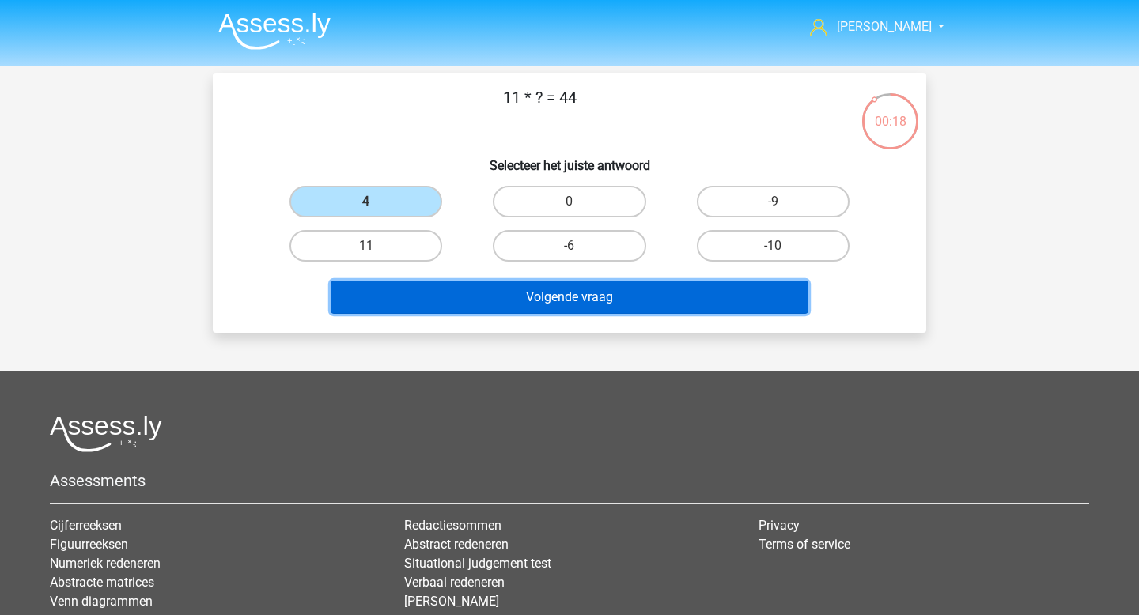
click at [454, 303] on button "Volgende vraag" at bounding box center [570, 297] width 479 height 33
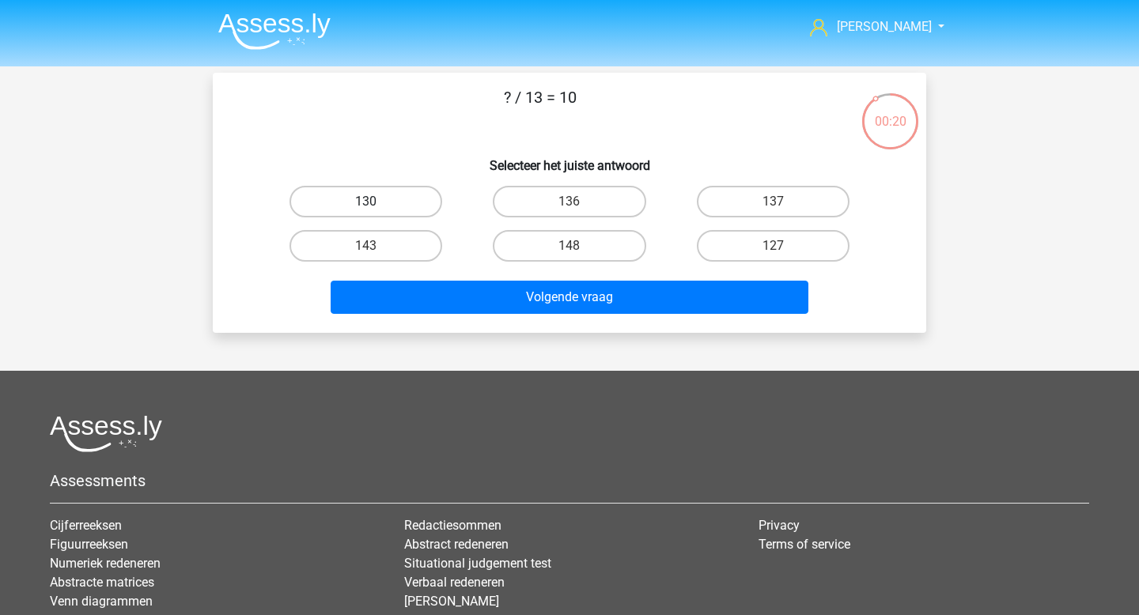
click at [420, 210] on label "130" at bounding box center [365, 202] width 153 height 32
click at [377, 210] on input "130" at bounding box center [371, 207] width 10 height 10
radio input "true"
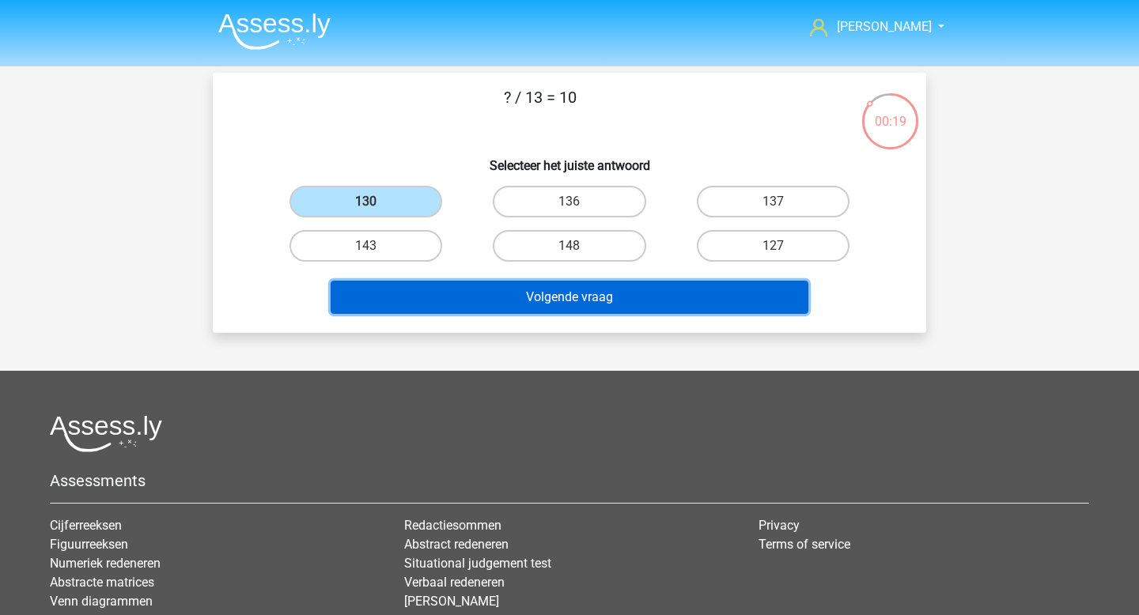
click at [486, 286] on button "Volgende vraag" at bounding box center [570, 297] width 479 height 33
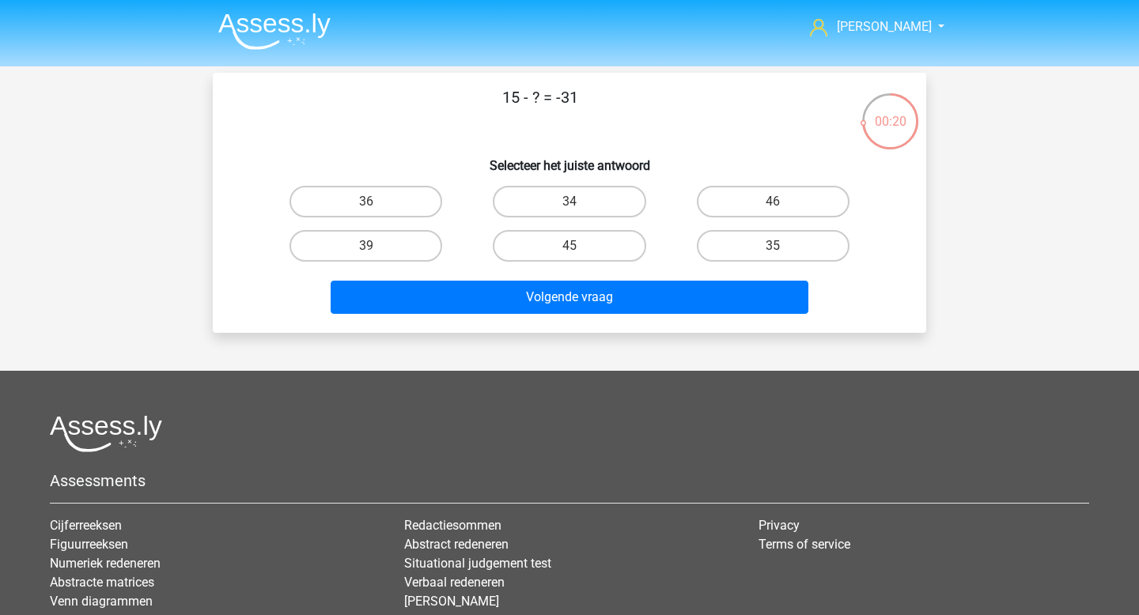
click at [774, 210] on input "46" at bounding box center [778, 207] width 10 height 10
radio input "true"
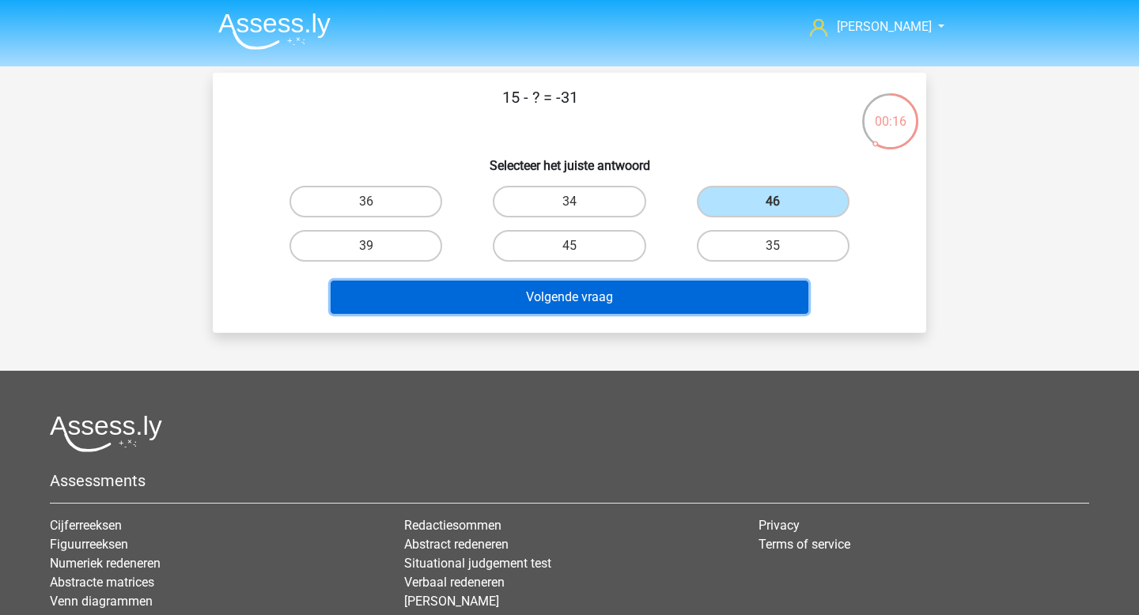
click at [606, 305] on button "Volgende vraag" at bounding box center [570, 297] width 479 height 33
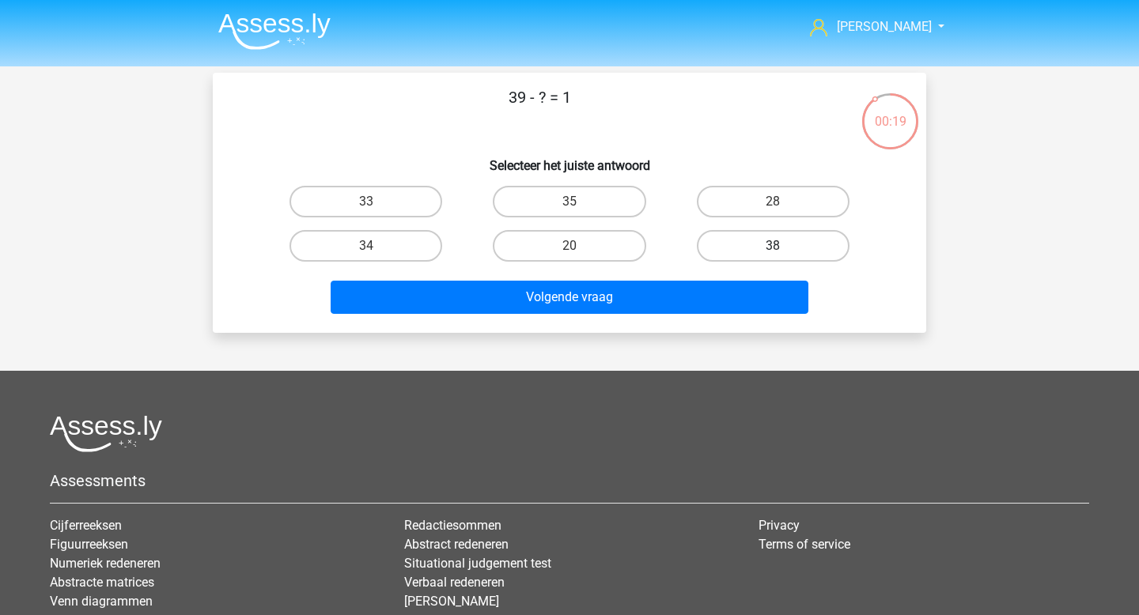
click at [761, 245] on label "38" at bounding box center [773, 246] width 153 height 32
click at [773, 246] on input "38" at bounding box center [778, 251] width 10 height 10
radio input "true"
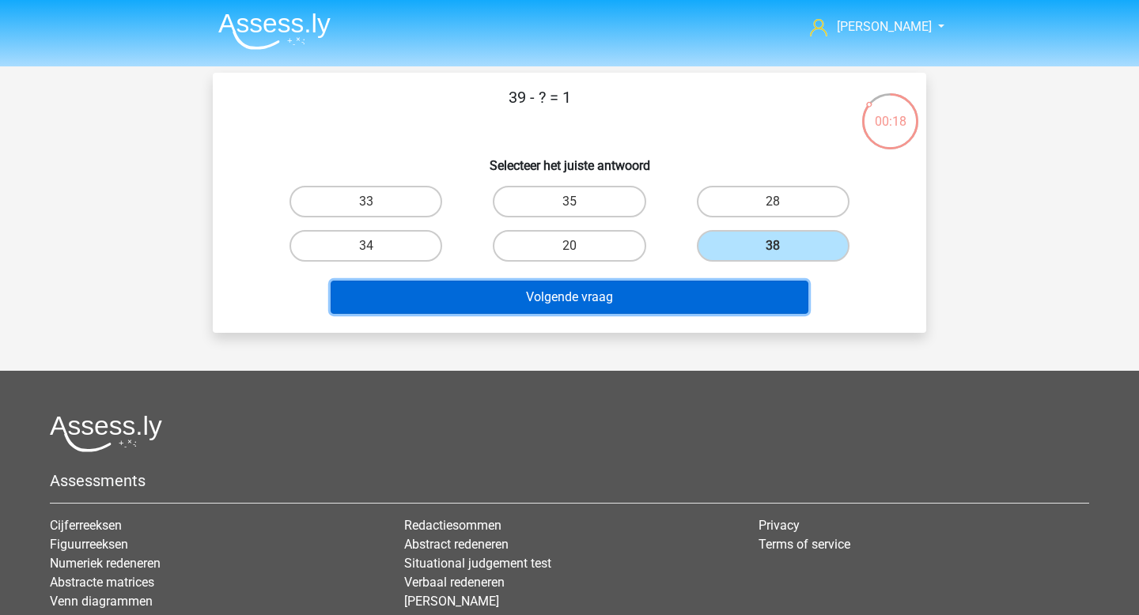
click at [639, 286] on button "Volgende vraag" at bounding box center [570, 297] width 479 height 33
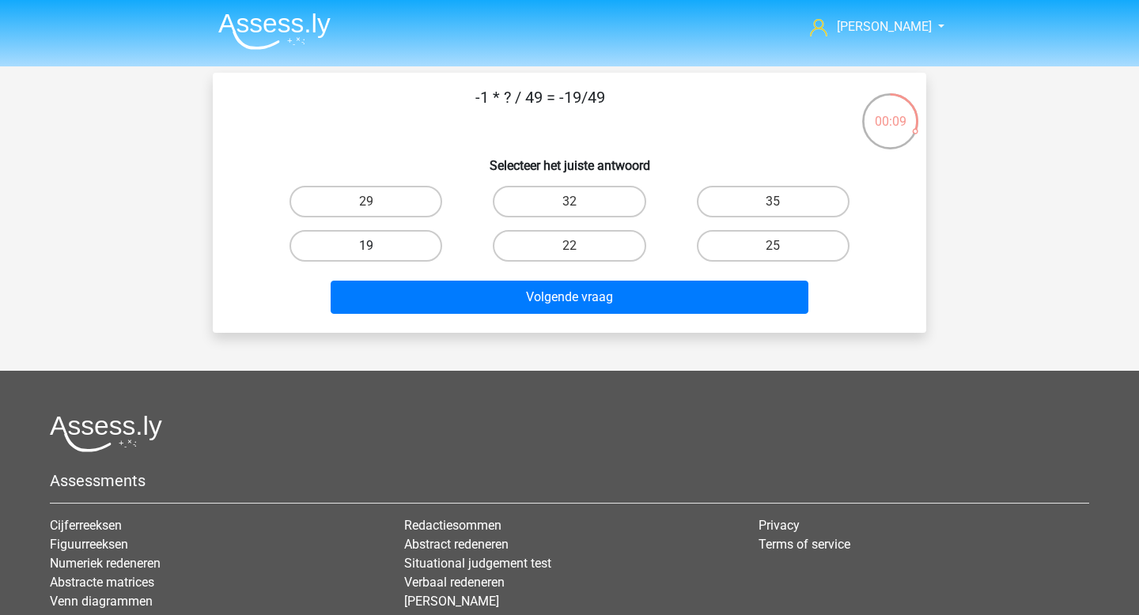
click at [427, 239] on label "19" at bounding box center [365, 246] width 153 height 32
click at [377, 246] on input "19" at bounding box center [371, 251] width 10 height 10
radio input "true"
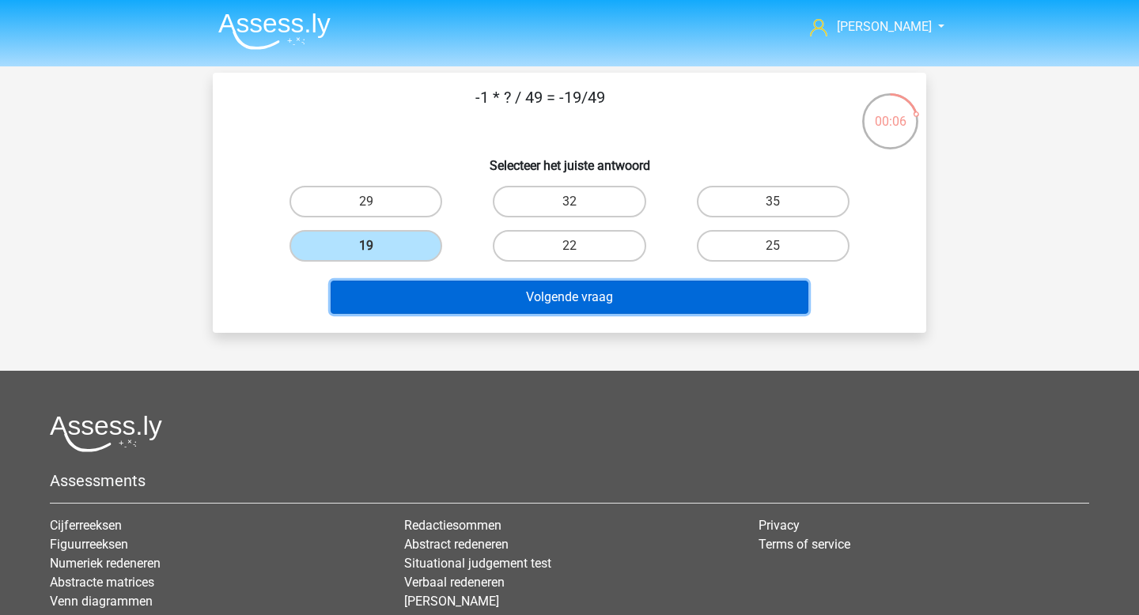
click at [575, 296] on button "Volgende vraag" at bounding box center [570, 297] width 479 height 33
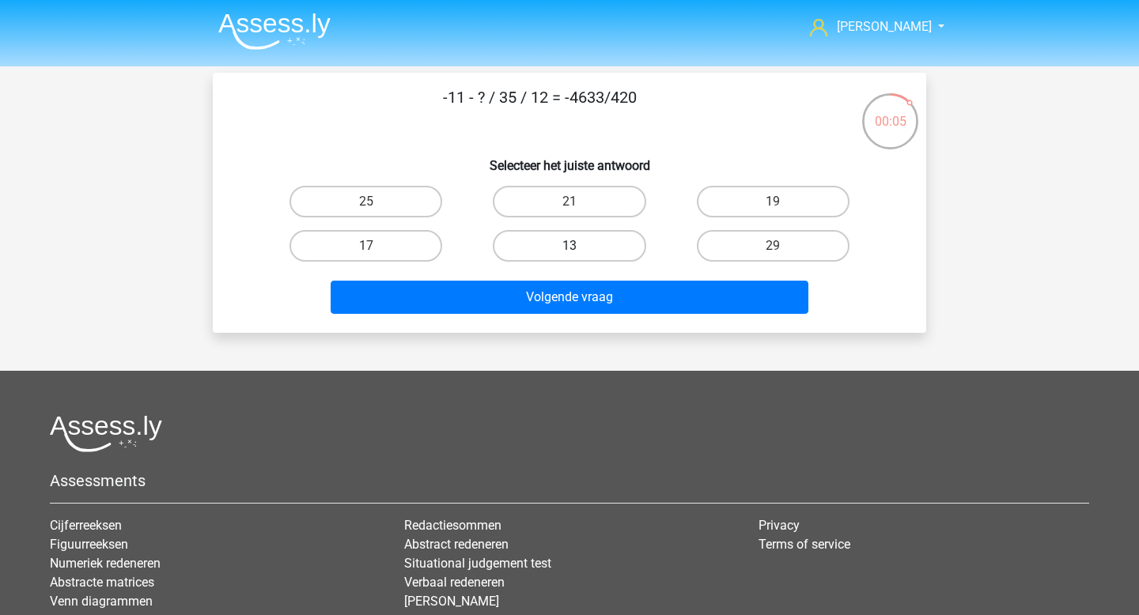
click at [544, 244] on label "13" at bounding box center [569, 246] width 153 height 32
click at [570, 246] on input "13" at bounding box center [575, 251] width 10 height 10
radio input "true"
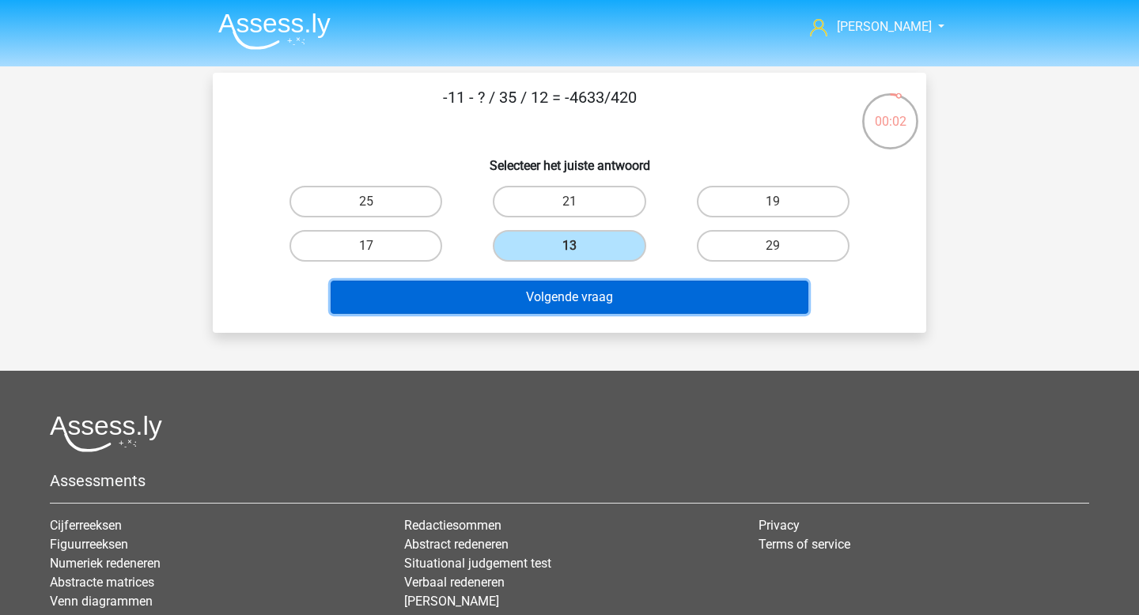
click at [540, 297] on button "Volgende vraag" at bounding box center [570, 297] width 479 height 33
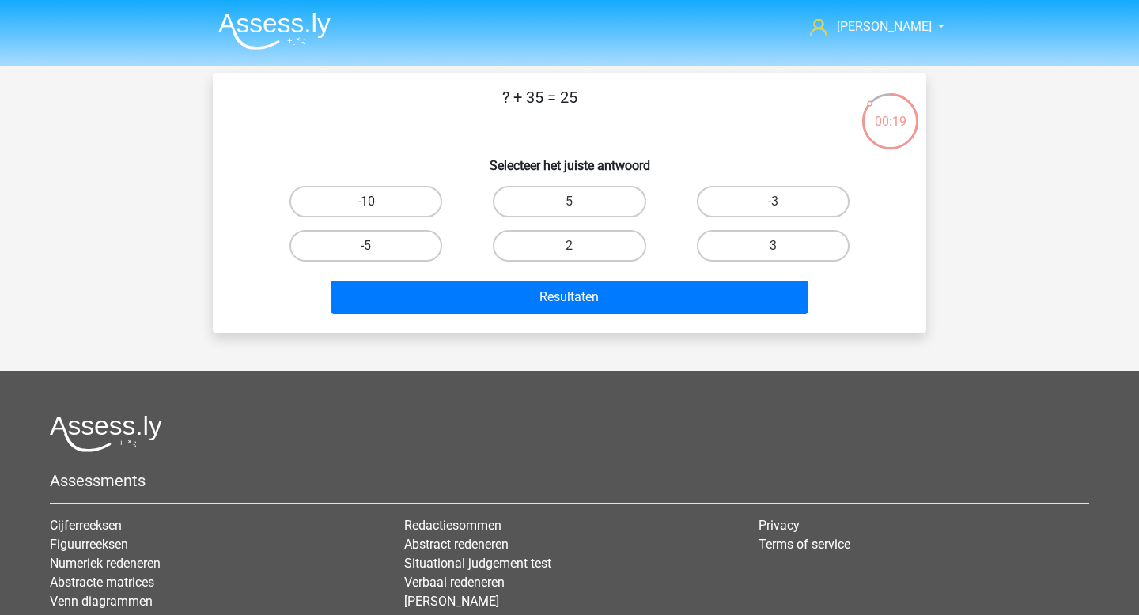
click at [398, 200] on label "-10" at bounding box center [365, 202] width 153 height 32
click at [377, 202] on input "-10" at bounding box center [371, 207] width 10 height 10
radio input "true"
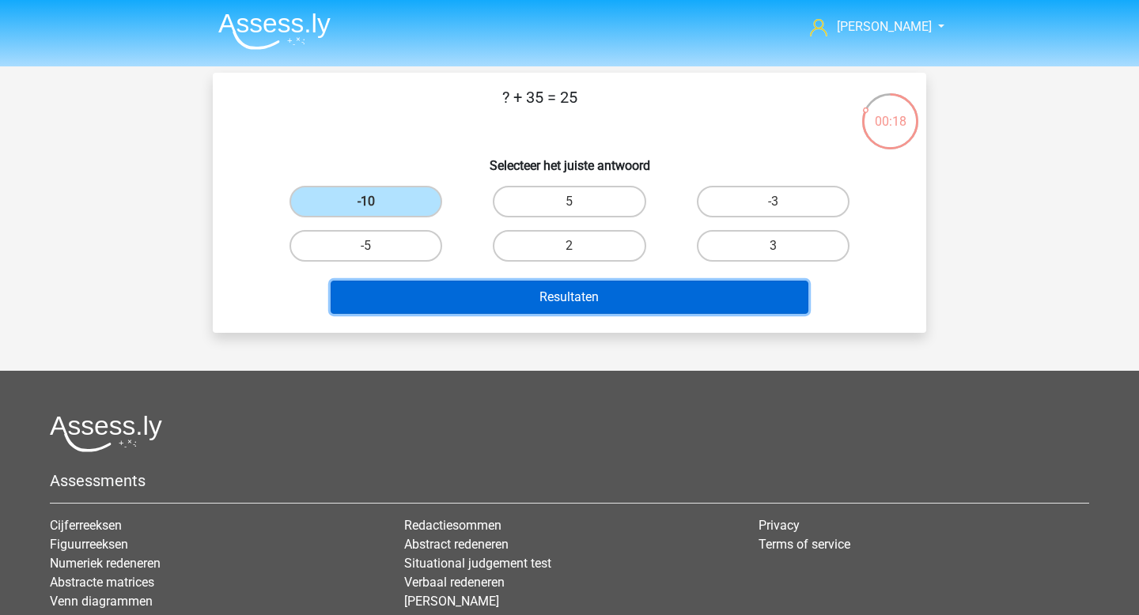
click at [558, 307] on button "Resultaten" at bounding box center [570, 297] width 479 height 33
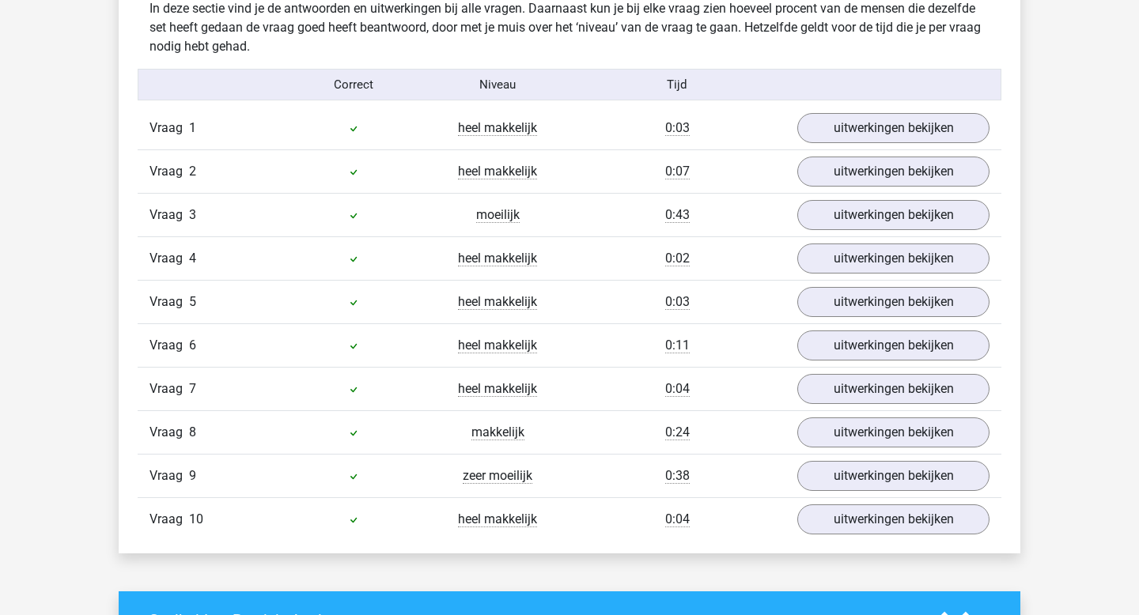
scroll to position [1031, 0]
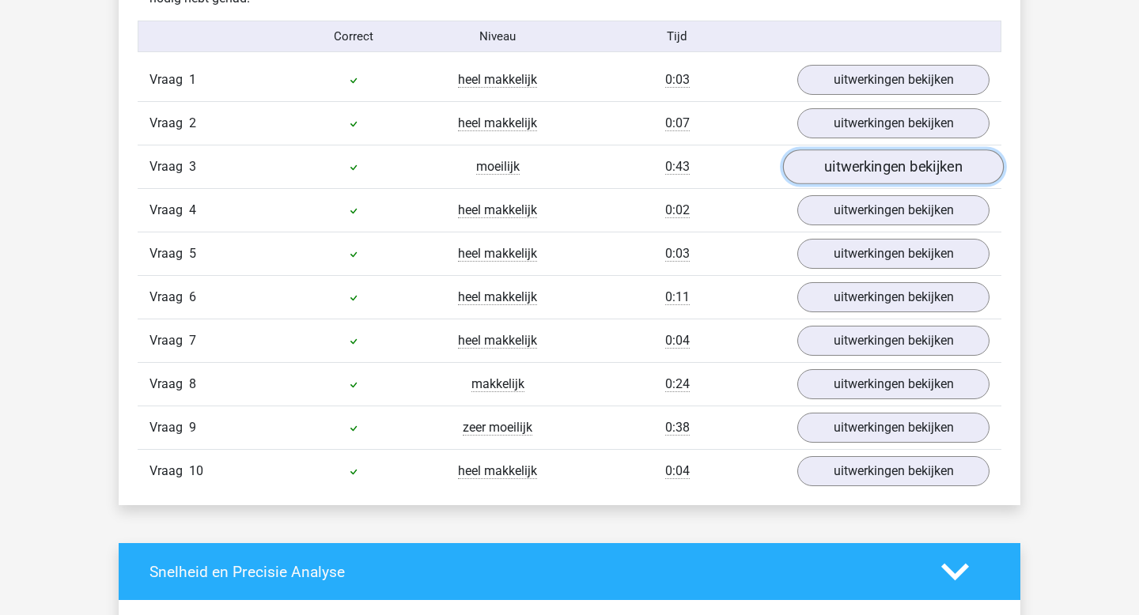
click at [831, 165] on link "uitwerkingen bekijken" at bounding box center [893, 167] width 221 height 35
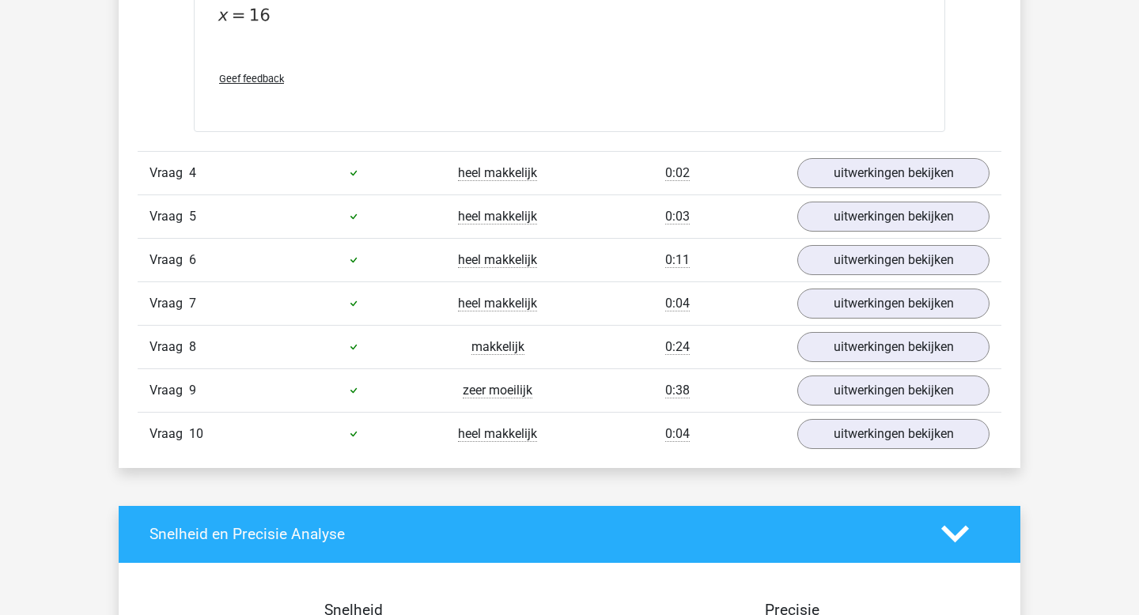
scroll to position [1893, 0]
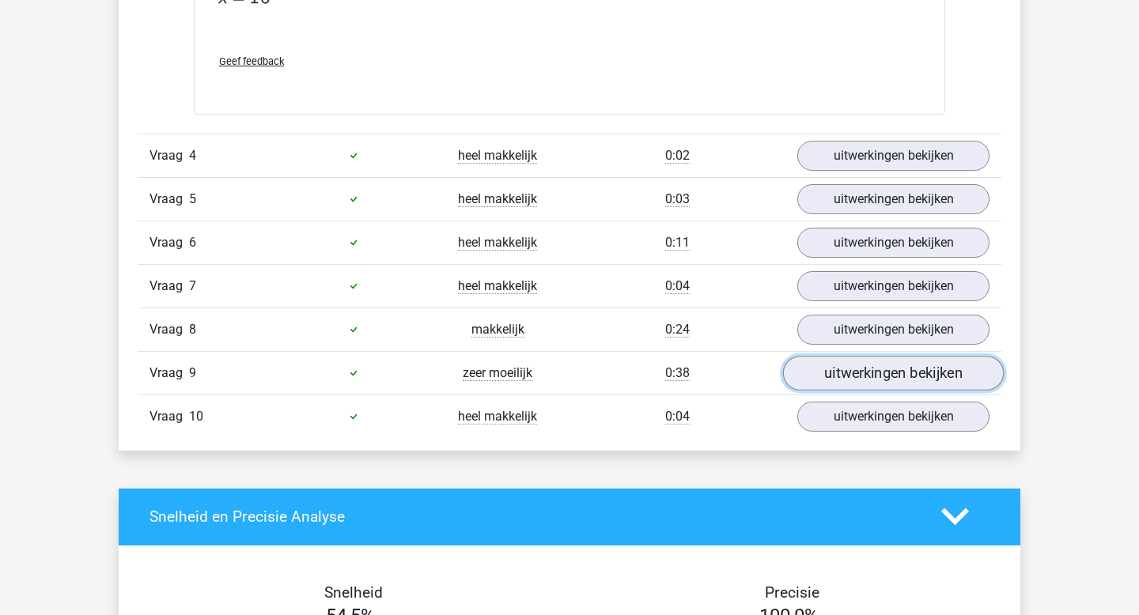
click at [855, 374] on link "uitwerkingen bekijken" at bounding box center [893, 373] width 221 height 35
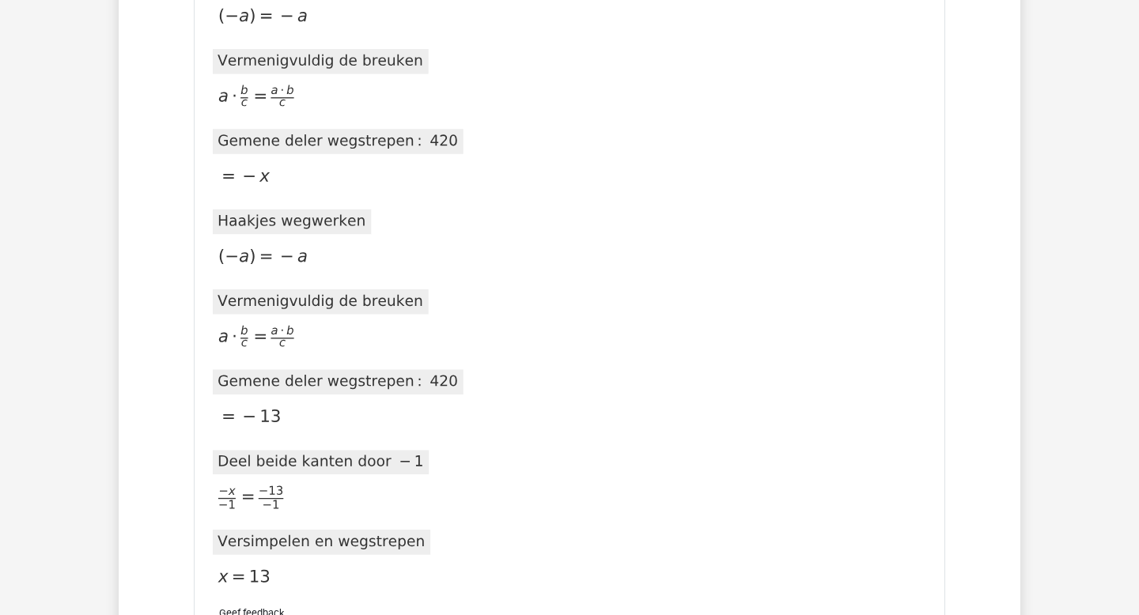
scroll to position [3581, 0]
